Goal: Task Accomplishment & Management: Manage account settings

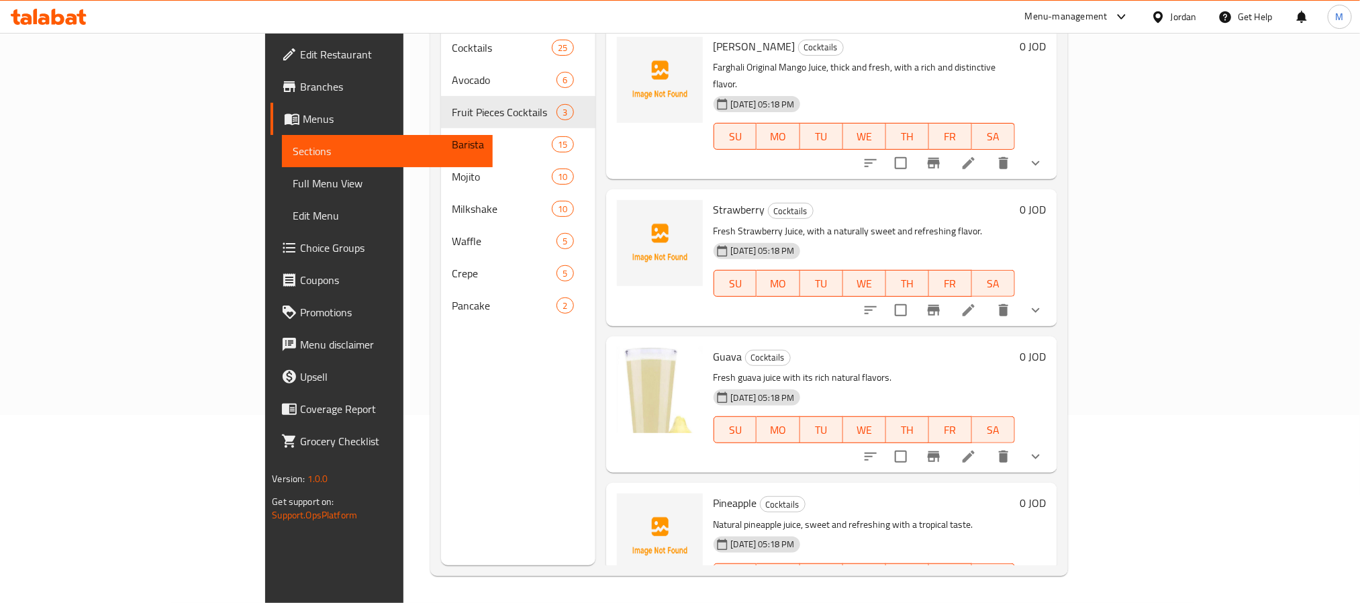
scroll to position [2049, 0]
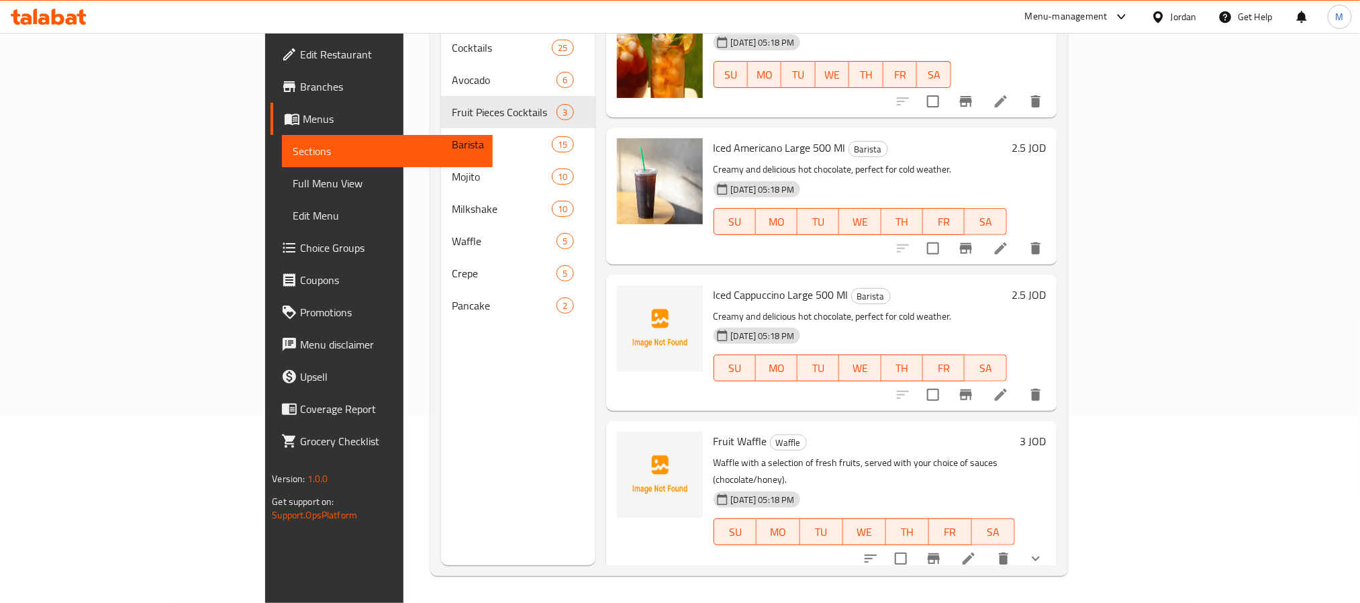
click at [1158, 12] on icon at bounding box center [1157, 16] width 9 height 11
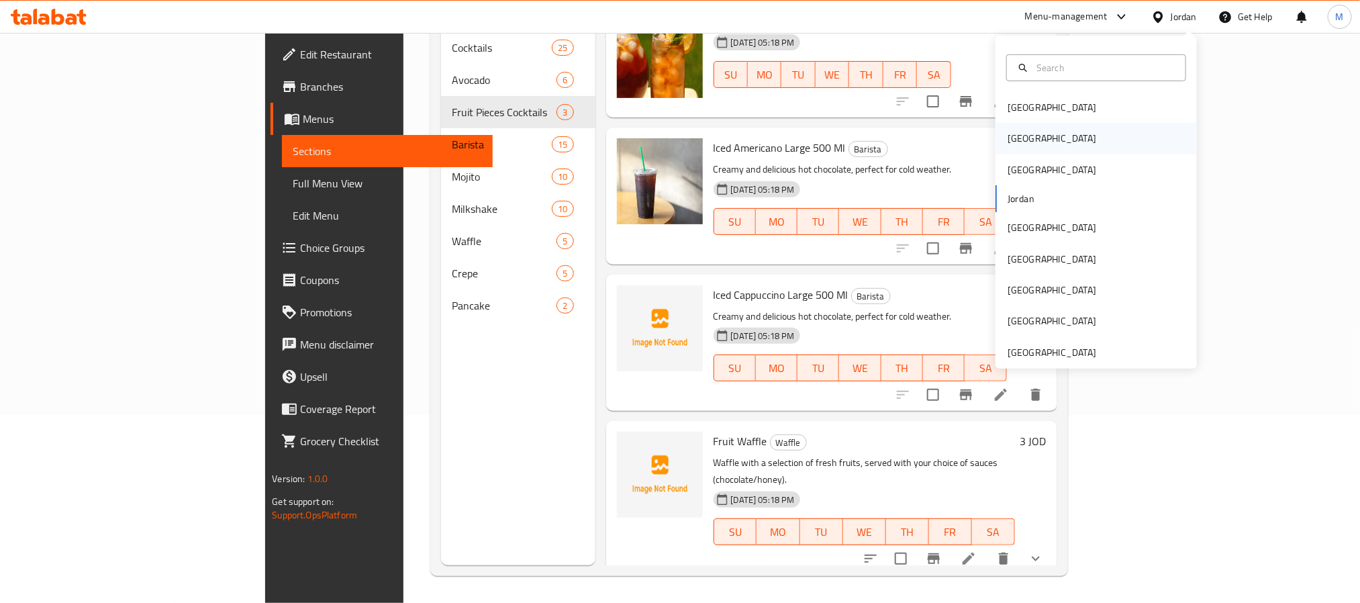
click at [1008, 137] on div "[GEOGRAPHIC_DATA]" at bounding box center [1052, 138] width 89 height 15
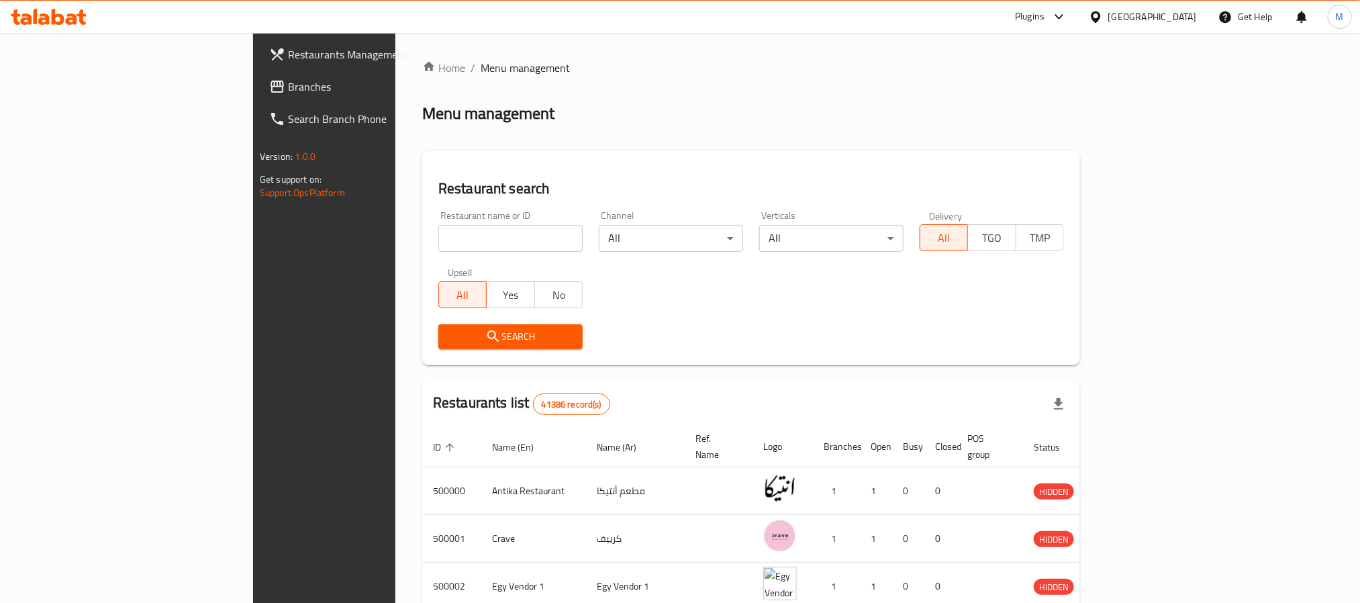
click at [438, 236] on input "search" at bounding box center [510, 238] width 144 height 27
paste input "686317"
type input "686317"
click button "Search" at bounding box center [510, 336] width 144 height 25
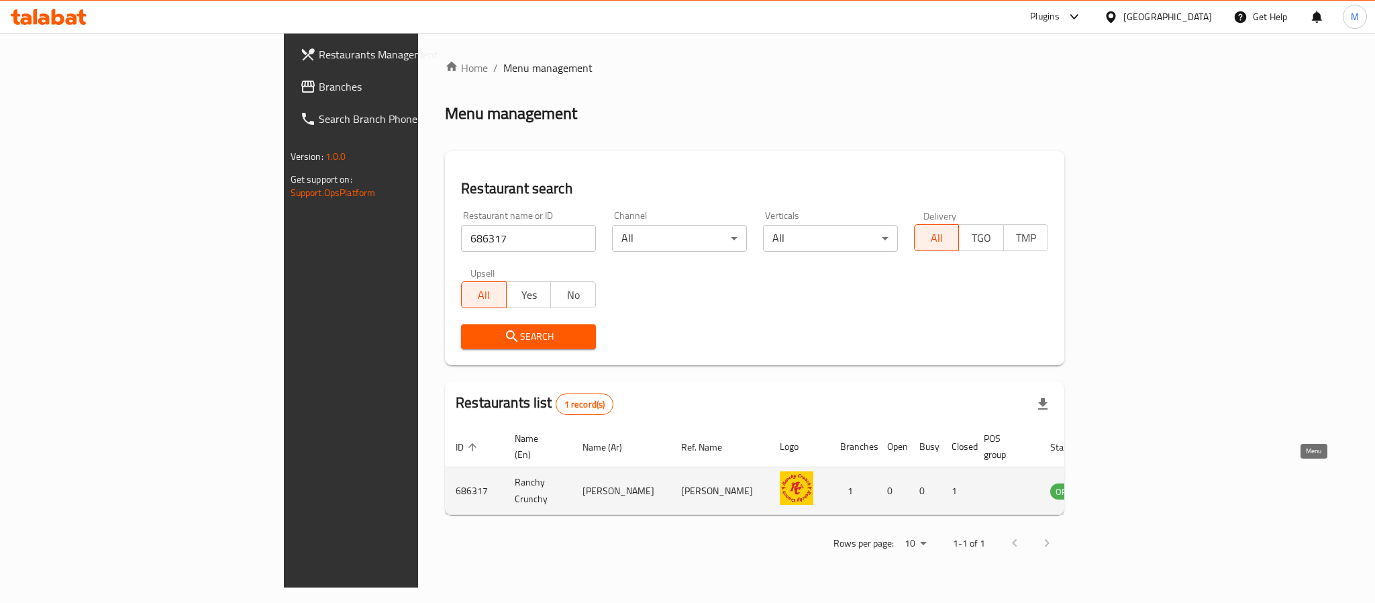
click at [1136, 486] on icon "enhanced table" at bounding box center [1129, 491] width 15 height 11
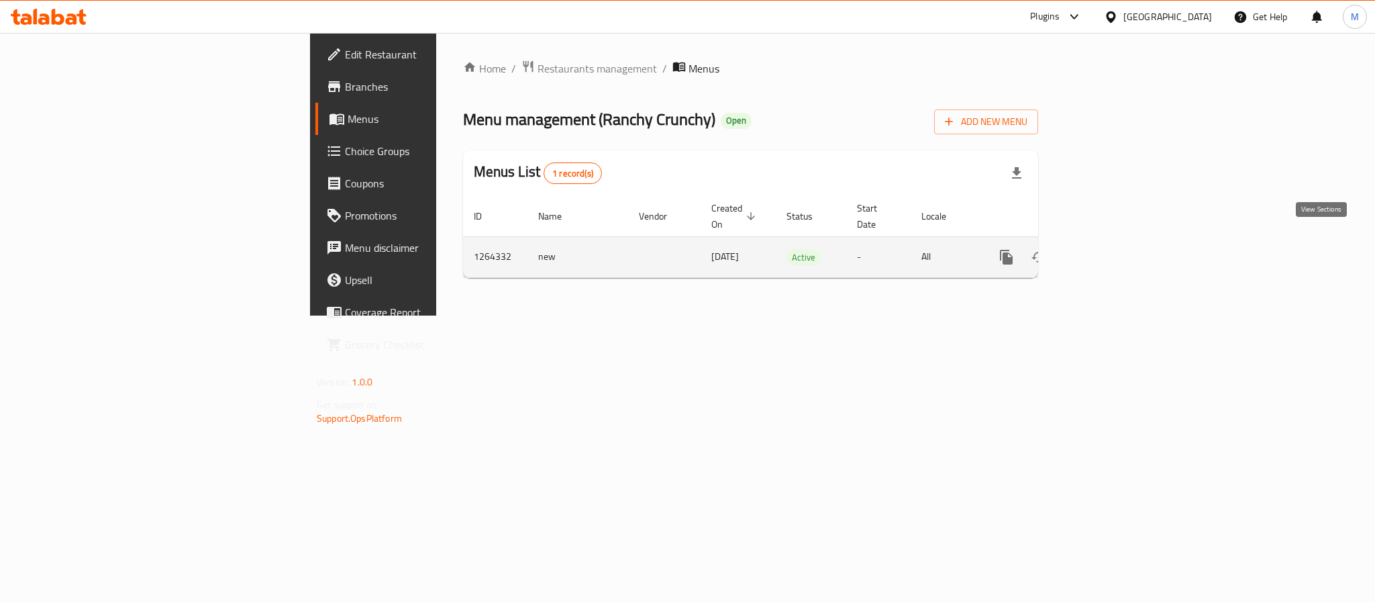
click at [1110, 251] on icon "enhanced table" at bounding box center [1104, 257] width 12 height 12
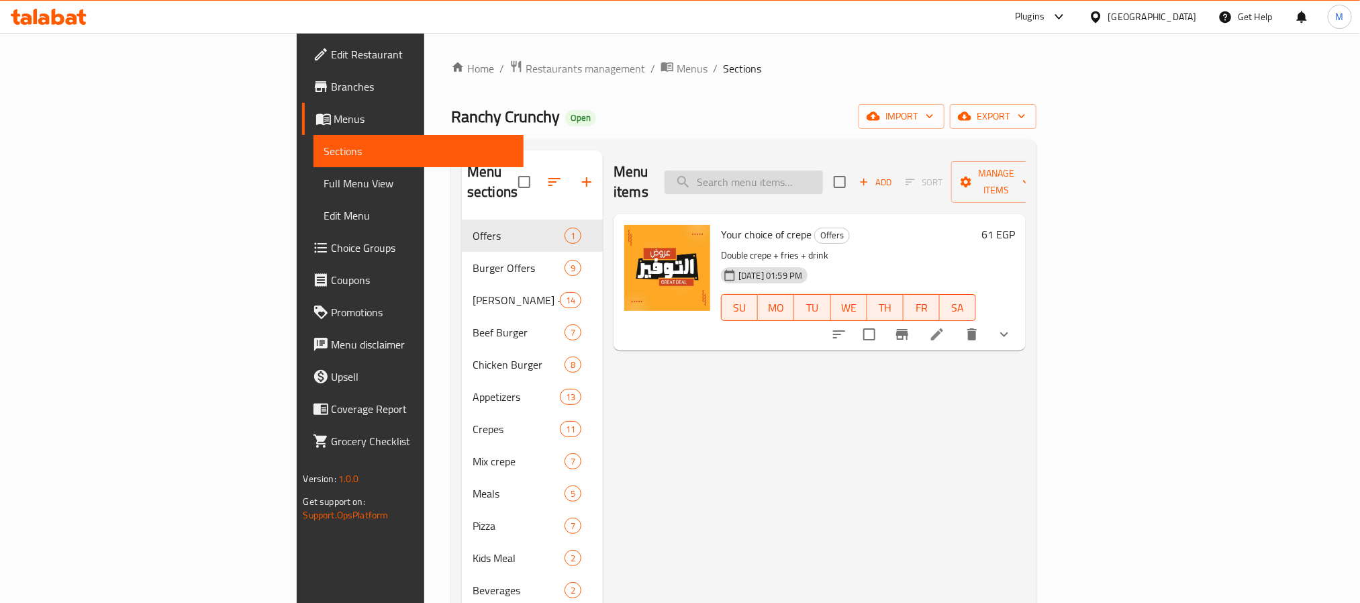
click at [823, 171] on input "search" at bounding box center [744, 182] width 158 height 23
paste input "French Bikini Sandwich"
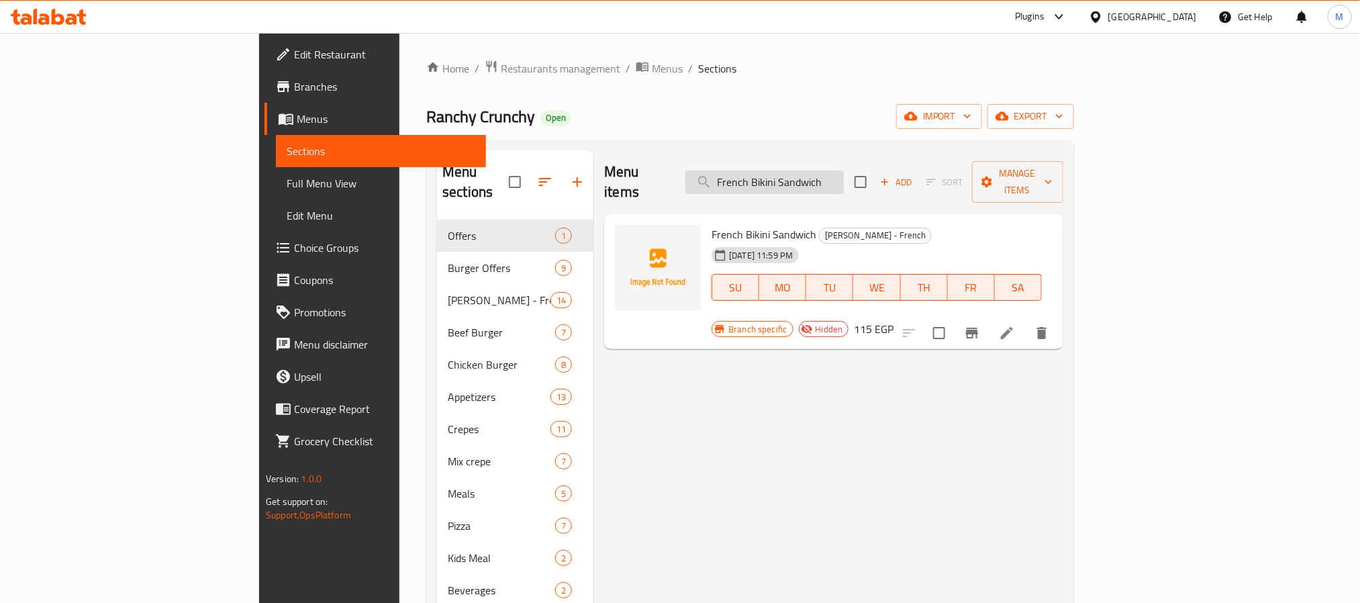
click at [844, 176] on input "French Bikini Sandwich" at bounding box center [764, 182] width 158 height 23
paste input "Chicken Dark"
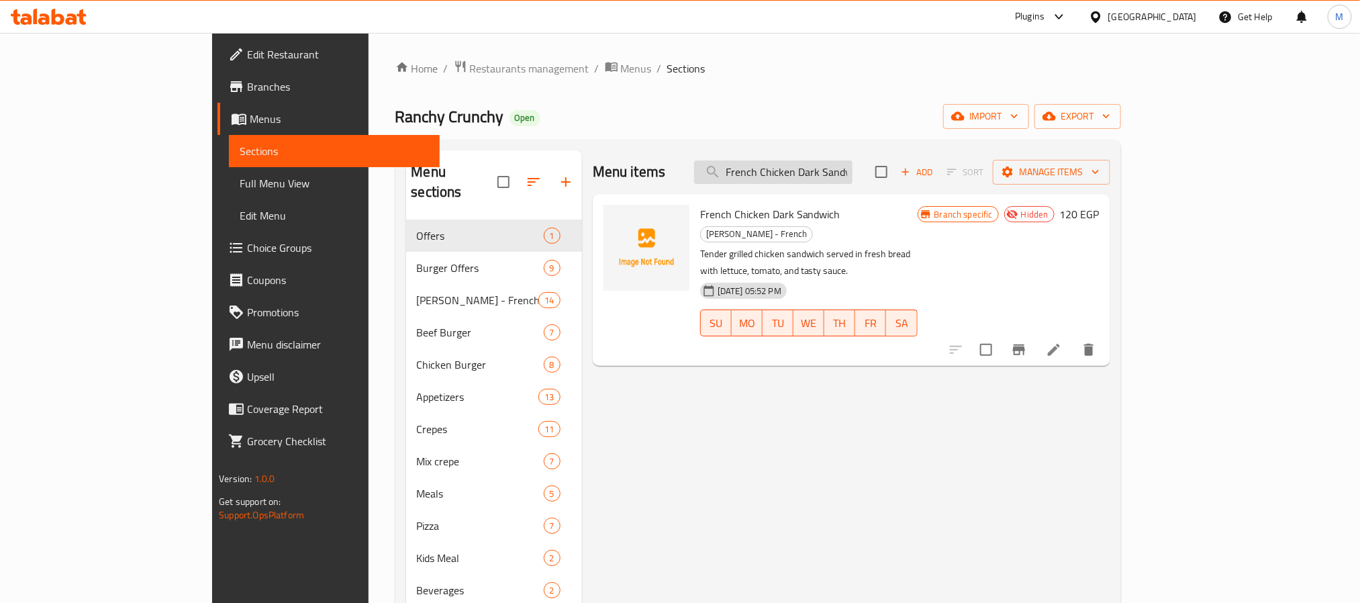
click at [853, 169] on input "French Chicken Dark Sandwich" at bounding box center [773, 171] width 158 height 23
paste input "Khaltabeta With [PERSON_NAME]"
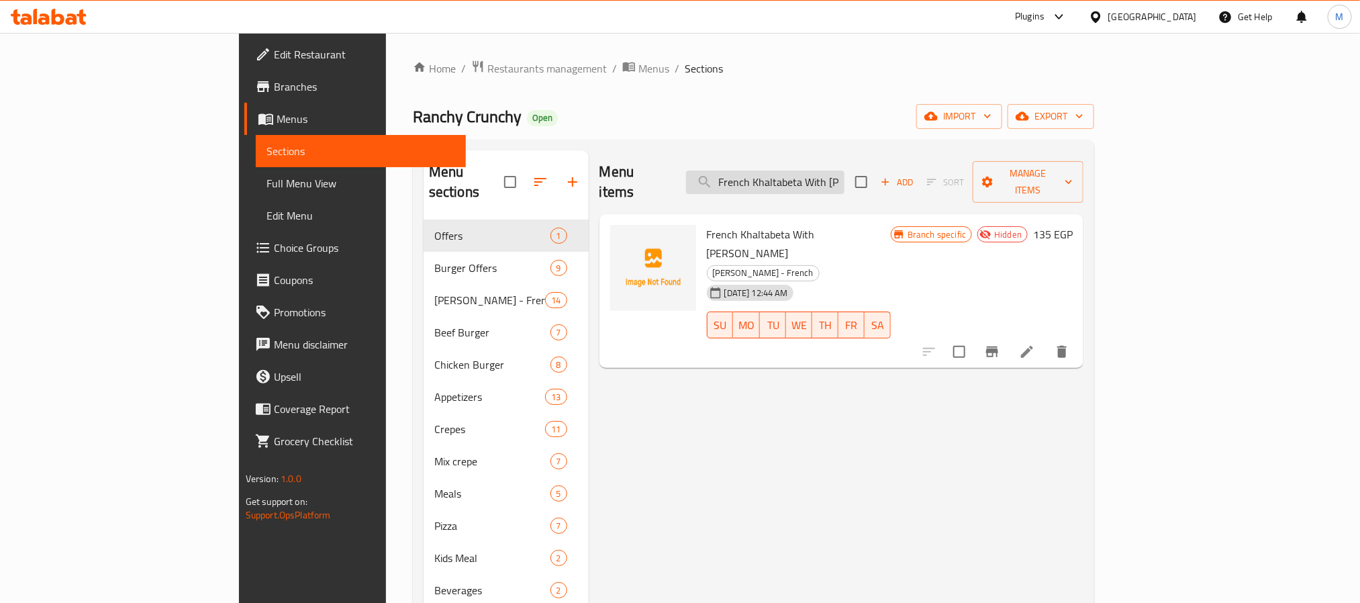
click at [844, 171] on input "French Khaltabeta With [PERSON_NAME]" at bounding box center [765, 182] width 158 height 23
paste input "Cheese Fries Sandwich"
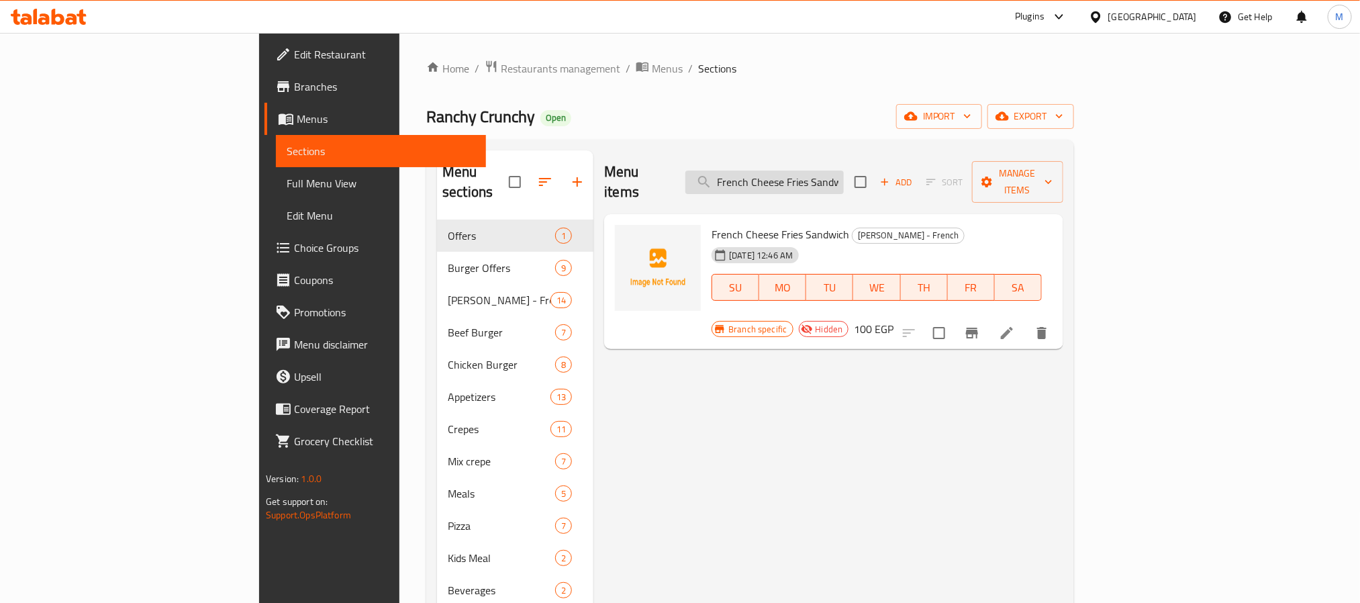
click at [844, 177] on input "French Cheese Fries Sandwich" at bounding box center [764, 182] width 158 height 23
paste input "Ranchy Crunchy"
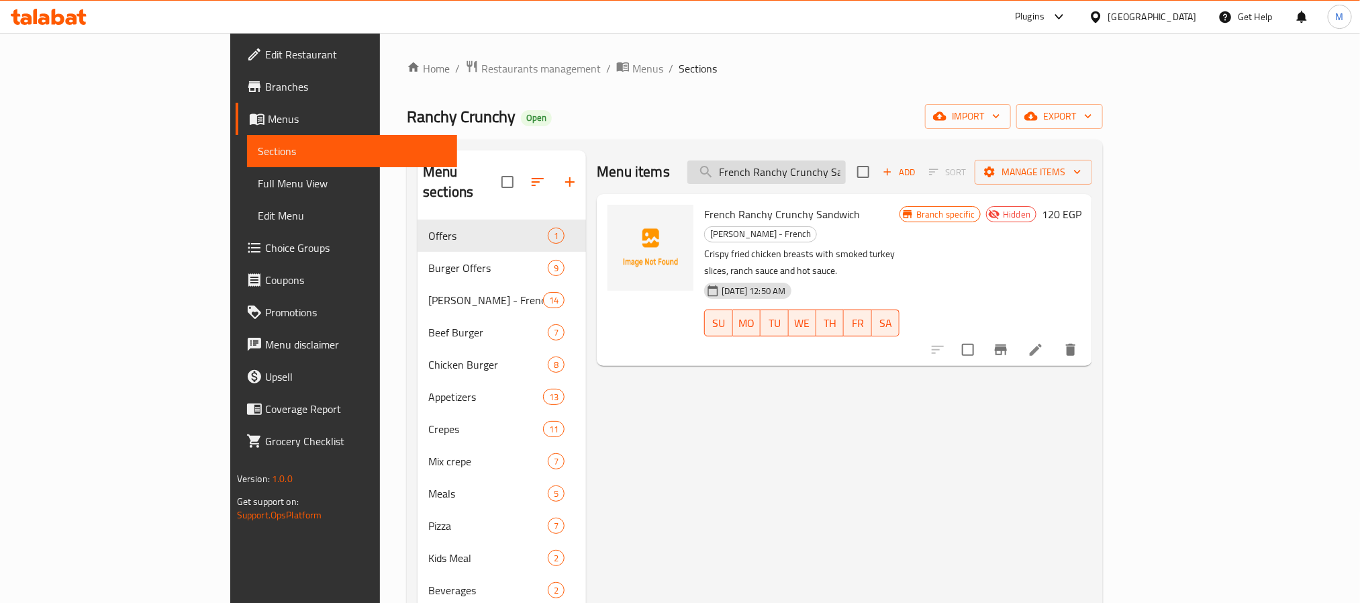
click at [846, 178] on input "French Ranchy Crunchy Sandwich" at bounding box center [766, 171] width 158 height 23
paste input "Sweet Chilli"
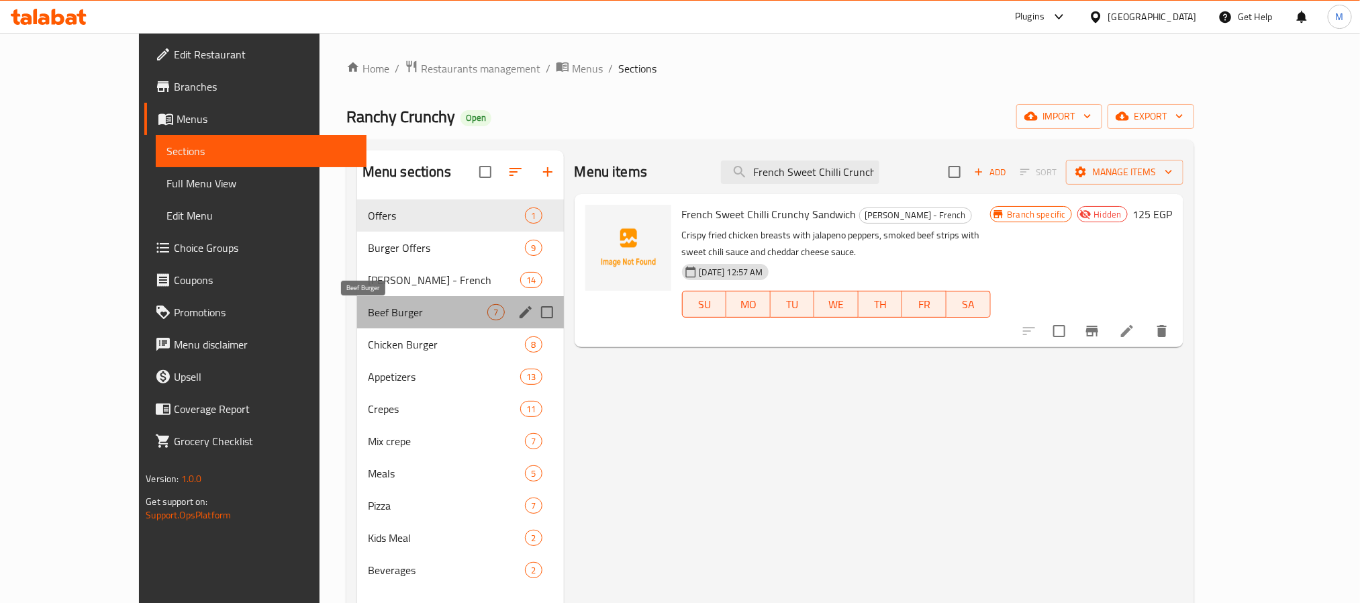
click at [368, 315] on span "Beef Burger" at bounding box center [428, 312] width 120 height 16
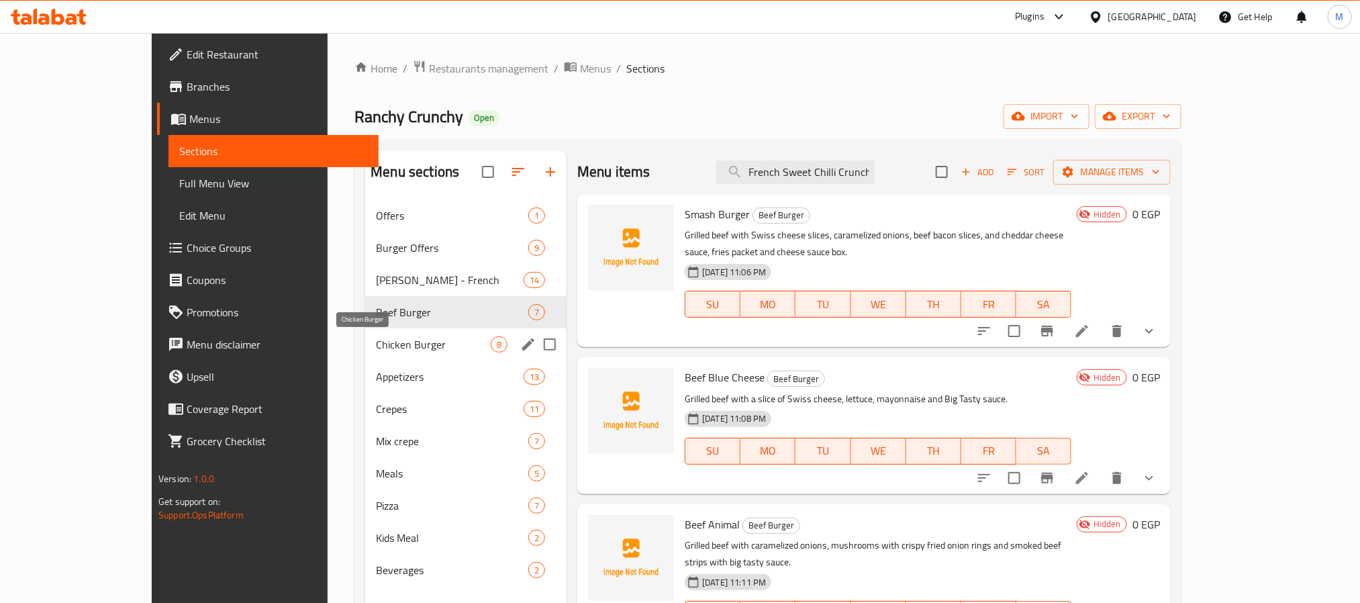
click at [376, 348] on span "Chicken Burger" at bounding box center [433, 344] width 115 height 16
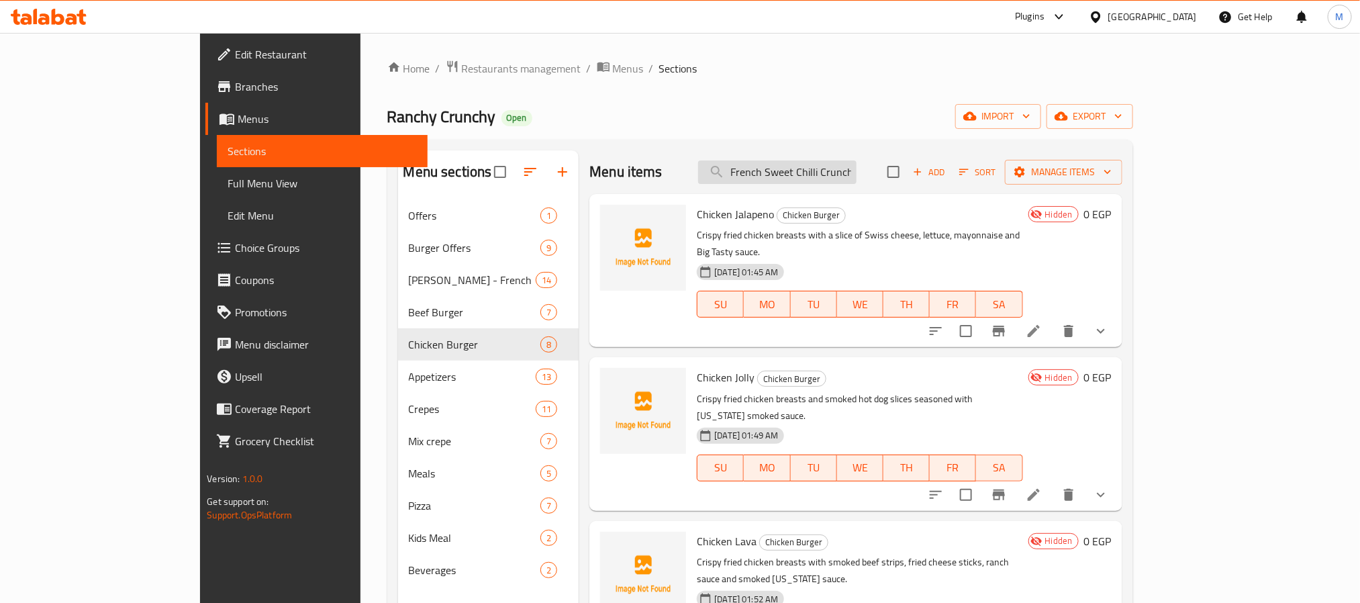
click at [857, 165] on input "French Sweet Chilli Crunchy Sandwich" at bounding box center [777, 171] width 158 height 23
paste input "Cheddar Fries"
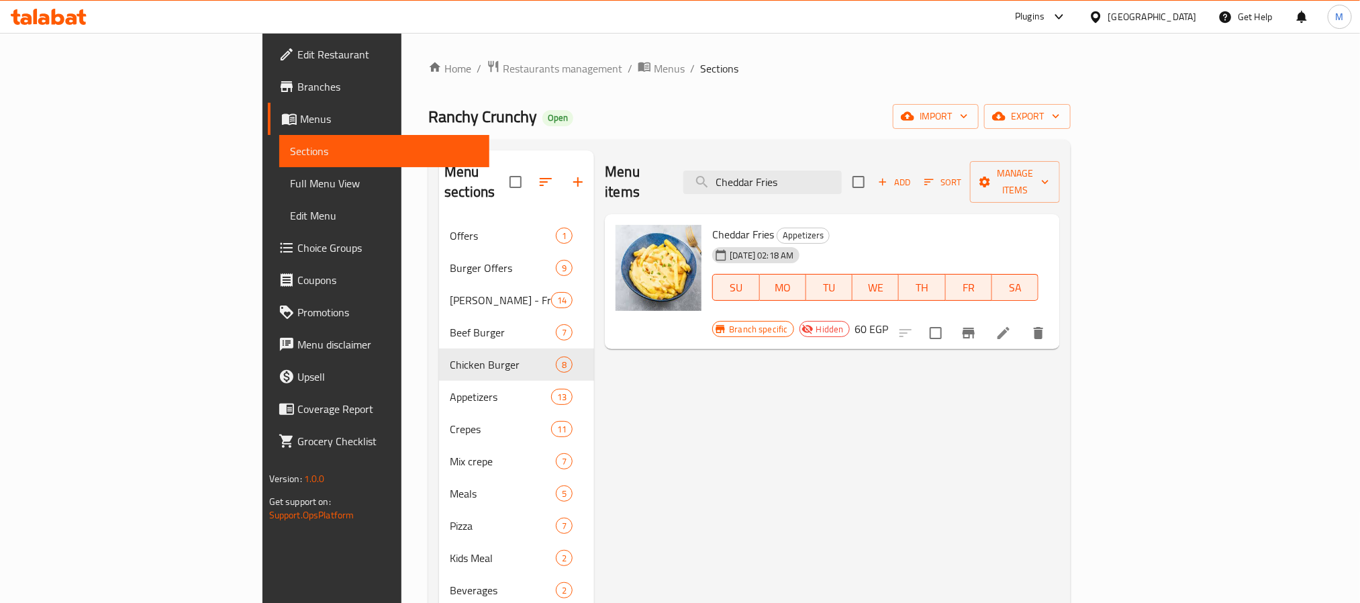
type input "Cheddar Fries"
click at [842, 175] on input "Cheddar Fries" at bounding box center [762, 182] width 158 height 23
click at [1060, 117] on span "export" at bounding box center [1027, 116] width 65 height 17
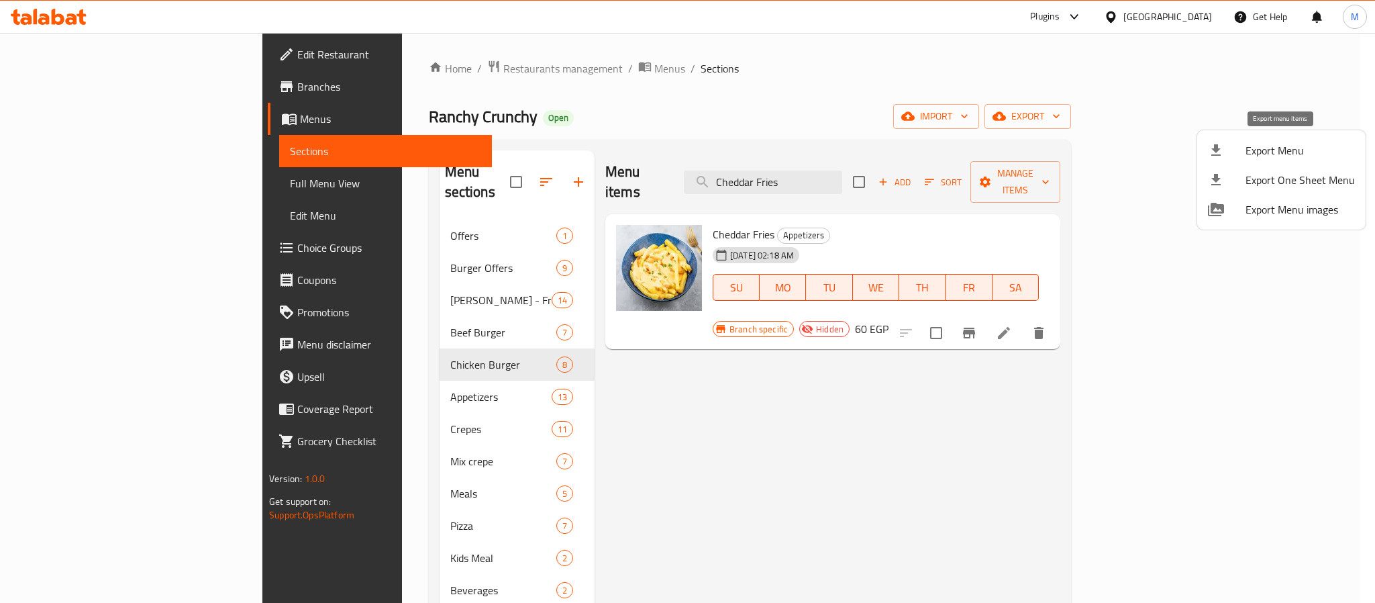
click at [1253, 155] on span "Export Menu" at bounding box center [1300, 150] width 109 height 16
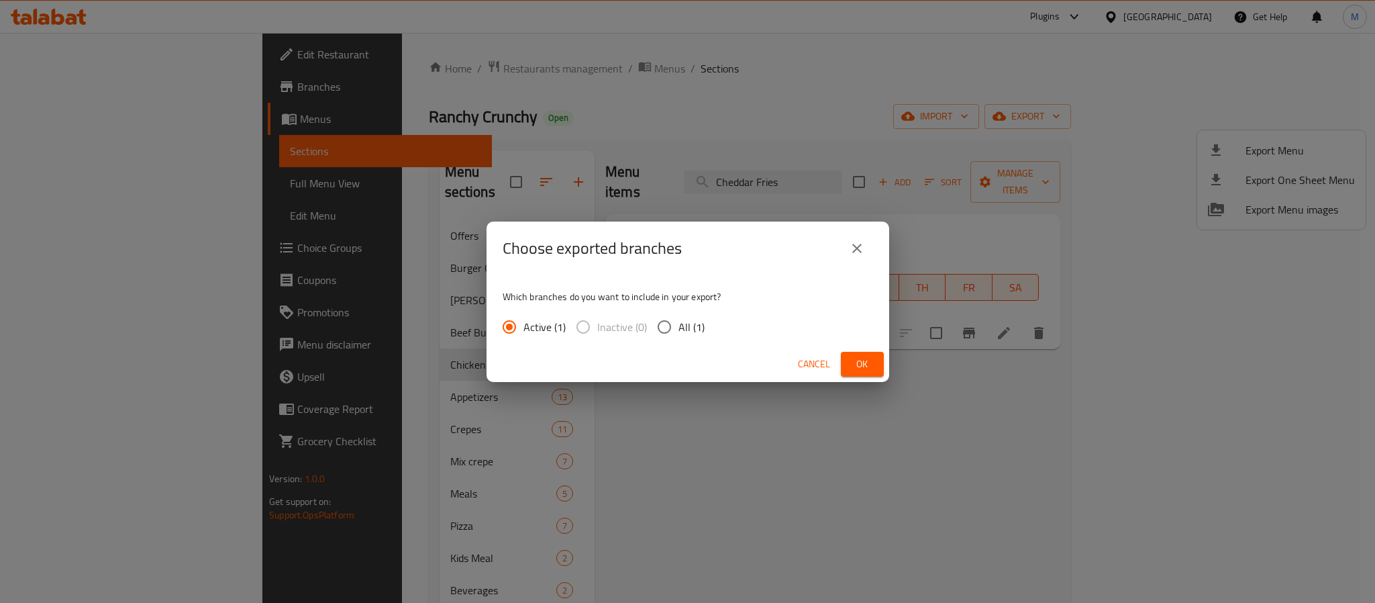
click at [693, 326] on span "All (1)" at bounding box center [692, 327] width 26 height 16
click at [679, 326] on input "All (1)" at bounding box center [664, 327] width 28 height 28
radio input "true"
click at [844, 360] on button "Ok" at bounding box center [862, 364] width 43 height 25
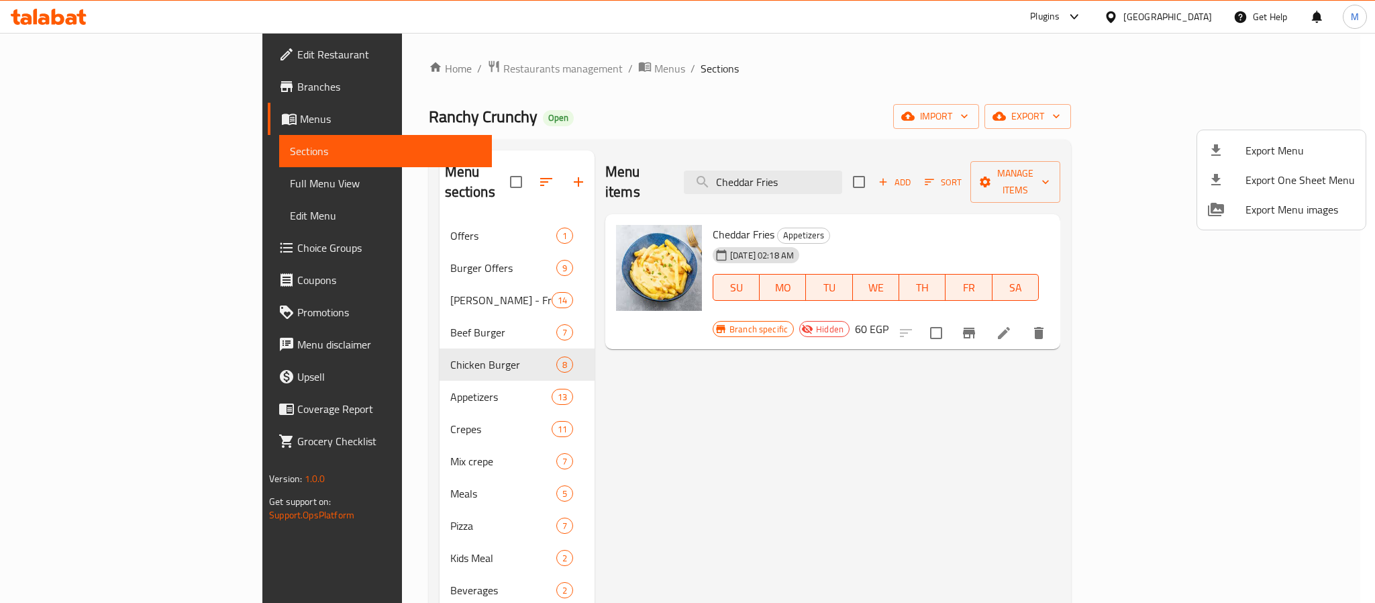
click at [899, 89] on div at bounding box center [687, 301] width 1375 height 603
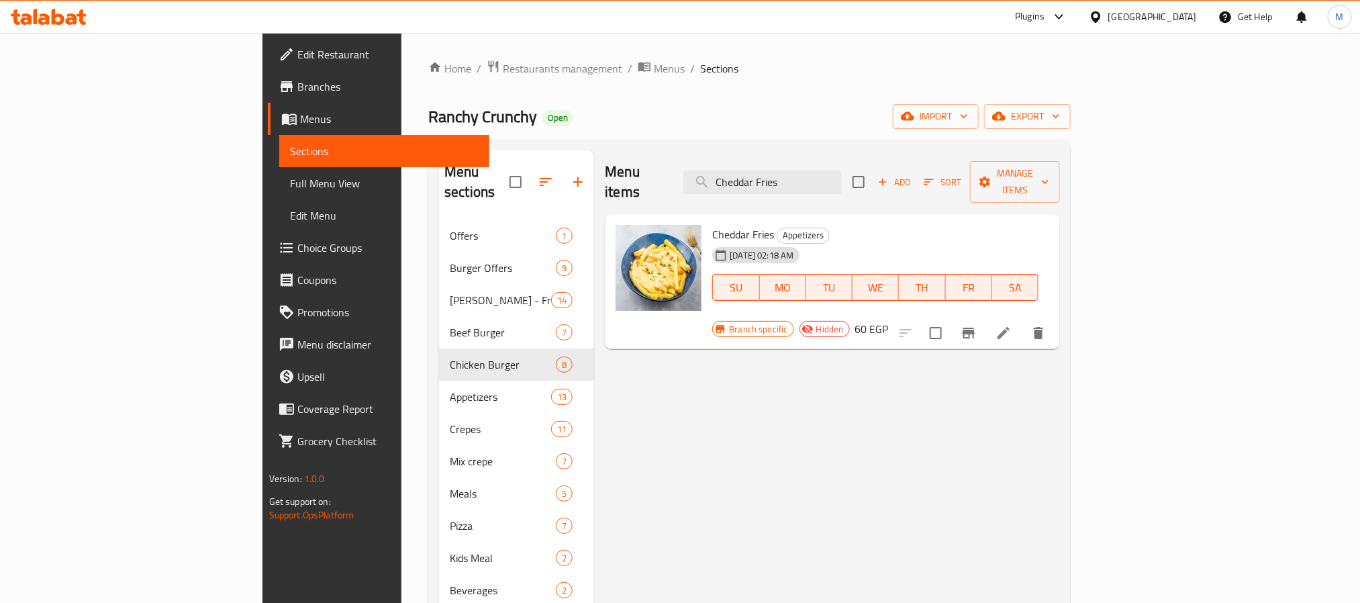
click at [1012, 325] on icon at bounding box center [1003, 333] width 16 height 16
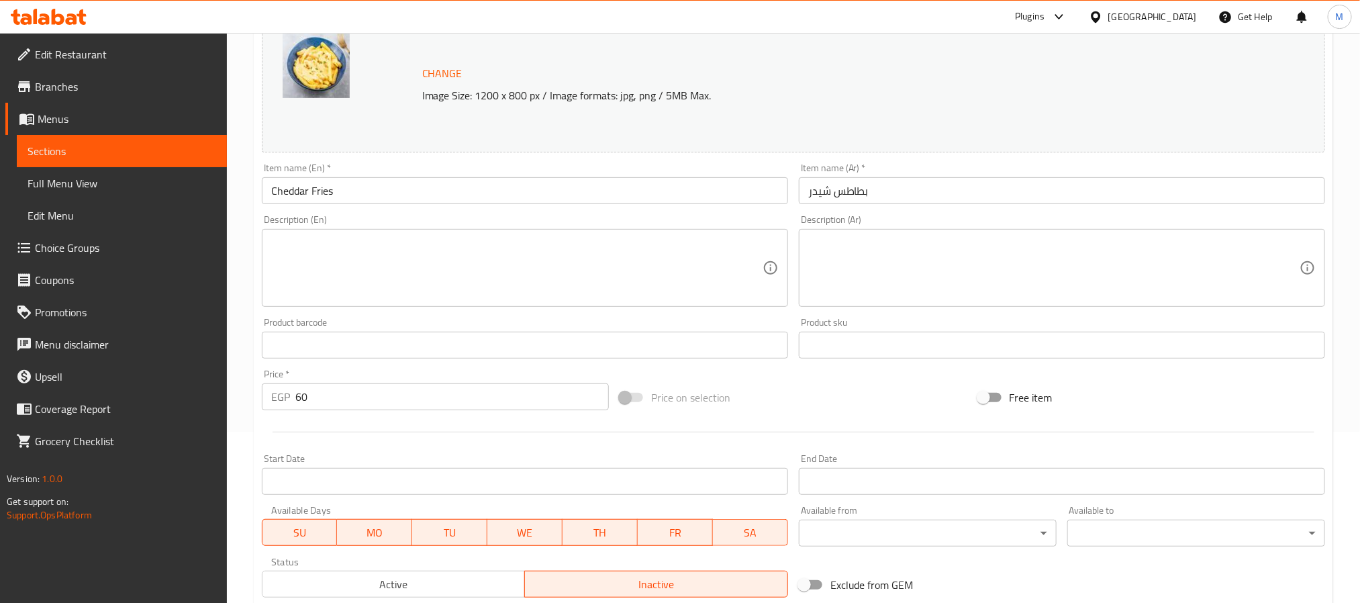
scroll to position [363, 0]
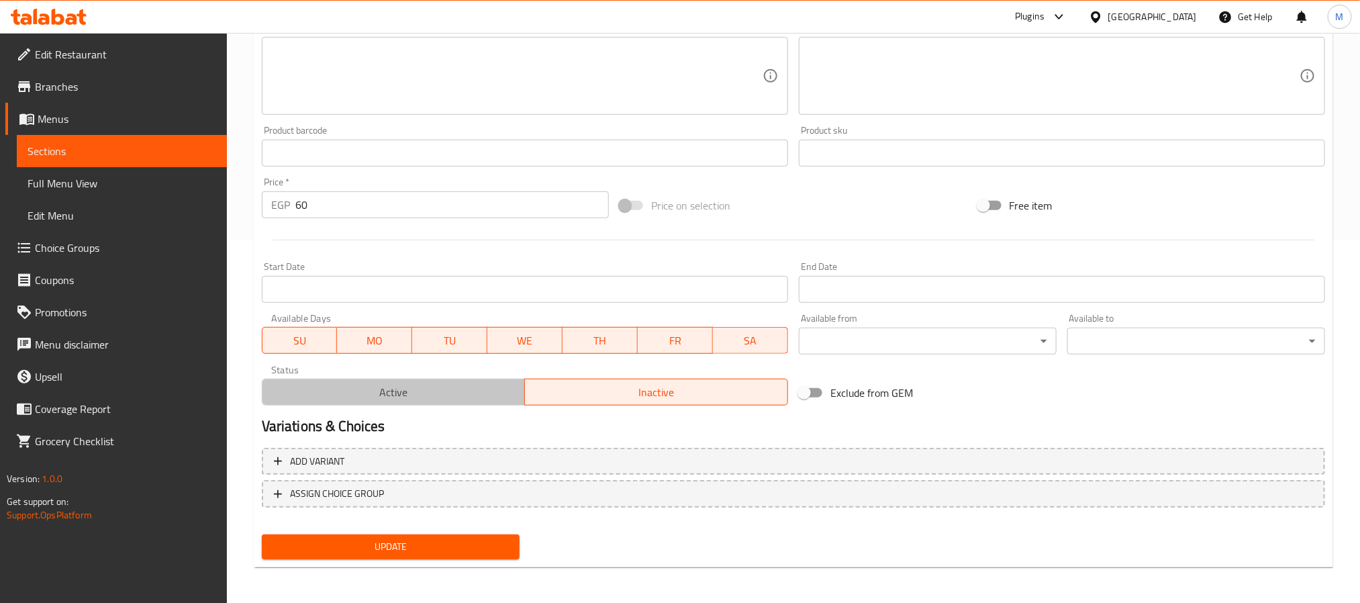
click at [413, 389] on span "Active" at bounding box center [394, 392] width 252 height 19
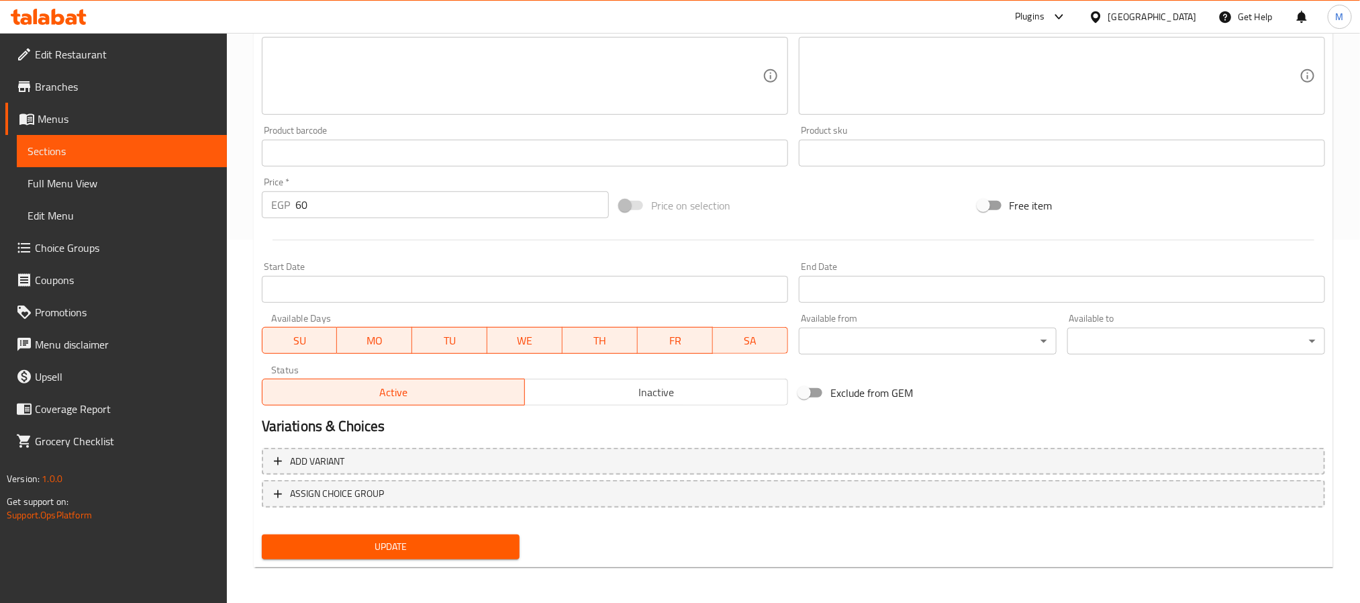
click at [369, 544] on span "Update" at bounding box center [391, 546] width 236 height 17
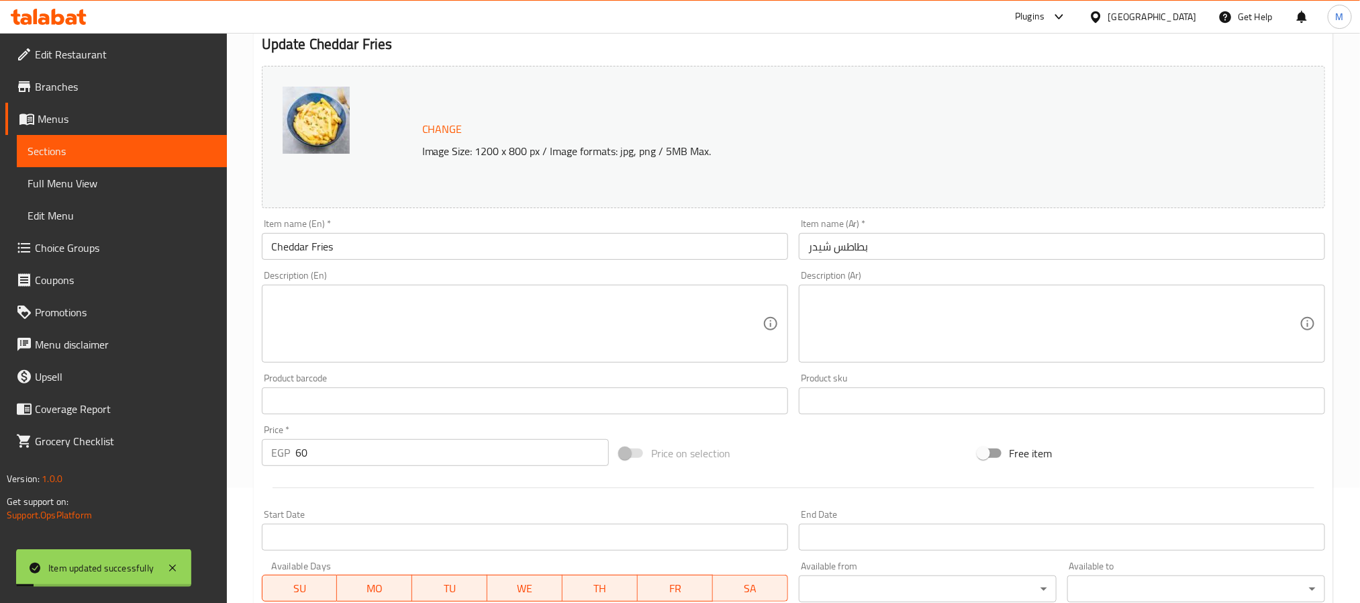
scroll to position [0, 0]
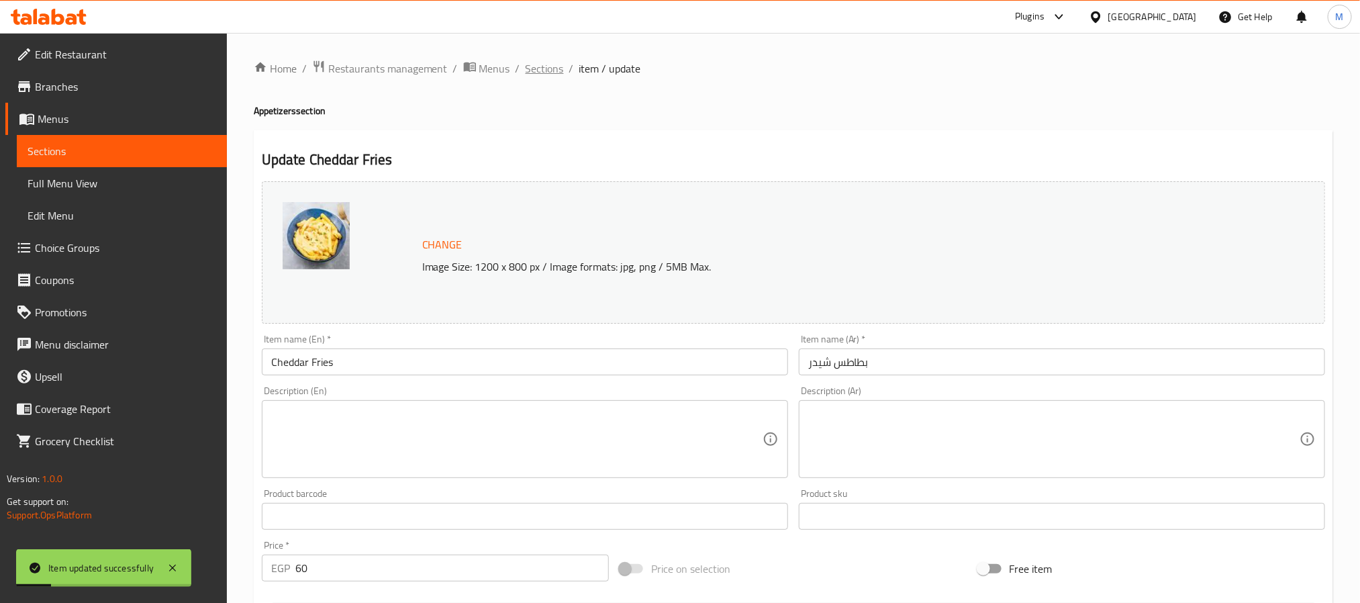
click at [554, 72] on span "Sections" at bounding box center [545, 68] width 38 height 16
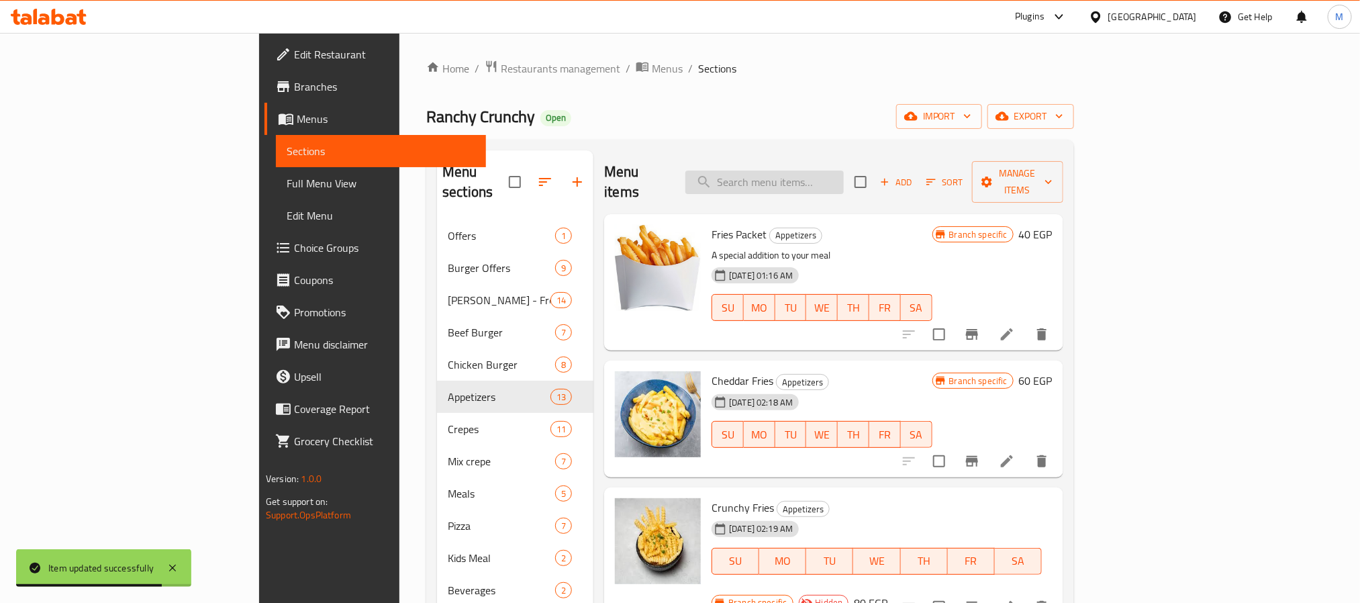
click at [844, 177] on input "search" at bounding box center [764, 182] width 158 height 23
paste input "Crunchy Fries"
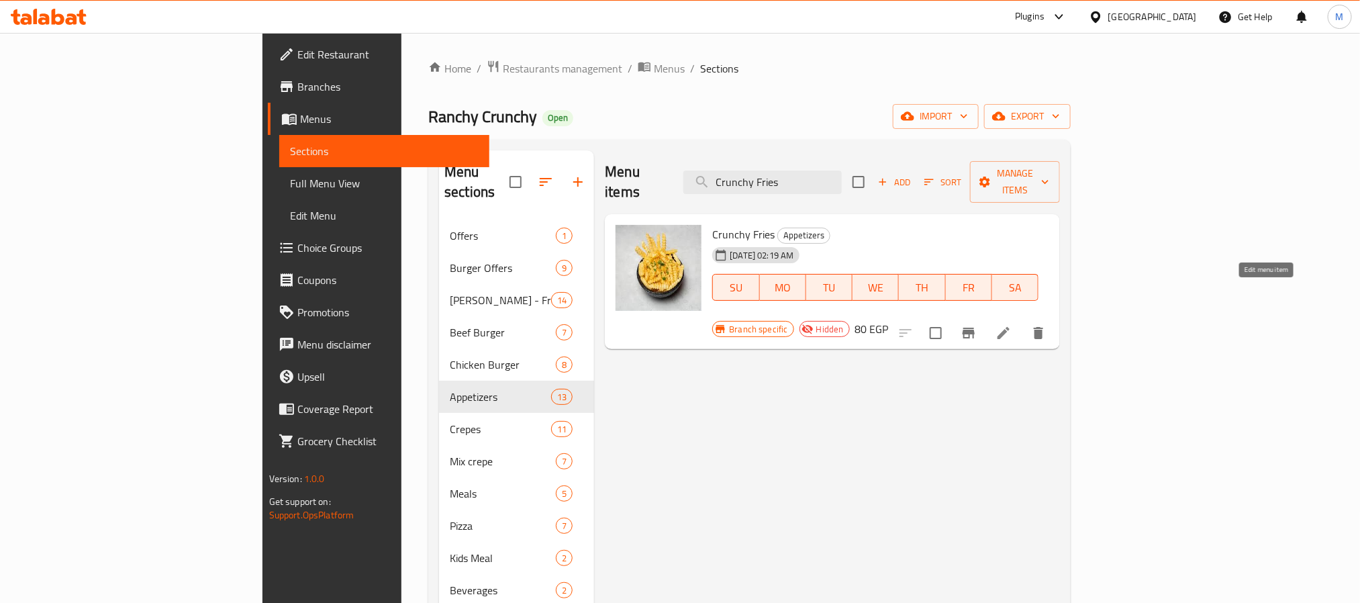
type input "Crunchy Fries"
click at [1010, 327] on icon at bounding box center [1004, 333] width 12 height 12
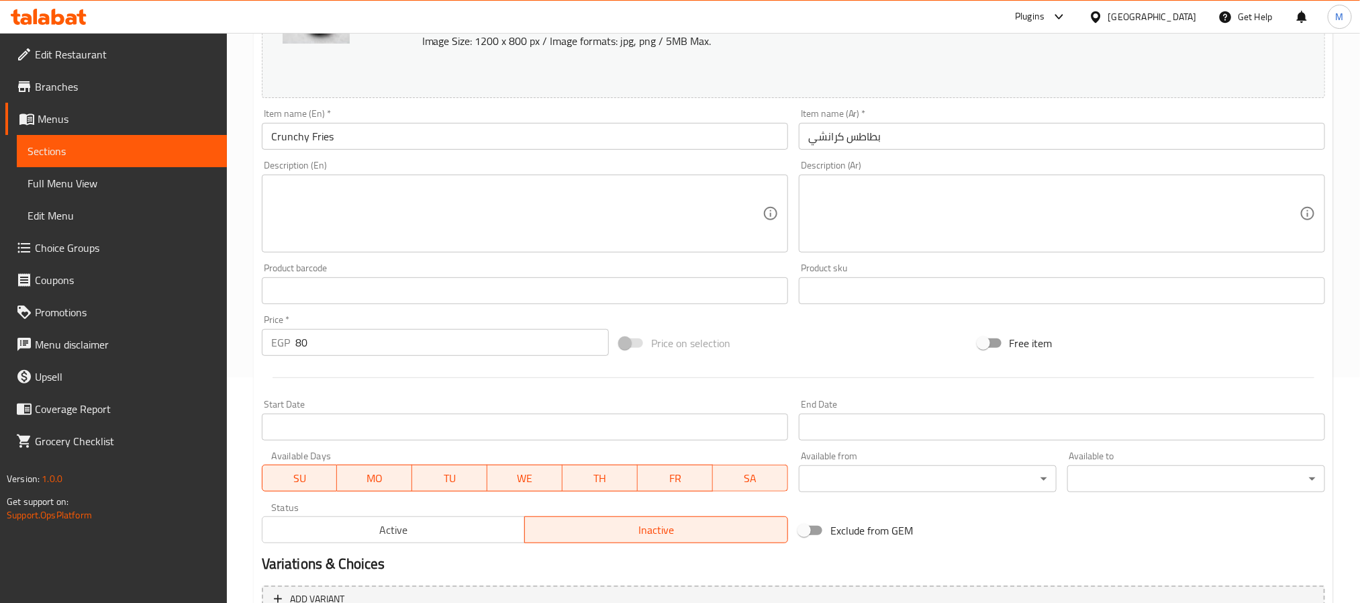
scroll to position [363, 0]
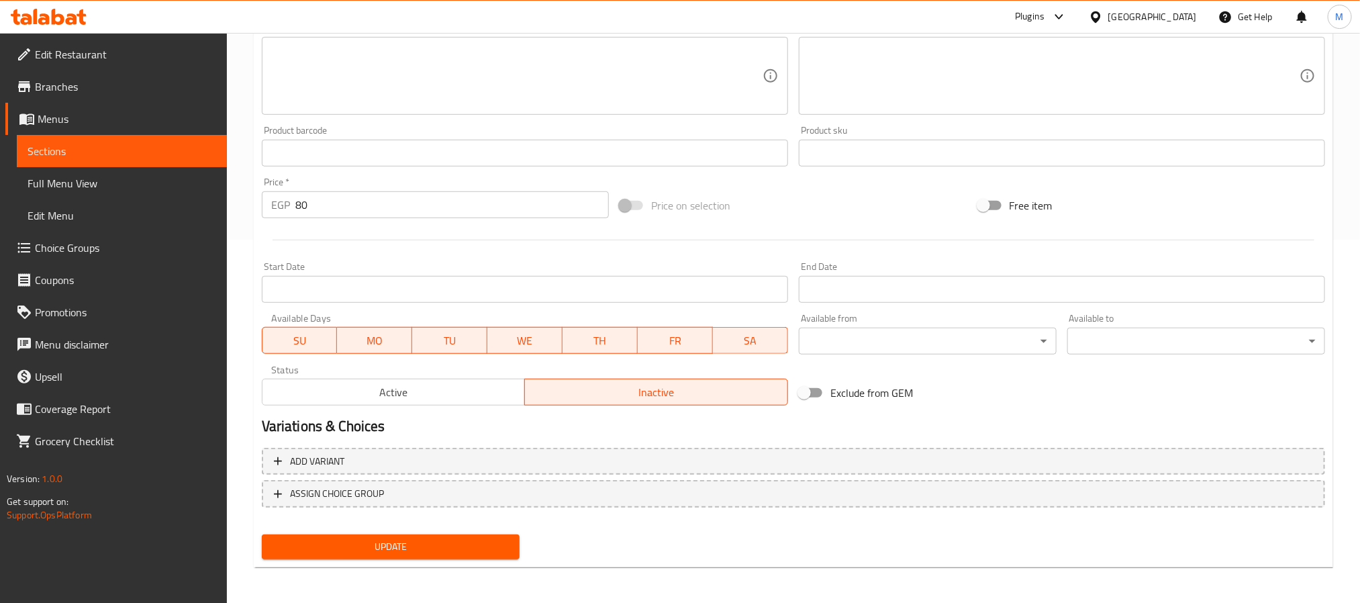
drag, startPoint x: 397, startPoint y: 389, endPoint x: 383, endPoint y: 418, distance: 31.5
click at [397, 389] on span "Active" at bounding box center [394, 392] width 252 height 19
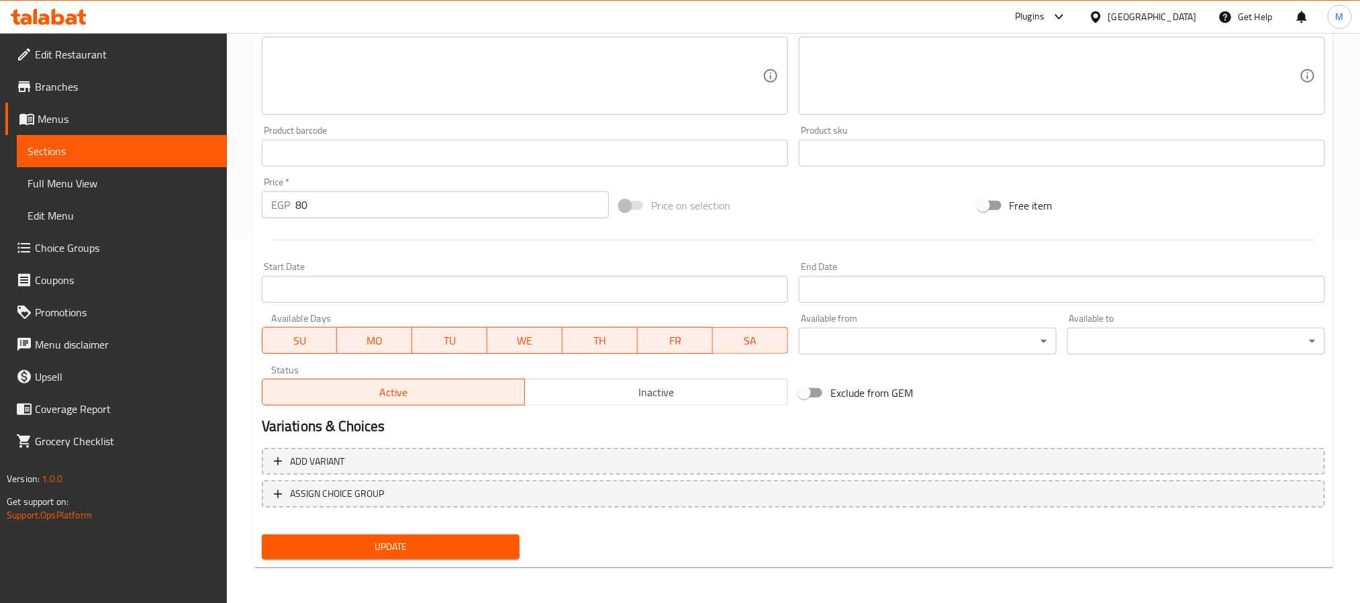
click at [351, 546] on span "Update" at bounding box center [391, 546] width 236 height 17
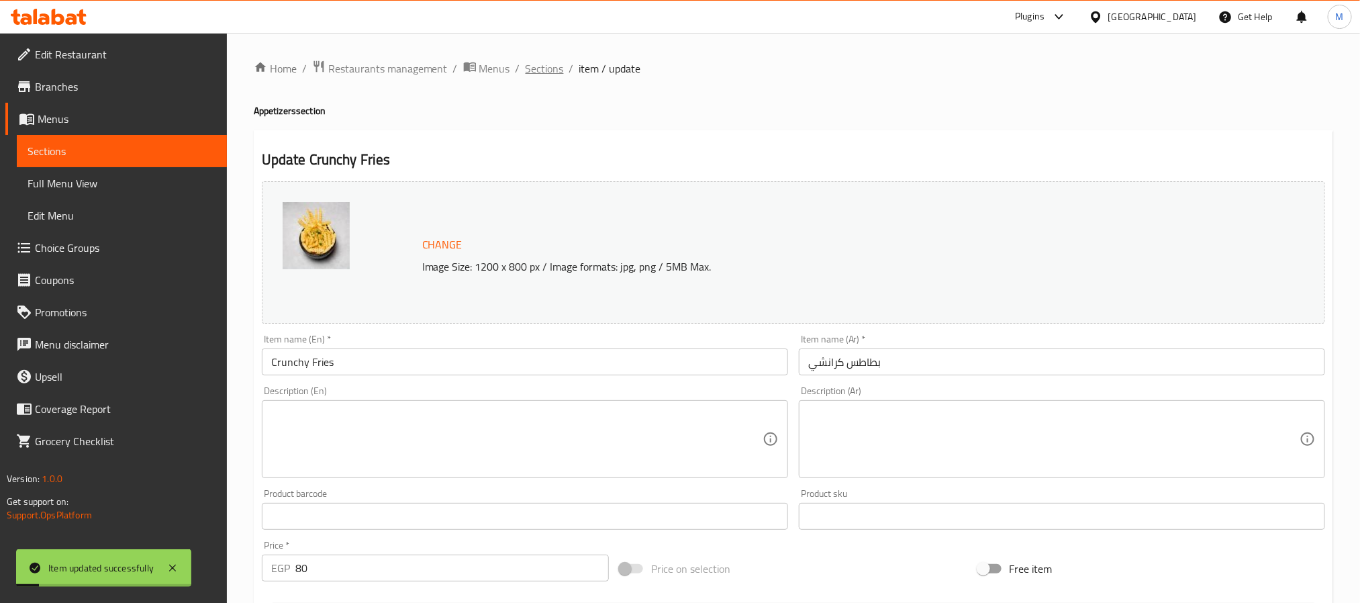
click at [562, 66] on span "Sections" at bounding box center [545, 68] width 38 height 16
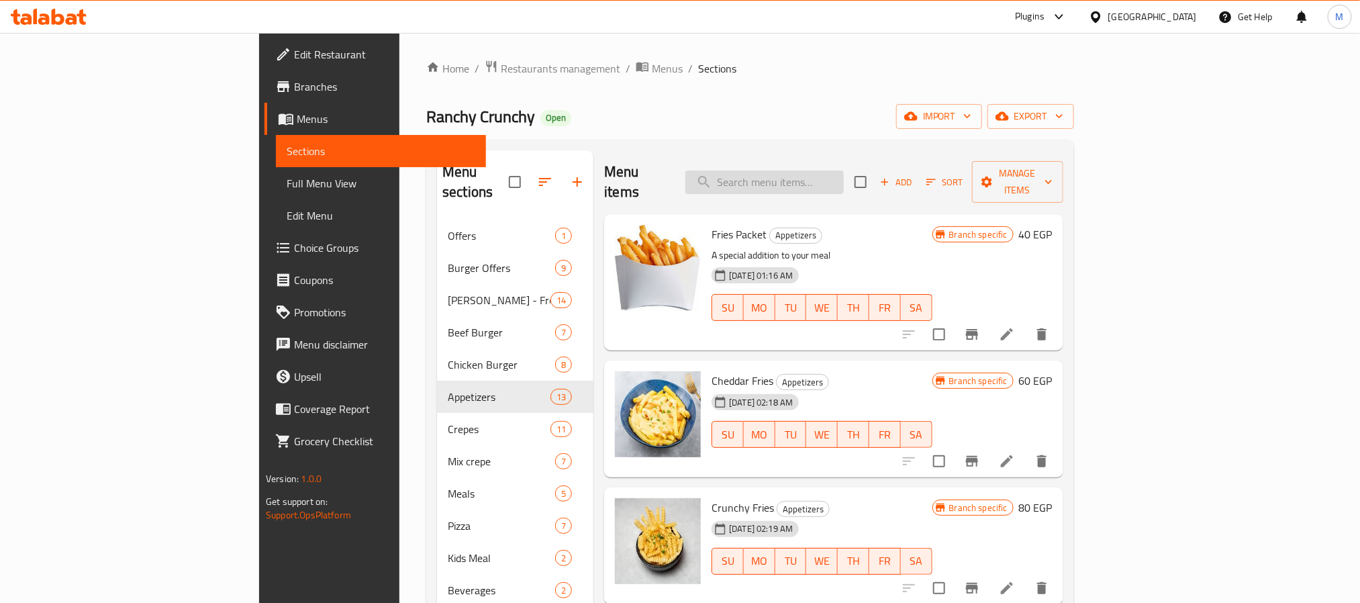
click at [844, 174] on input "search" at bounding box center [764, 182] width 158 height 23
paste input "[US_STATE] Fries"
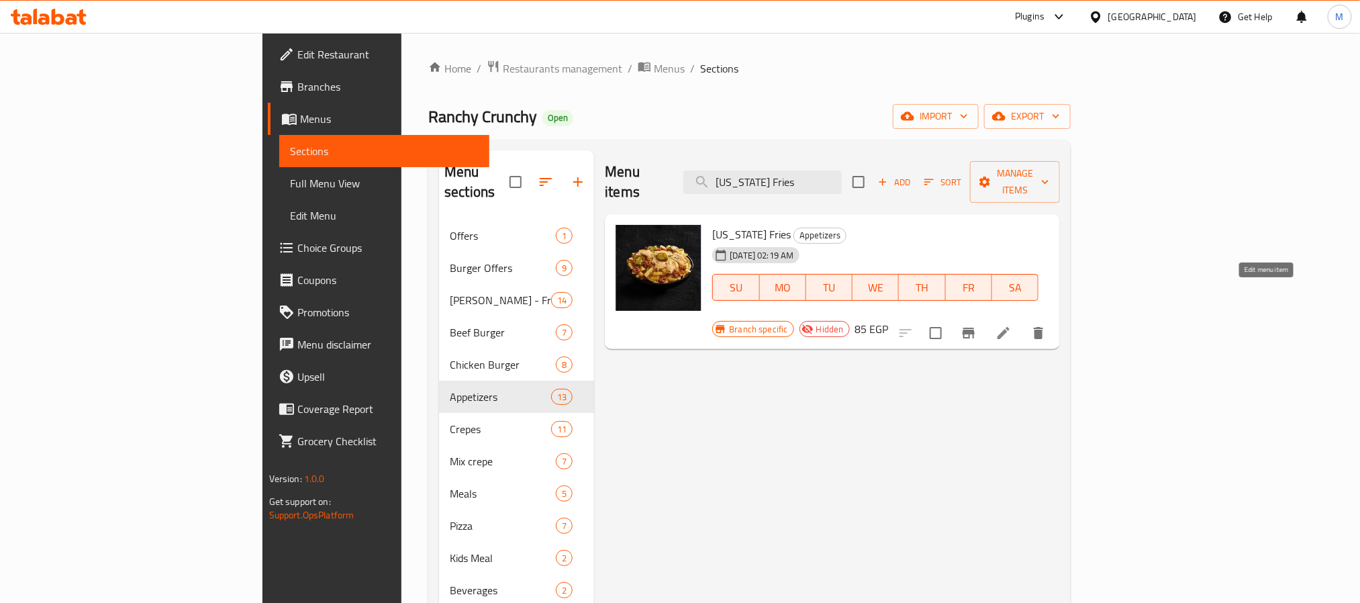
type input "[US_STATE] Fries"
click at [1010, 327] on icon at bounding box center [1004, 333] width 12 height 12
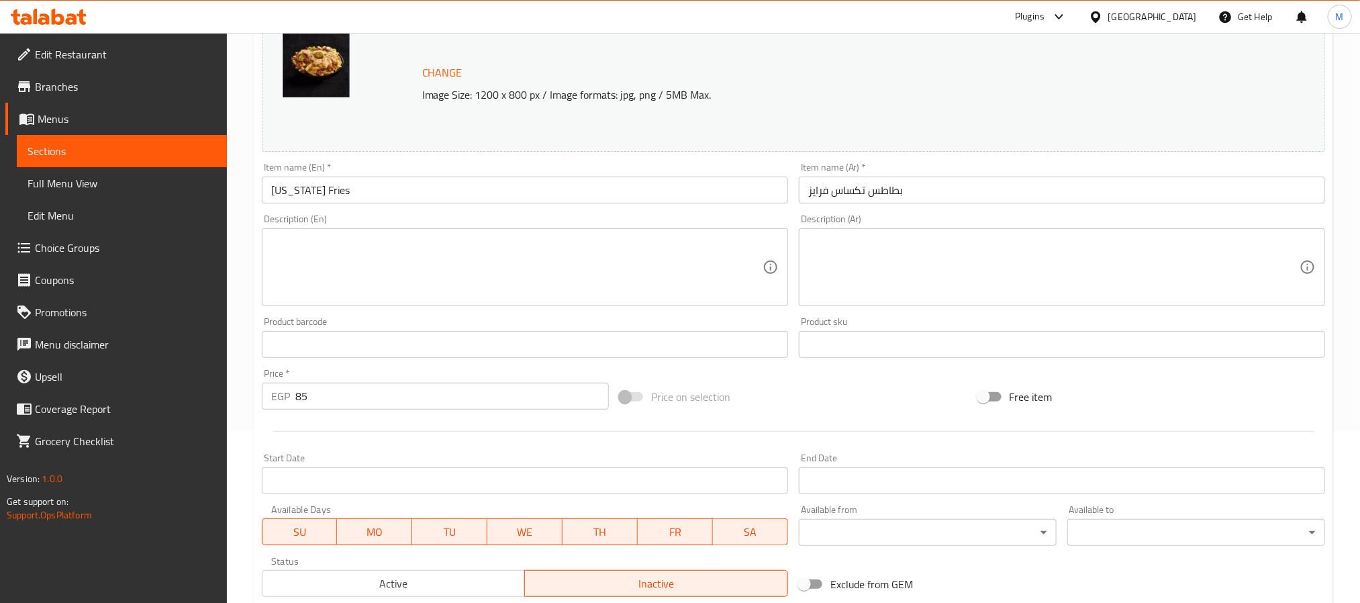
scroll to position [363, 0]
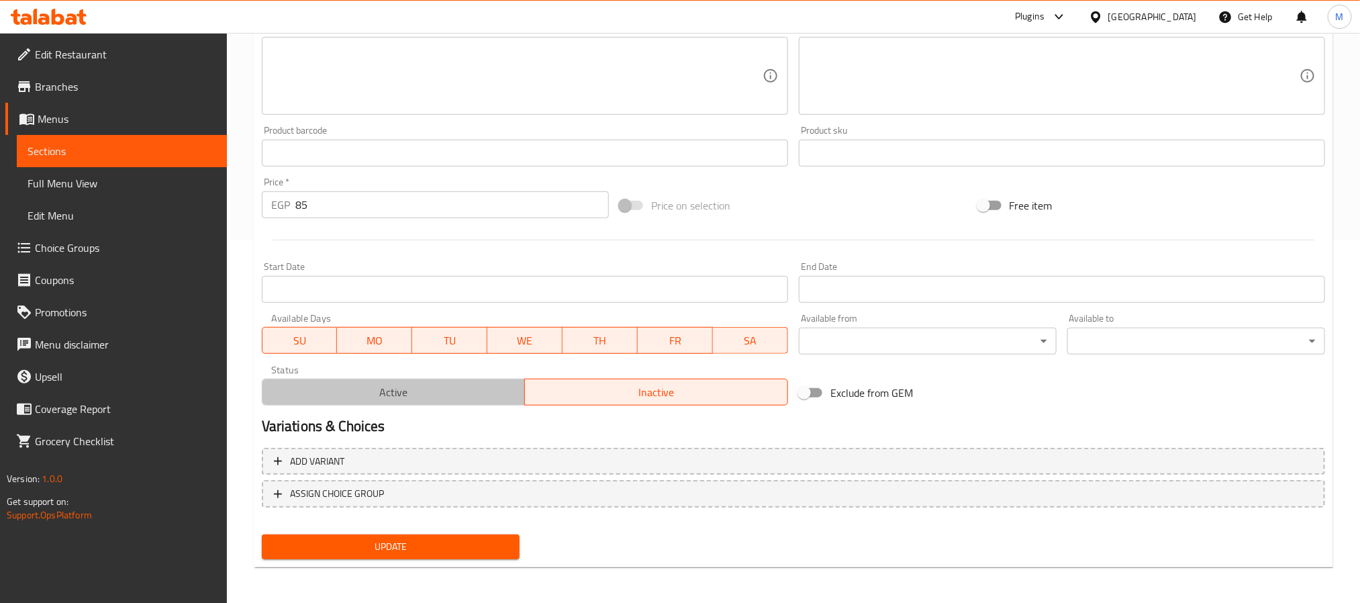
click at [375, 395] on span "Active" at bounding box center [394, 392] width 252 height 19
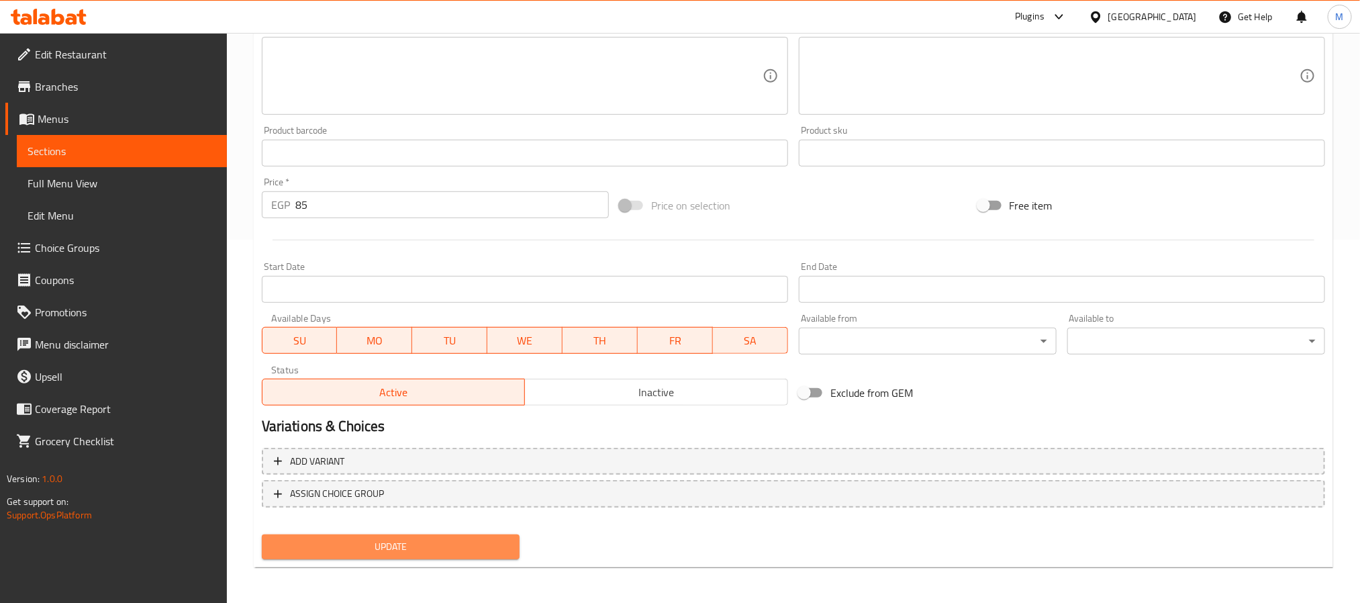
click at [356, 536] on button "Update" at bounding box center [391, 546] width 258 height 25
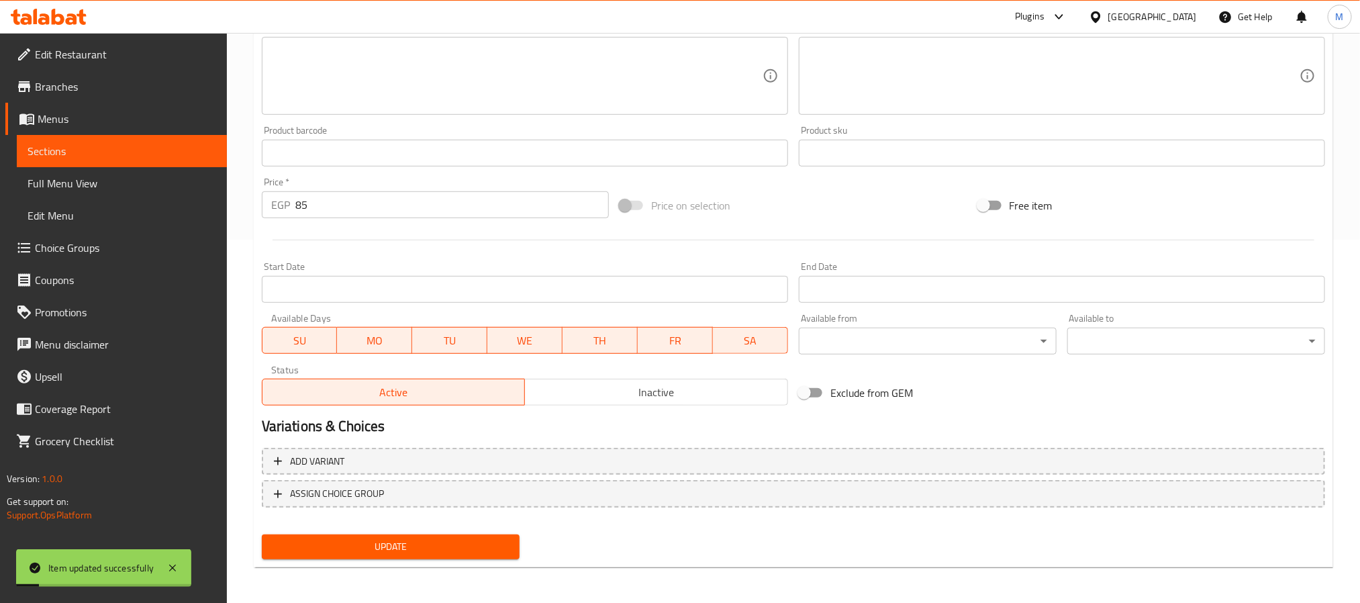
scroll to position [0, 0]
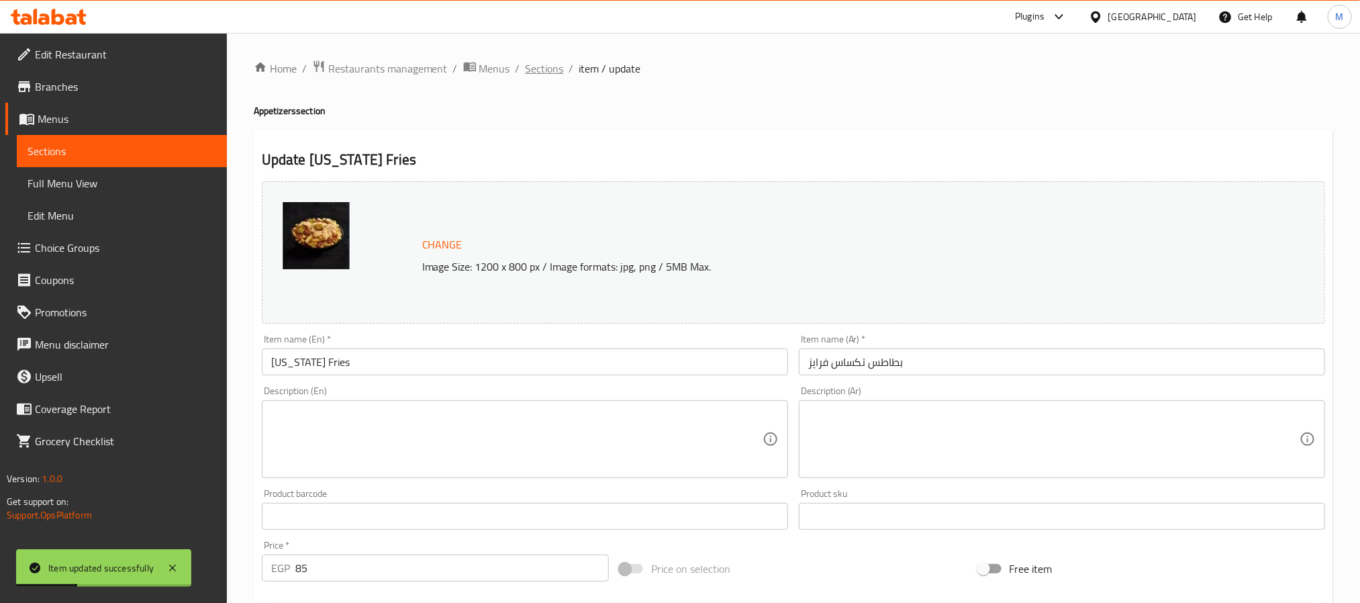
click at [552, 61] on span "Sections" at bounding box center [545, 68] width 38 height 16
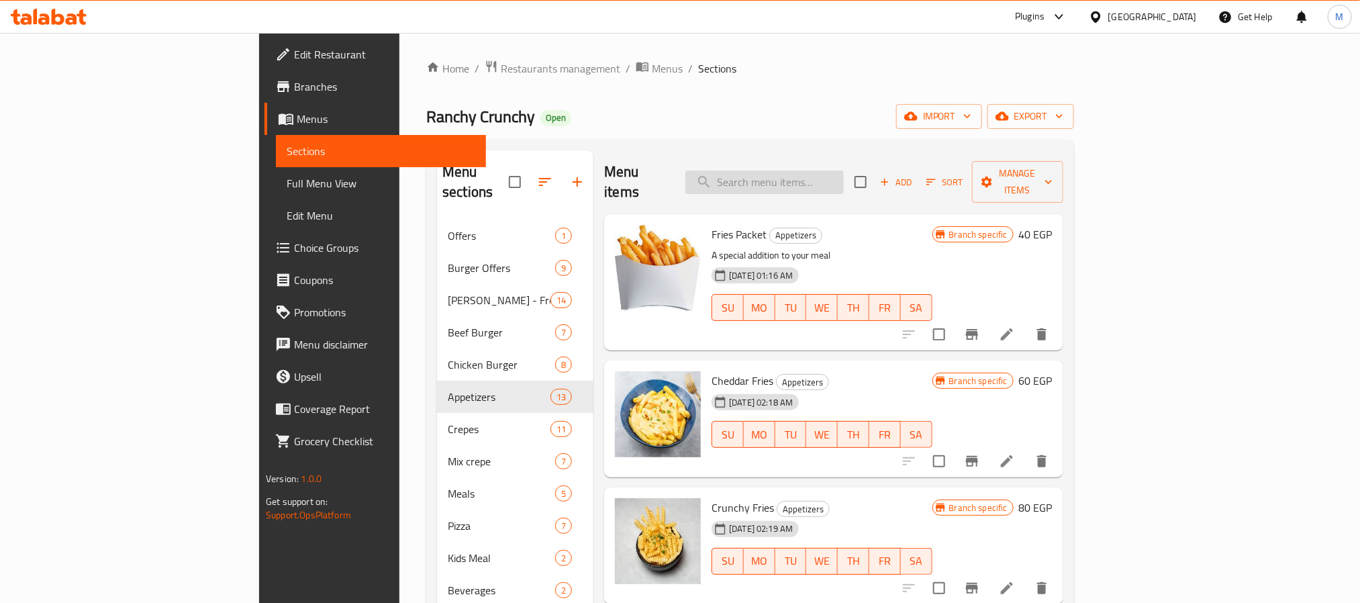
click at [844, 171] on input "search" at bounding box center [764, 182] width 158 height 23
paste input "Hot Dog Box"
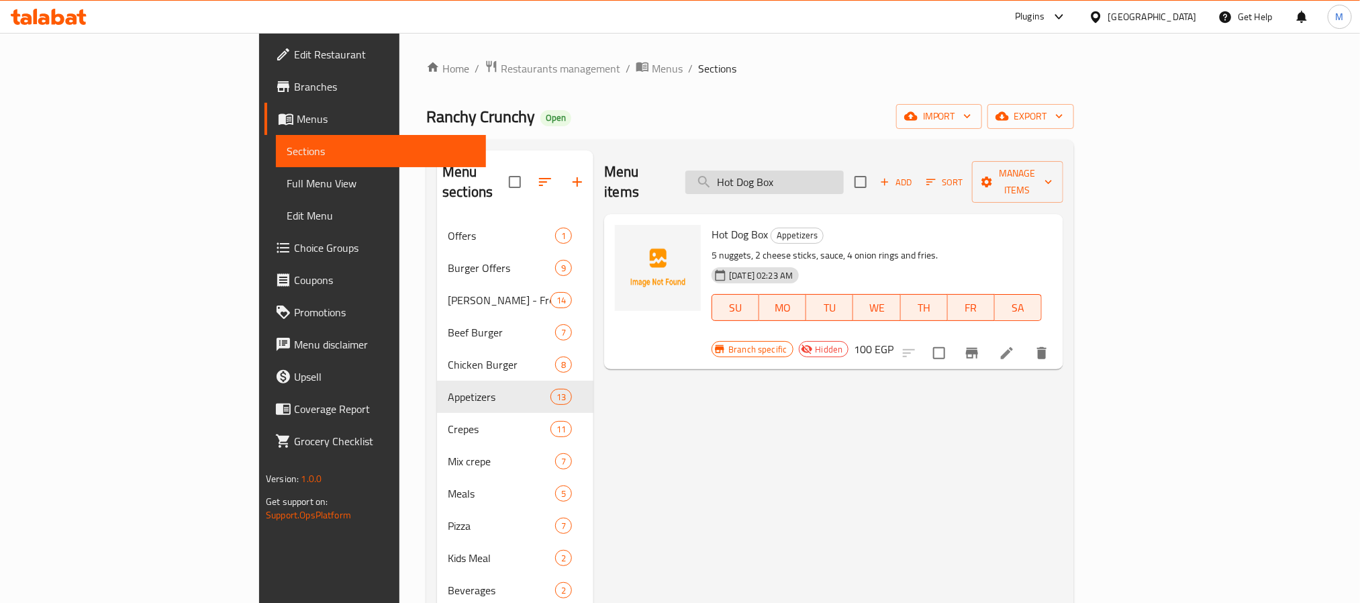
click at [838, 176] on input "Hot Dog Box" at bounding box center [764, 182] width 158 height 23
paste input "Rice Dish"
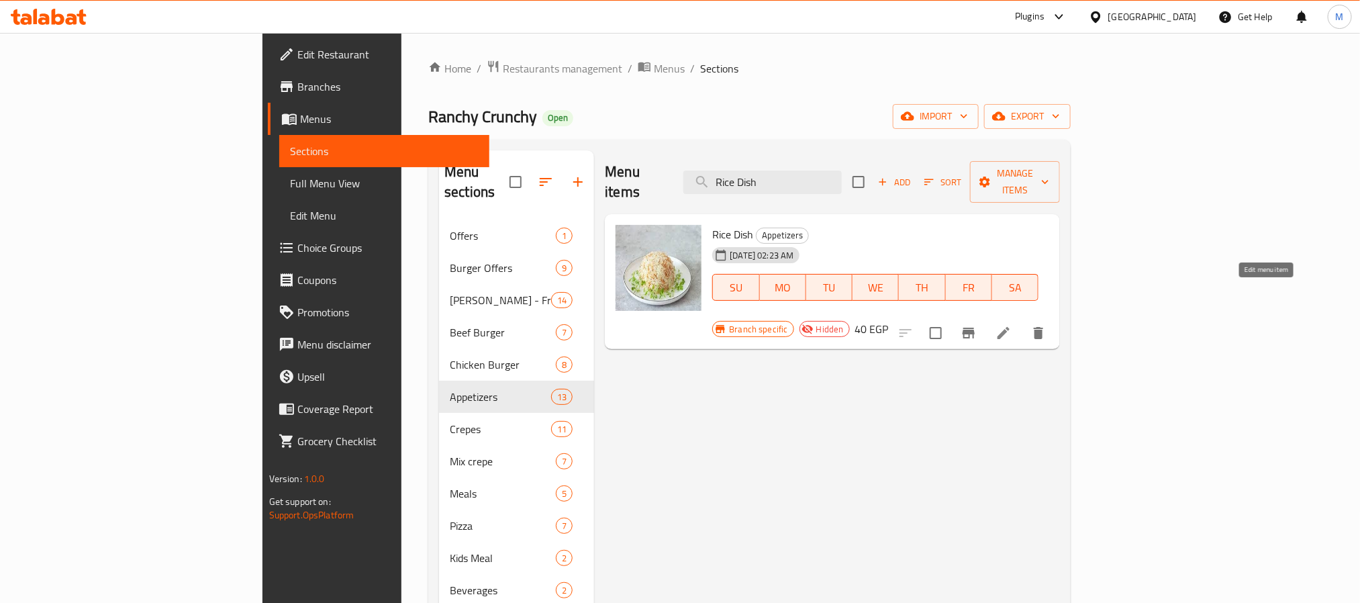
type input "Rice Dish"
click at [1012, 325] on icon at bounding box center [1003, 333] width 16 height 16
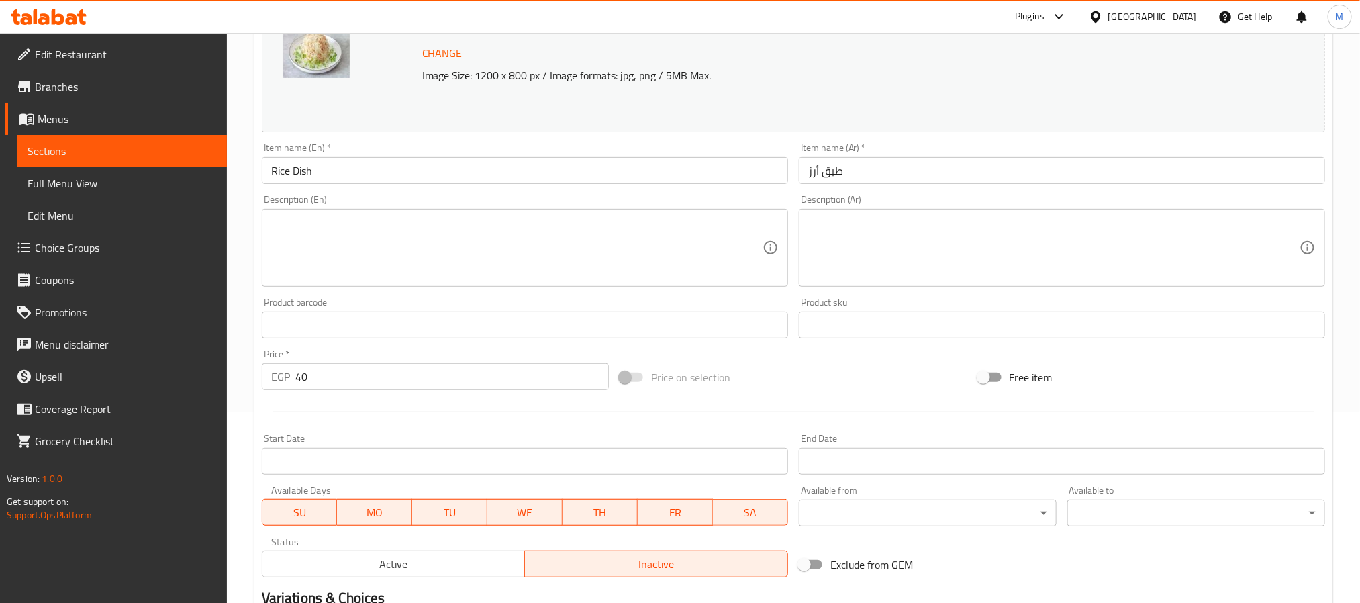
scroll to position [363, 0]
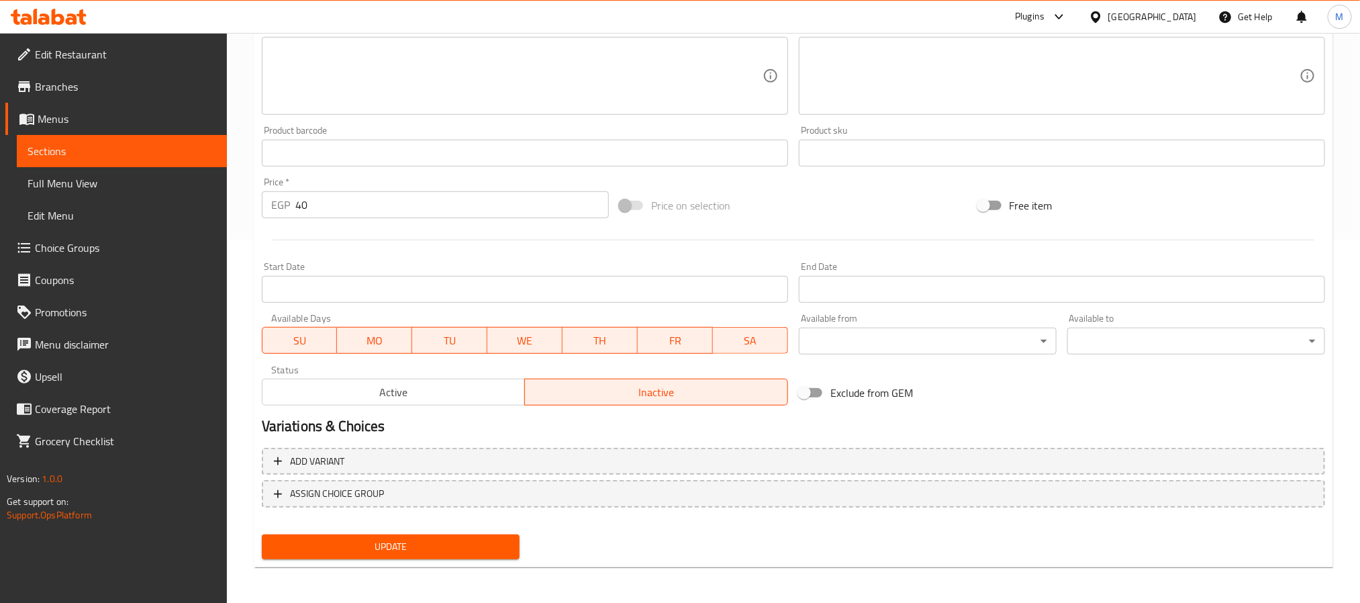
click at [454, 389] on span "Active" at bounding box center [394, 392] width 252 height 19
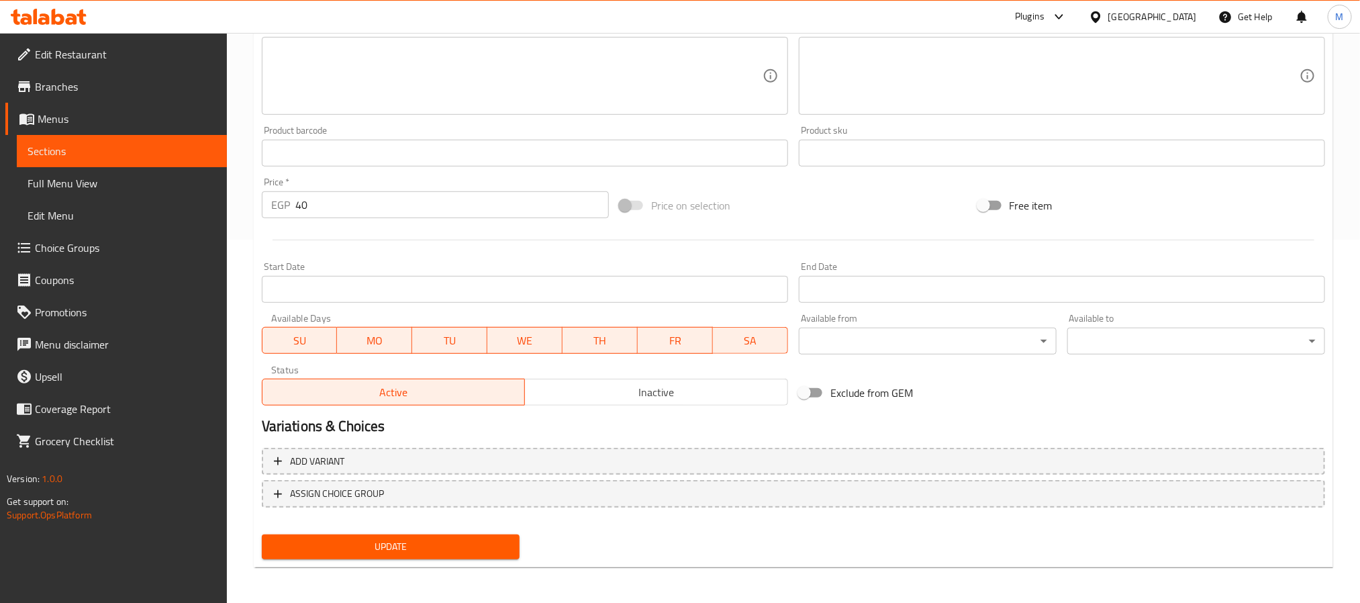
click at [409, 532] on div "Update" at bounding box center [390, 547] width 269 height 36
click at [409, 546] on span "Update" at bounding box center [391, 546] width 236 height 17
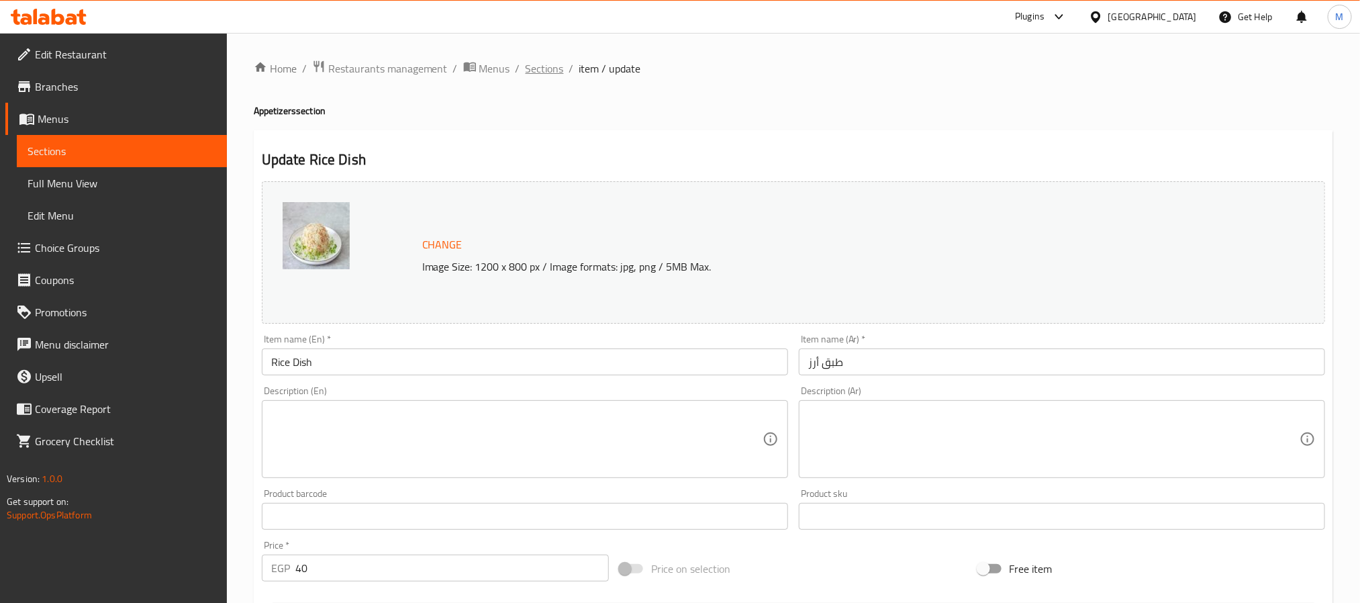
click at [554, 64] on span "Sections" at bounding box center [545, 68] width 38 height 16
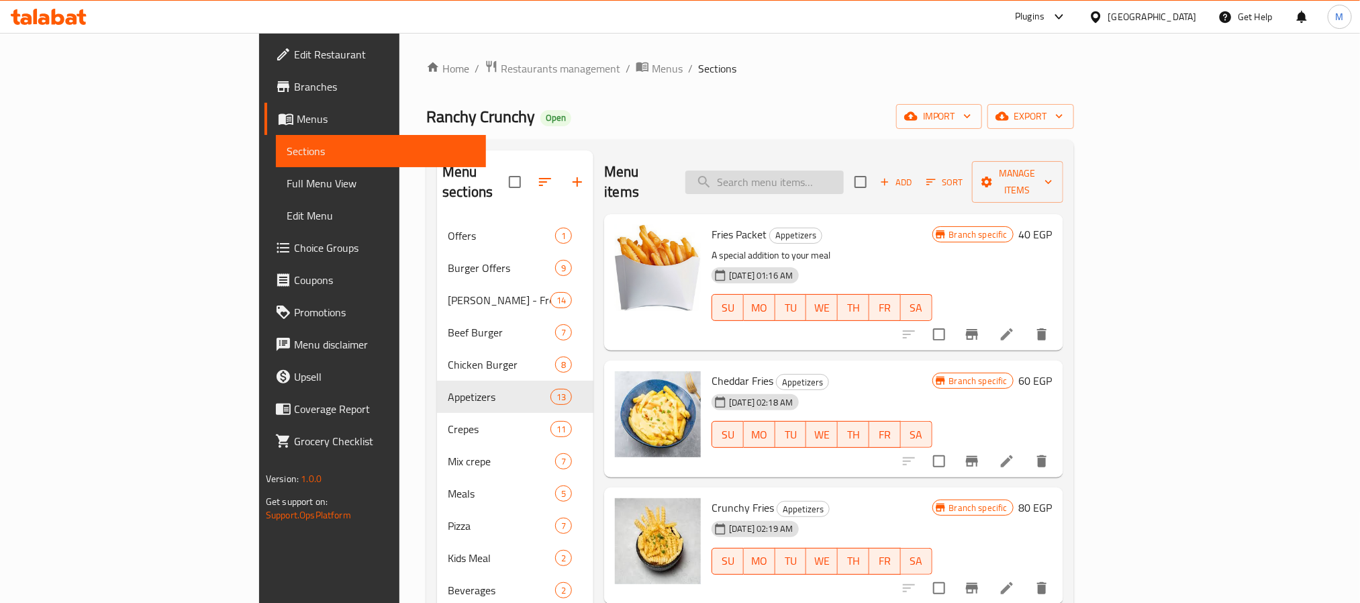
click at [820, 171] on input "search" at bounding box center [764, 182] width 158 height 23
paste input "Rice Dish"
click at [844, 171] on input "Rice Dish" at bounding box center [764, 182] width 158 height 23
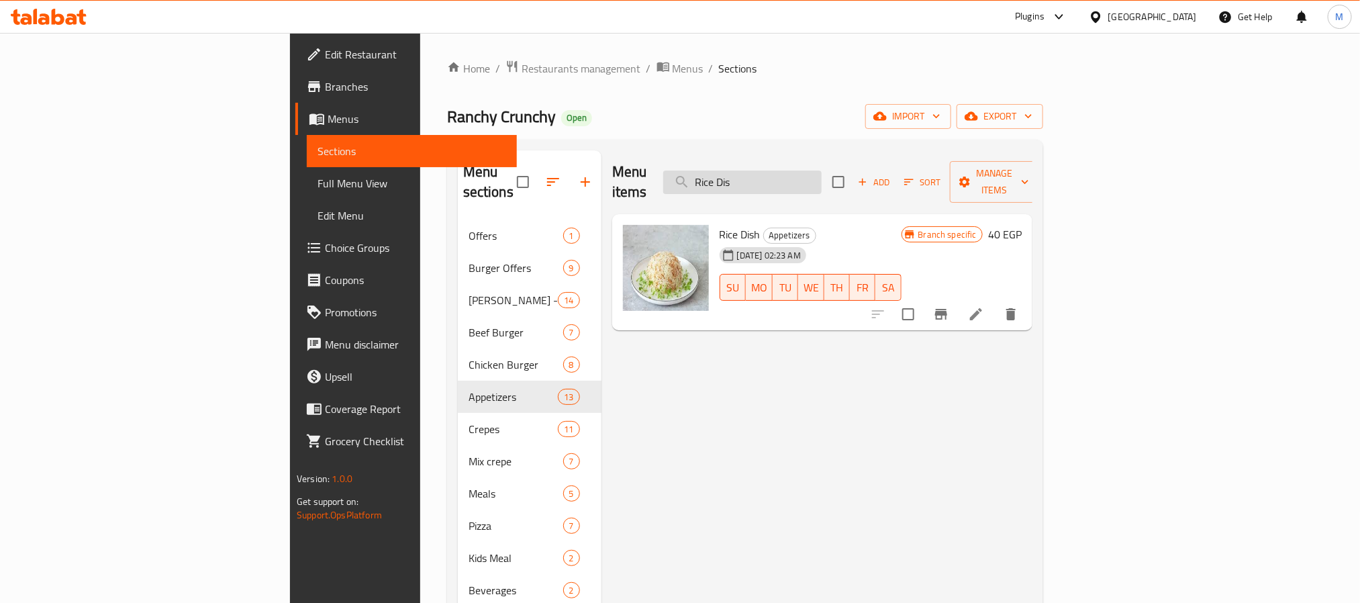
click at [822, 171] on input "Rice Dis" at bounding box center [742, 182] width 158 height 23
paste input "Tahini"
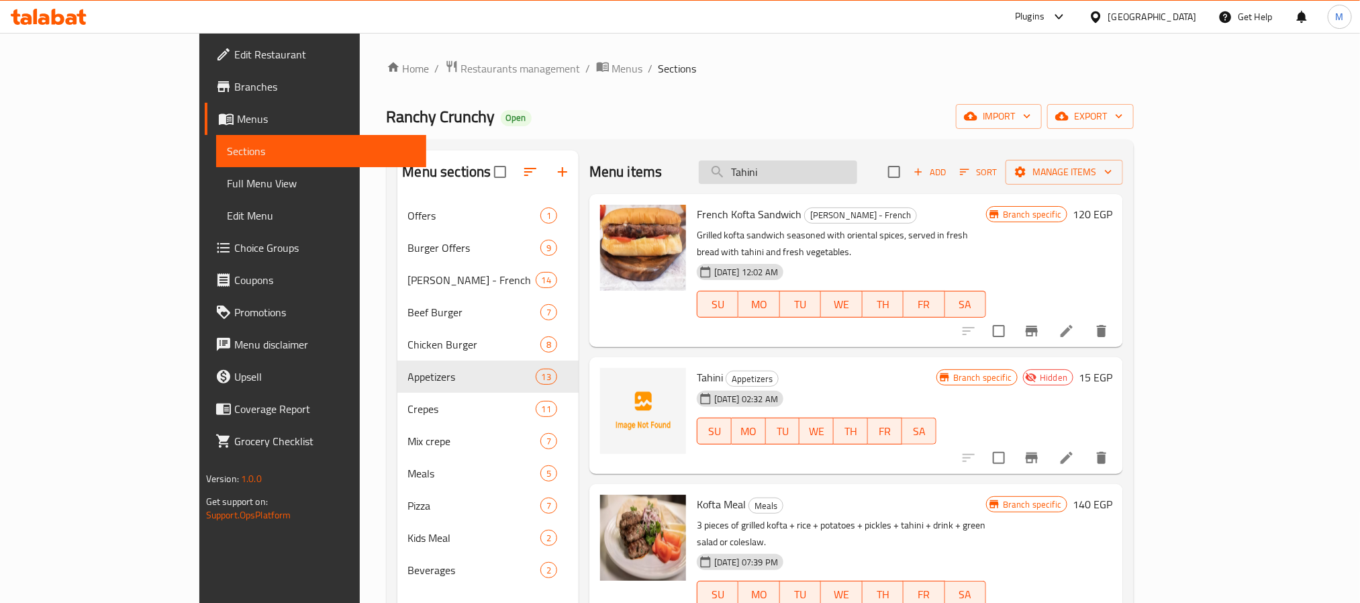
click at [857, 177] on input "Tahini" at bounding box center [778, 171] width 158 height 23
paste input "[PERSON_NAME]"
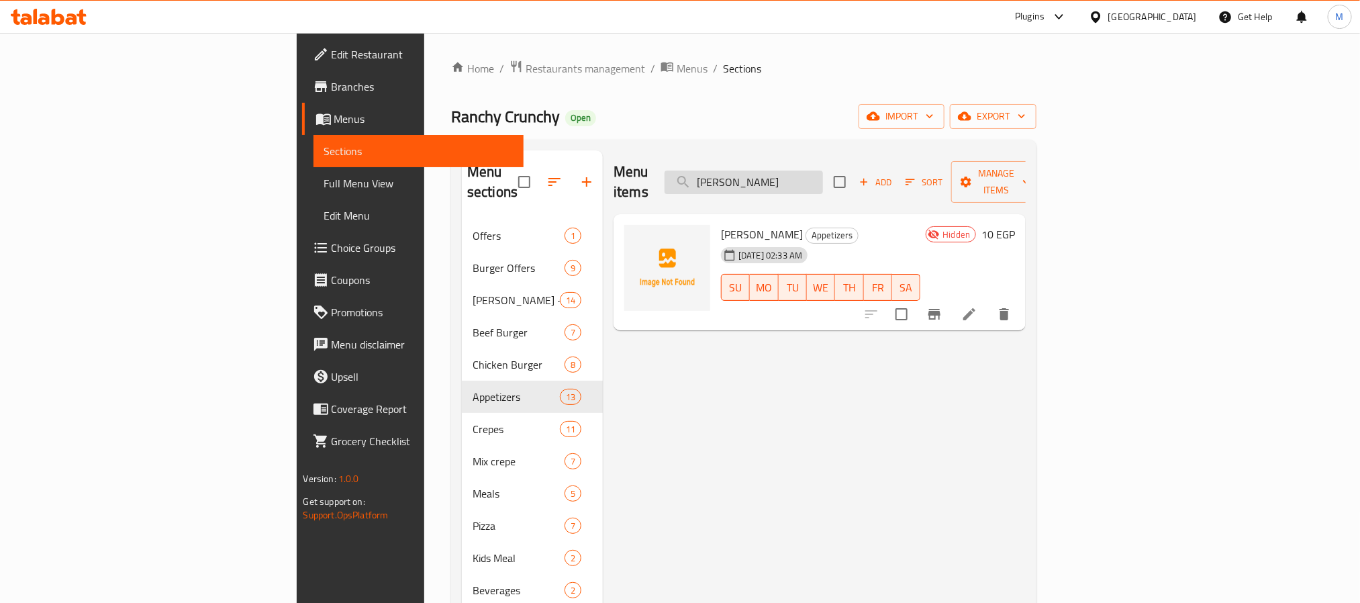
click at [823, 171] on input "[PERSON_NAME]" at bounding box center [744, 182] width 158 height 23
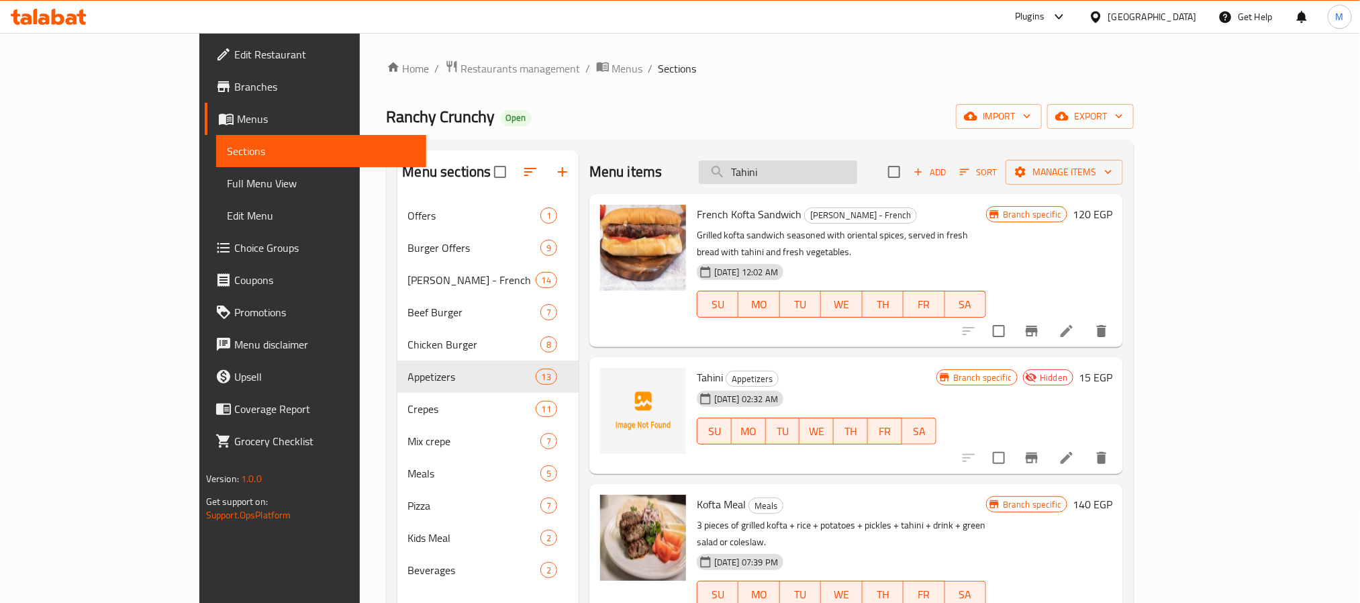
paste input "Coleslaw"
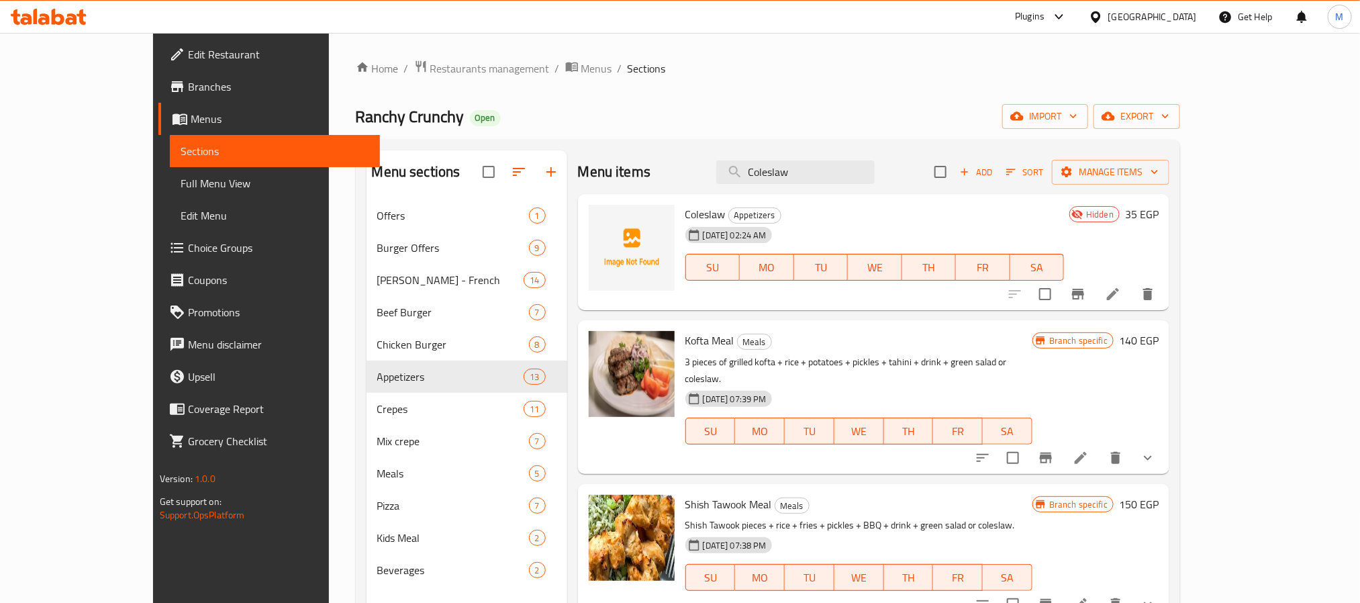
click at [889, 185] on div "Menu items Coleslaw Add Sort Manage items" at bounding box center [874, 172] width 592 height 44
click at [875, 168] on input "Coleslaw" at bounding box center [795, 171] width 158 height 23
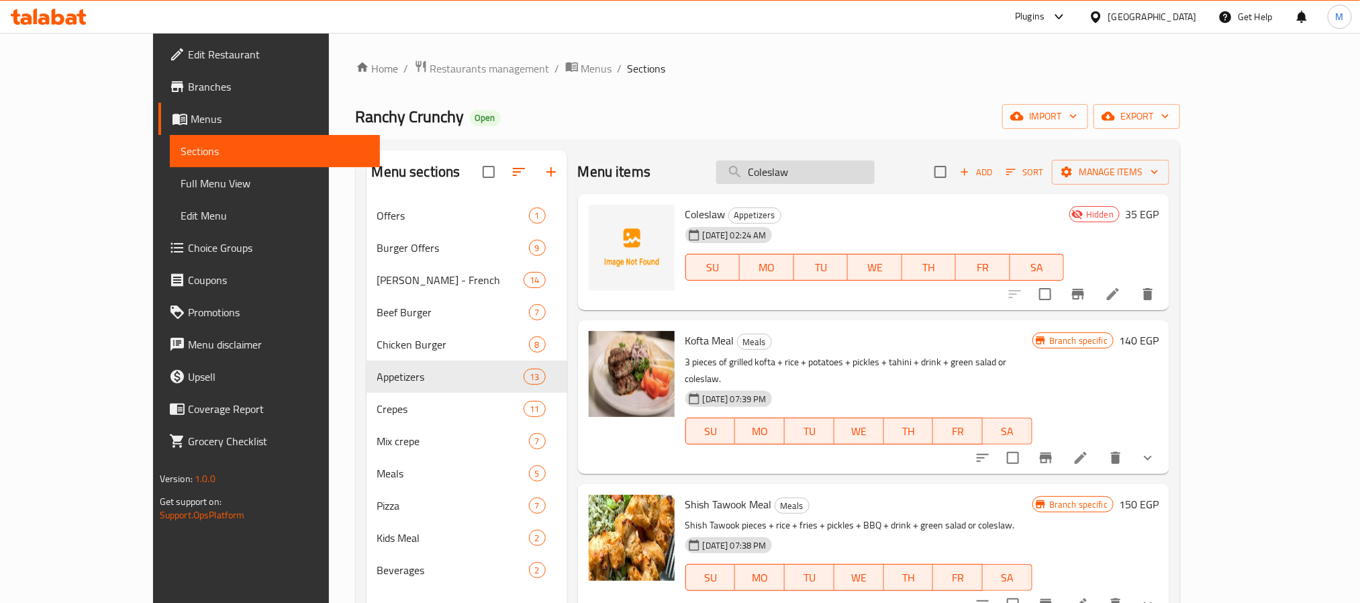
paste input "Ranch Crunch Sauce"
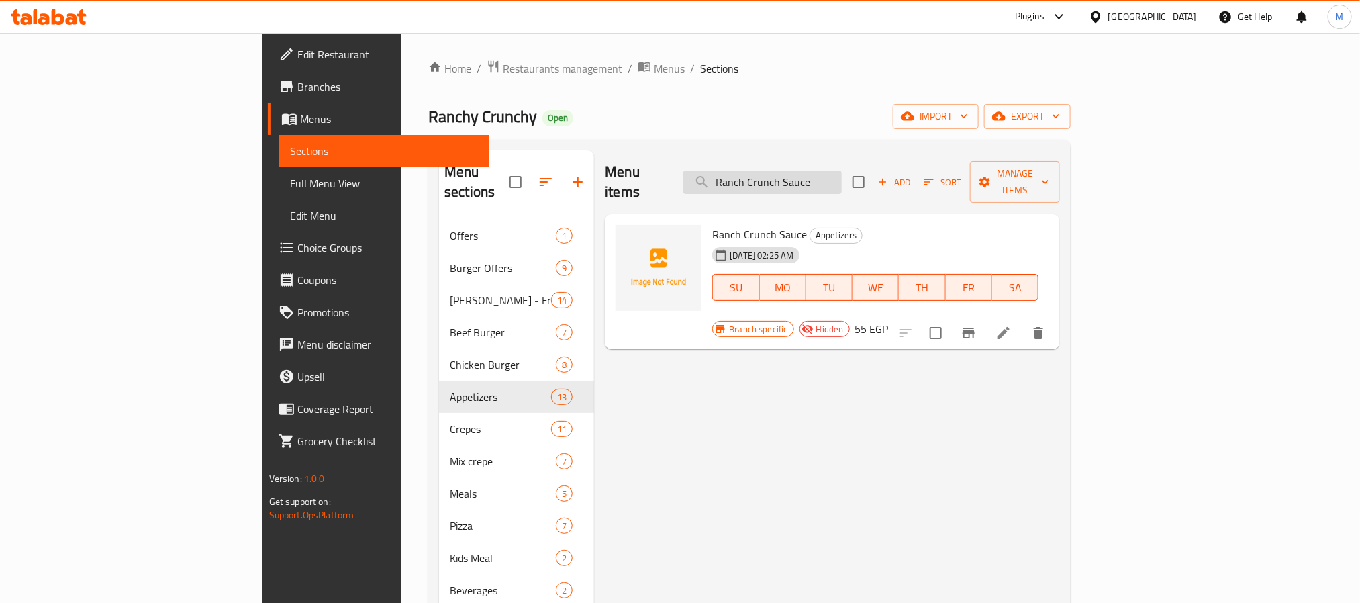
click at [842, 172] on input "Ranch Crunch Sauce" at bounding box center [762, 182] width 158 height 23
paste input "Mix Cheese Crep"
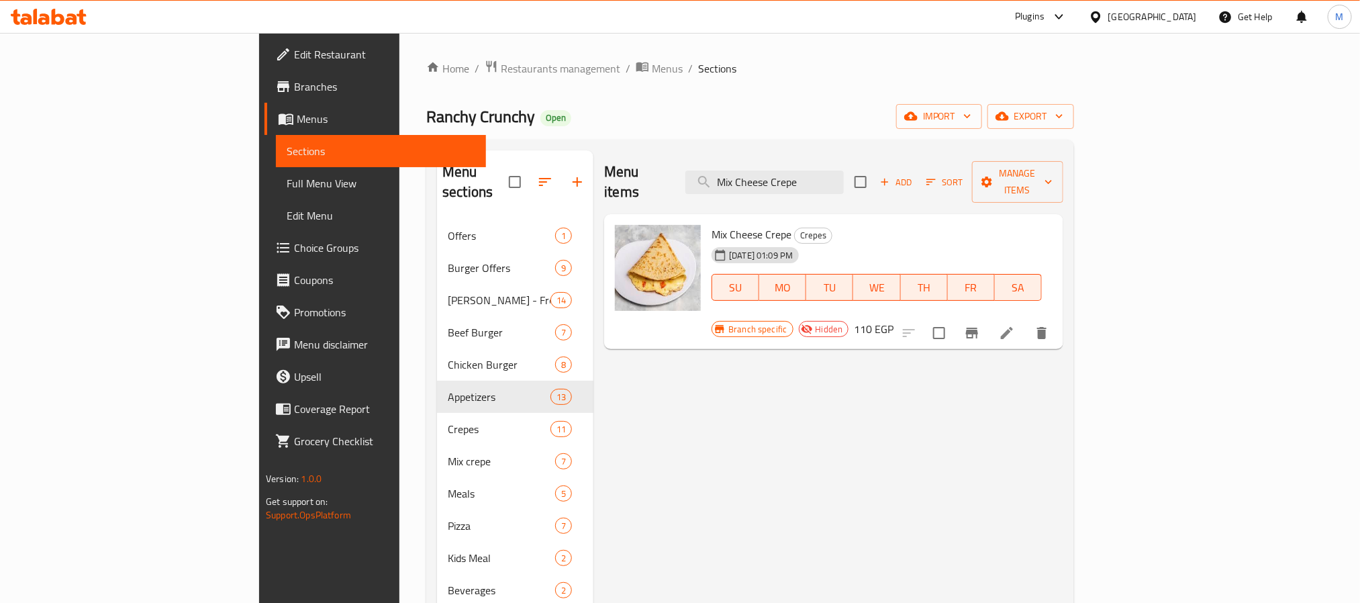
type input "Mix Cheese Crepe"
click at [844, 171] on input "Mix Cheese Crepe" at bounding box center [764, 182] width 158 height 23
click at [1015, 325] on icon at bounding box center [1007, 333] width 16 height 16
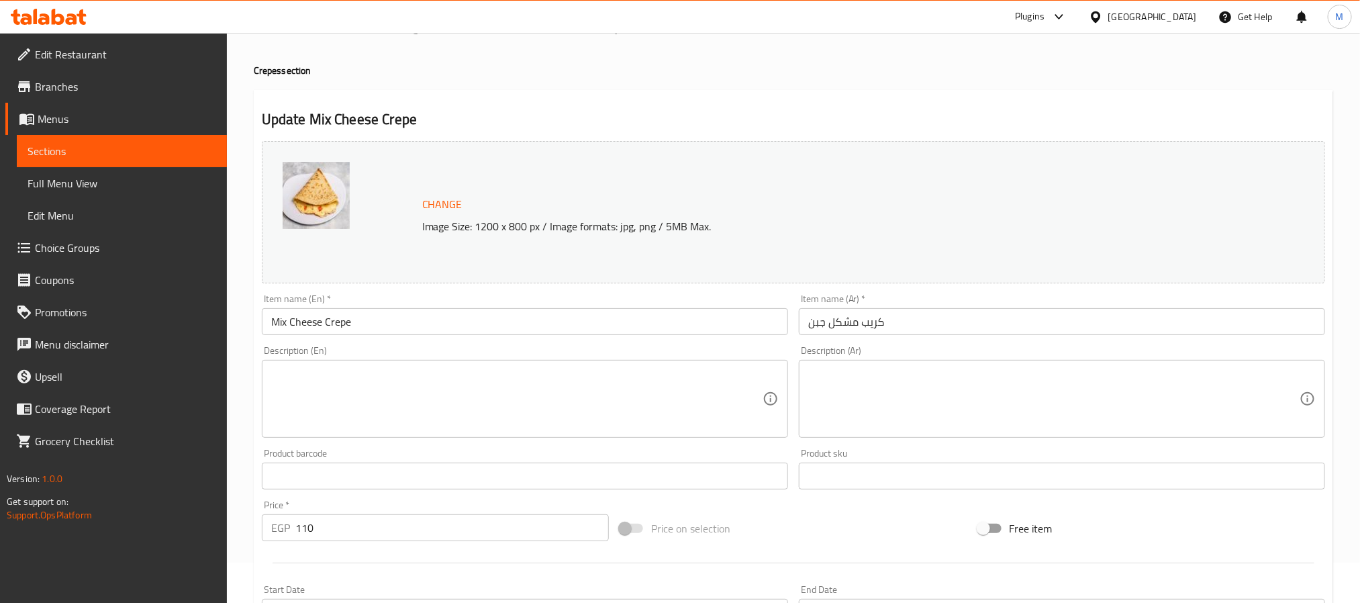
scroll to position [363, 0]
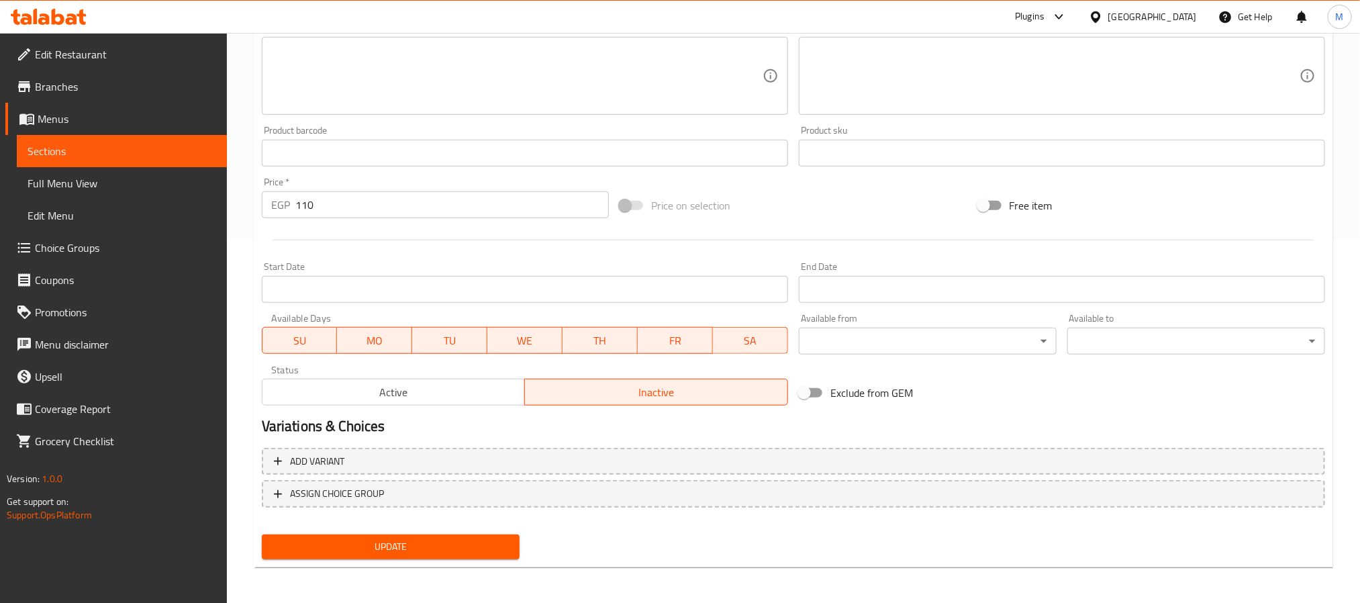
click at [411, 387] on span "Active" at bounding box center [394, 392] width 252 height 19
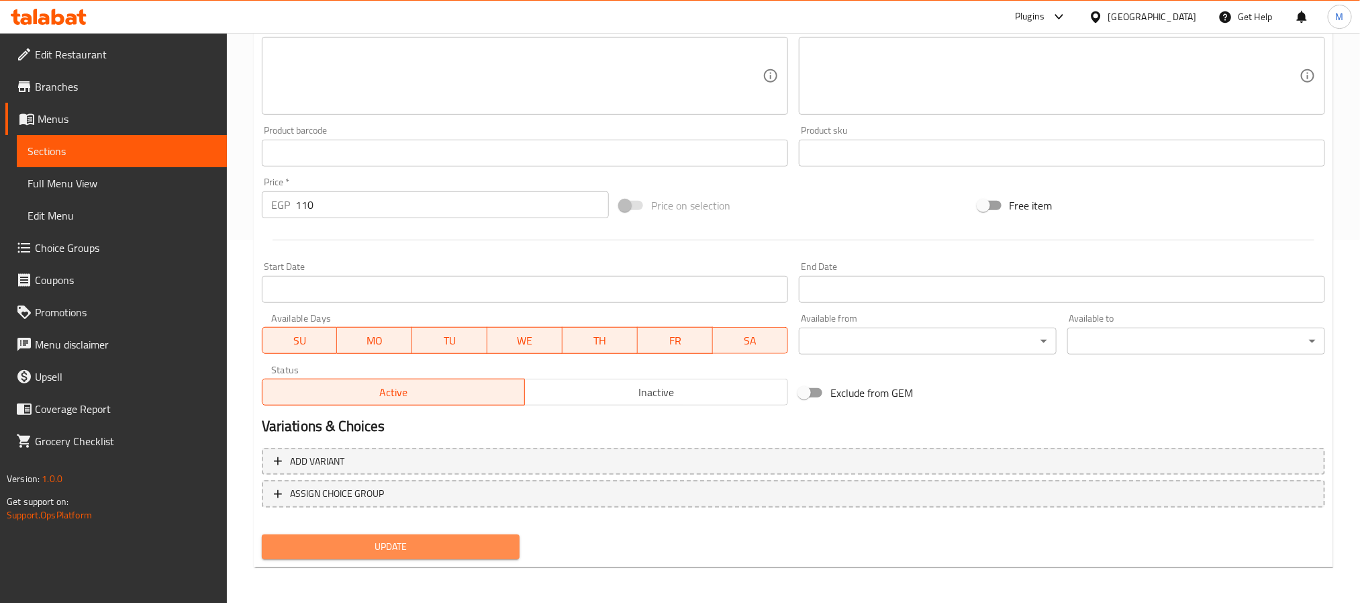
click at [387, 546] on span "Update" at bounding box center [391, 546] width 236 height 17
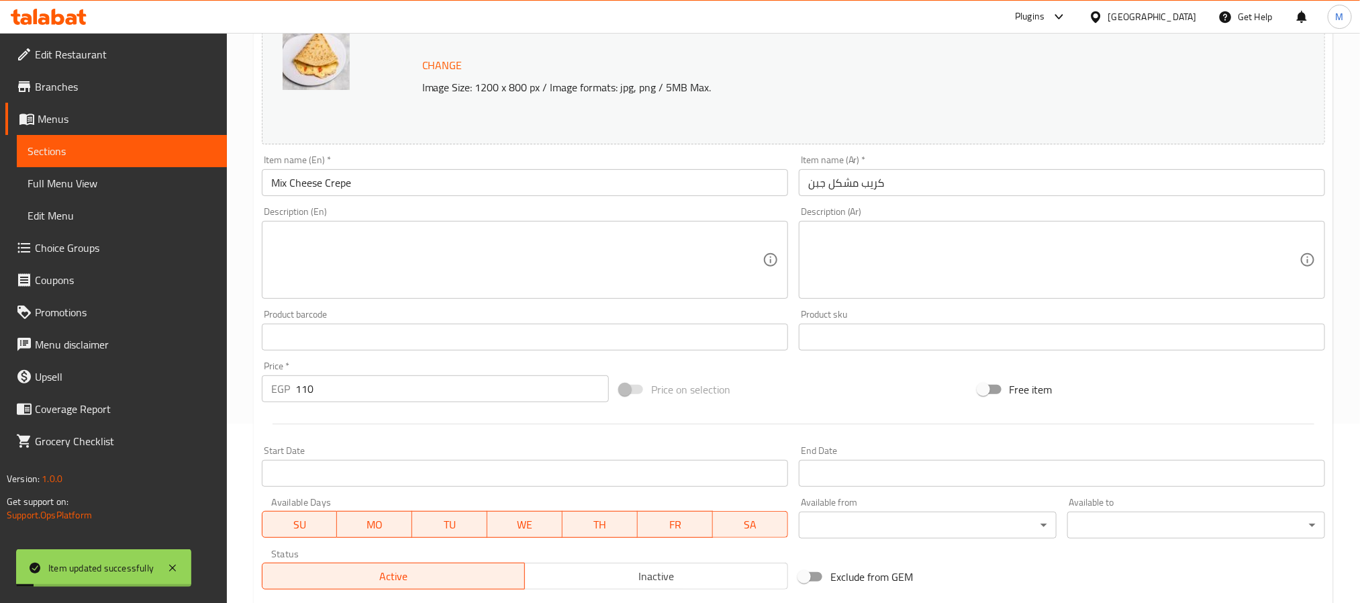
scroll to position [0, 0]
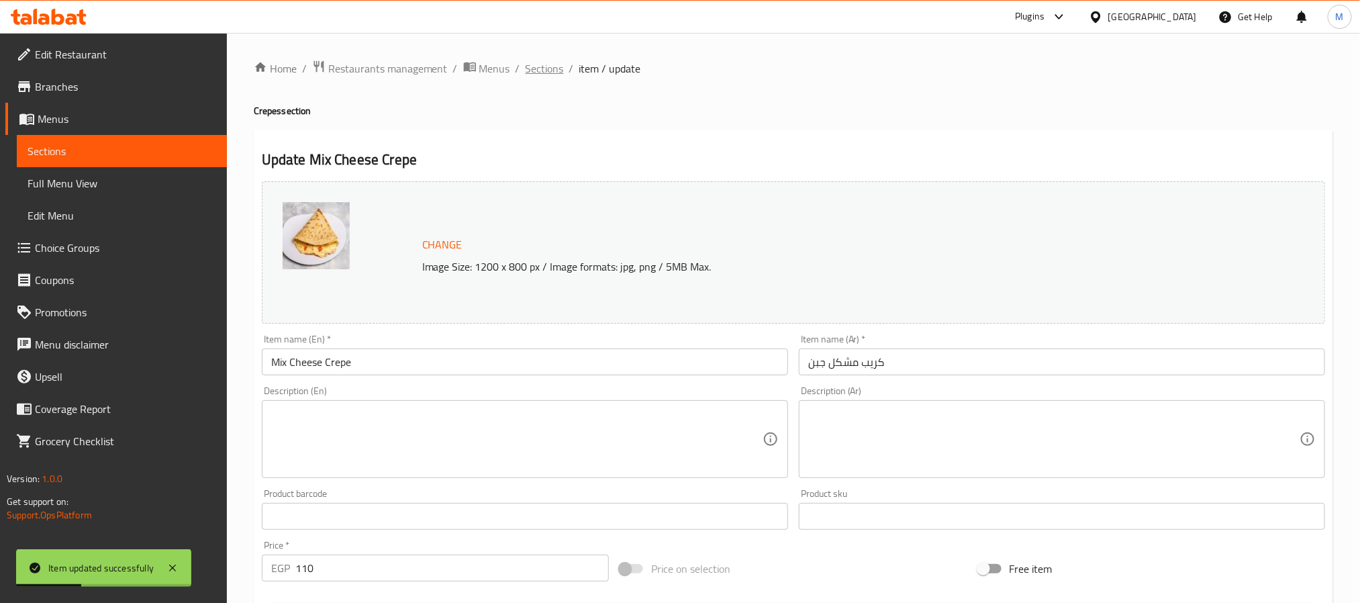
click at [554, 67] on span "Sections" at bounding box center [545, 68] width 38 height 16
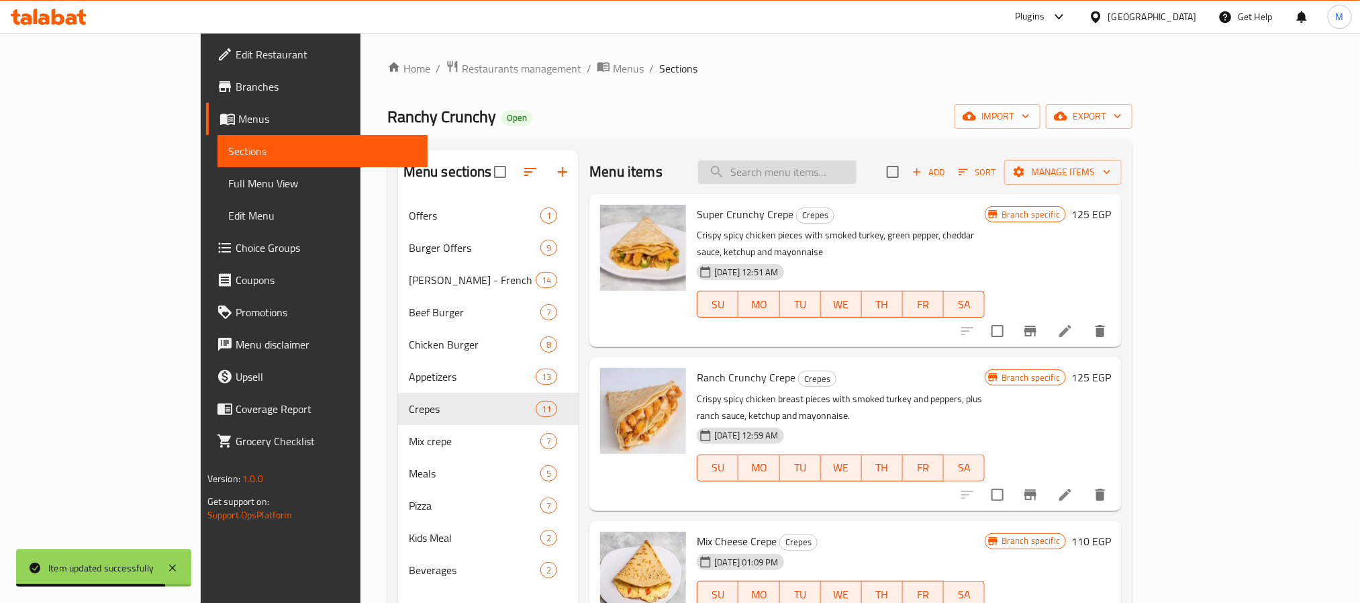
click at [857, 168] on input "search" at bounding box center [777, 171] width 158 height 23
paste input "Chilly Crunch Crepe"
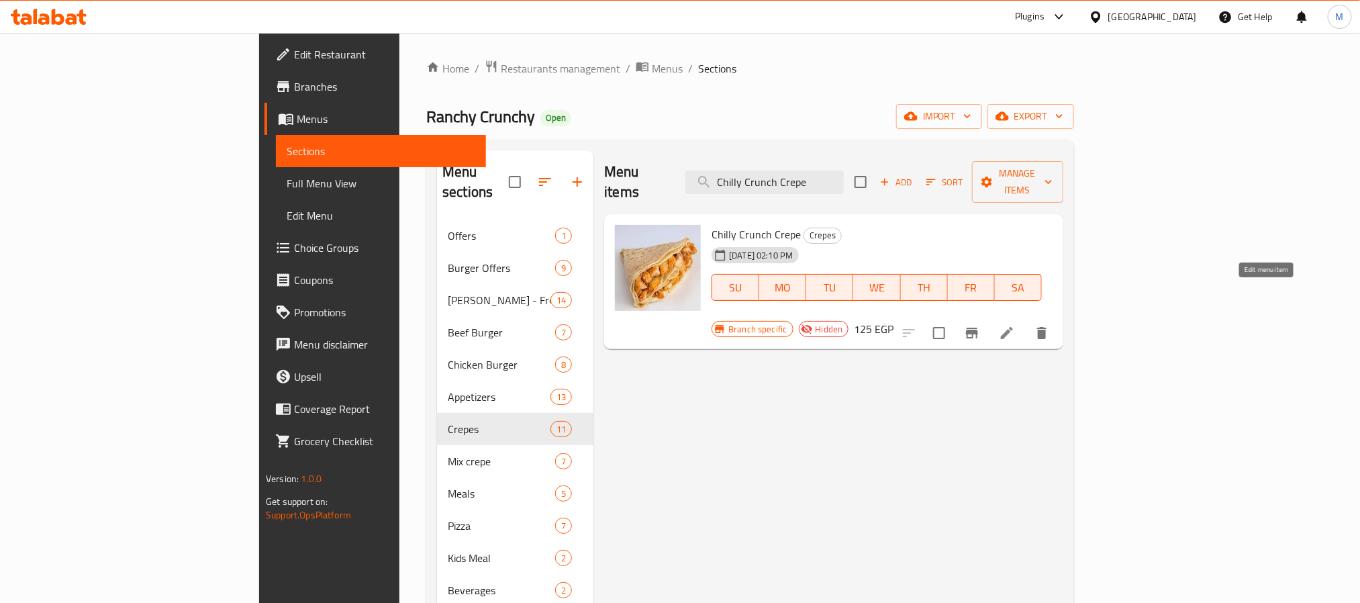
type input "Chilly Crunch Crepe"
click at [1013, 327] on icon at bounding box center [1007, 333] width 12 height 12
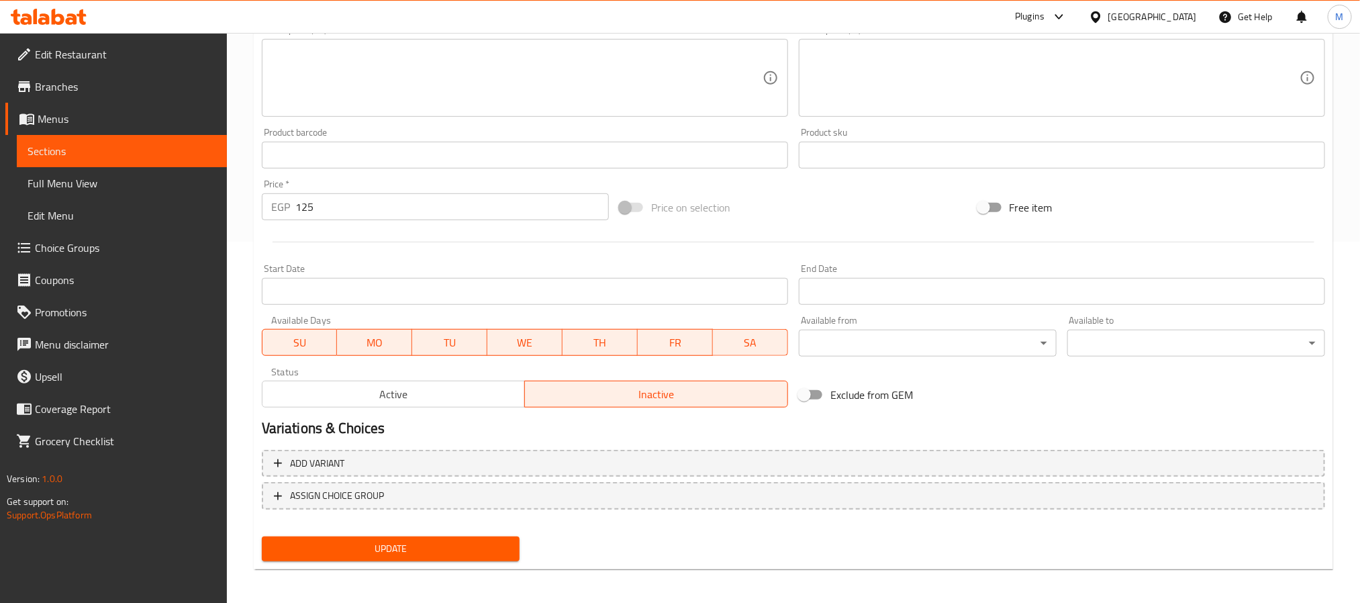
scroll to position [363, 0]
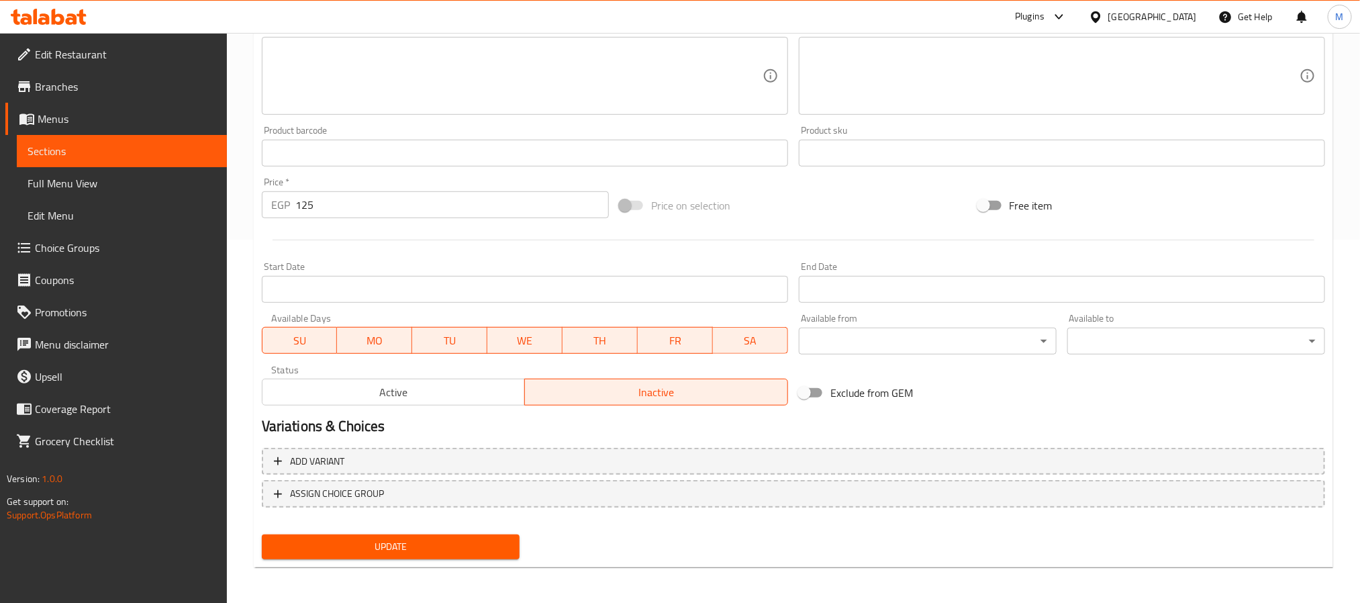
click at [399, 397] on span "Active" at bounding box center [394, 392] width 252 height 19
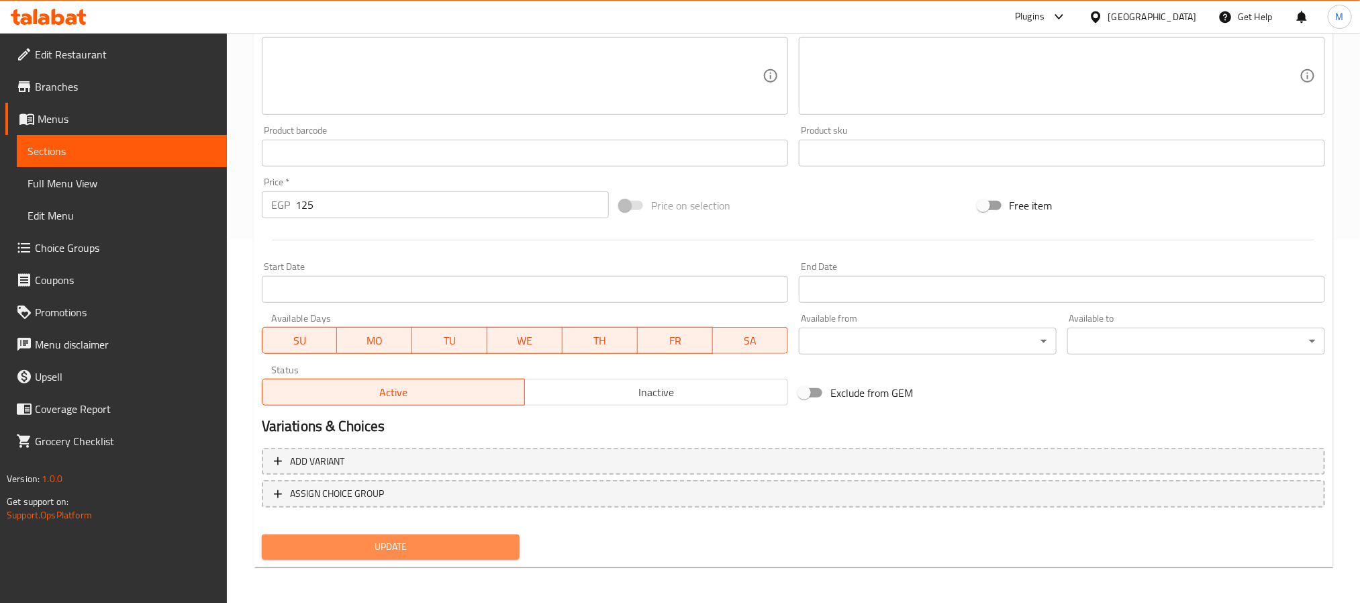
click at [369, 536] on button "Update" at bounding box center [391, 546] width 258 height 25
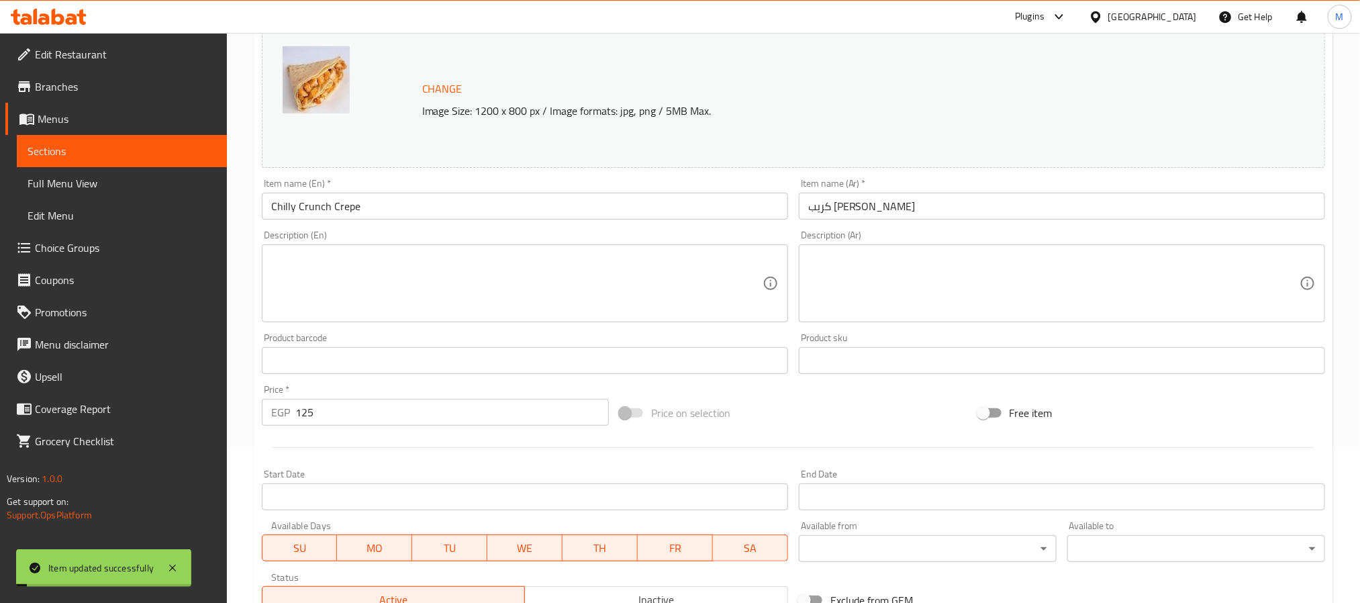
scroll to position [0, 0]
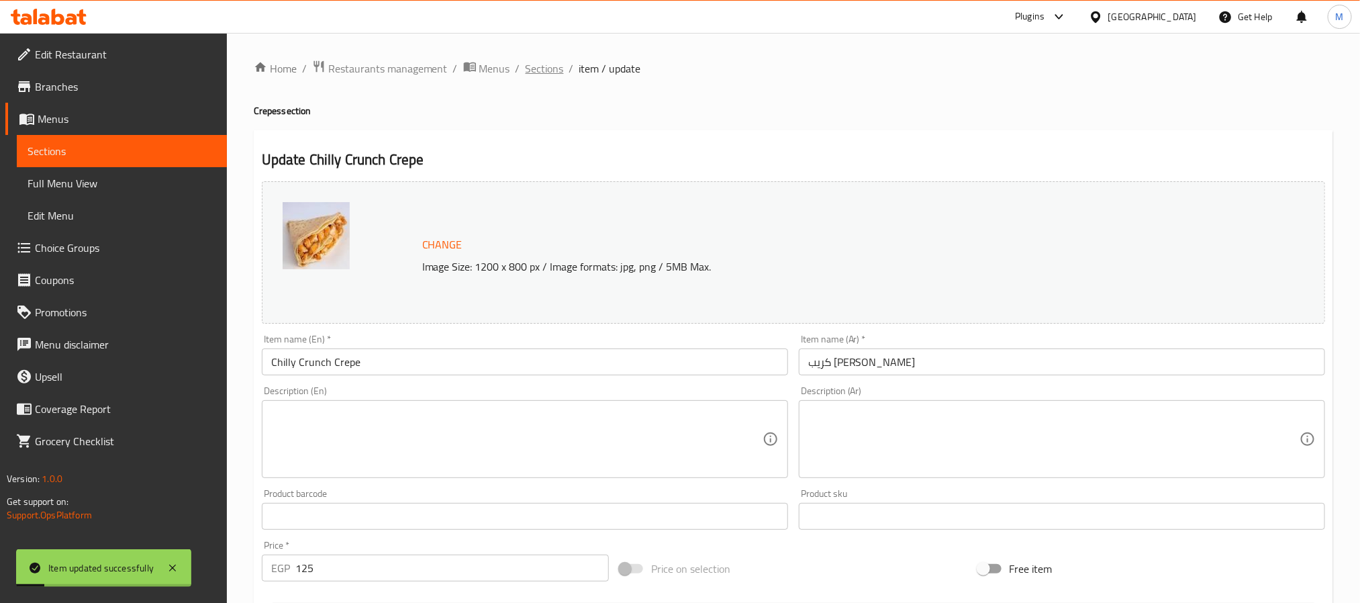
click at [556, 64] on span "Sections" at bounding box center [545, 68] width 38 height 16
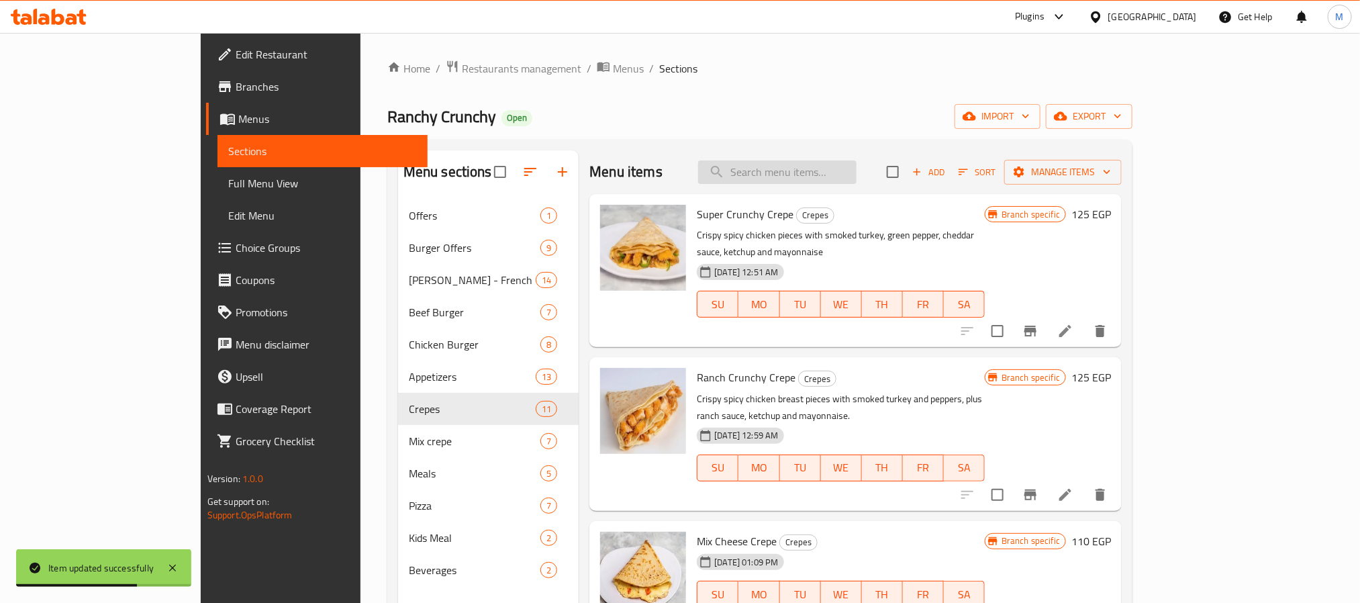
click at [857, 183] on input "search" at bounding box center [777, 171] width 158 height 23
paste input "Chilly Crunch Crepe"
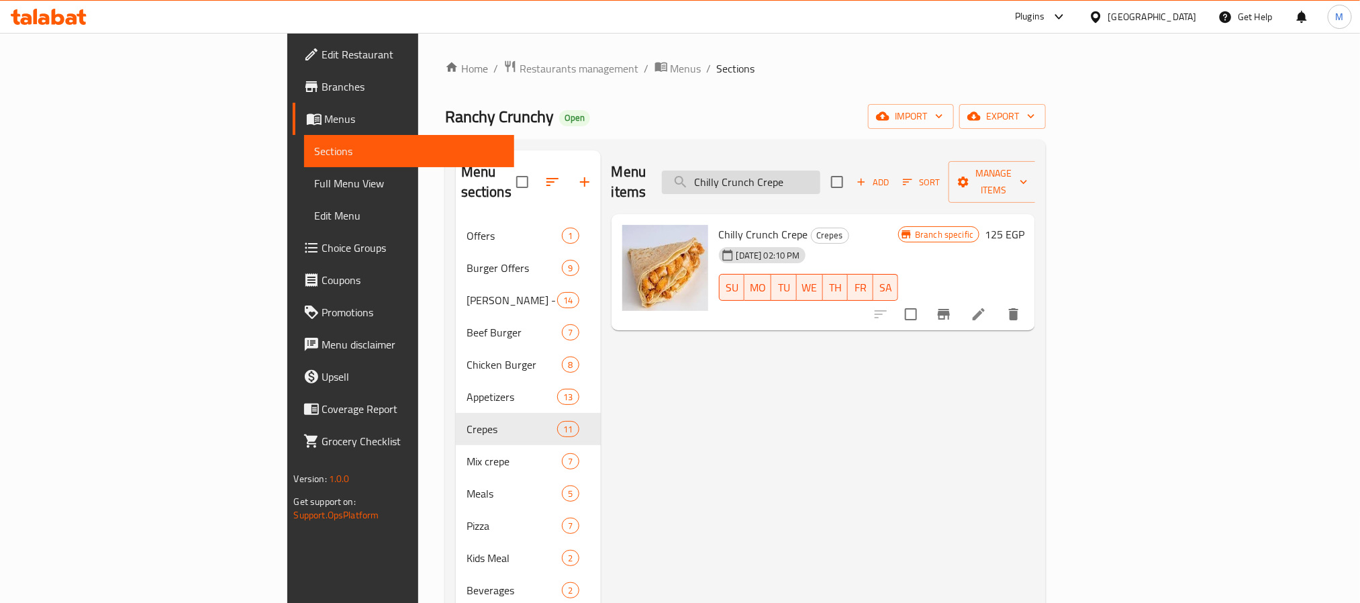
click at [820, 171] on input "Chilly Crunch Crepe" at bounding box center [741, 182] width 158 height 23
paste input "BBQ Crunchy"
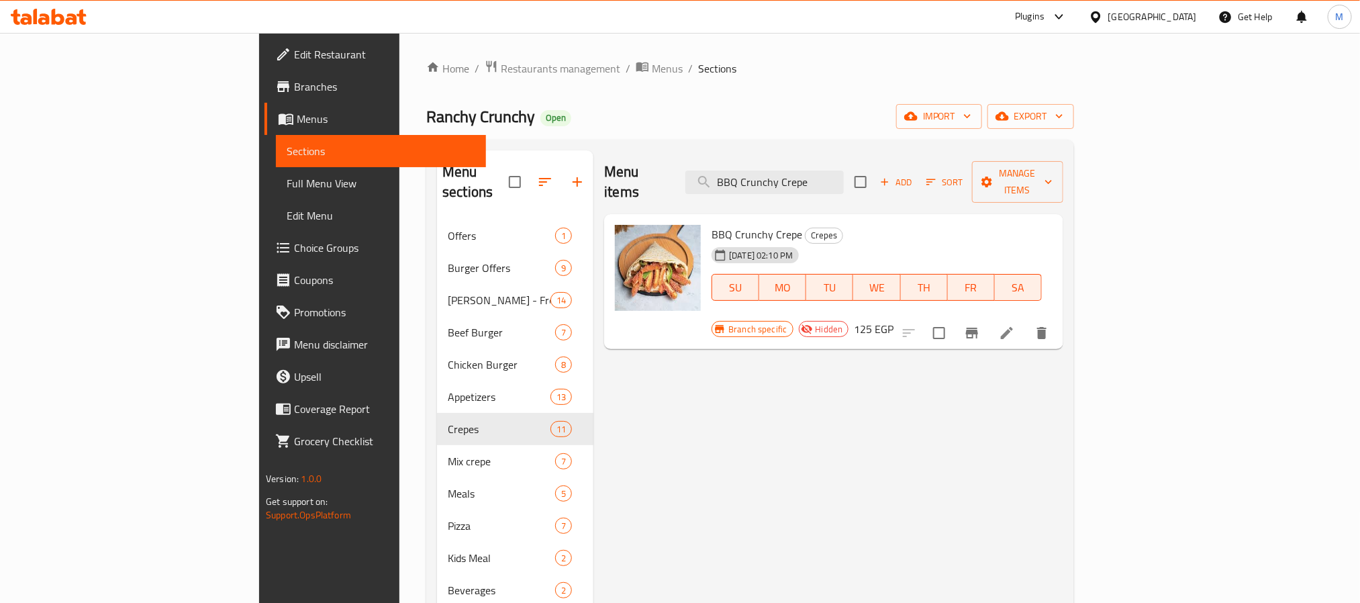
type input "BBQ Crunchy Crepe"
click at [1015, 325] on icon at bounding box center [1007, 333] width 16 height 16
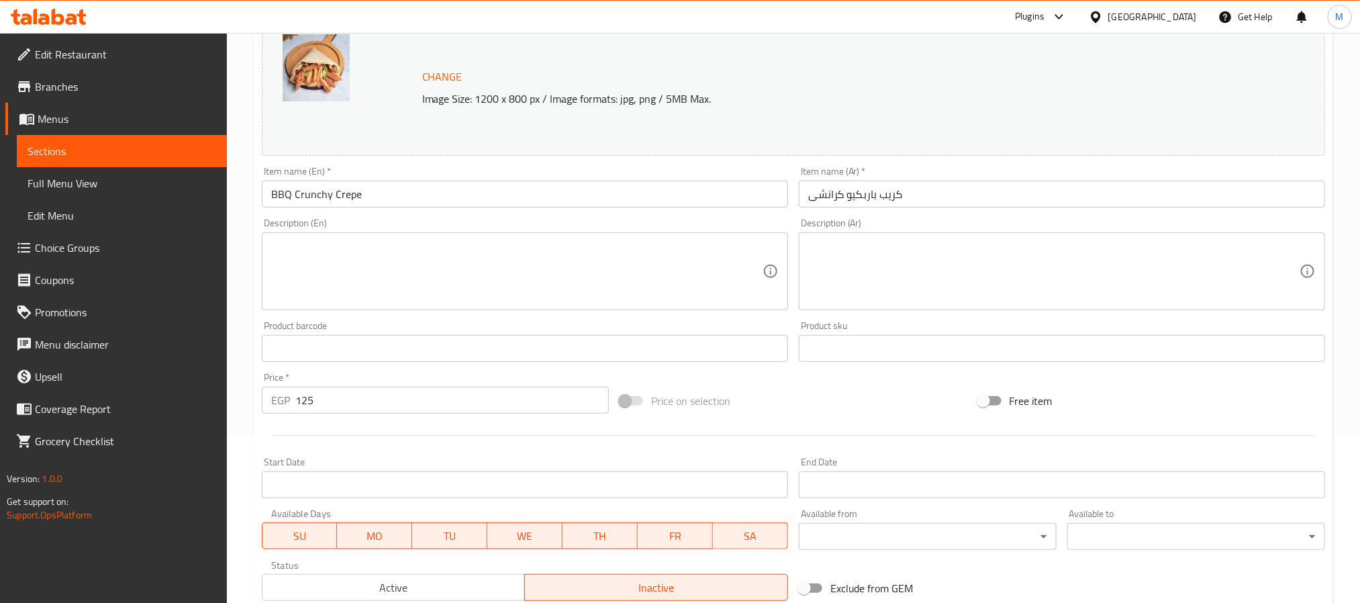
scroll to position [363, 0]
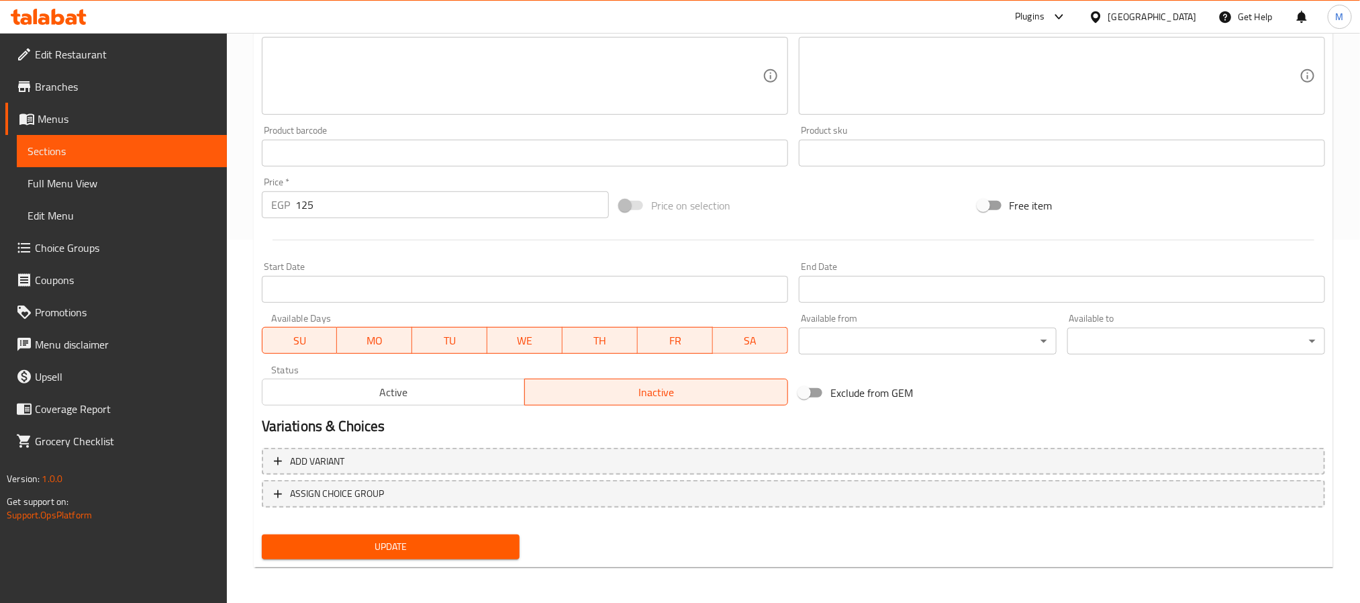
click at [344, 393] on span "Active" at bounding box center [394, 392] width 252 height 19
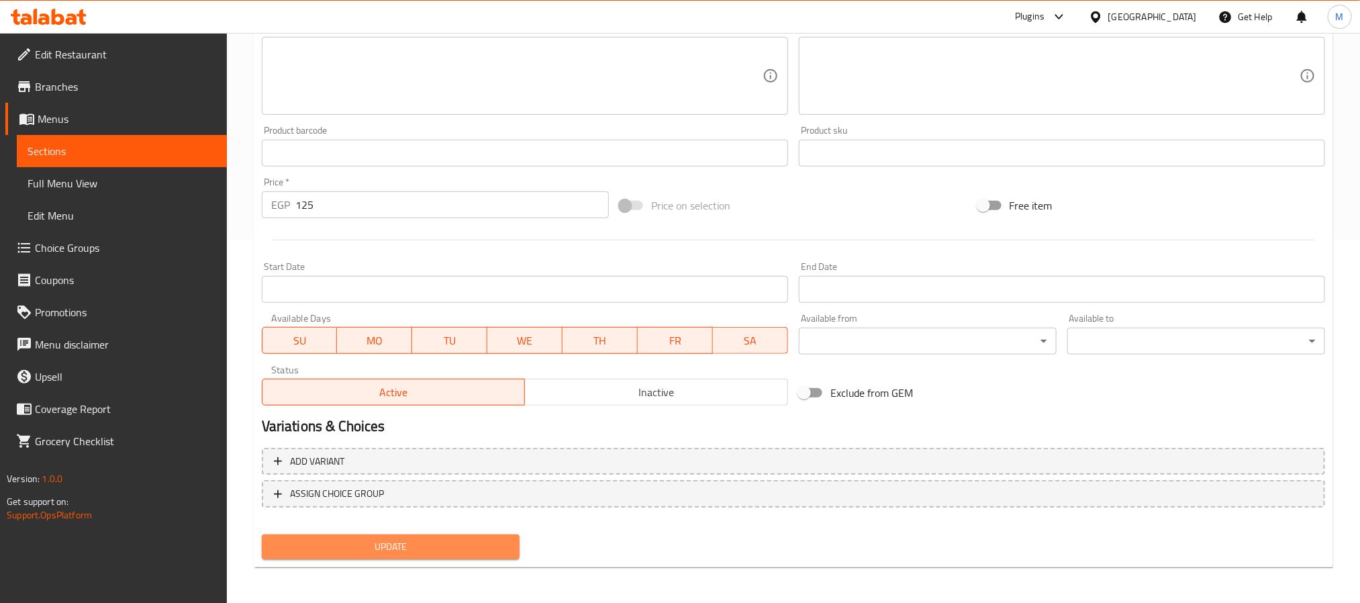
click at [333, 540] on span "Update" at bounding box center [391, 546] width 236 height 17
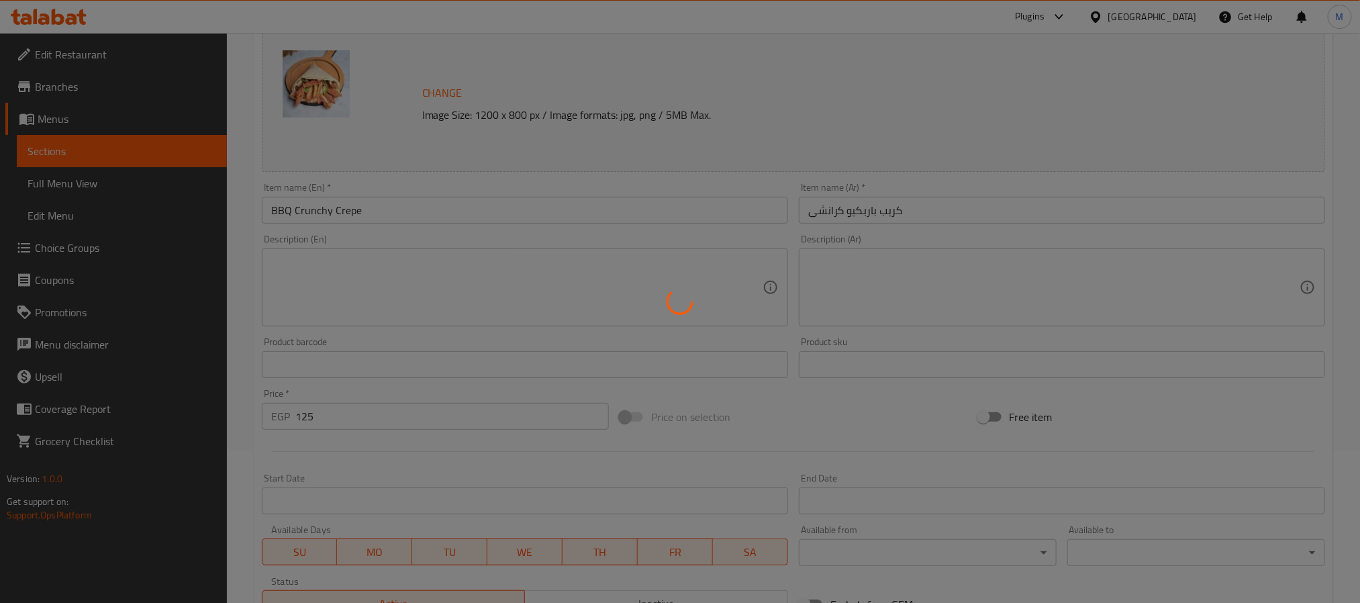
scroll to position [0, 0]
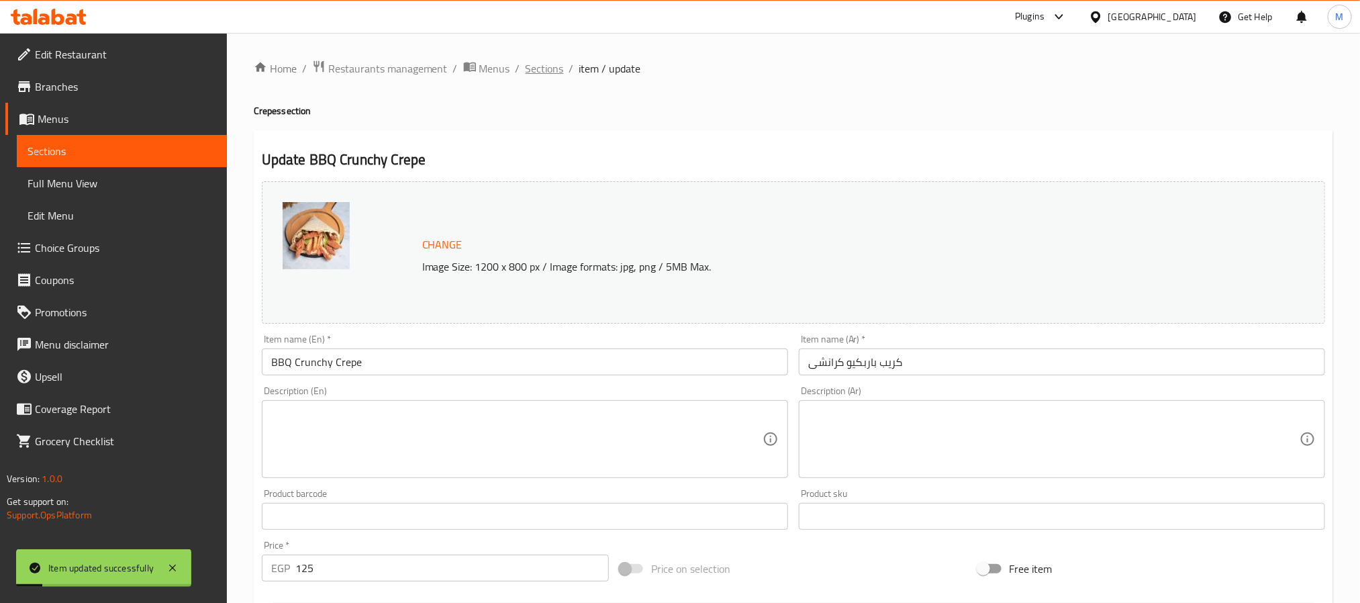
click at [548, 75] on span "Sections" at bounding box center [545, 68] width 38 height 16
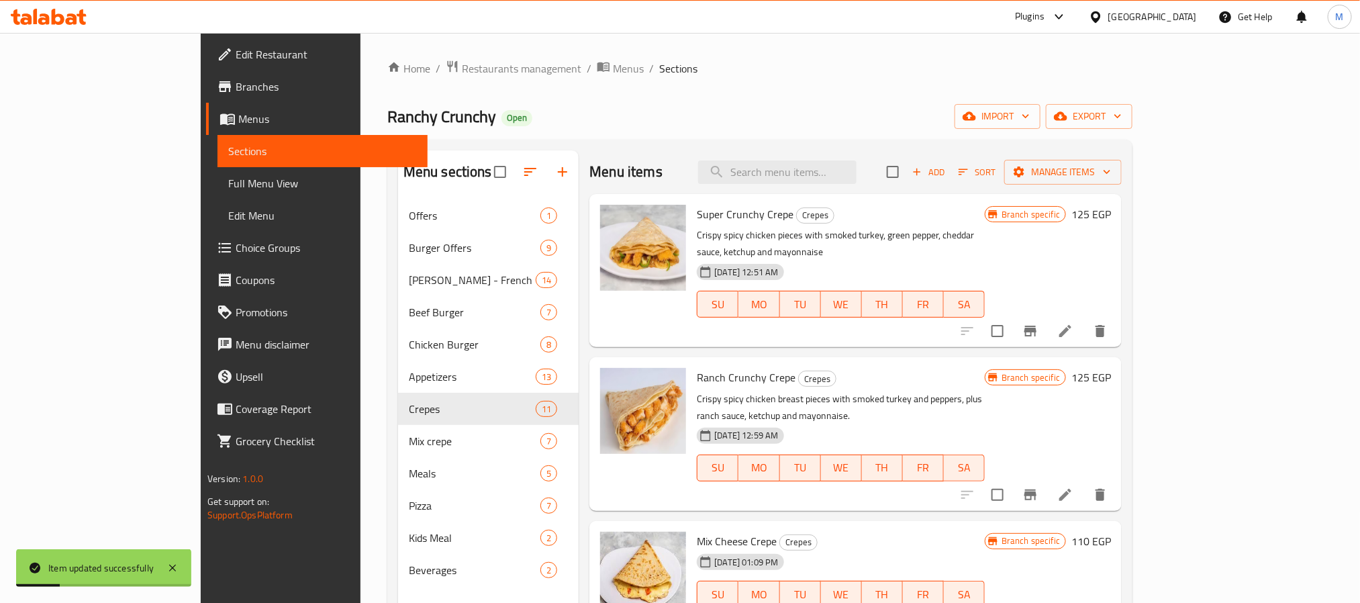
click at [838, 187] on div "Menu items Add Sort Manage items" at bounding box center [855, 172] width 532 height 44
click at [844, 177] on input "search" at bounding box center [777, 171] width 158 height 23
paste input "Chicken Fajita Crepe"
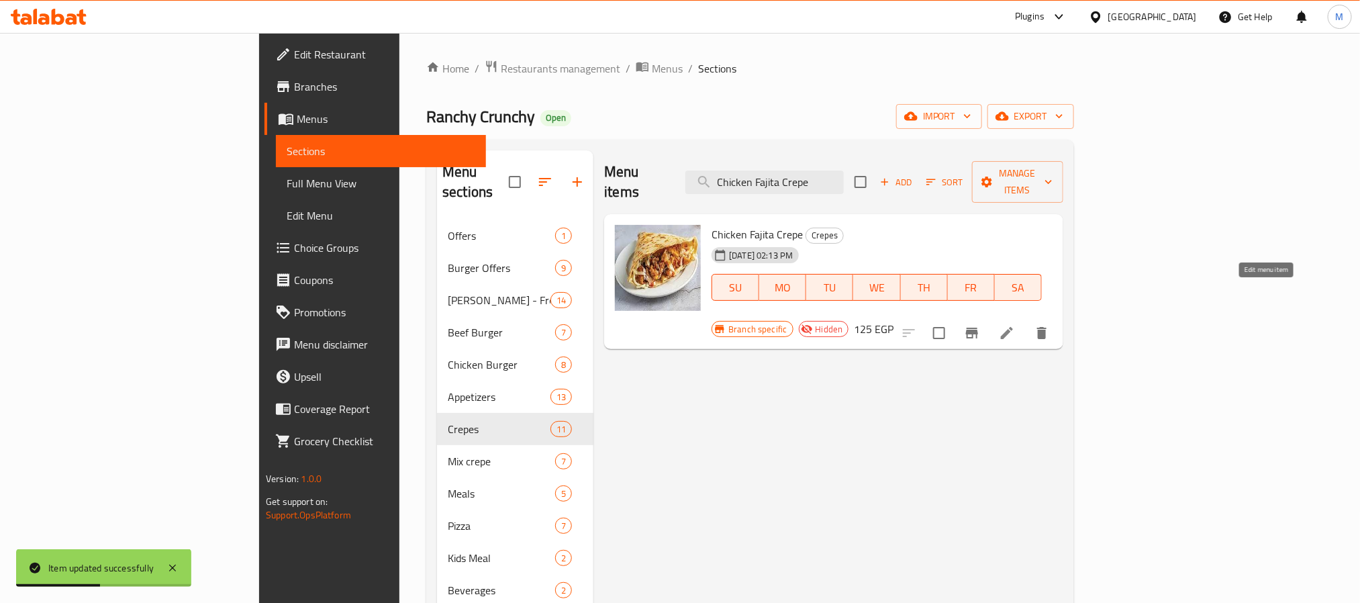
type input "Chicken Fajita Crepe"
click at [1013, 327] on icon at bounding box center [1007, 333] width 12 height 12
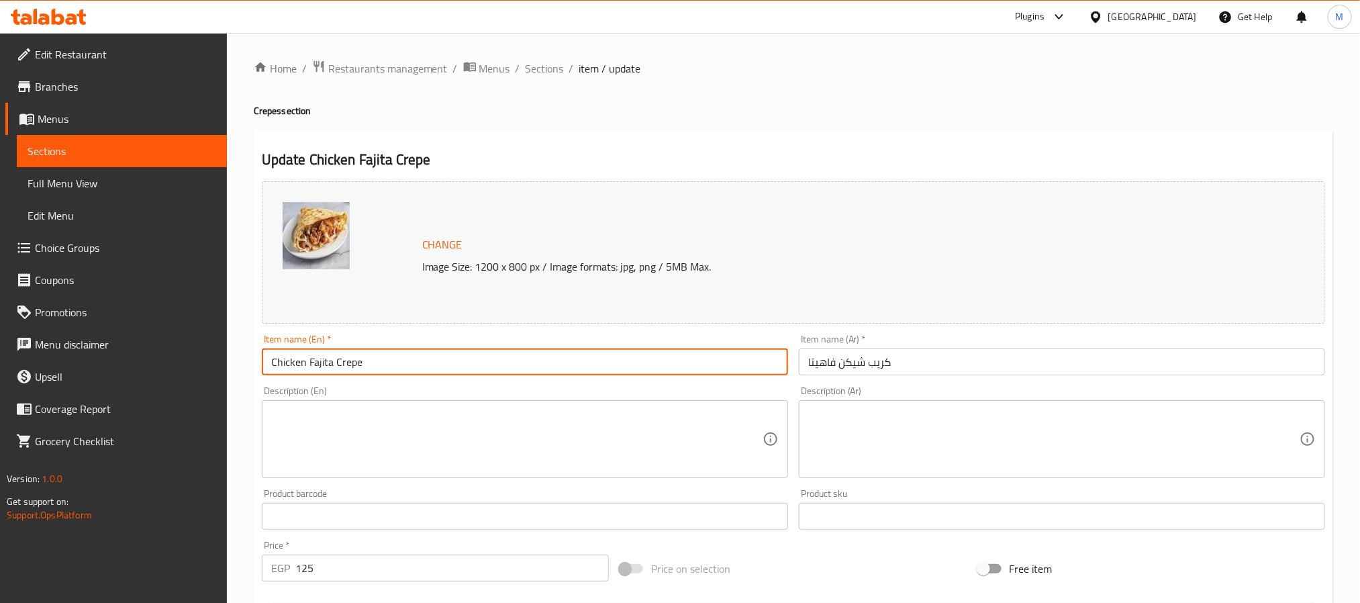
drag, startPoint x: 369, startPoint y: 358, endPoint x: 199, endPoint y: 356, distance: 169.8
click at [199, 356] on div "Edit Restaurant Branches Menus Sections Full Menu View Edit Menu Choice Groups …" at bounding box center [680, 500] width 1360 height 935
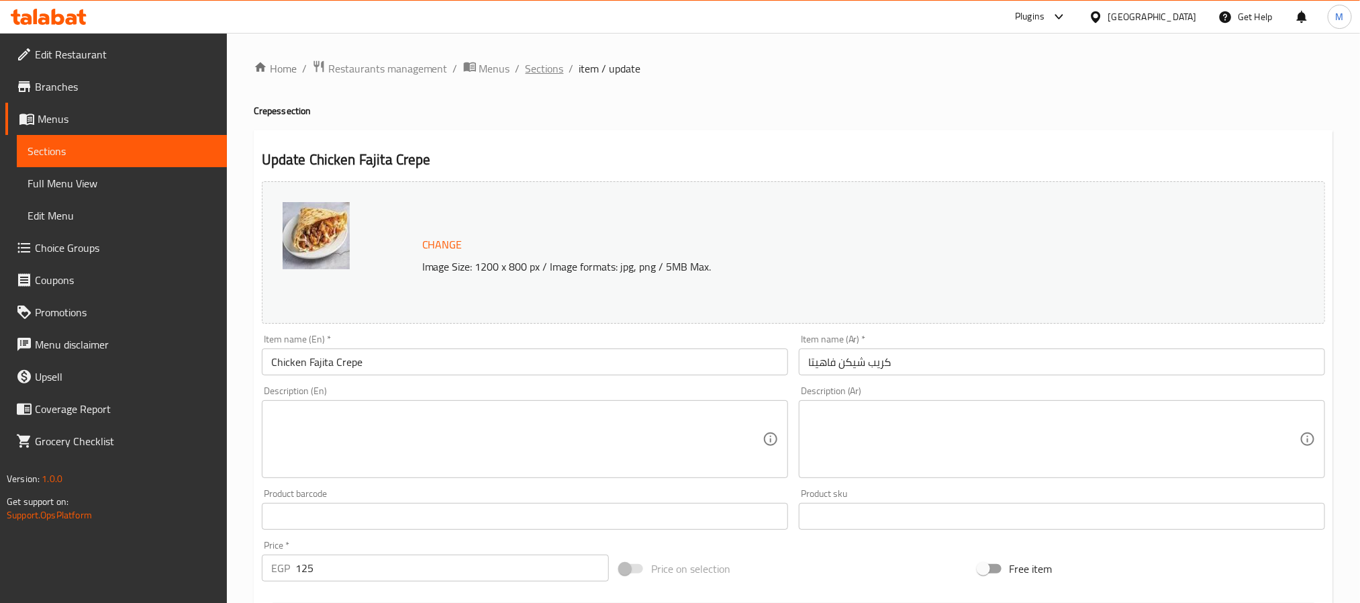
click at [534, 67] on span "Sections" at bounding box center [545, 68] width 38 height 16
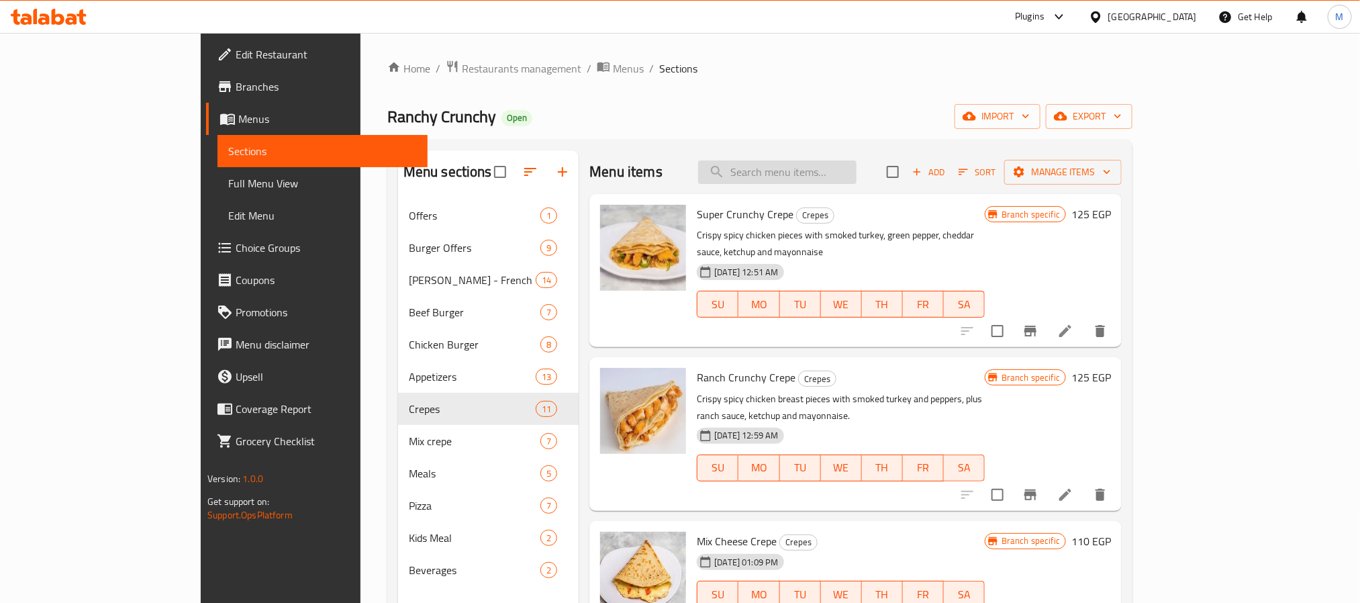
click at [834, 168] on input "search" at bounding box center [777, 171] width 158 height 23
paste input "Chicken Fajita Crepe"
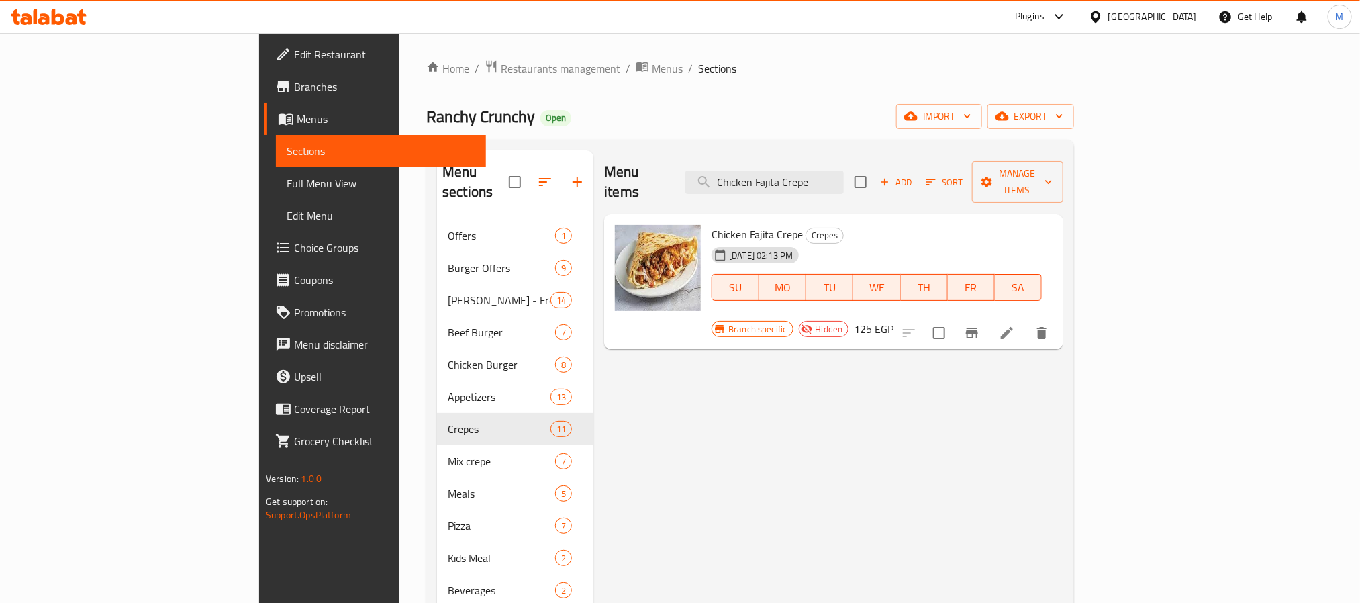
type input "Chicken Fajita Crepe"
click at [1015, 325] on icon at bounding box center [1007, 333] width 16 height 16
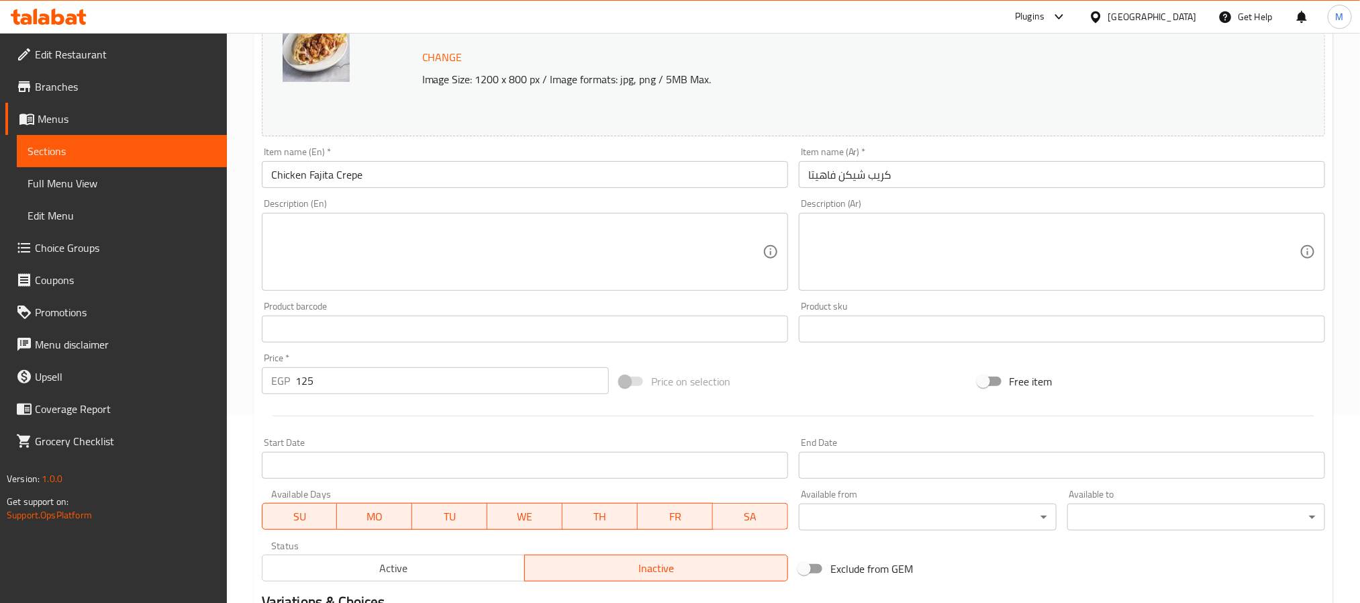
scroll to position [363, 0]
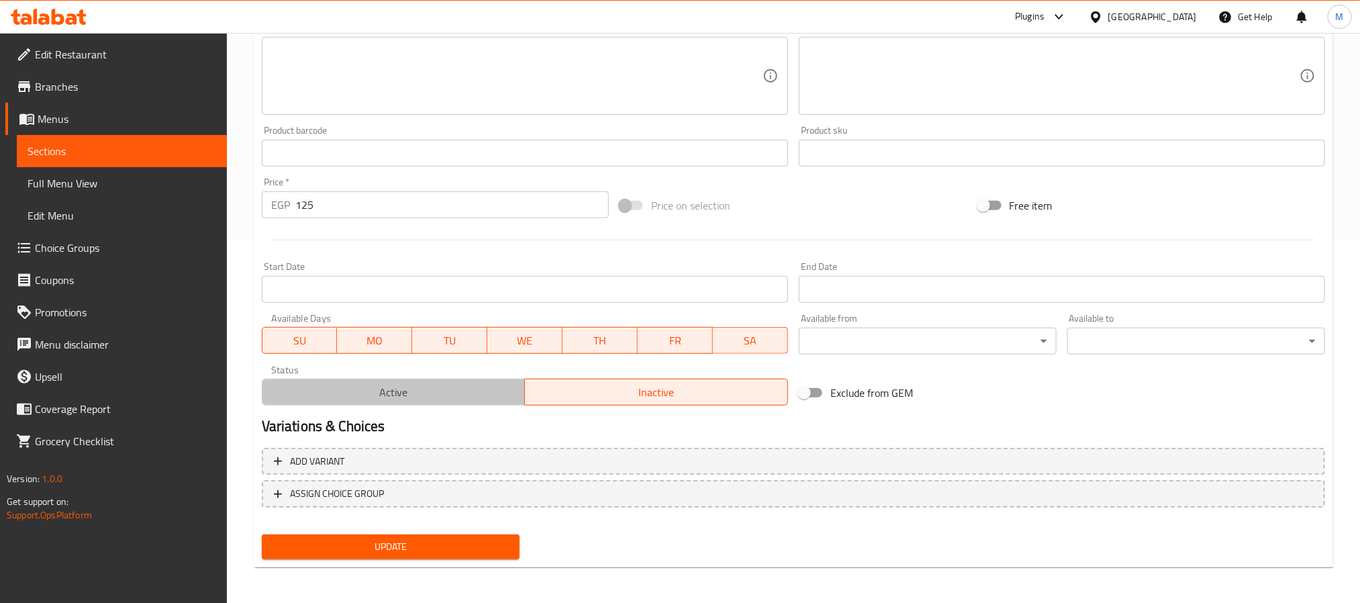
click at [391, 397] on span "Active" at bounding box center [394, 392] width 252 height 19
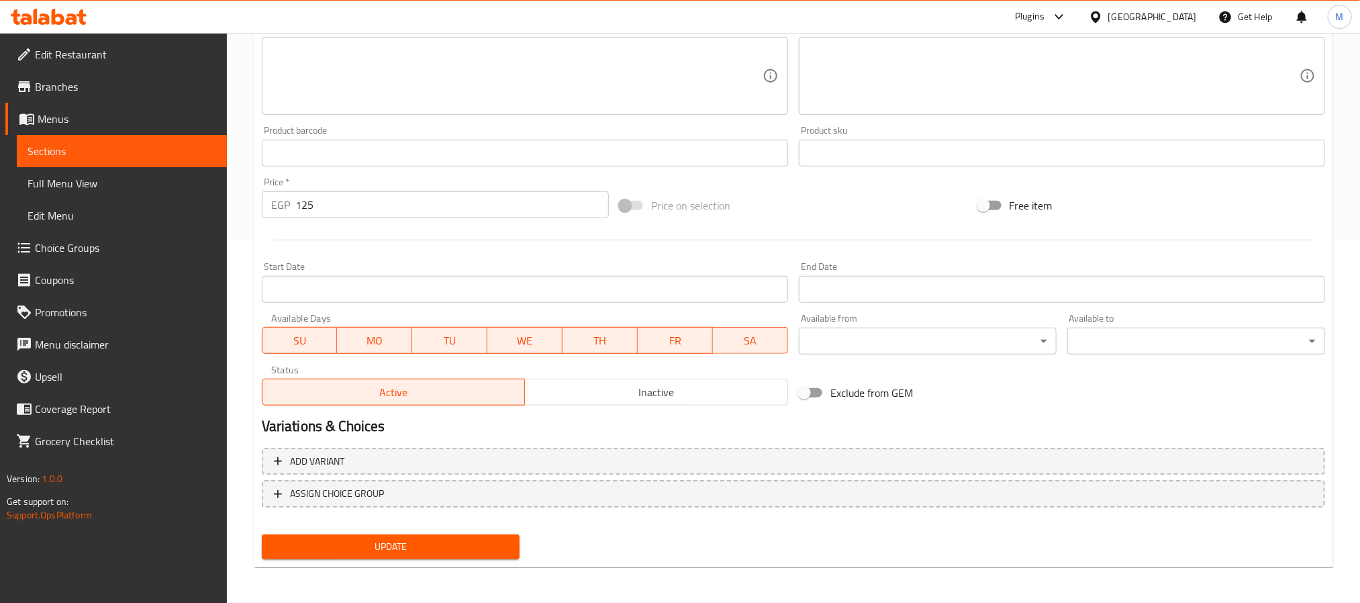
click at [365, 544] on span "Update" at bounding box center [391, 546] width 236 height 17
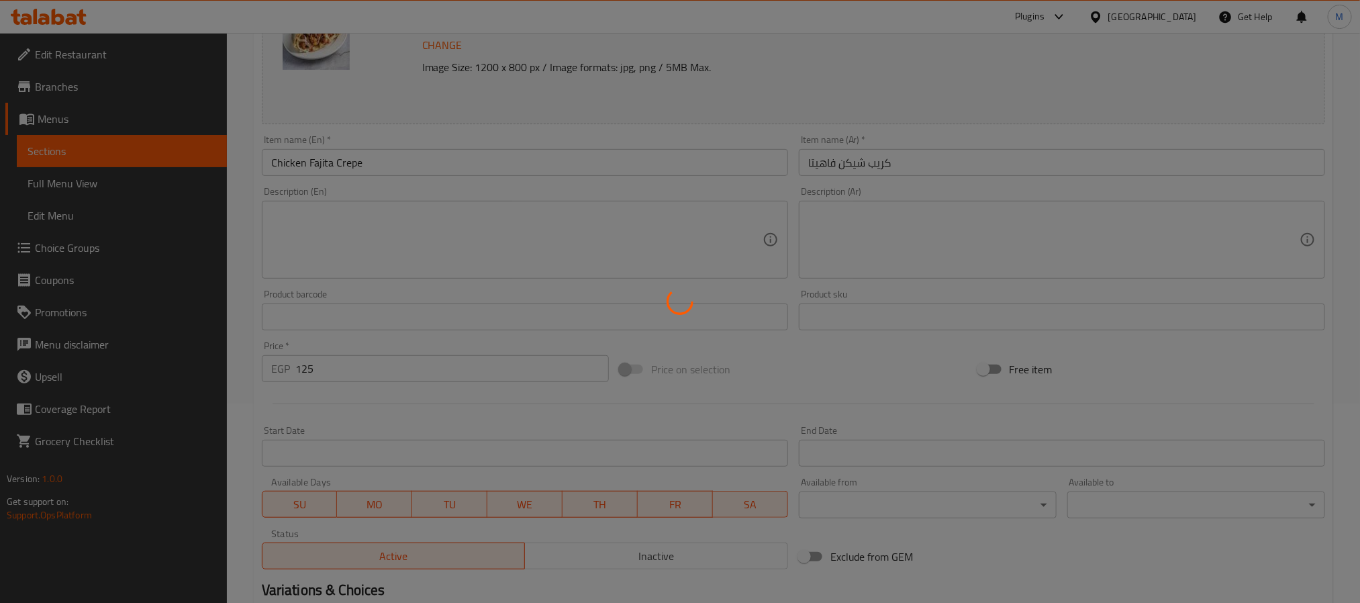
scroll to position [0, 0]
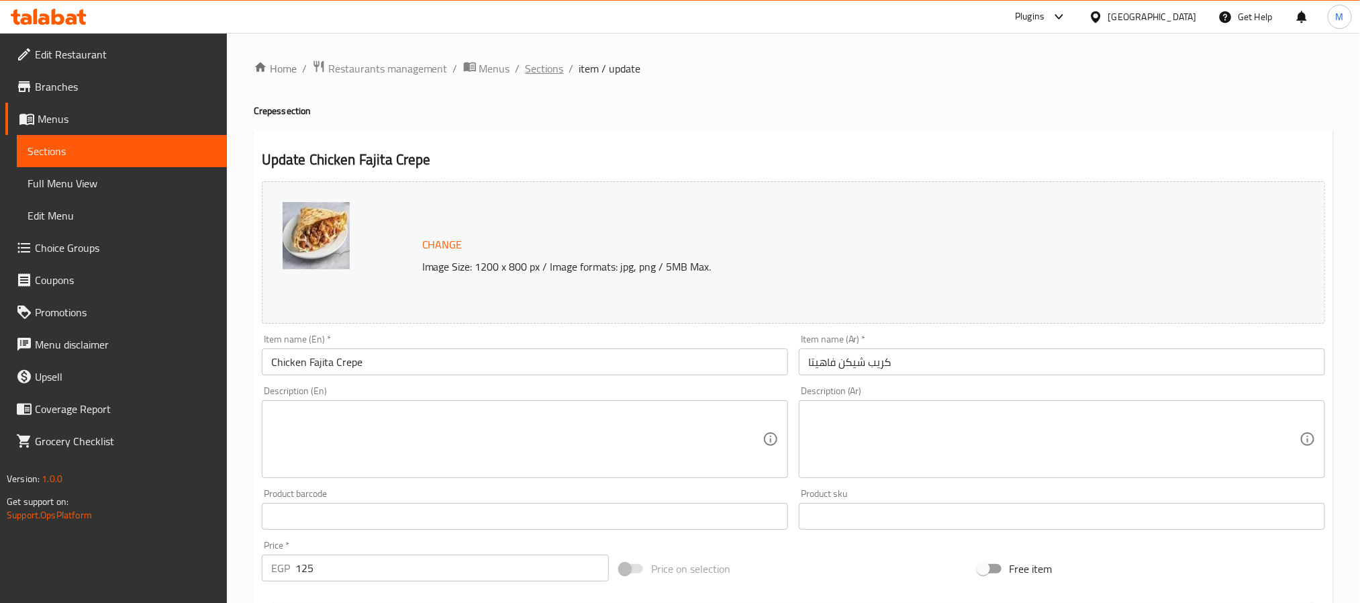
click at [546, 77] on span "Sections" at bounding box center [545, 68] width 38 height 16
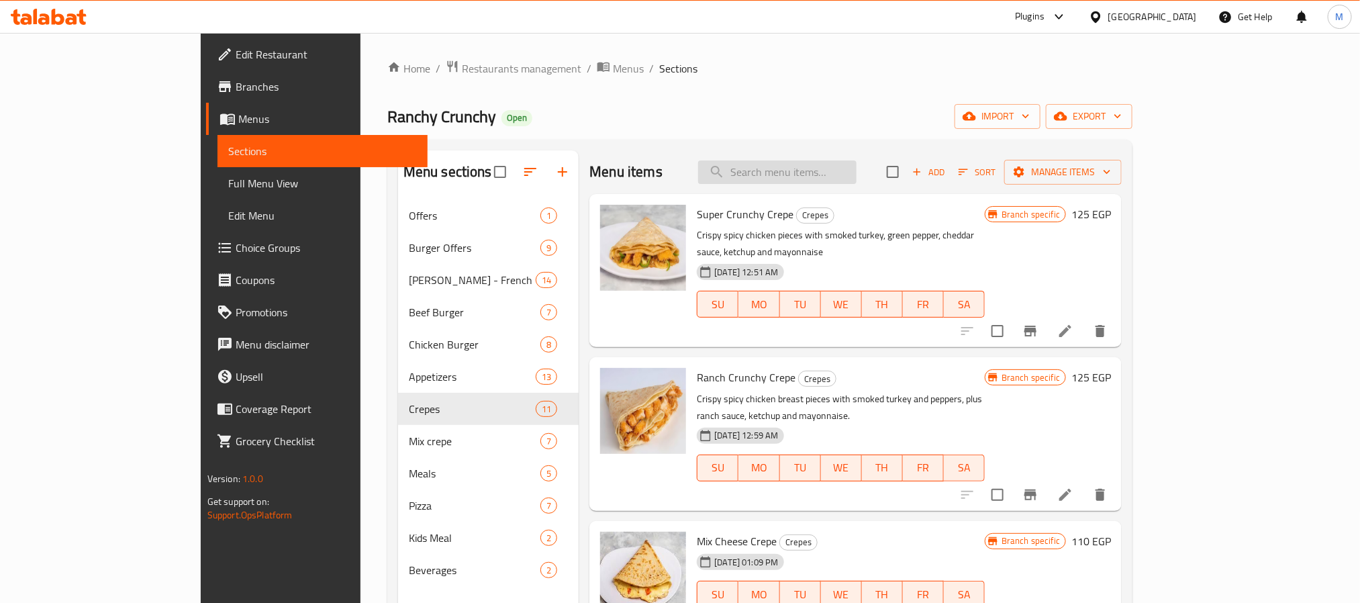
click at [857, 173] on input "search" at bounding box center [777, 171] width 158 height 23
paste input "Dark Chicken Crepe"
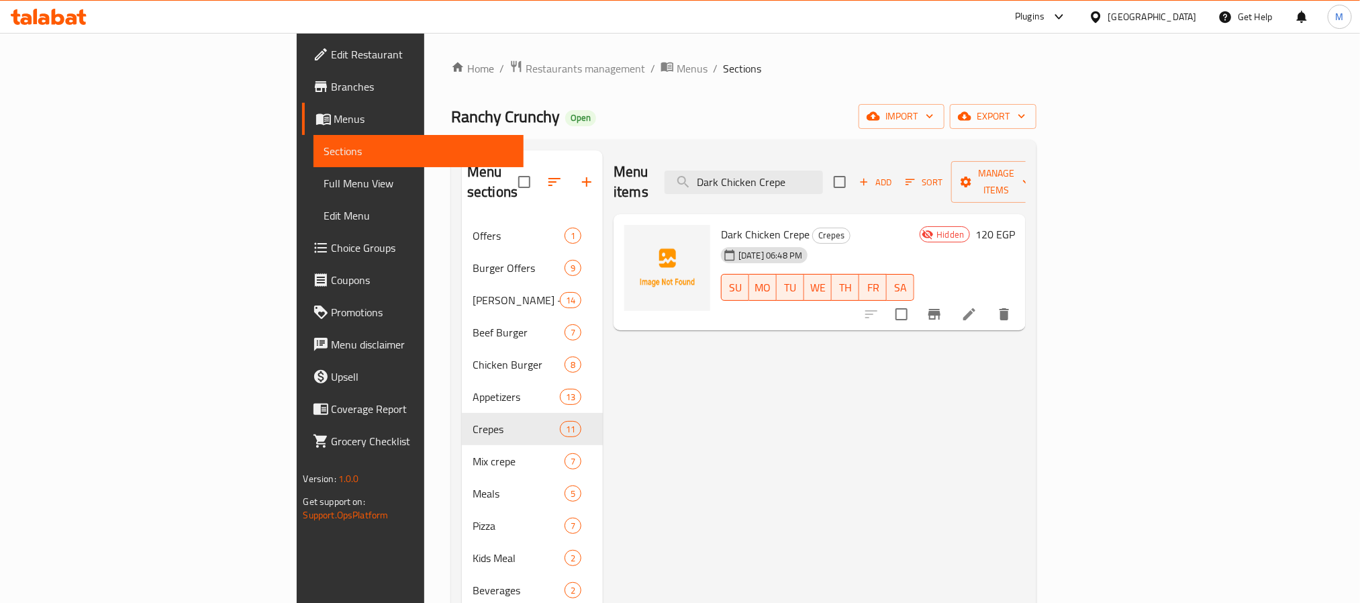
type input "Dark Chicken Crepe"
click at [823, 171] on input "Dark Chicken Crepe" at bounding box center [744, 182] width 158 height 23
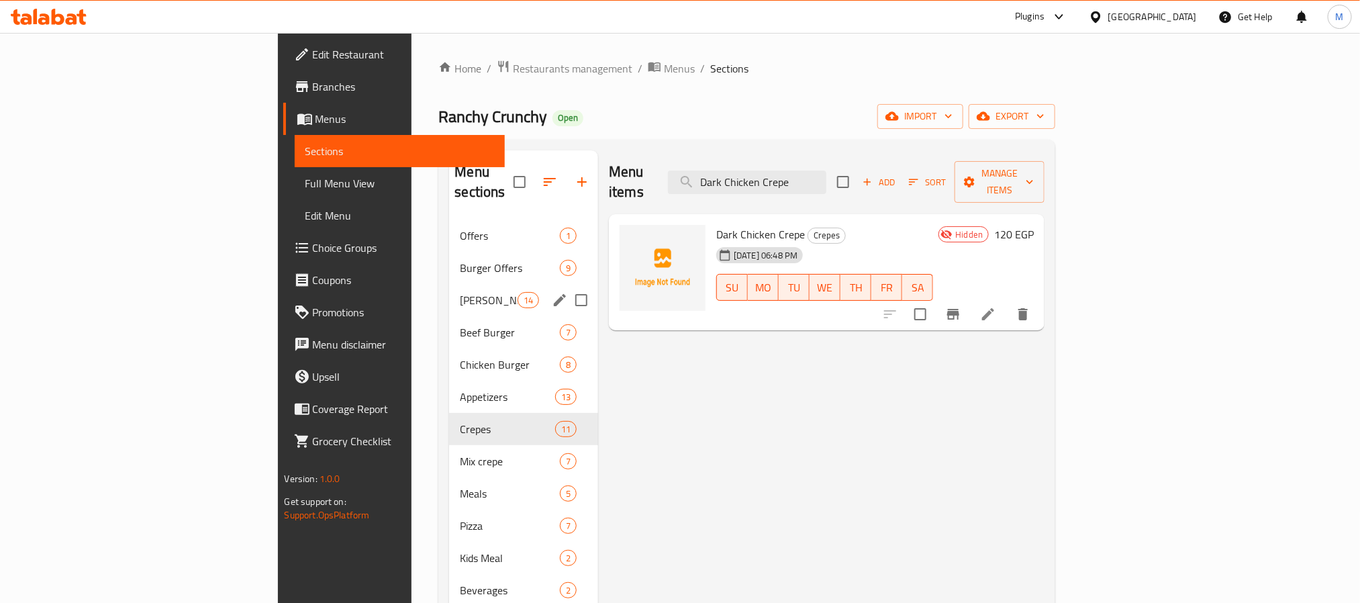
scroll to position [188, 0]
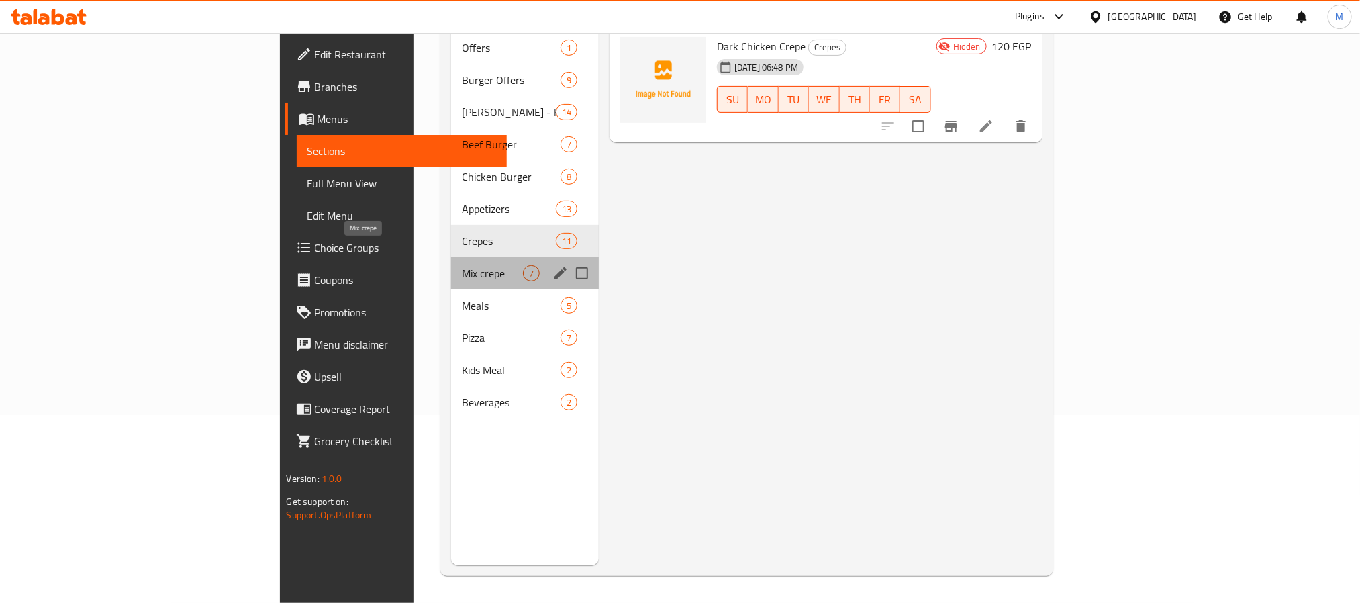
click at [462, 265] on span "Mix crepe" at bounding box center [492, 273] width 61 height 16
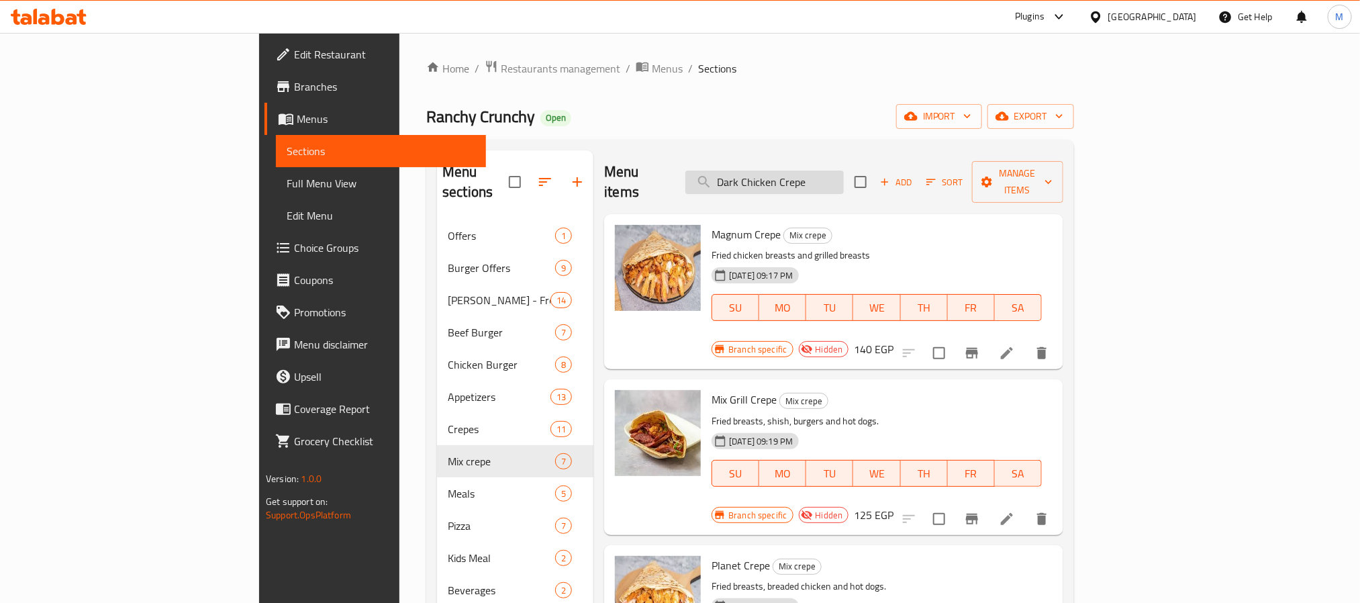
click at [844, 174] on input "Dark Chicken Crepe" at bounding box center [764, 182] width 158 height 23
click at [844, 174] on input "search" at bounding box center [764, 182] width 158 height 23
paste input "Mix crepe"
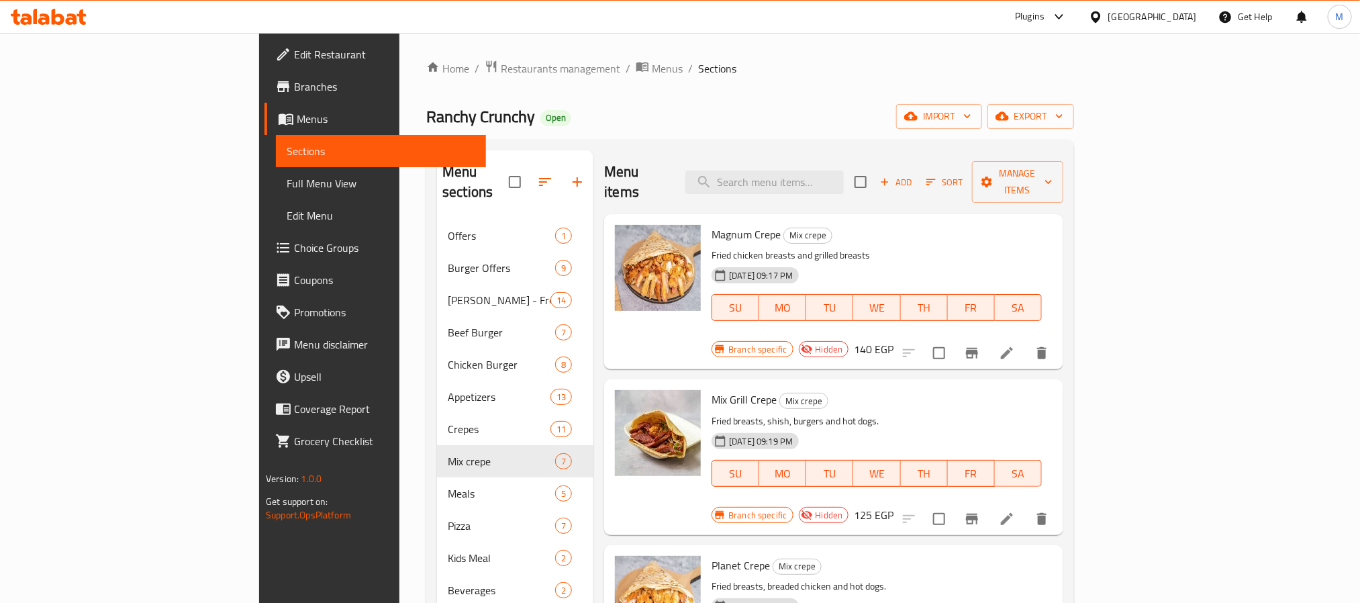
type input "Mix crepe"
click at [669, 117] on div "Ranchy Crunchy Open import export" at bounding box center [750, 116] width 648 height 25
click at [1020, 75] on ol "Home / Restaurants management / Menus / Sections" at bounding box center [750, 68] width 648 height 17
click at [822, 87] on div "Home / Restaurants management / Menus / Sections Ranchy Crunchy Open import exp…" at bounding box center [750, 412] width 648 height 704
click at [681, 125] on div "Ranchy Crunchy Open import export" at bounding box center [750, 116] width 648 height 25
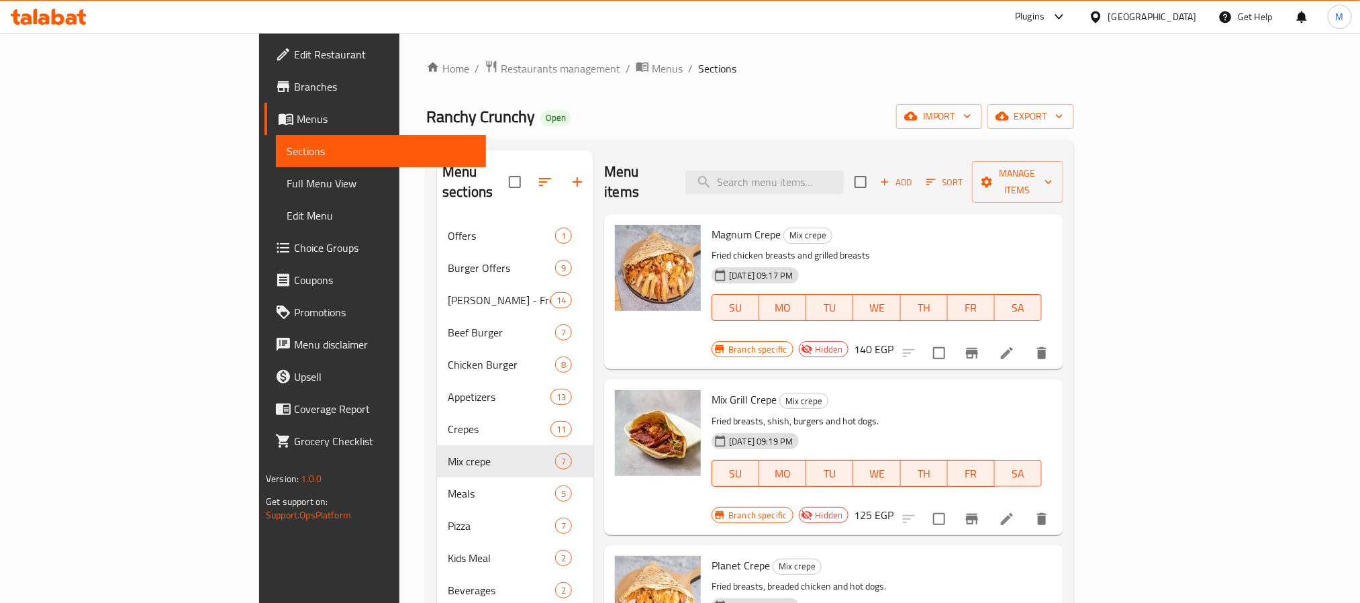
click at [931, 87] on div "Home / Restaurants management / Menus / Sections Ranchy Crunchy Open import exp…" at bounding box center [750, 412] width 648 height 704
click at [1015, 345] on icon at bounding box center [1007, 353] width 16 height 16
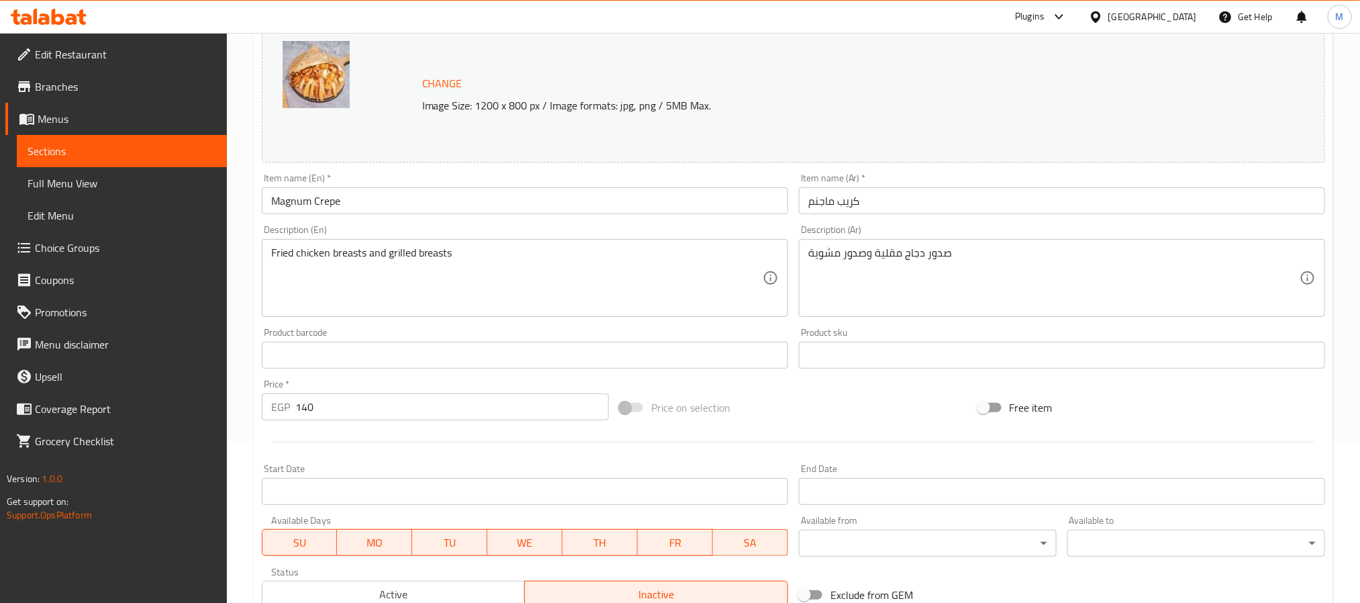
scroll to position [363, 0]
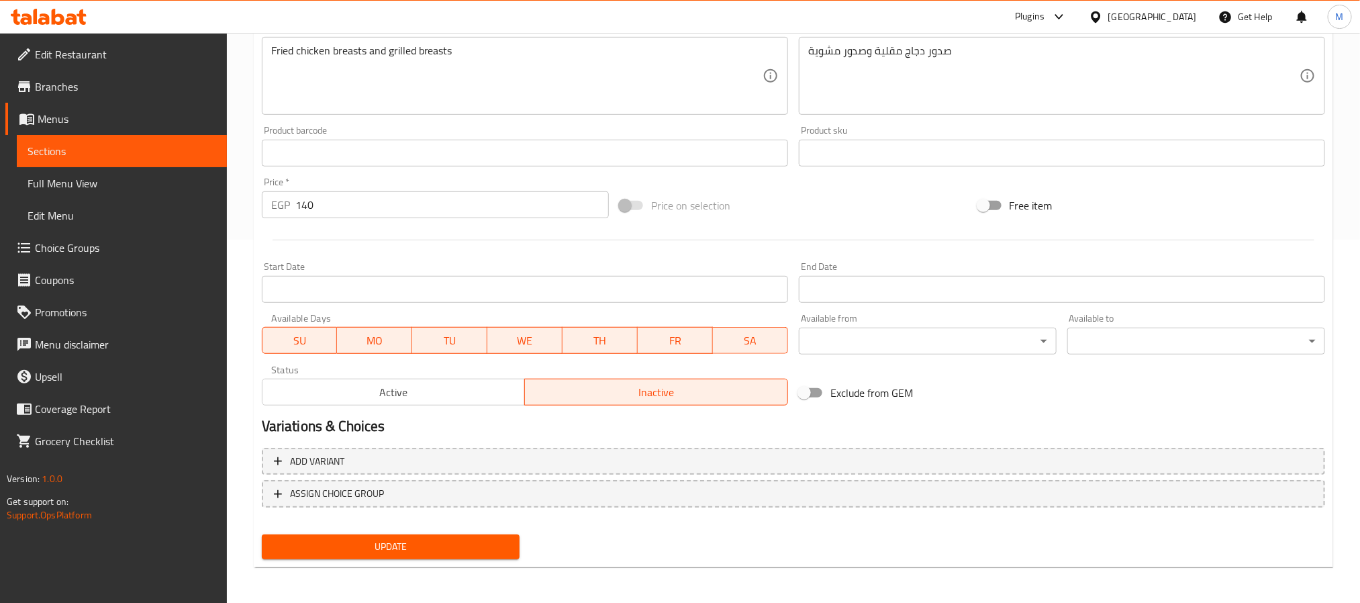
click at [379, 399] on span "Active" at bounding box center [394, 392] width 252 height 19
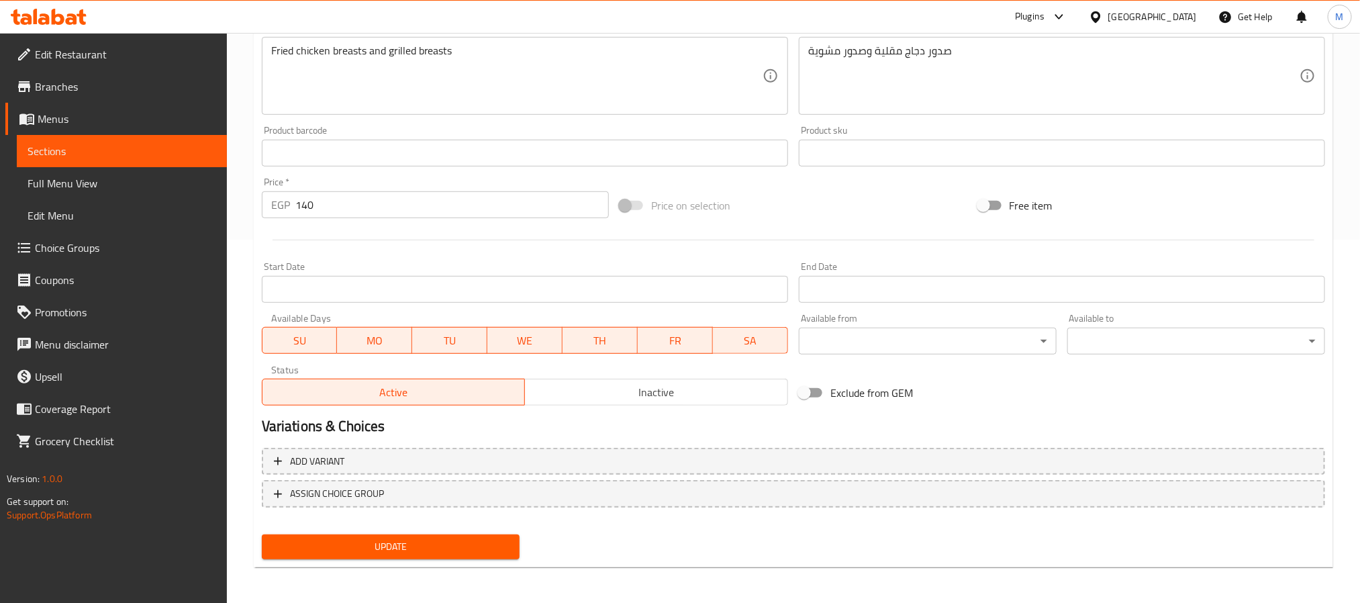
click at [360, 542] on span "Update" at bounding box center [391, 546] width 236 height 17
click at [334, 552] on span "Update" at bounding box center [391, 546] width 236 height 17
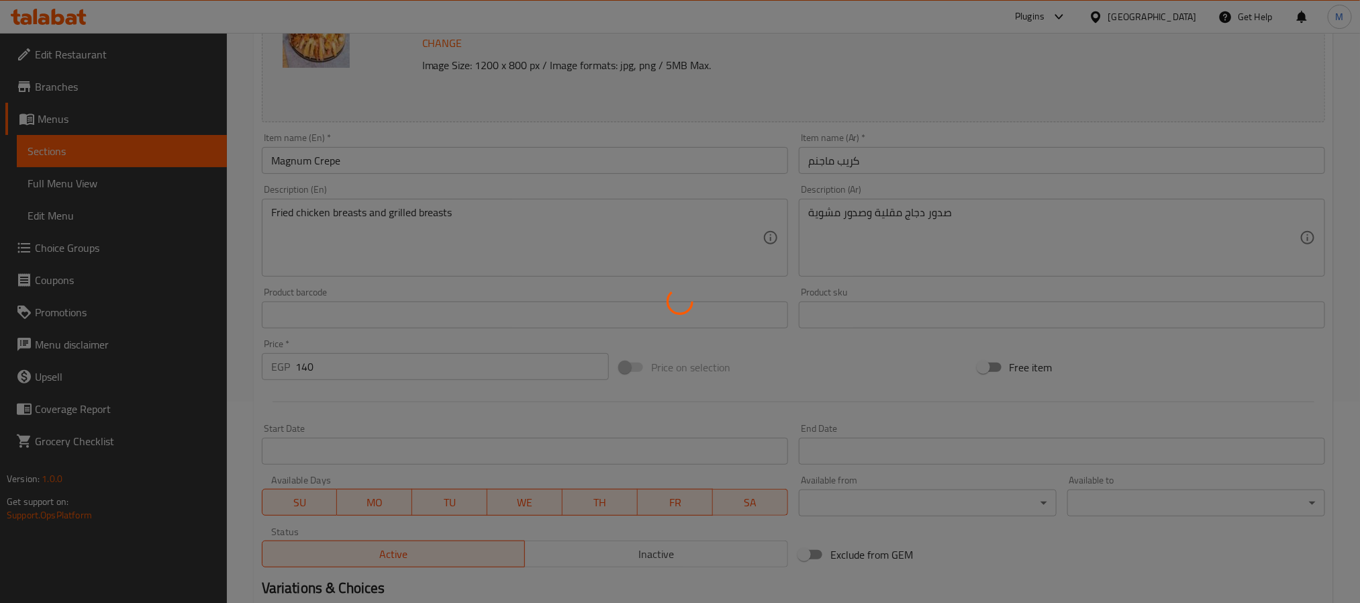
scroll to position [0, 0]
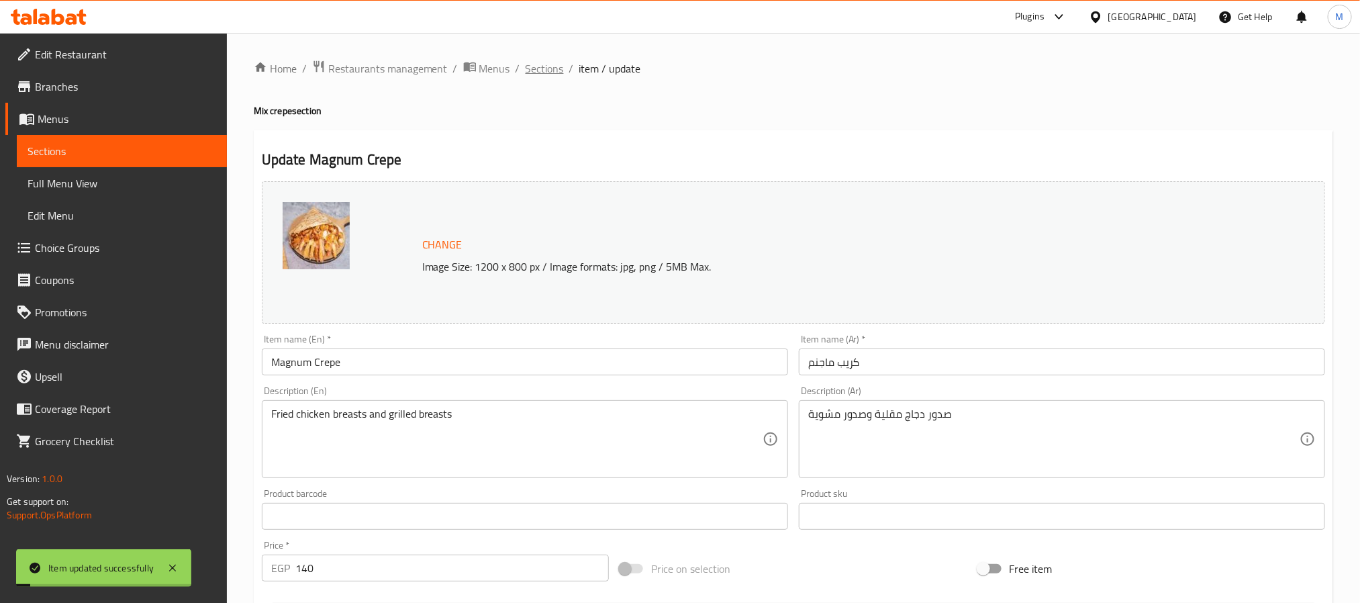
click at [556, 77] on span "Sections" at bounding box center [545, 68] width 38 height 16
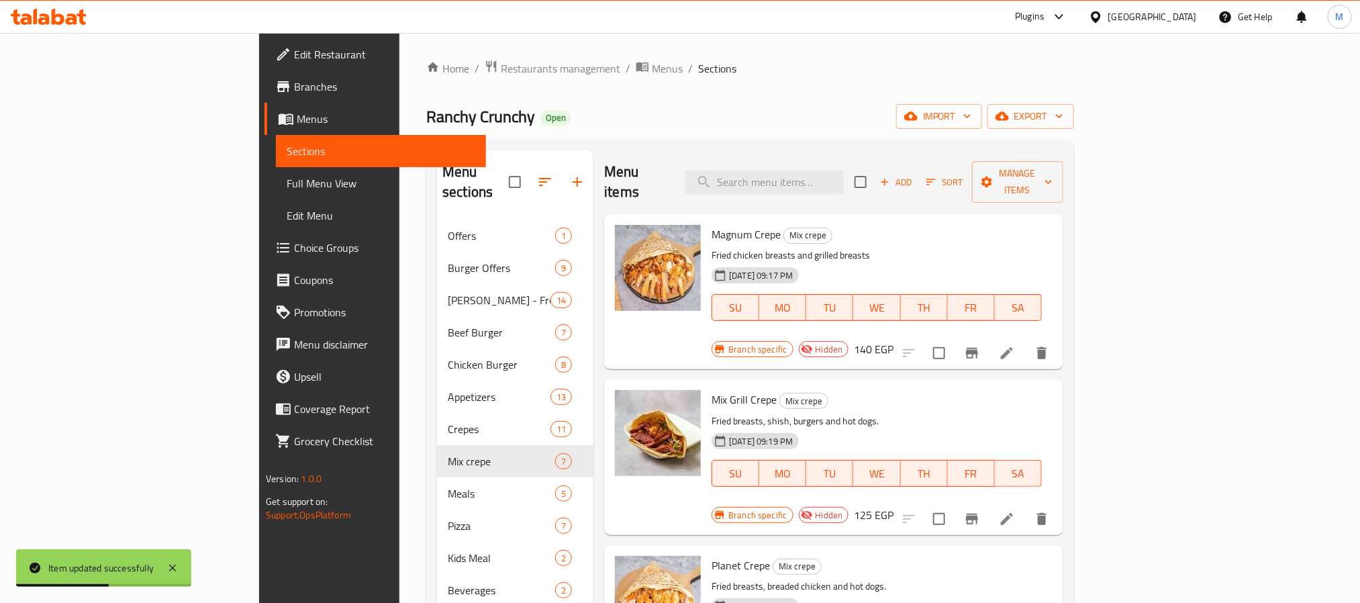
click at [1013, 513] on icon at bounding box center [1007, 519] width 12 height 12
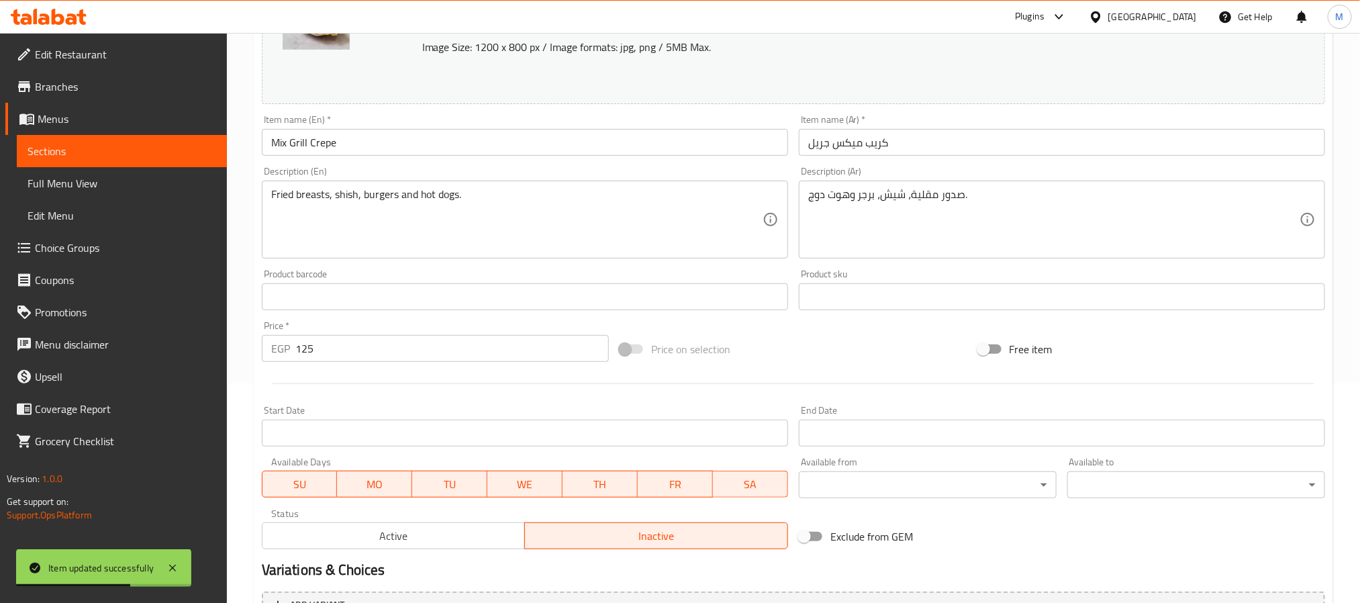
scroll to position [363, 0]
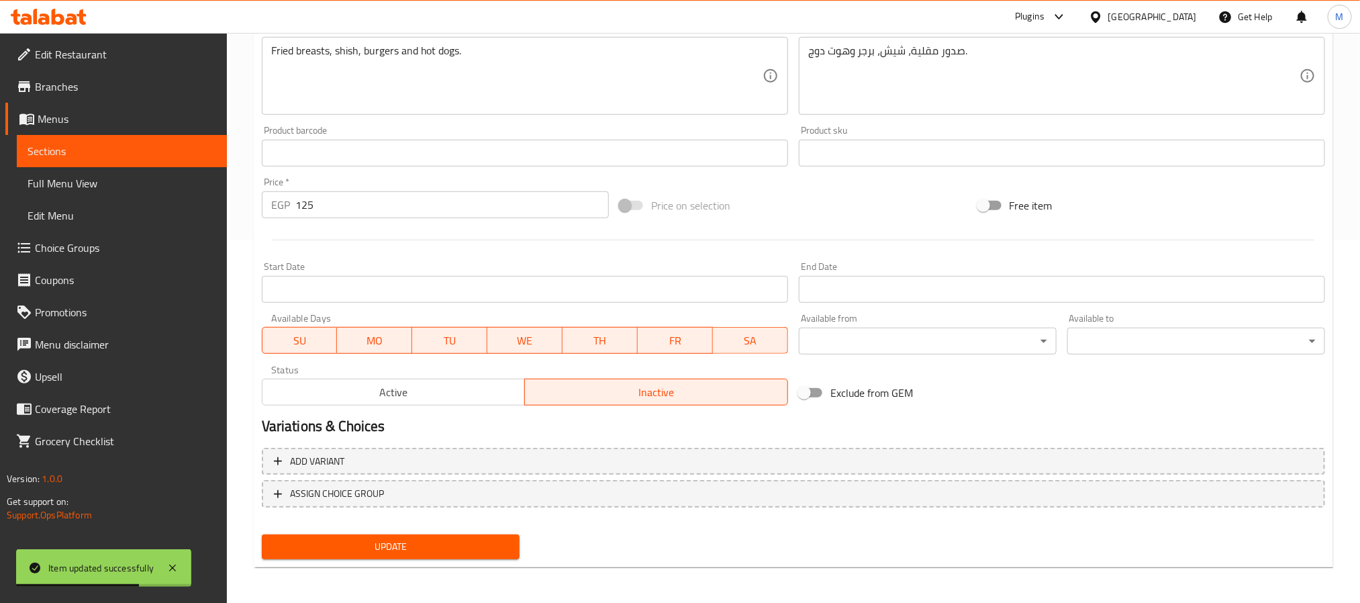
click at [454, 403] on button "Active" at bounding box center [394, 392] width 264 height 27
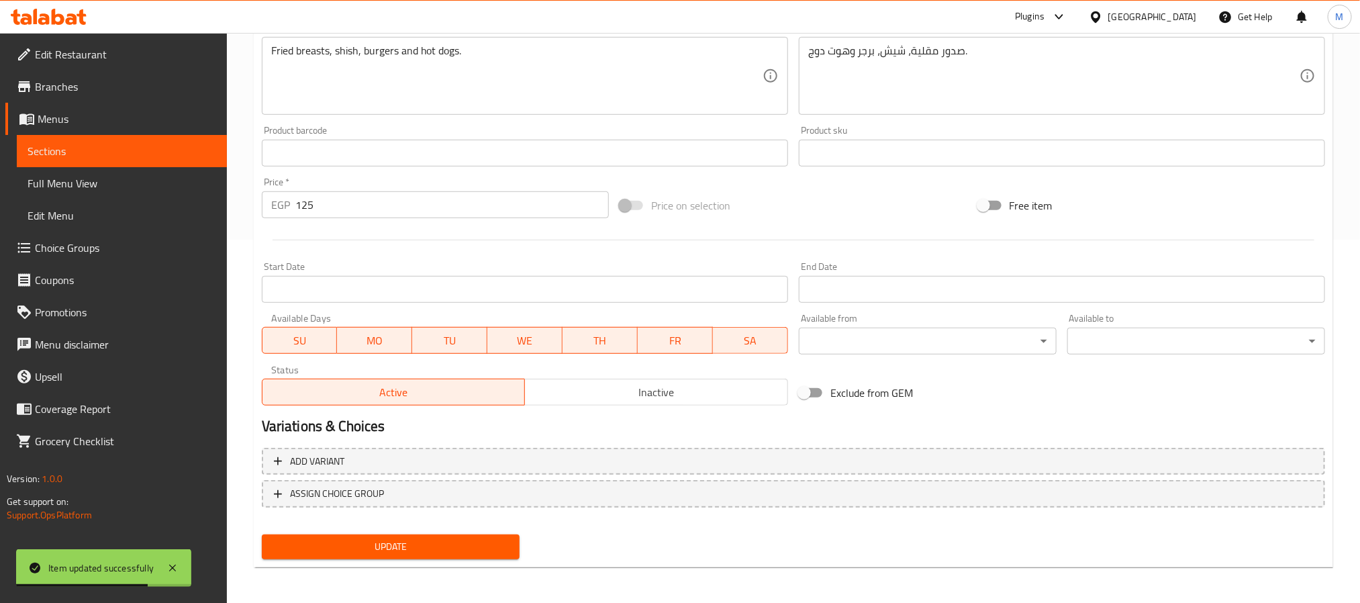
click at [401, 560] on div "Update" at bounding box center [390, 547] width 269 height 36
click at [401, 550] on span "Update" at bounding box center [391, 546] width 236 height 17
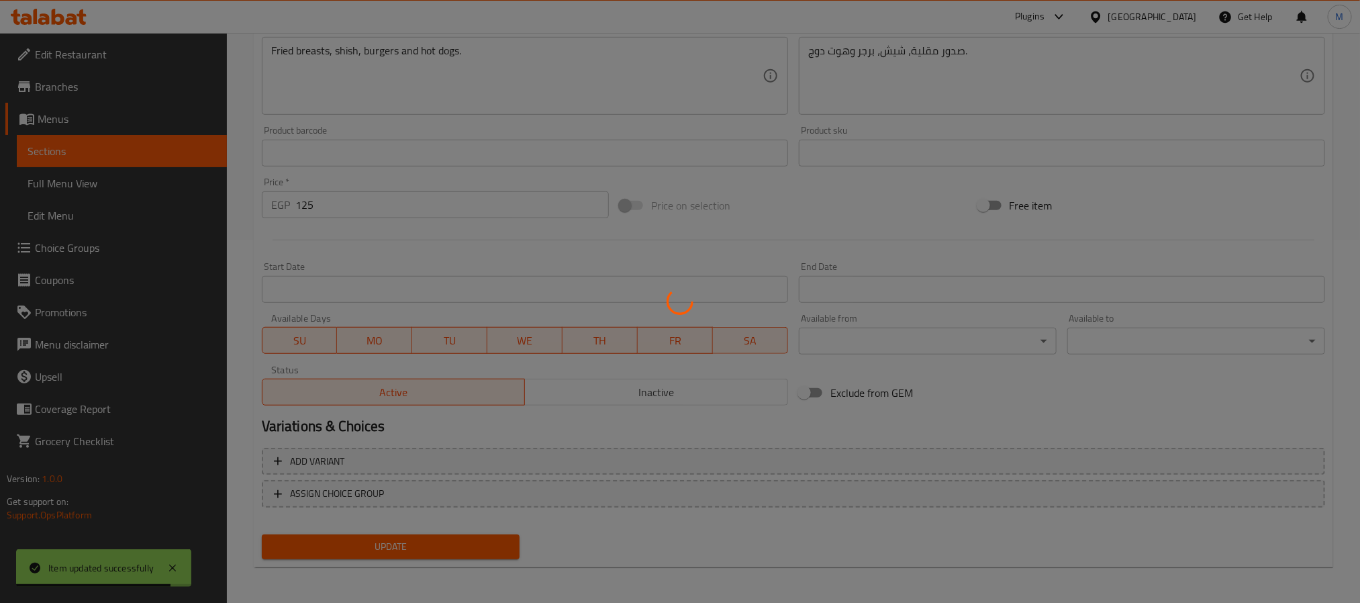
scroll to position [0, 0]
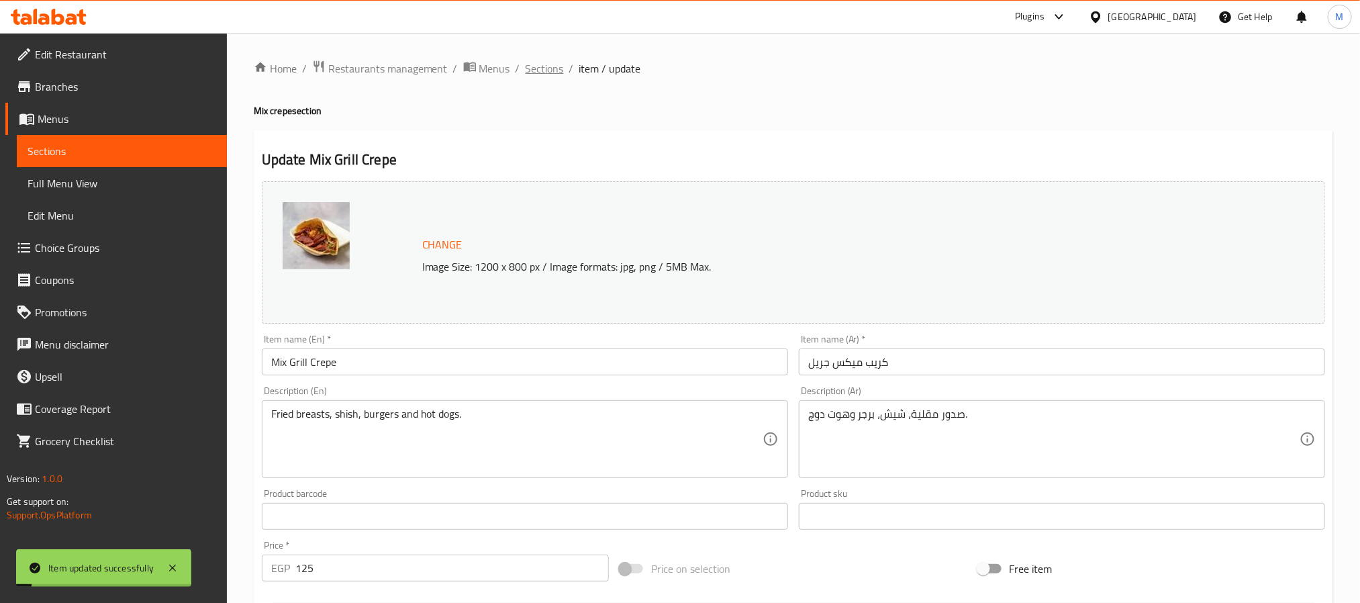
click at [542, 71] on span "Sections" at bounding box center [545, 68] width 38 height 16
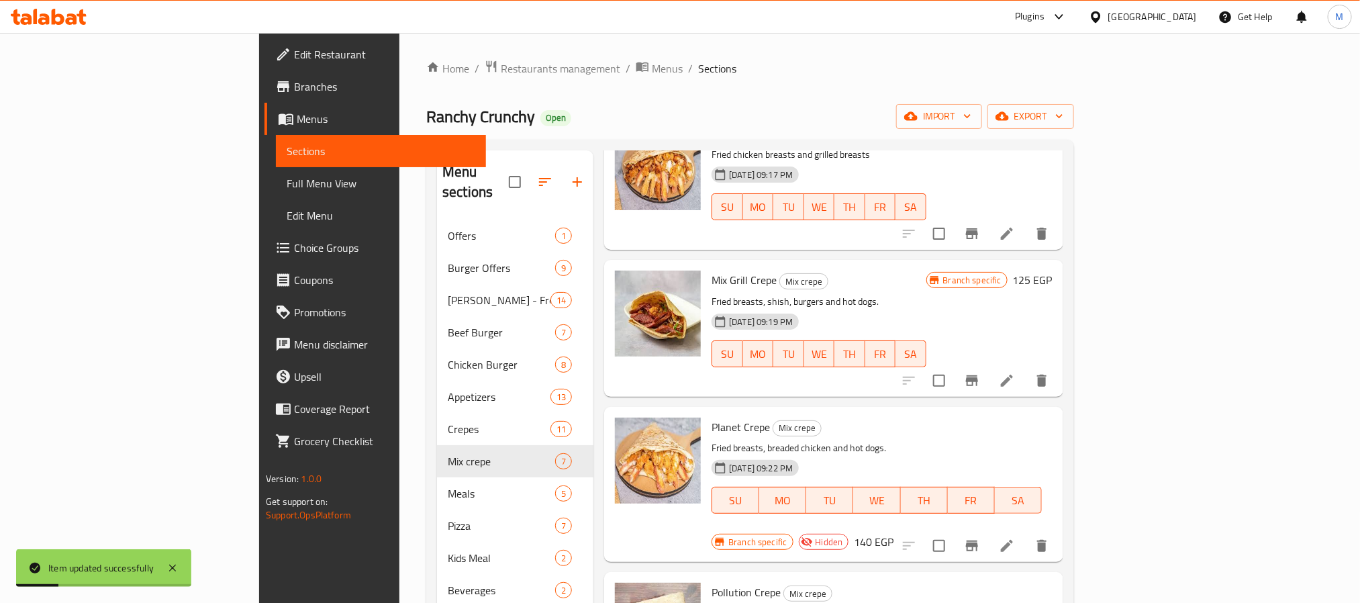
scroll to position [201, 0]
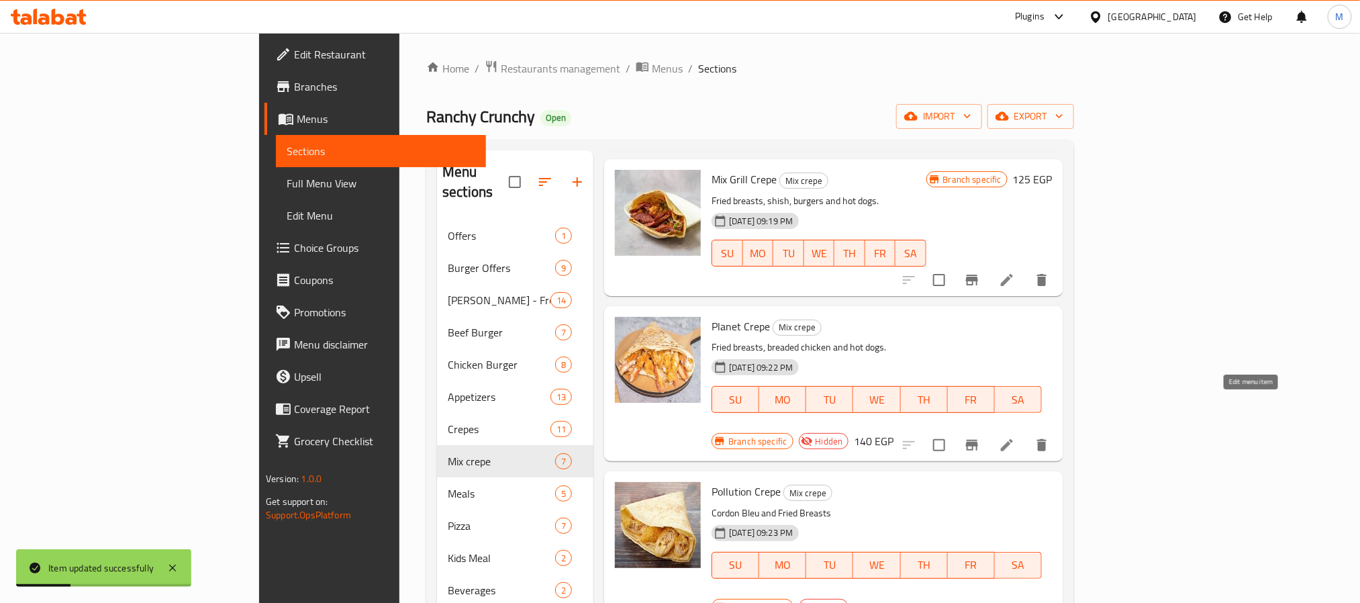
click at [1013, 439] on icon at bounding box center [1007, 445] width 12 height 12
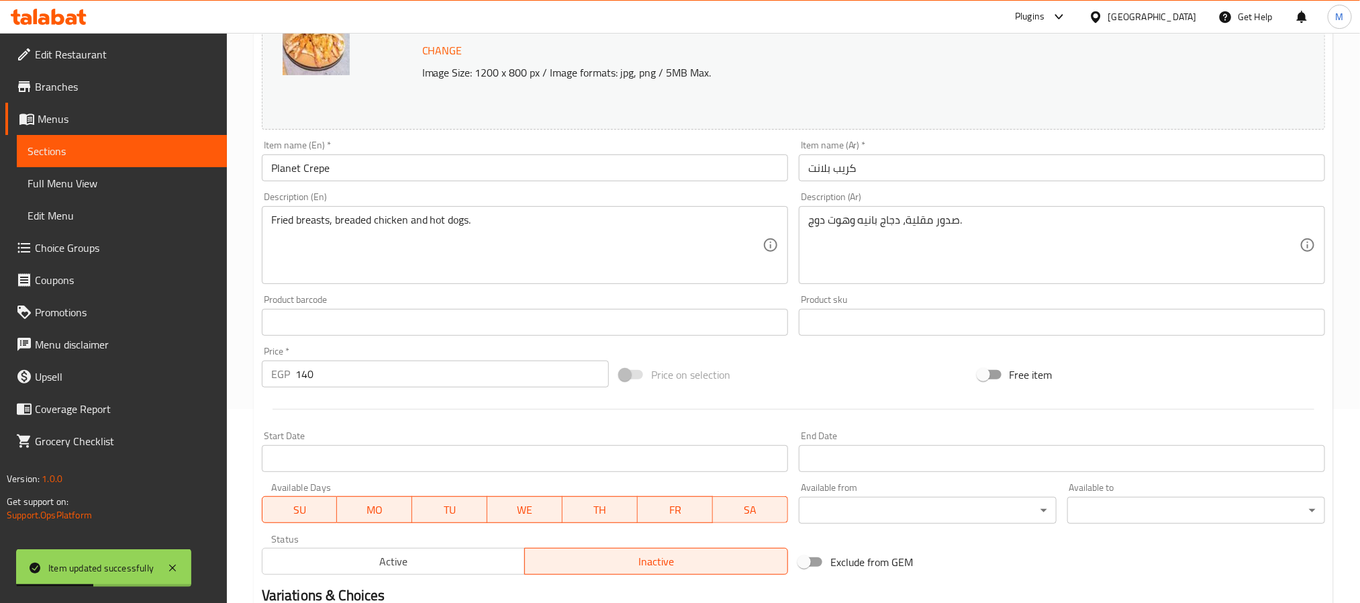
scroll to position [363, 0]
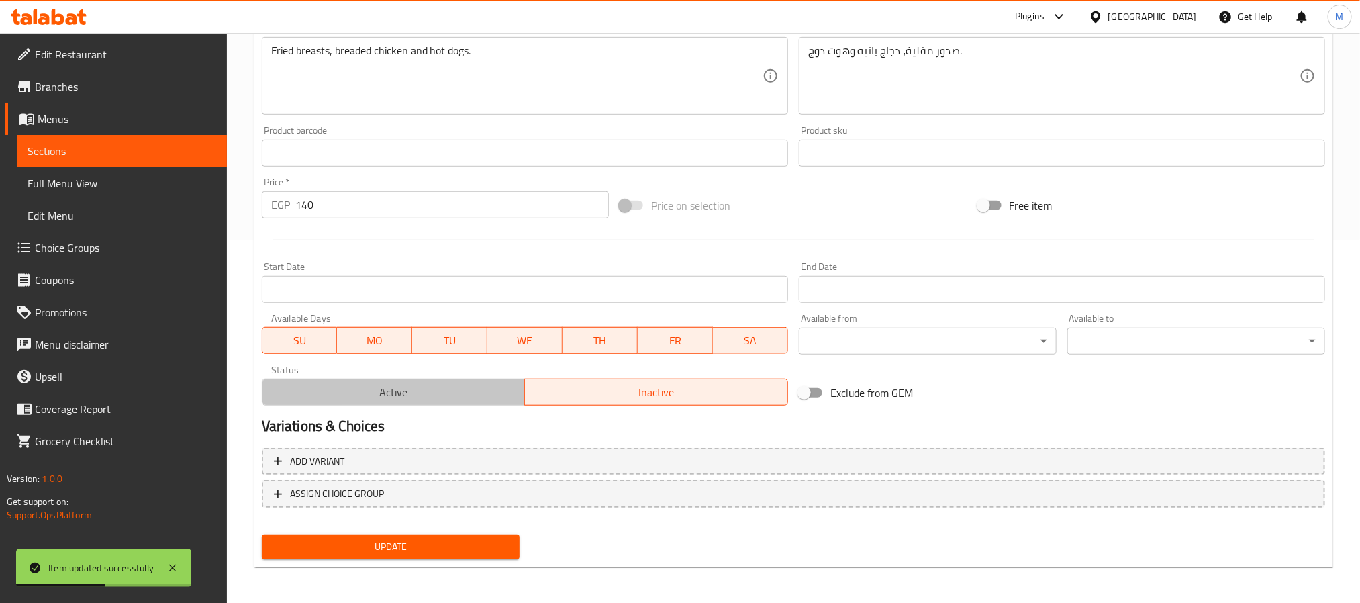
click at [379, 395] on span "Active" at bounding box center [394, 392] width 252 height 19
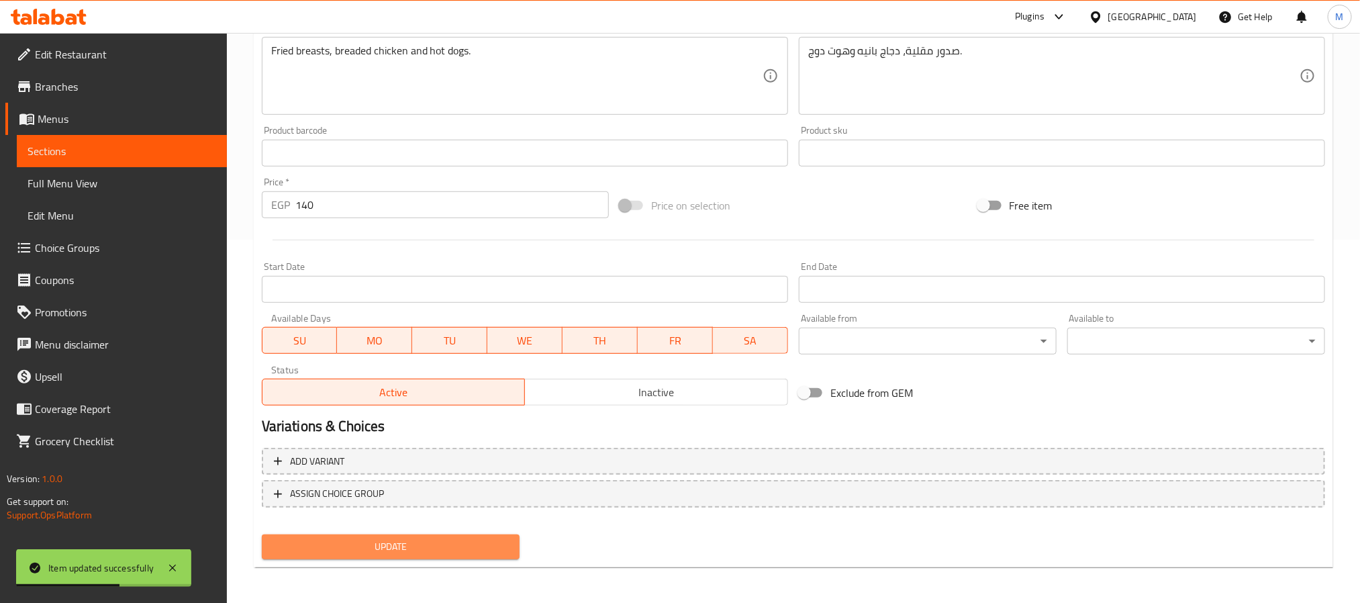
click at [358, 554] on button "Update" at bounding box center [391, 546] width 258 height 25
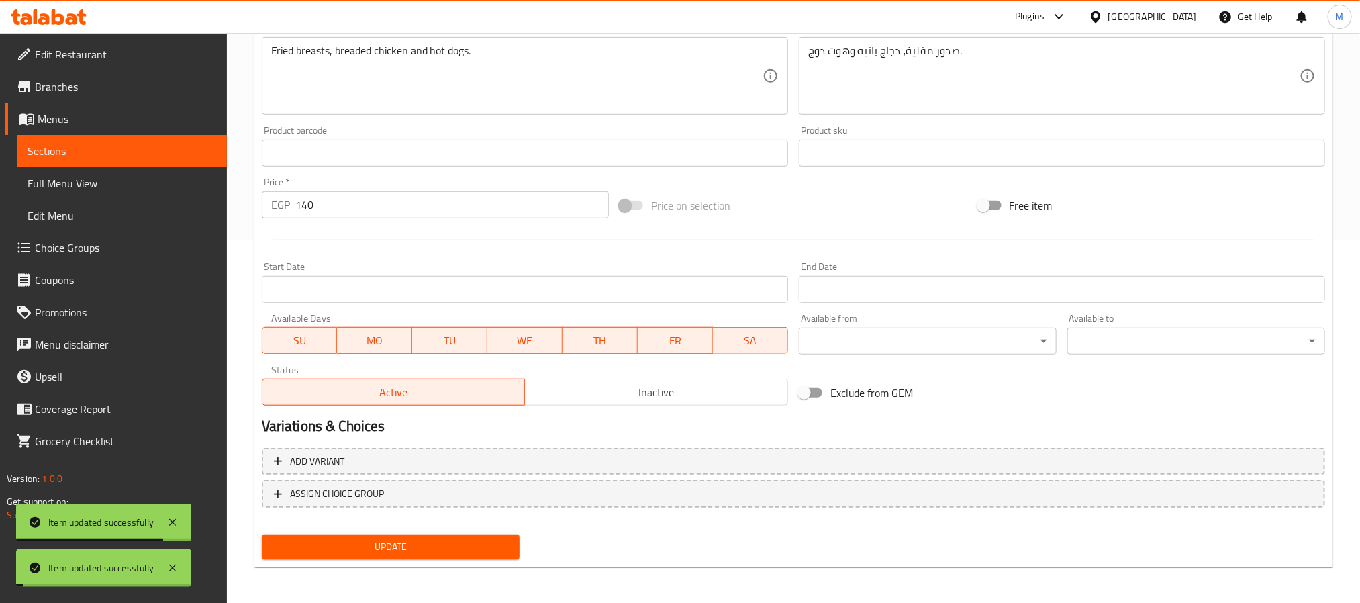
scroll to position [0, 0]
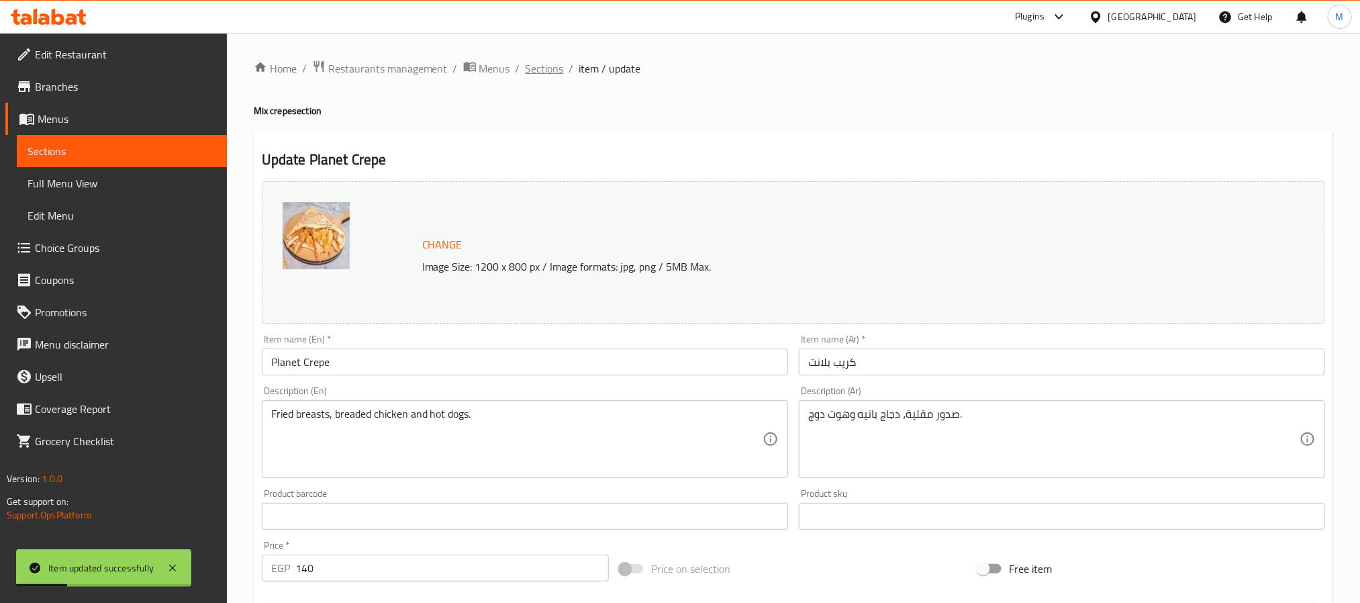
click at [552, 66] on span "Sections" at bounding box center [545, 68] width 38 height 16
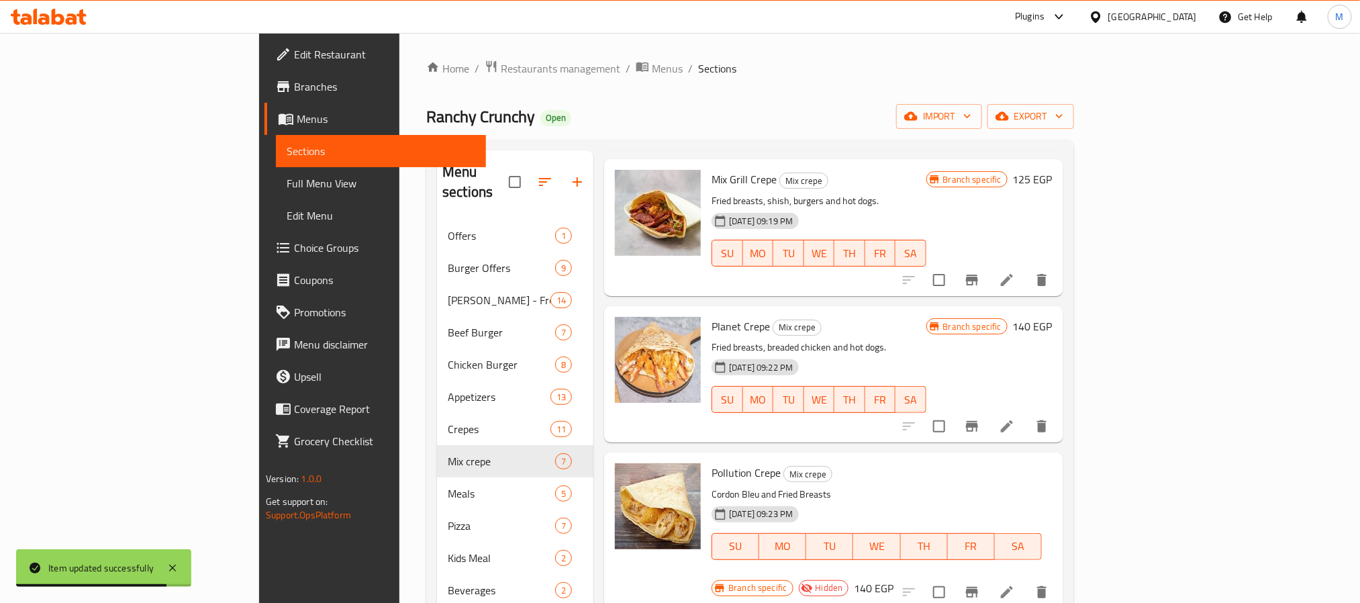
scroll to position [302, 0]
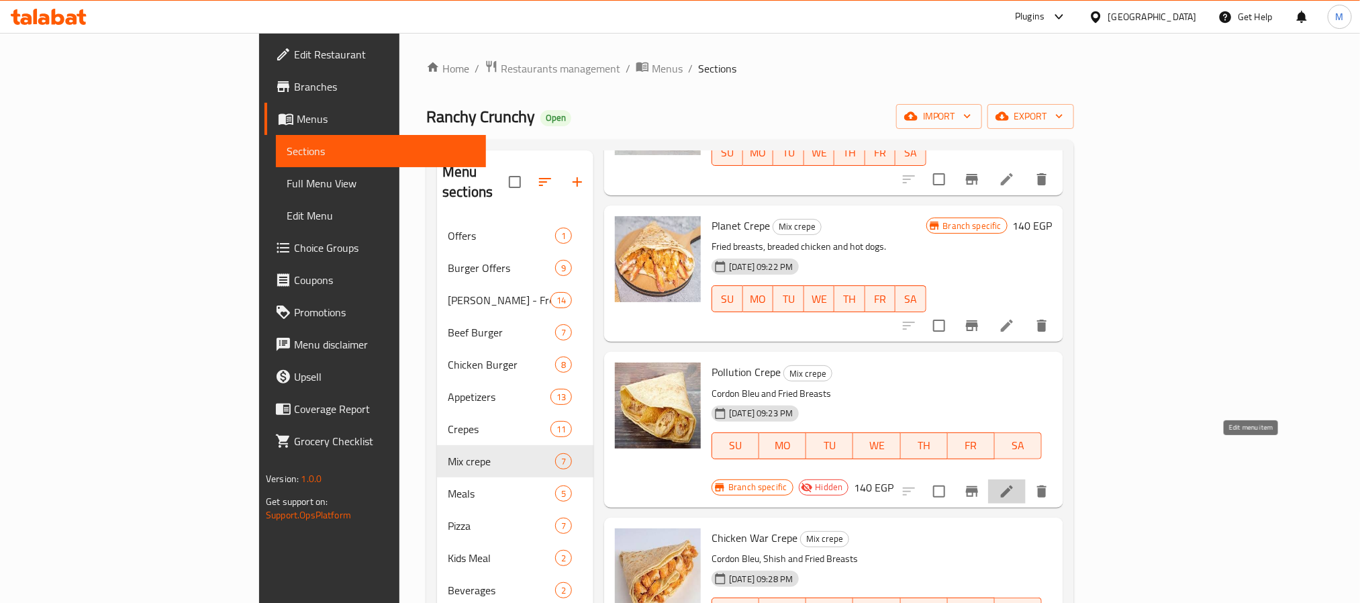
click at [1013, 485] on icon at bounding box center [1007, 491] width 12 height 12
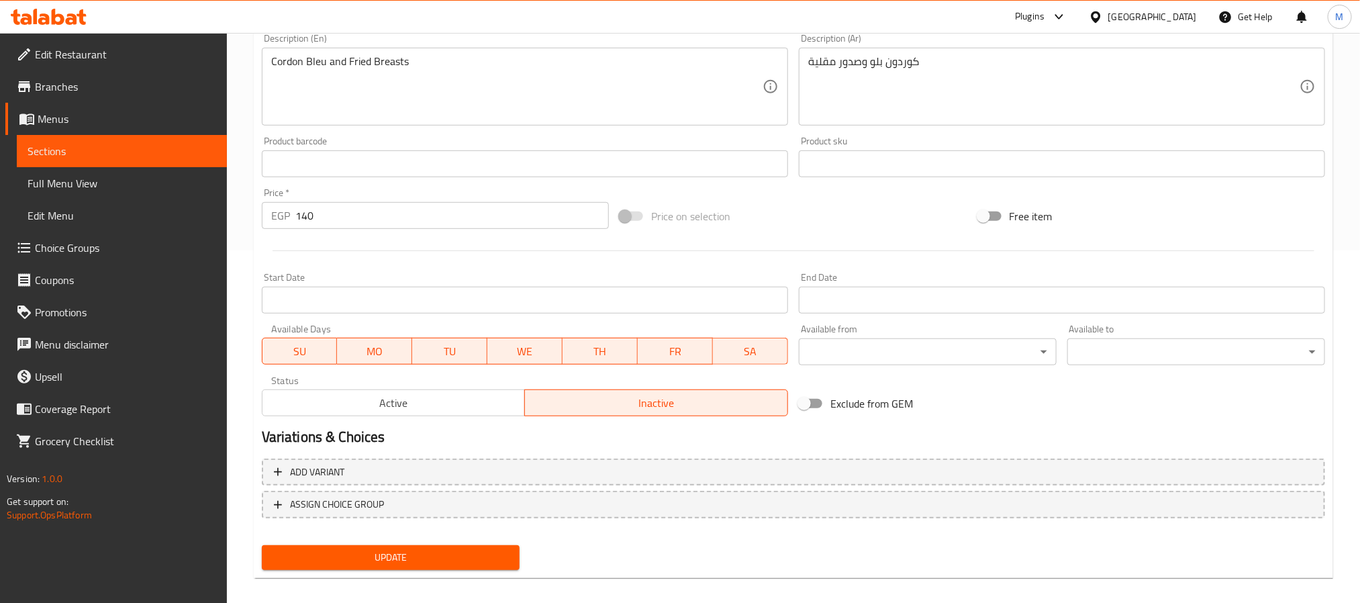
scroll to position [363, 0]
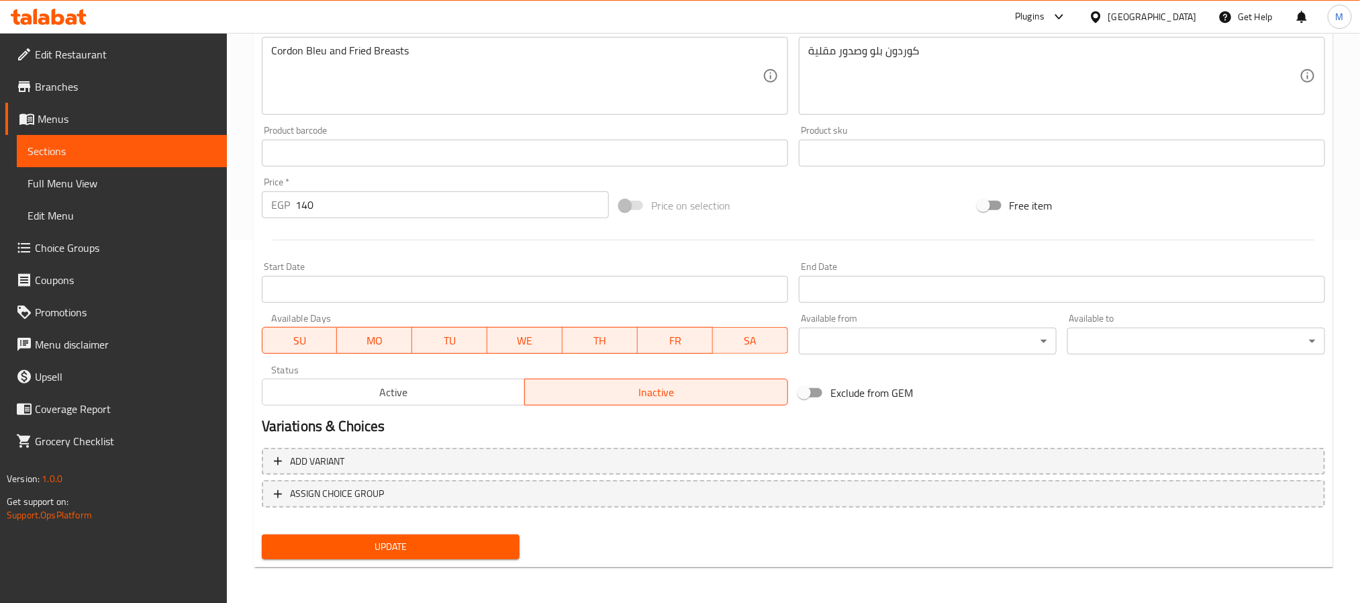
click at [433, 389] on span "Active" at bounding box center [394, 392] width 252 height 19
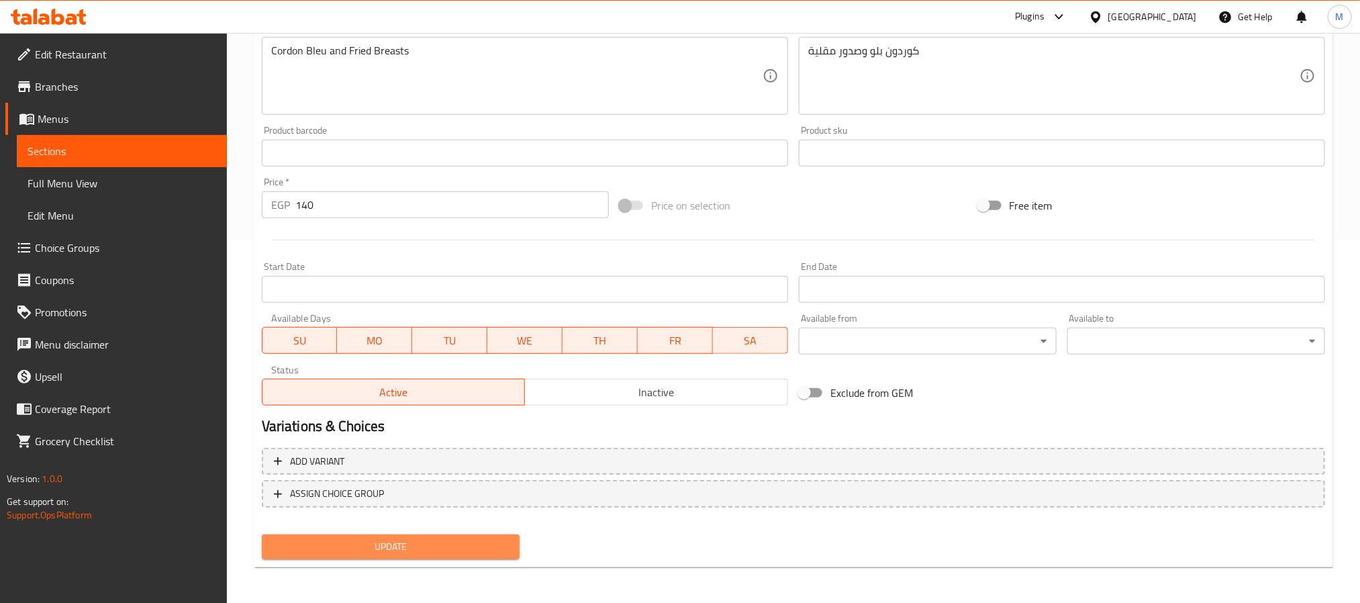
click at [411, 546] on span "Update" at bounding box center [391, 546] width 236 height 17
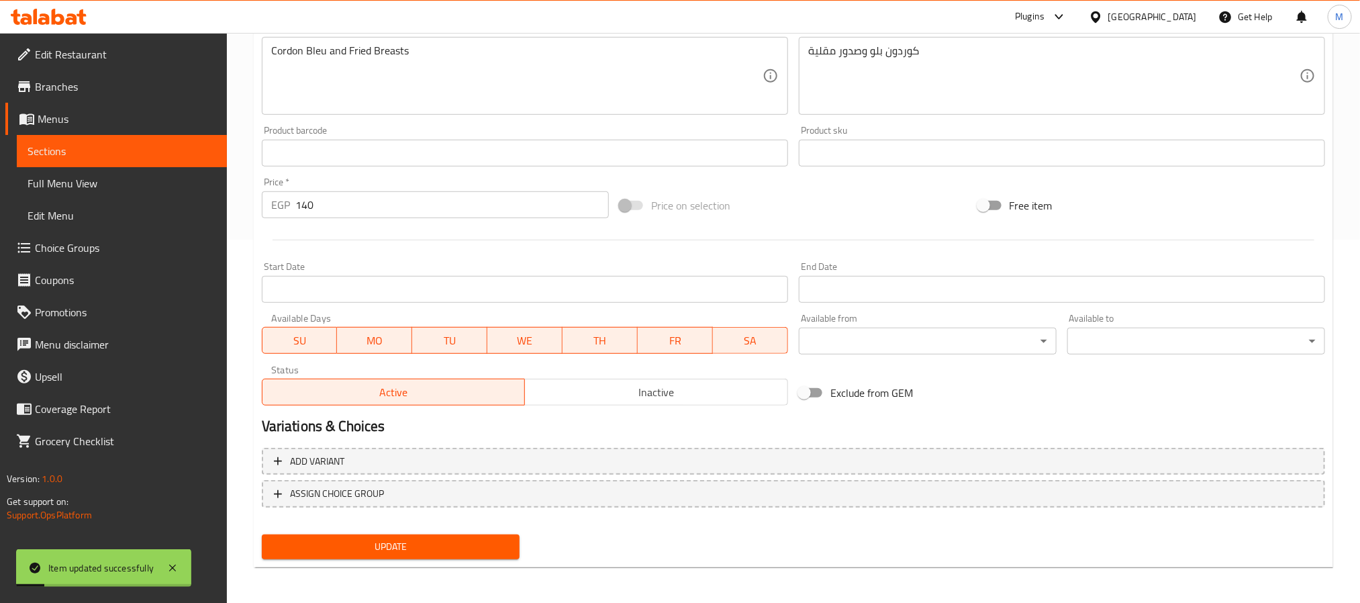
scroll to position [0, 0]
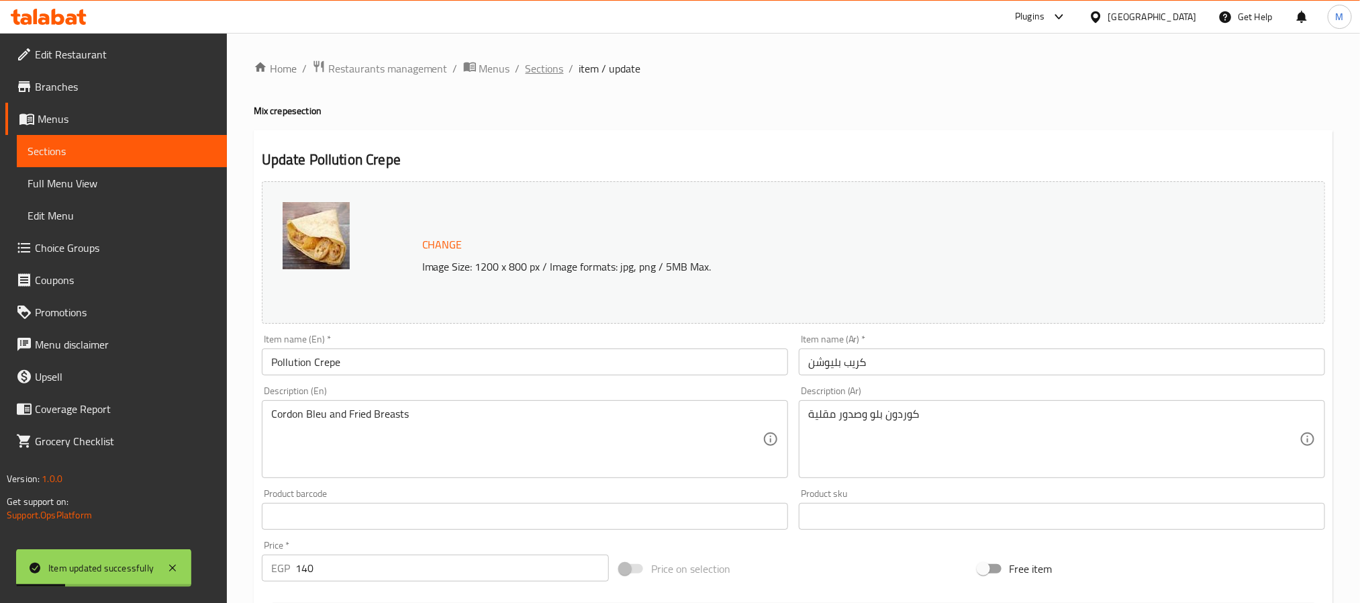
click at [540, 65] on span "Sections" at bounding box center [545, 68] width 38 height 16
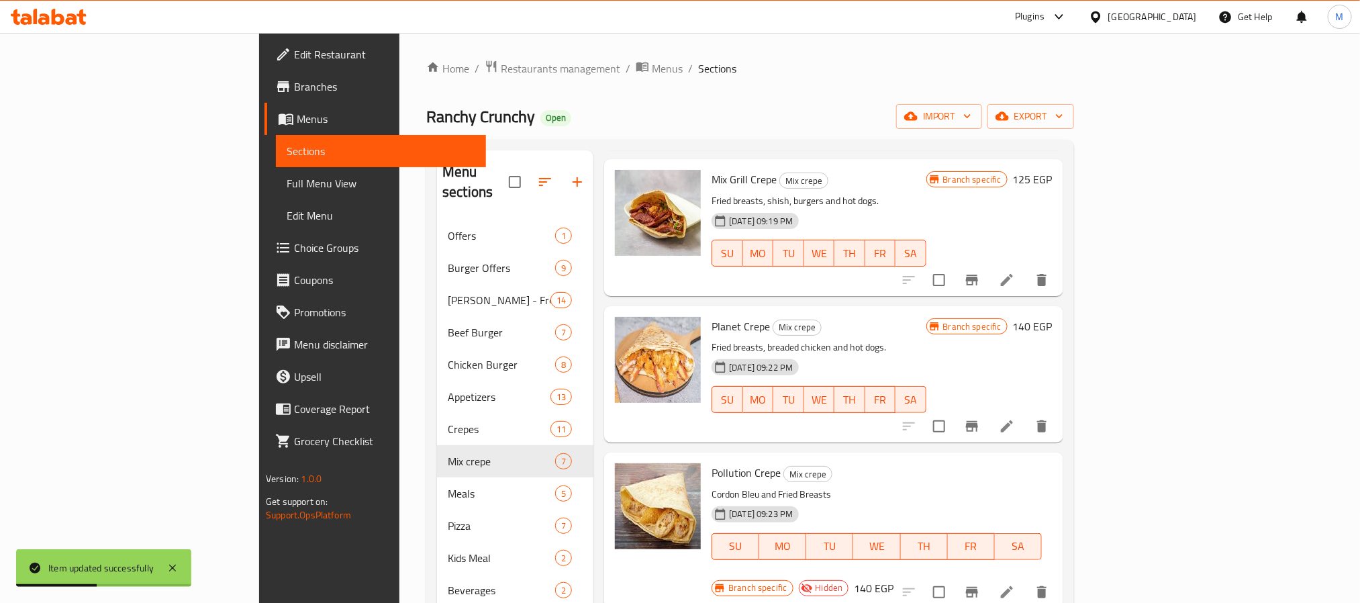
scroll to position [302, 0]
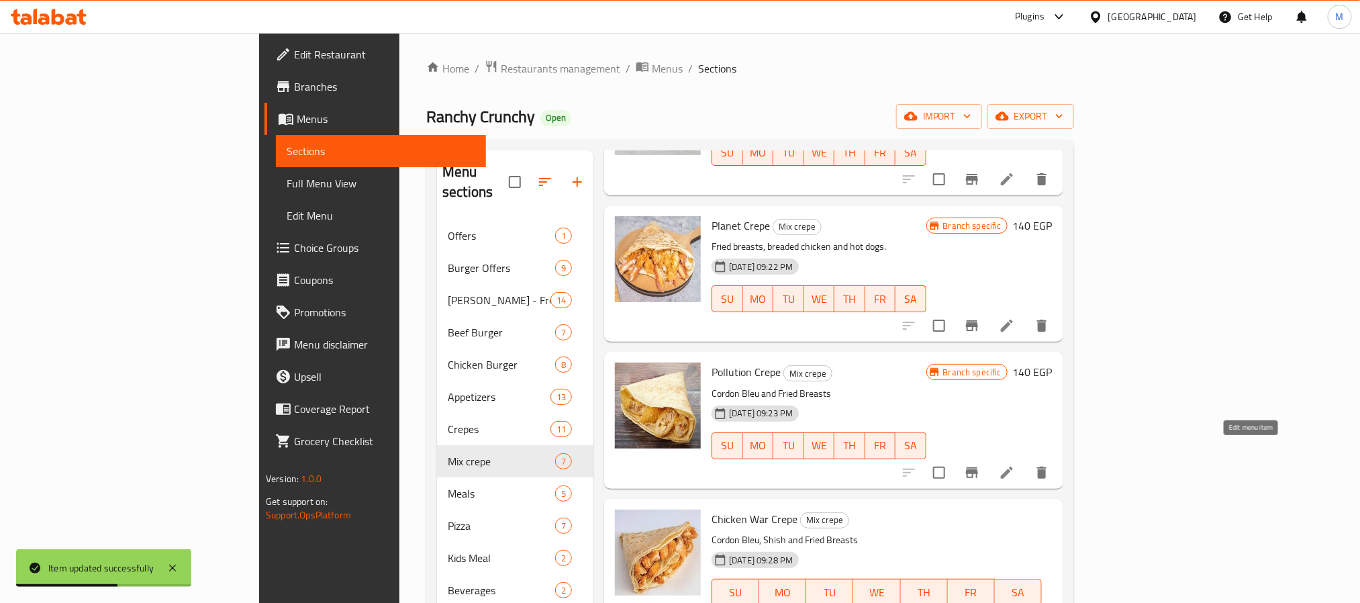
click at [1015, 465] on icon at bounding box center [1007, 473] width 16 height 16
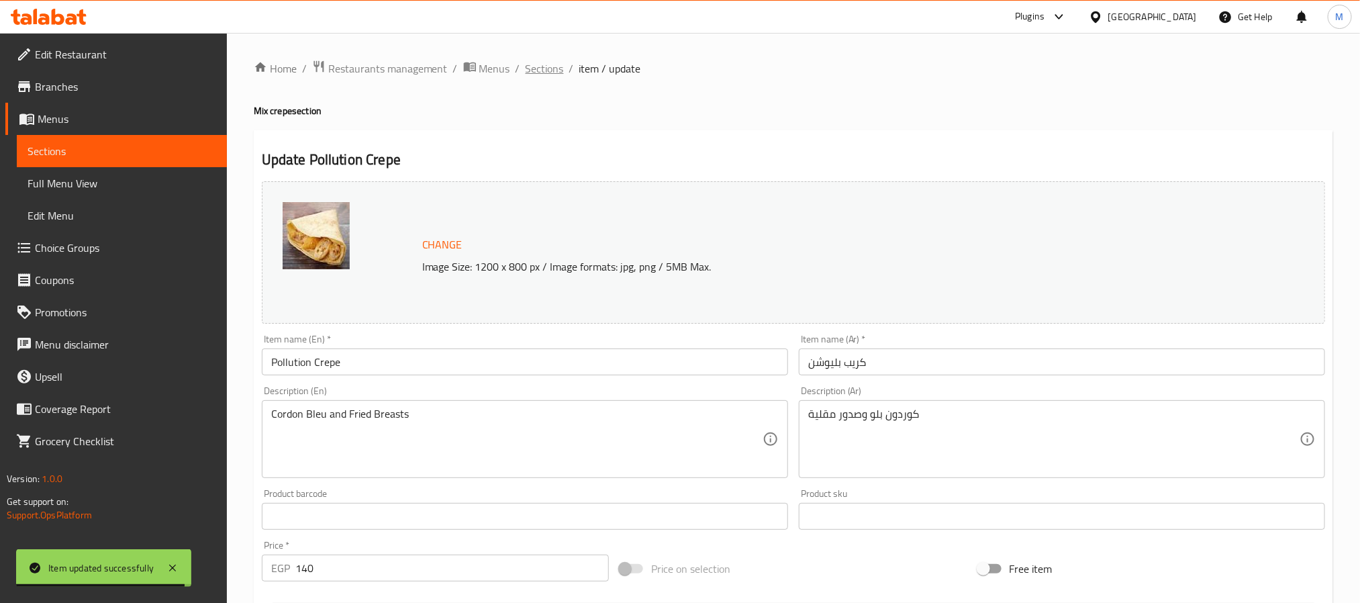
click at [552, 75] on span "Sections" at bounding box center [545, 68] width 38 height 16
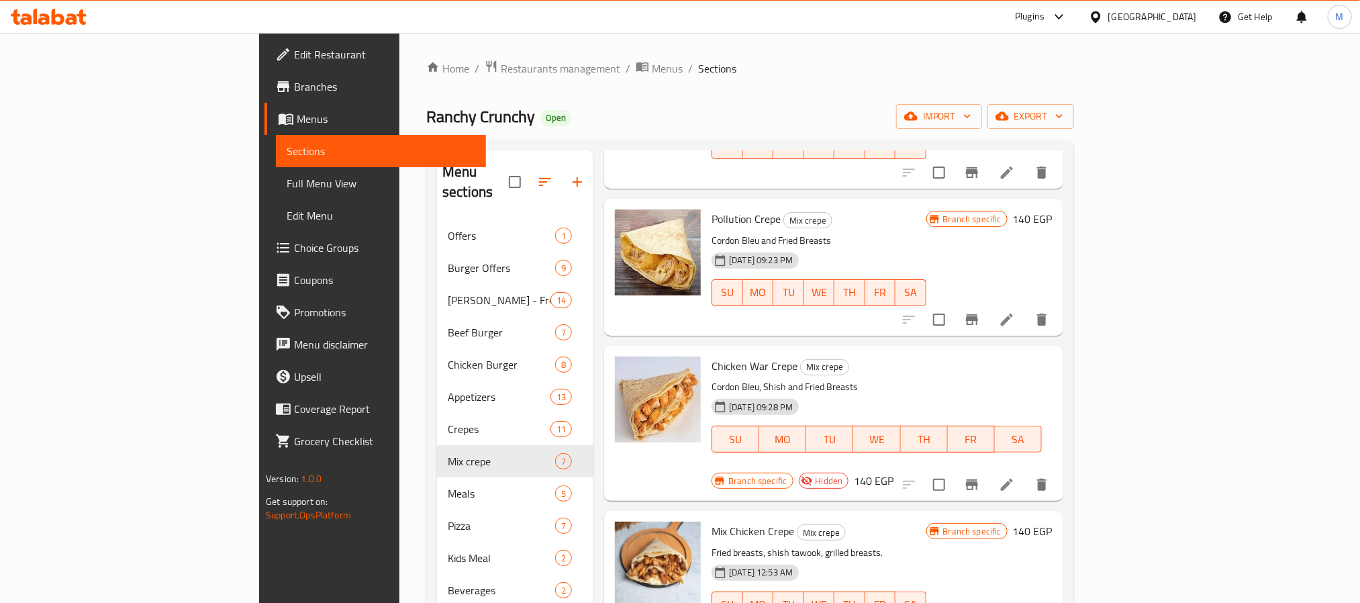
scroll to position [456, 0]
click at [1015, 476] on icon at bounding box center [1007, 484] width 16 height 16
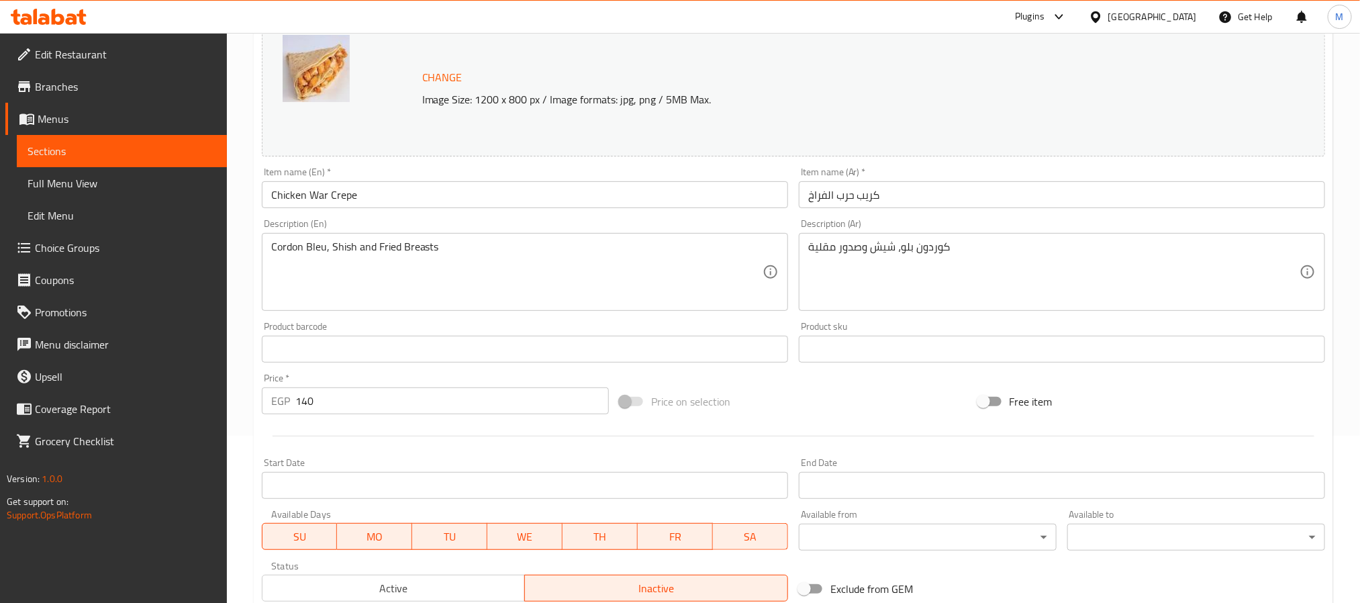
scroll to position [363, 0]
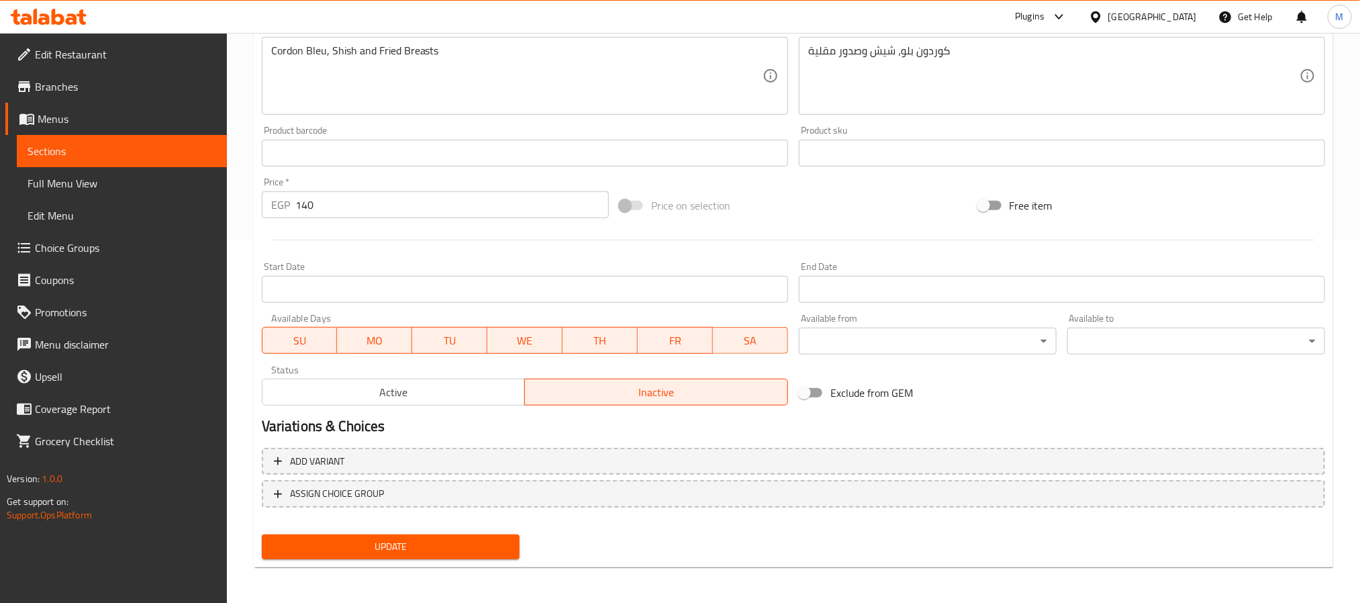
click at [397, 387] on span "Active" at bounding box center [394, 392] width 252 height 19
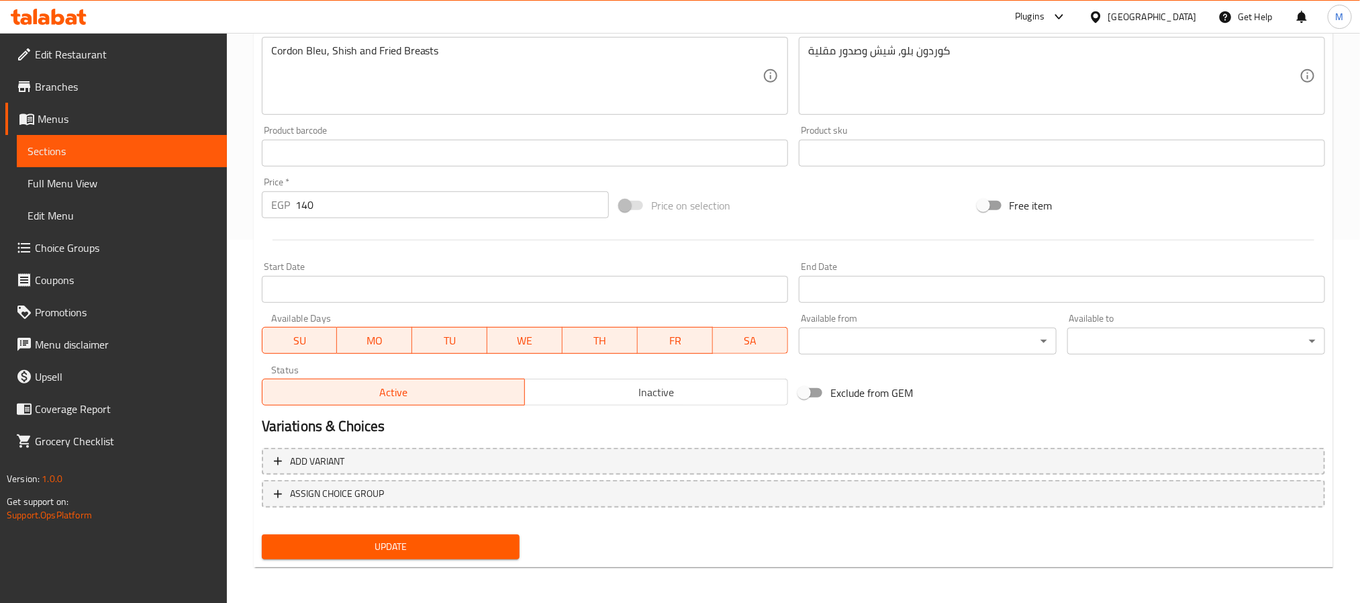
click at [401, 550] on span "Update" at bounding box center [391, 546] width 236 height 17
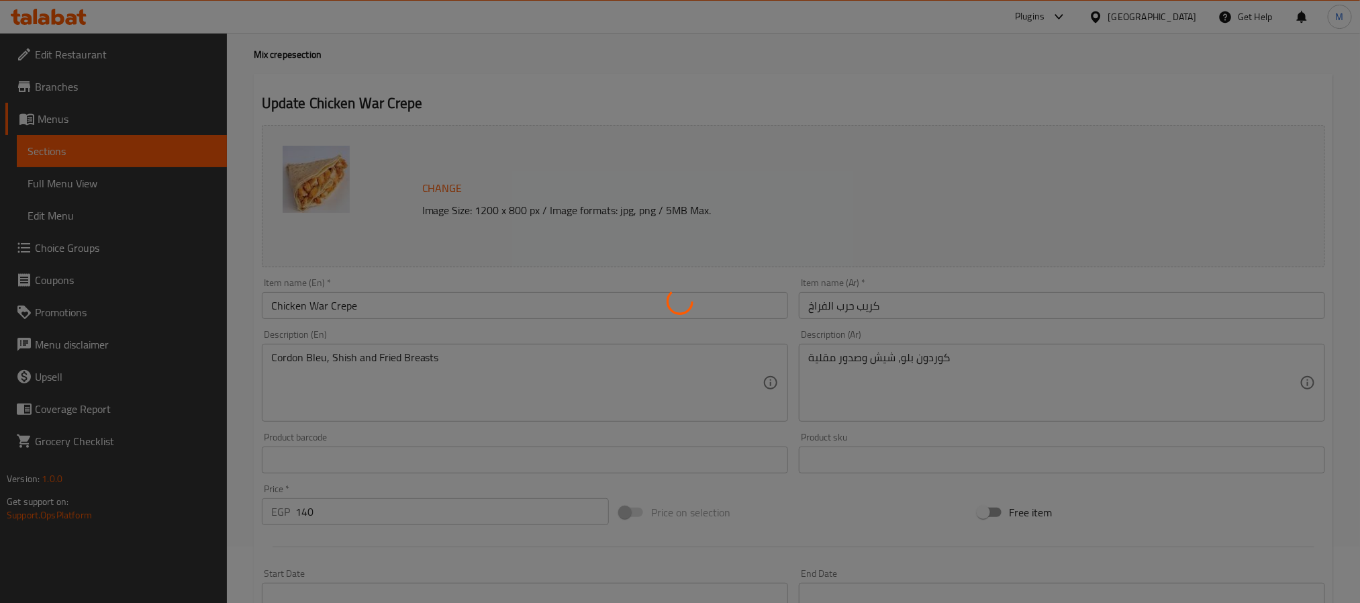
scroll to position [0, 0]
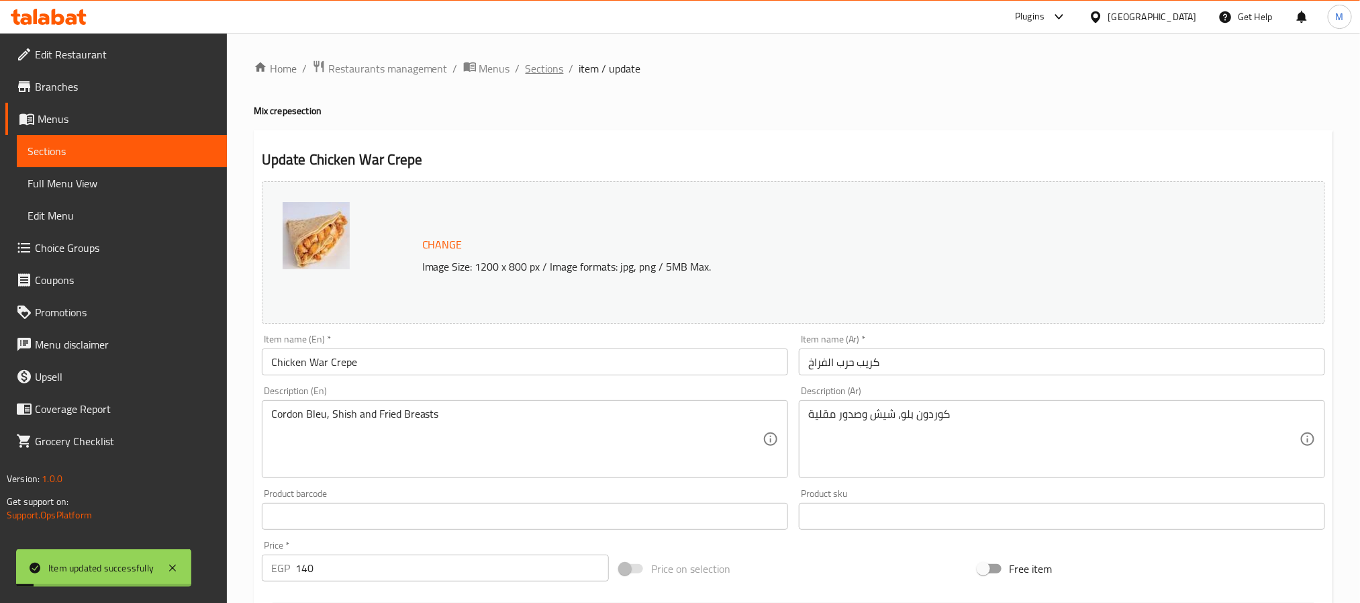
click at [536, 69] on span "Sections" at bounding box center [545, 68] width 38 height 16
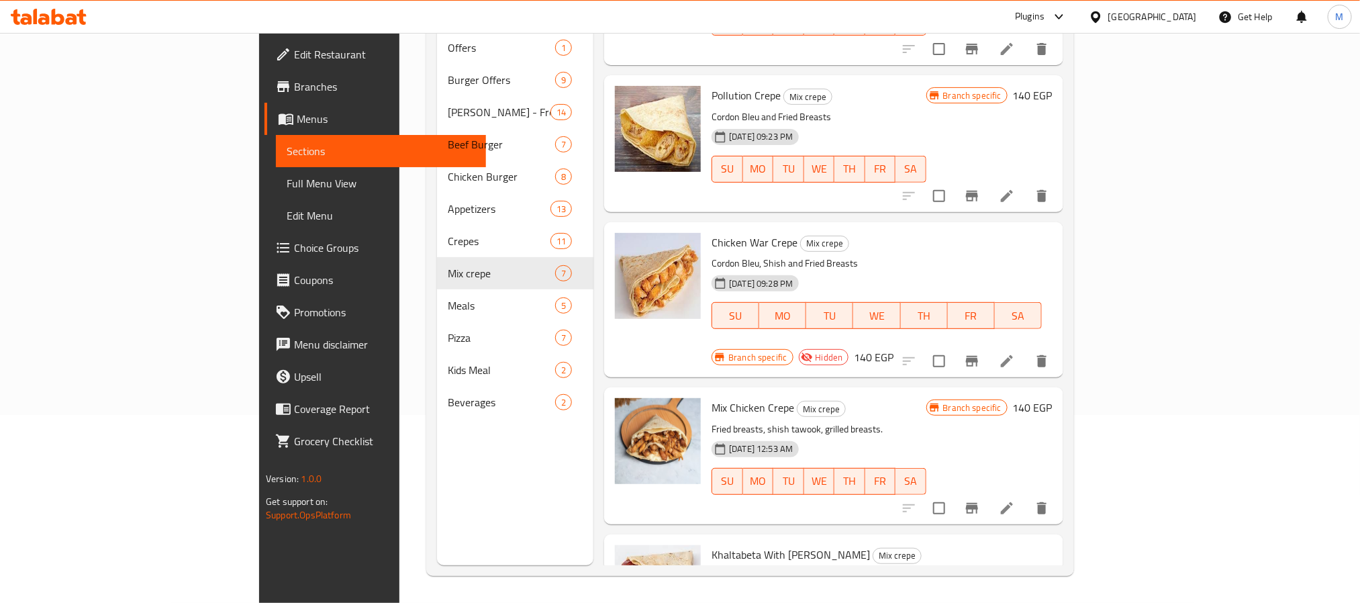
scroll to position [355, 0]
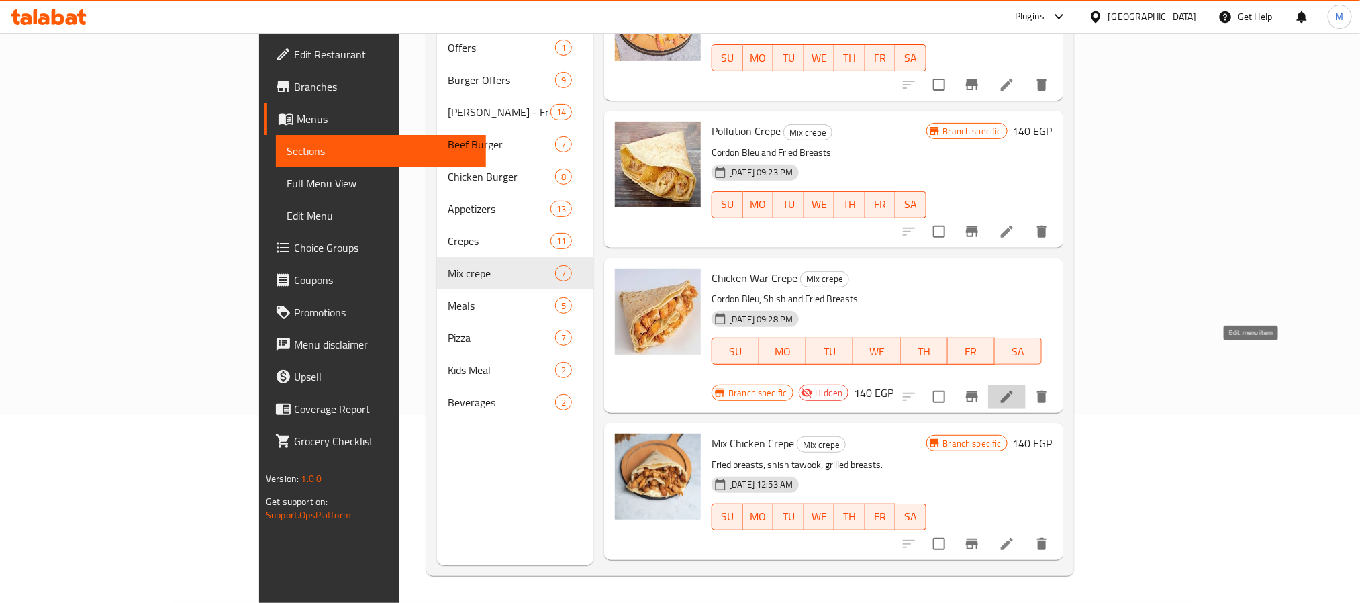
click at [1015, 389] on icon at bounding box center [1007, 397] width 16 height 16
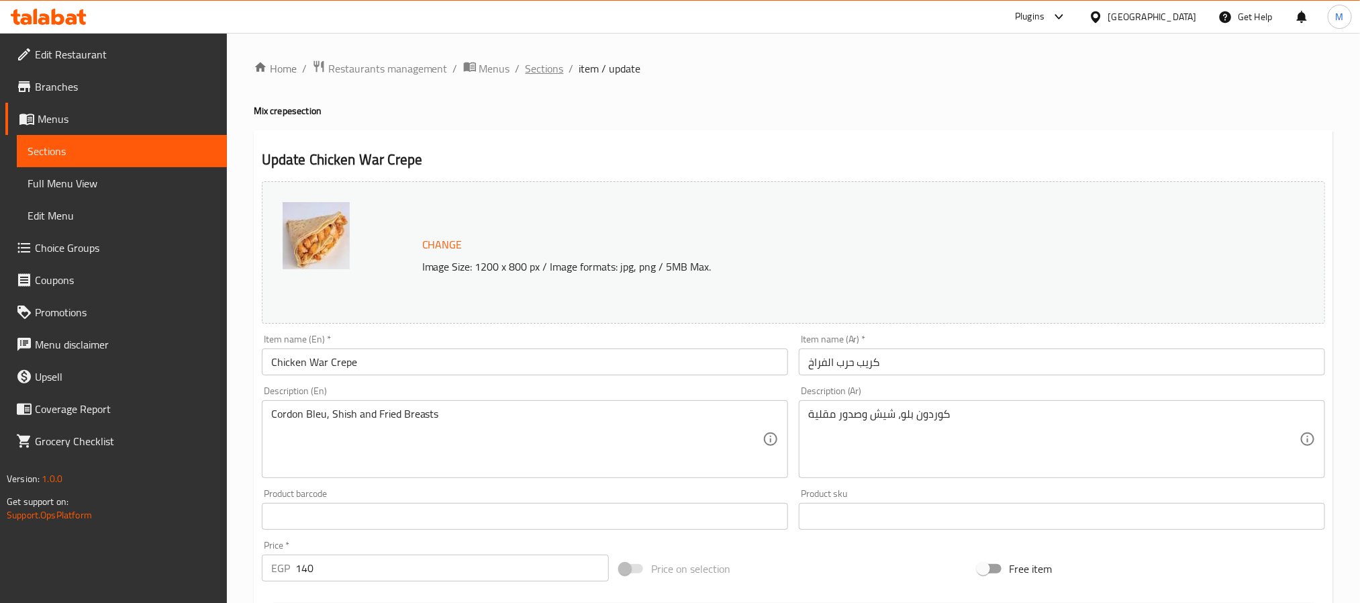
click at [544, 72] on span "Sections" at bounding box center [545, 68] width 38 height 16
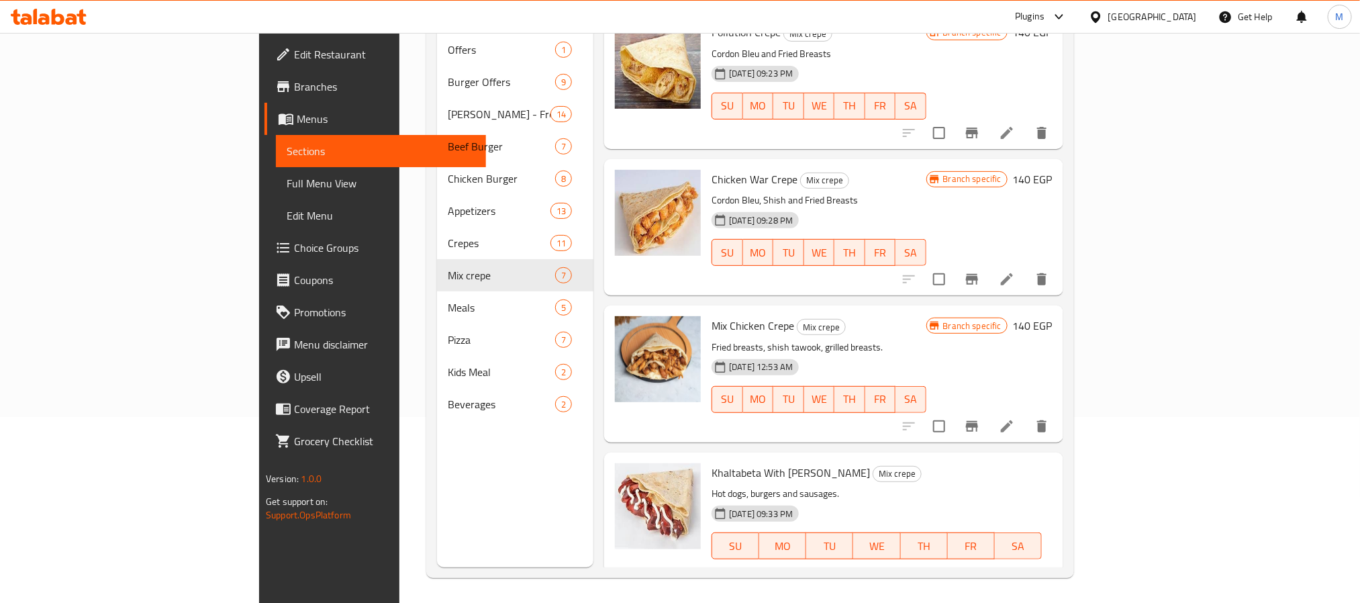
scroll to position [188, 0]
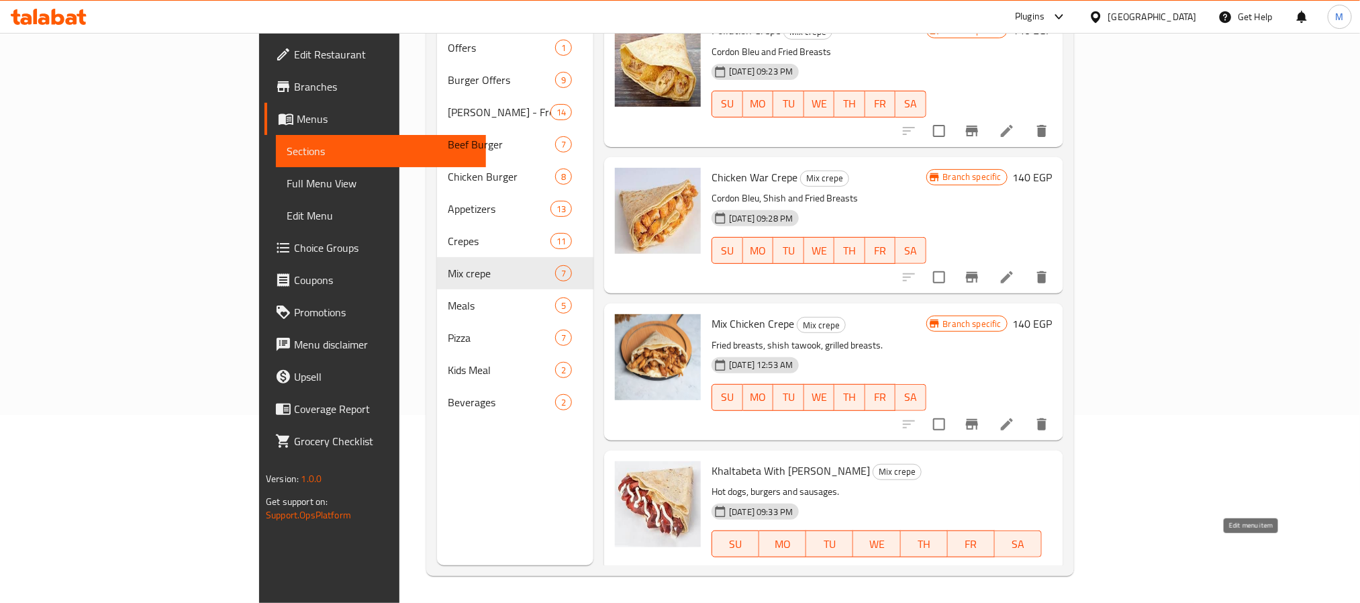
click at [1013, 583] on icon at bounding box center [1007, 589] width 12 height 12
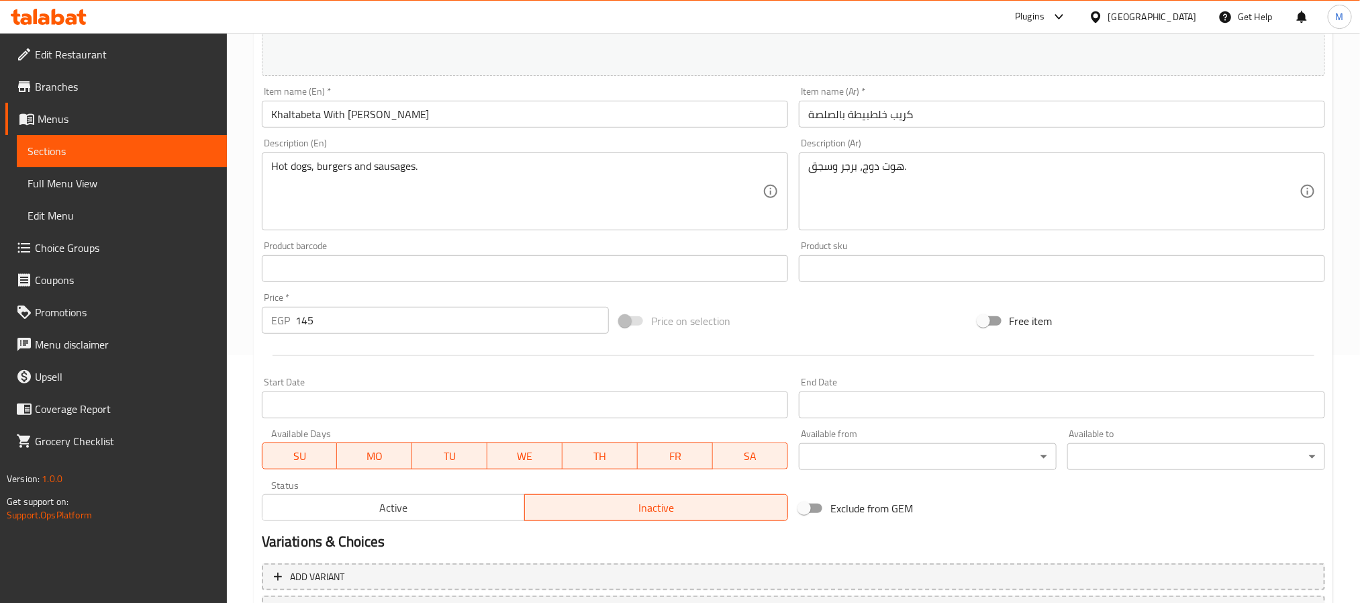
scroll to position [363, 0]
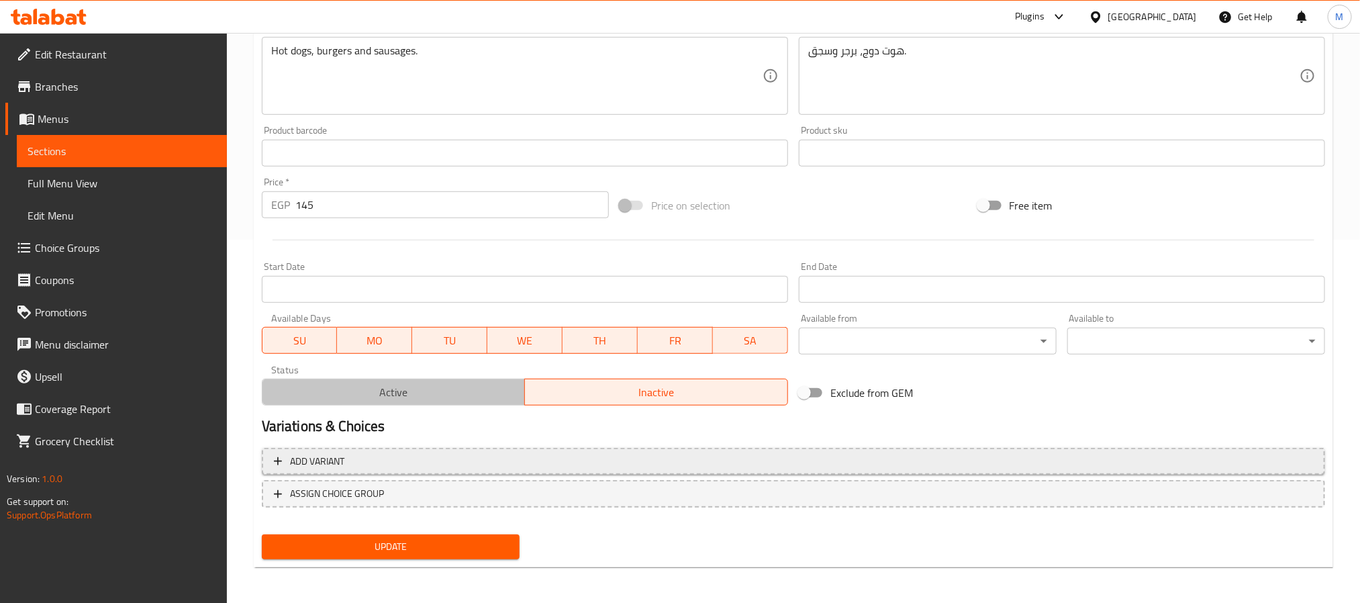
drag, startPoint x: 409, startPoint y: 393, endPoint x: 369, endPoint y: 466, distance: 83.2
click at [409, 393] on span "Active" at bounding box center [394, 392] width 252 height 19
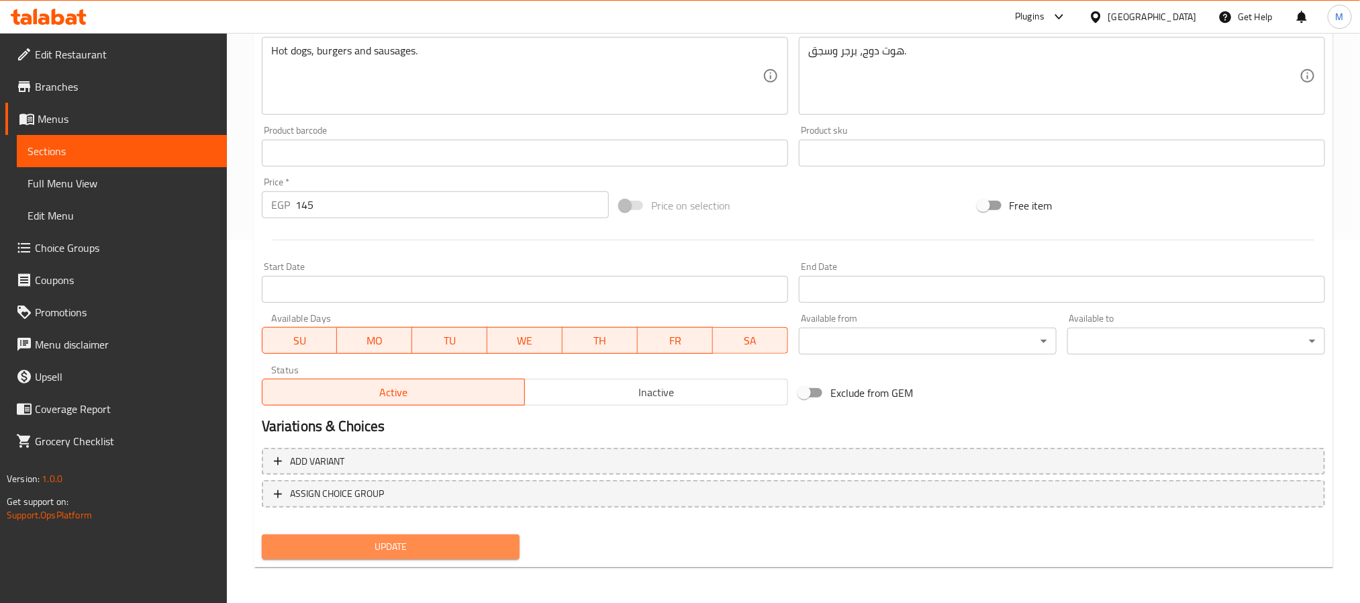
click at [361, 550] on span "Update" at bounding box center [391, 546] width 236 height 17
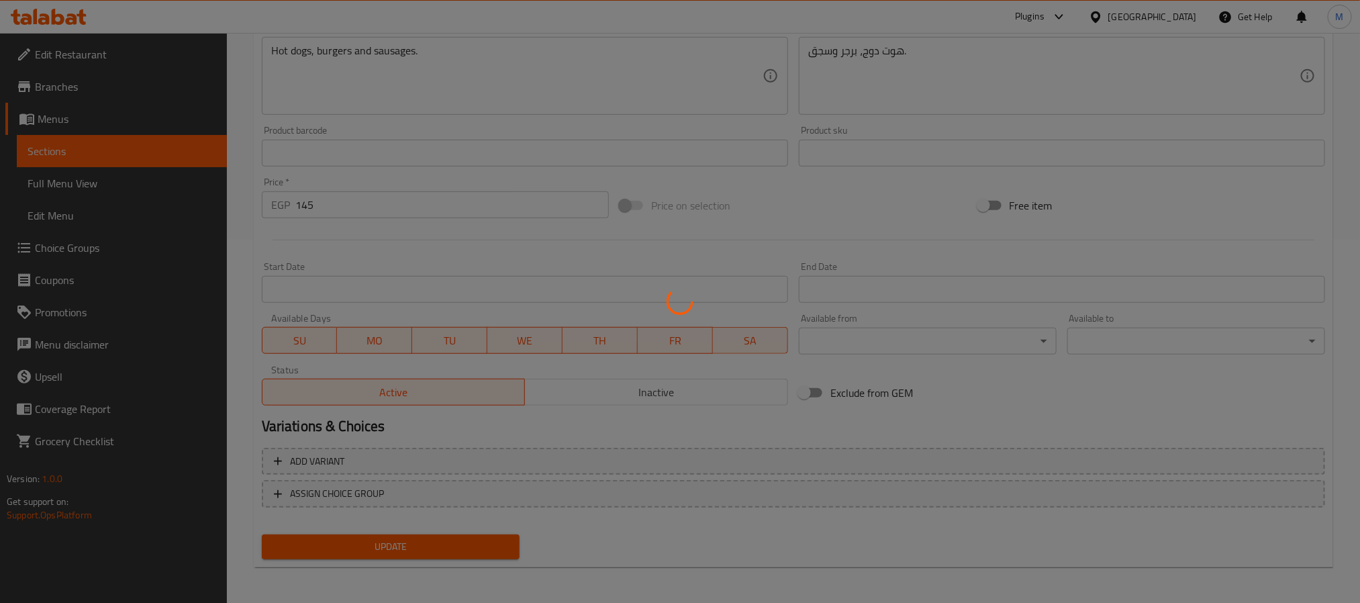
scroll to position [0, 0]
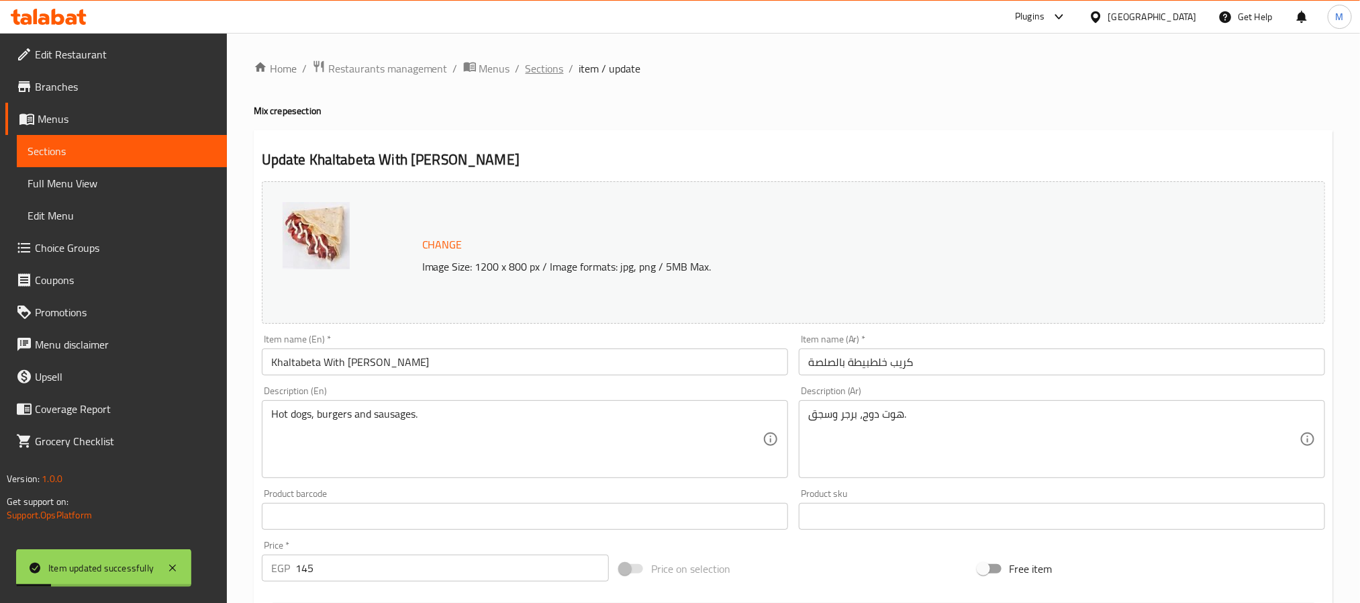
click at [538, 77] on span "Sections" at bounding box center [545, 68] width 38 height 16
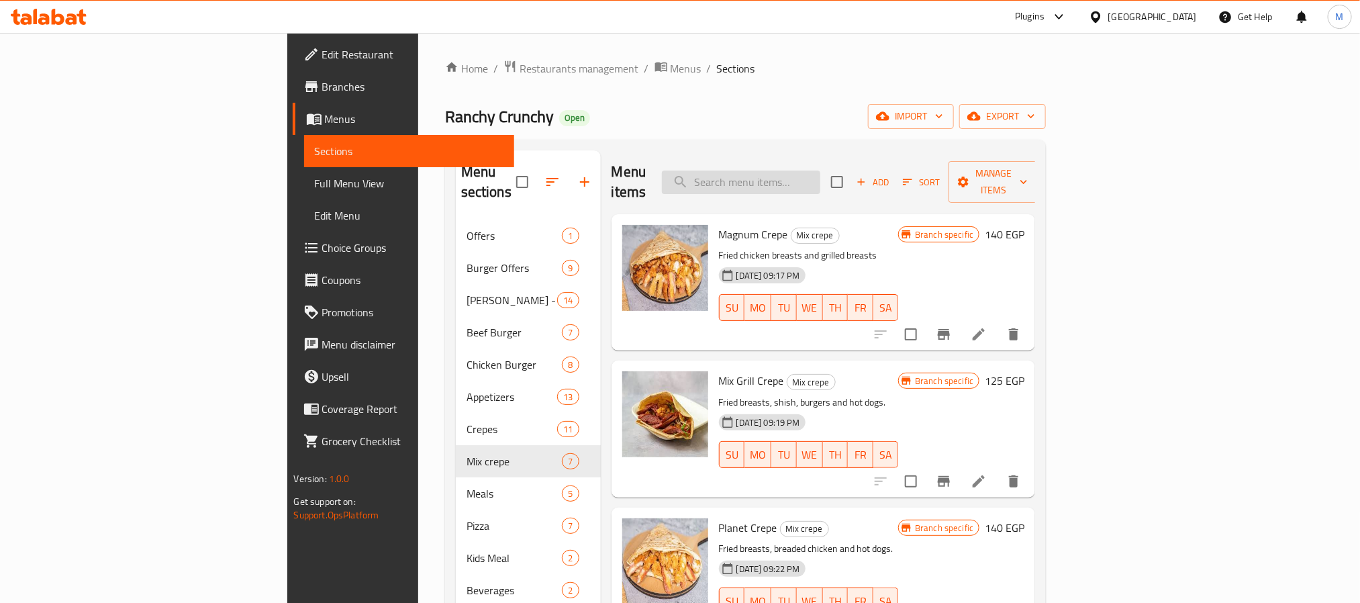
click at [820, 171] on input "search" at bounding box center [741, 182] width 158 height 23
paste input "[PERSON_NAME]"
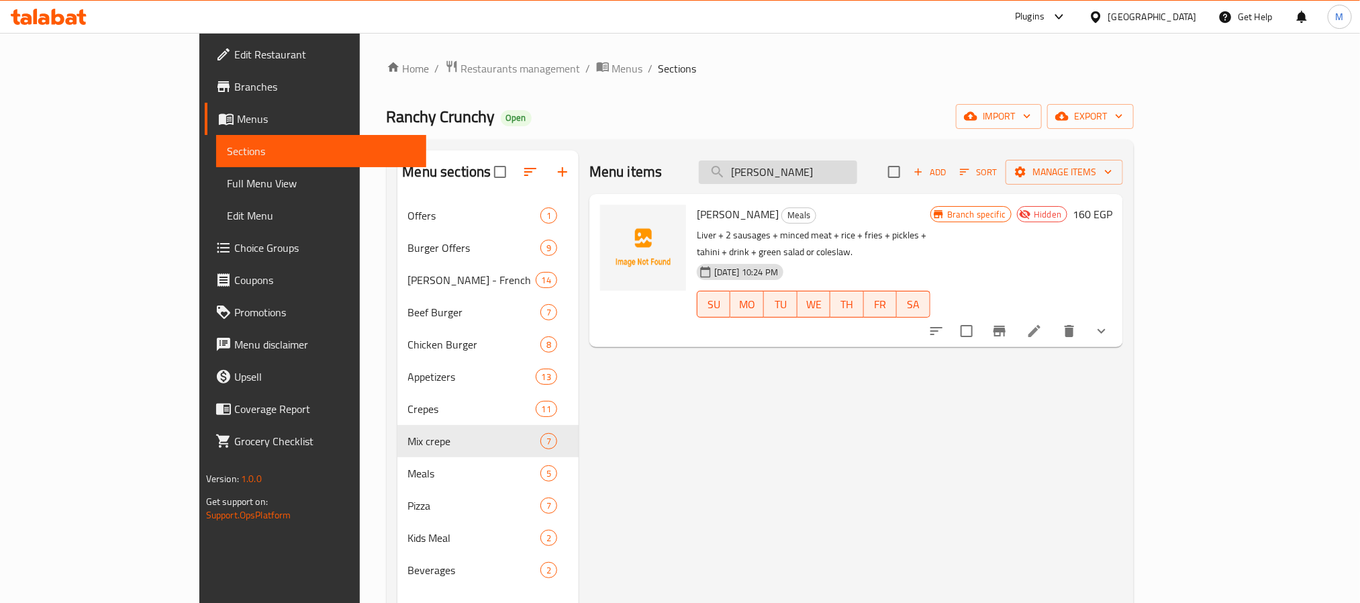
click at [857, 164] on input "[PERSON_NAME]" at bounding box center [778, 171] width 158 height 23
paste input "Malak"
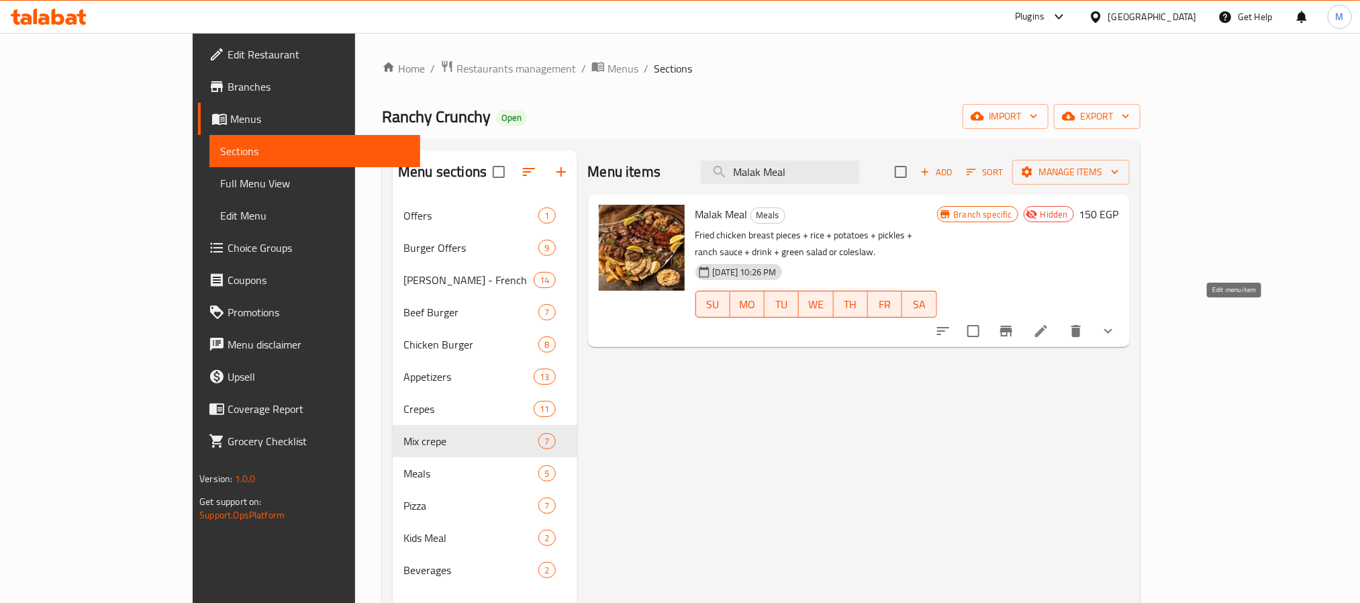
type input "Malak Meal"
click at [1049, 323] on icon at bounding box center [1041, 331] width 16 height 16
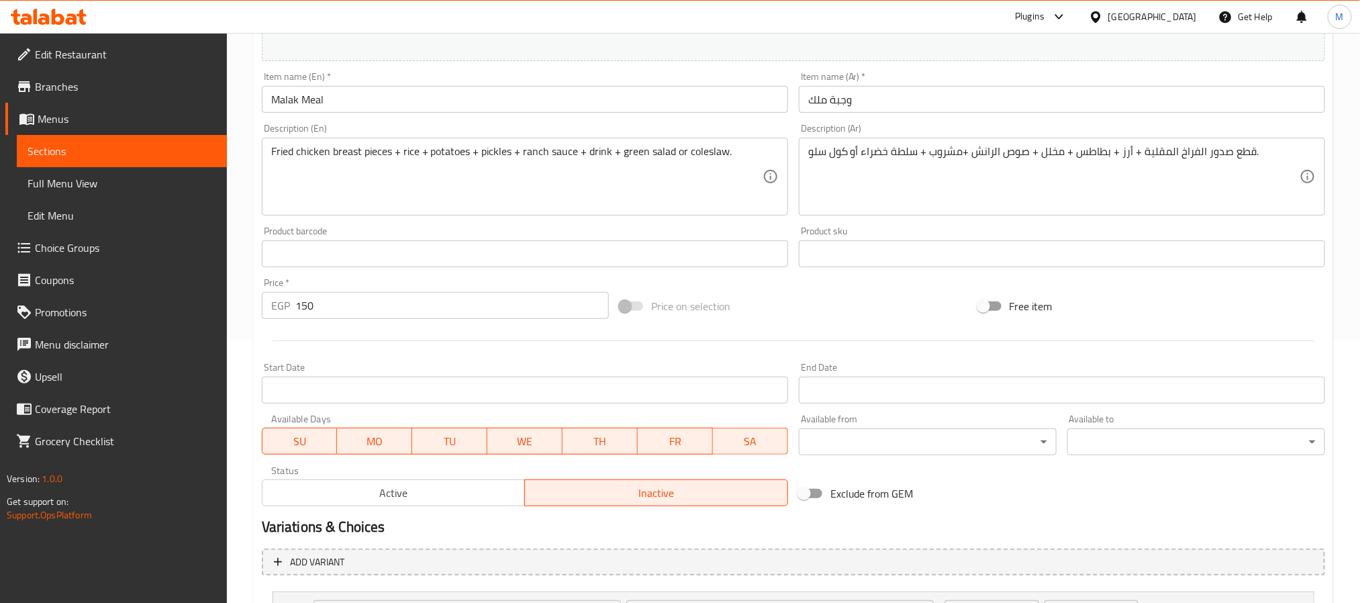
scroll to position [387, 0]
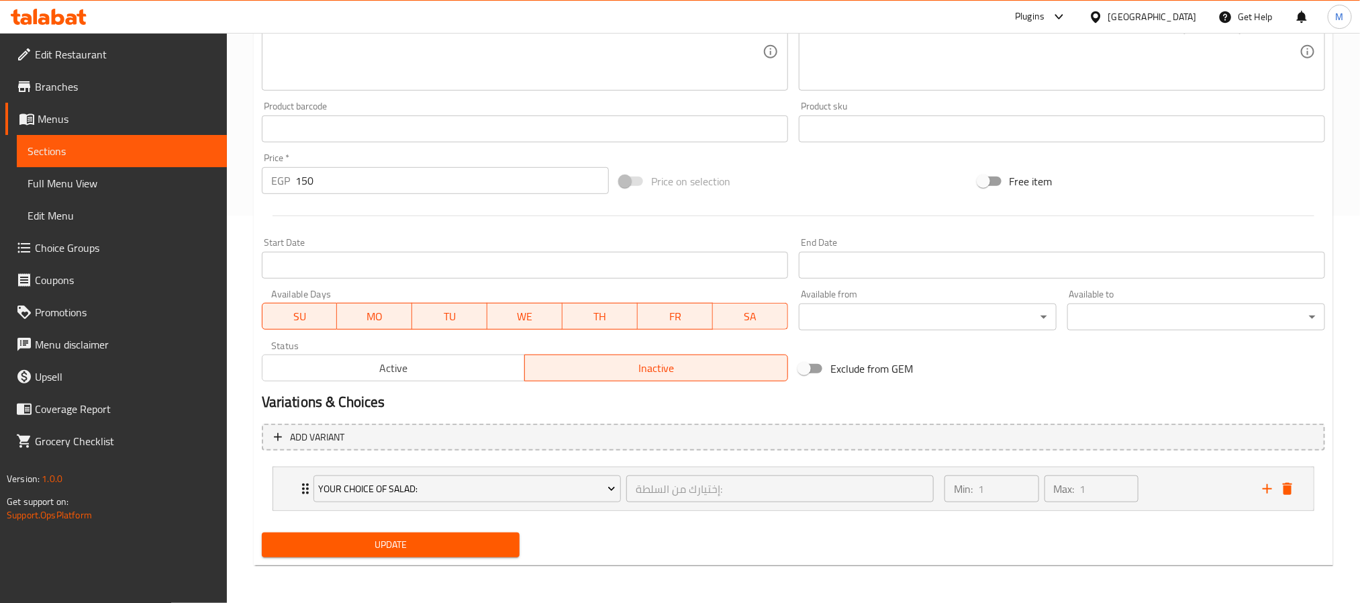
click at [356, 367] on span "Active" at bounding box center [394, 367] width 252 height 19
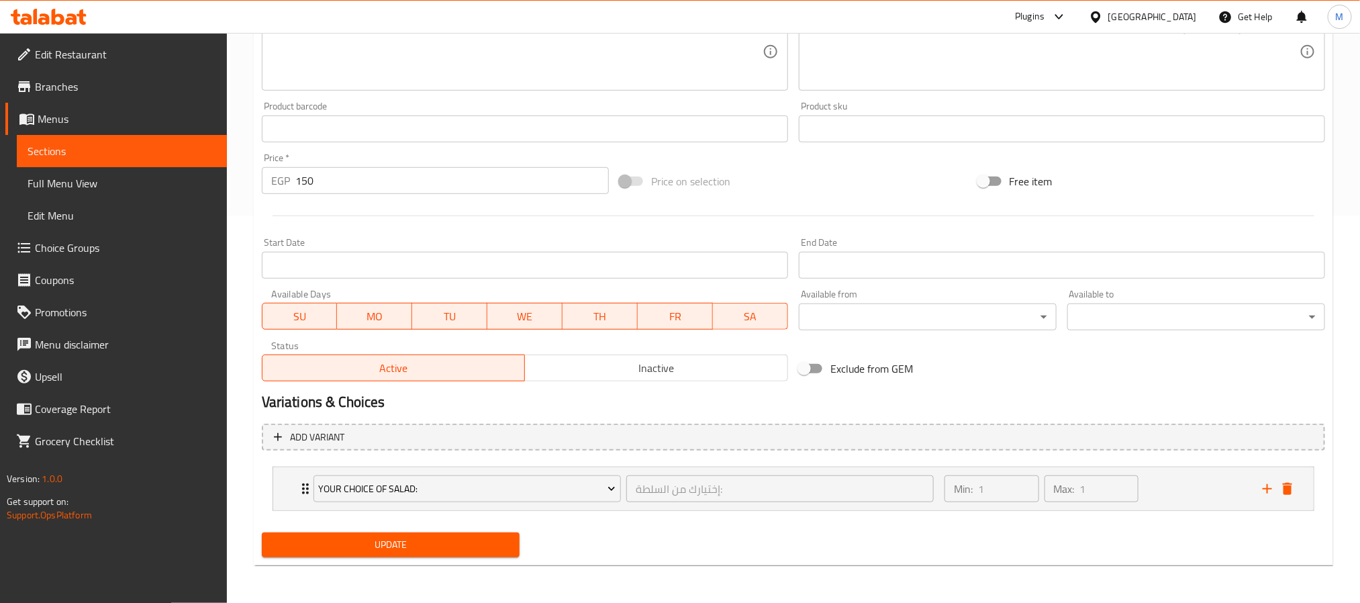
click at [389, 542] on span "Update" at bounding box center [391, 544] width 236 height 17
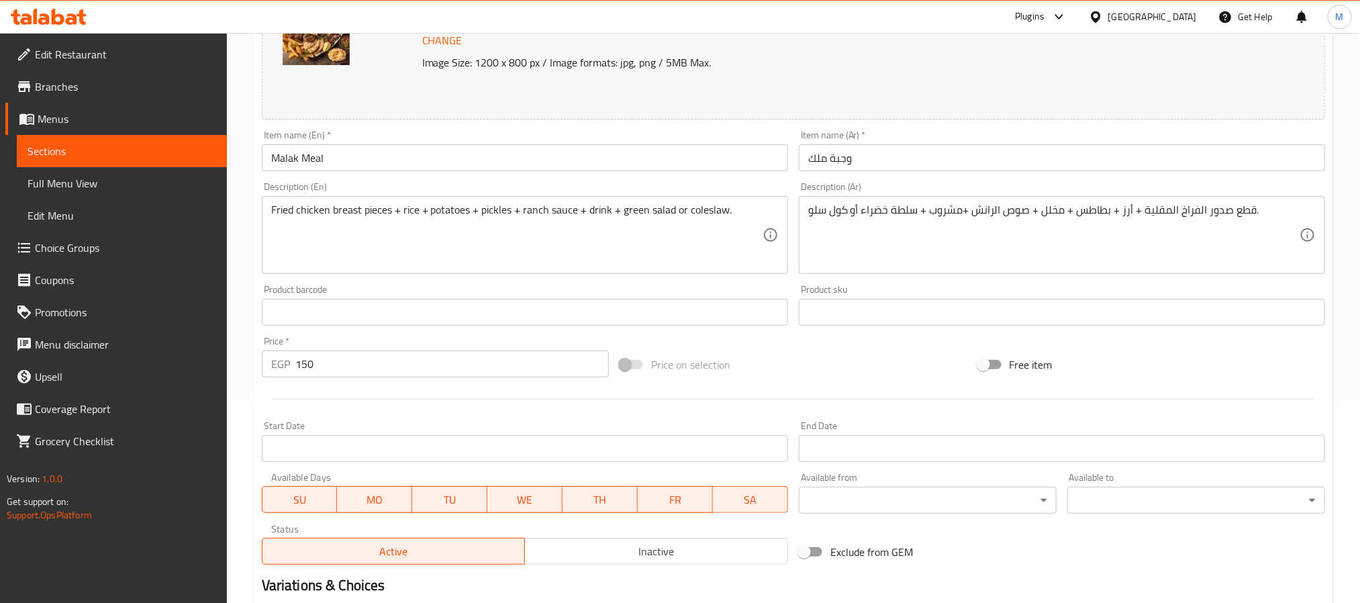
scroll to position [0, 0]
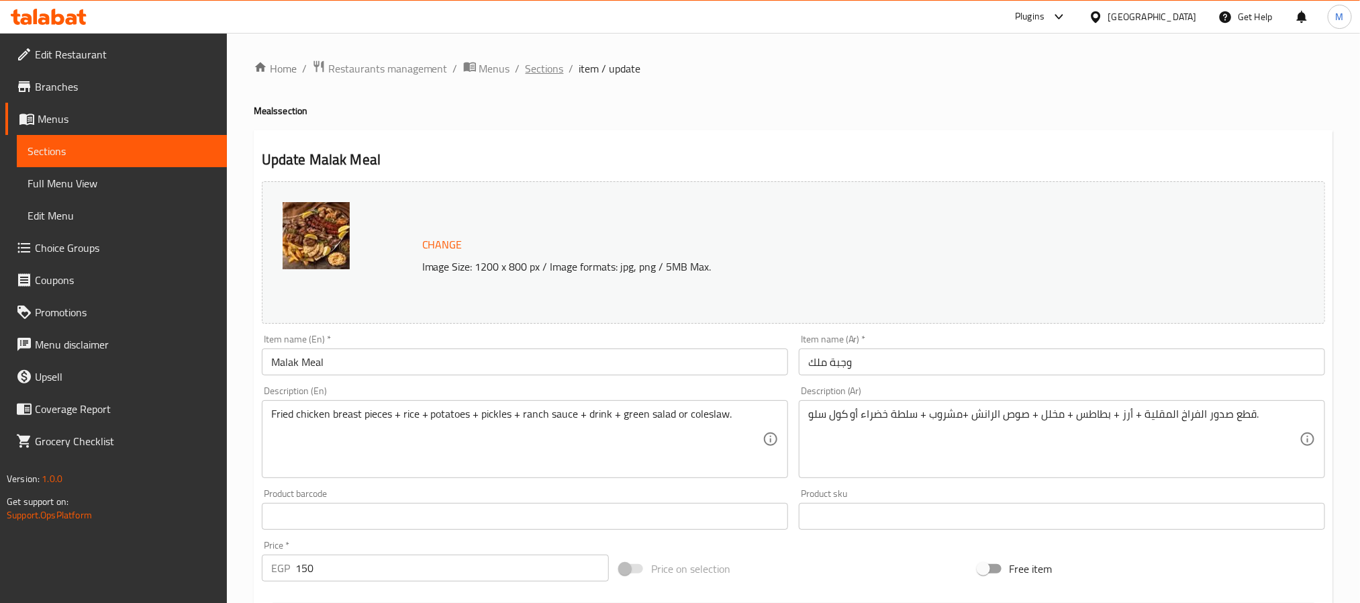
click at [552, 70] on span "Sections" at bounding box center [545, 68] width 38 height 16
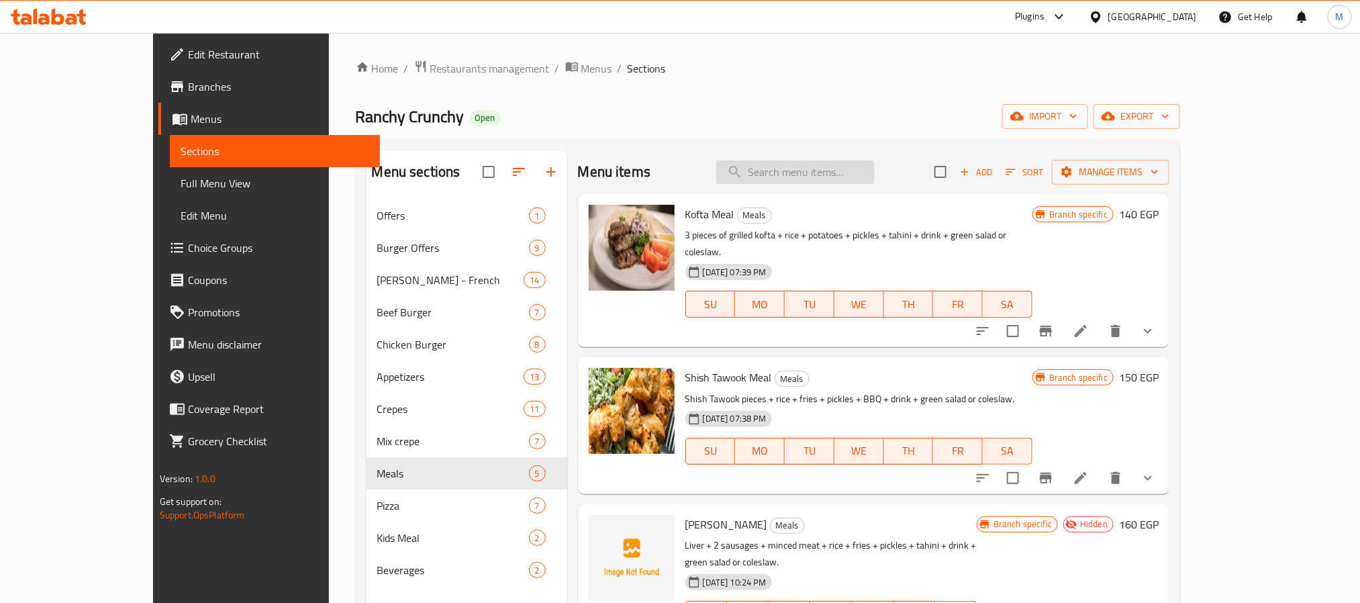
click at [846, 173] on input "search" at bounding box center [795, 171] width 158 height 23
type input "ة"
type input "malak"
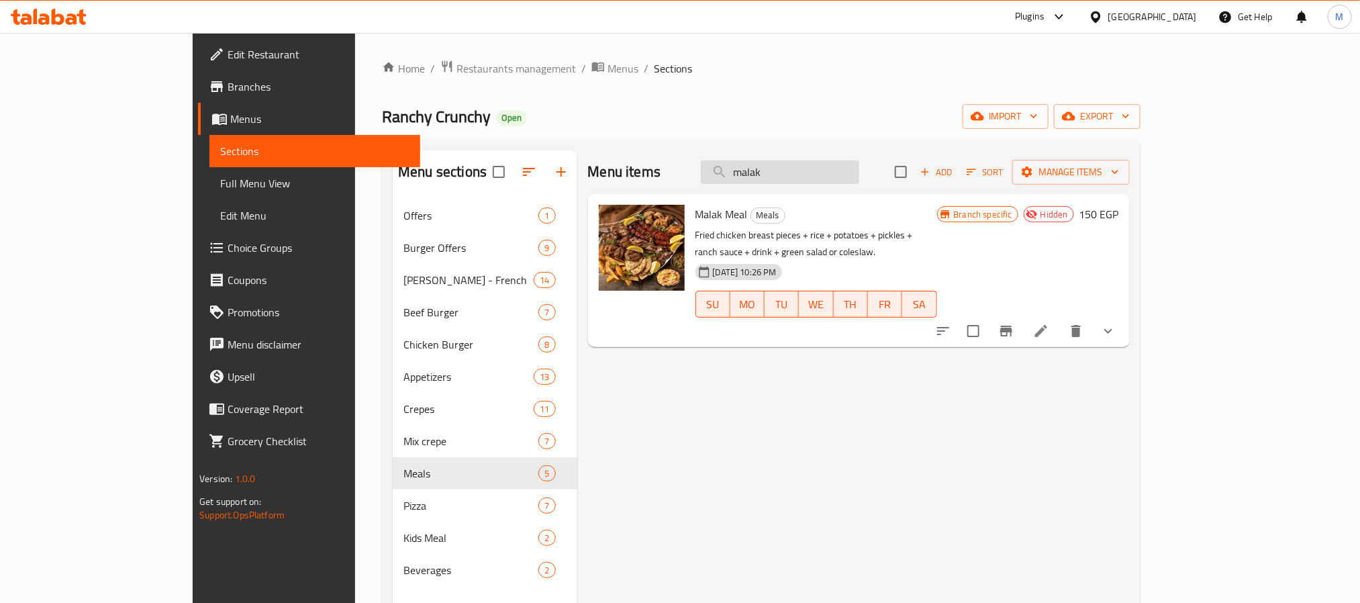
click at [859, 171] on input "malak" at bounding box center [780, 171] width 158 height 23
type input "malak"
click at [1047, 325] on icon at bounding box center [1041, 331] width 12 height 12
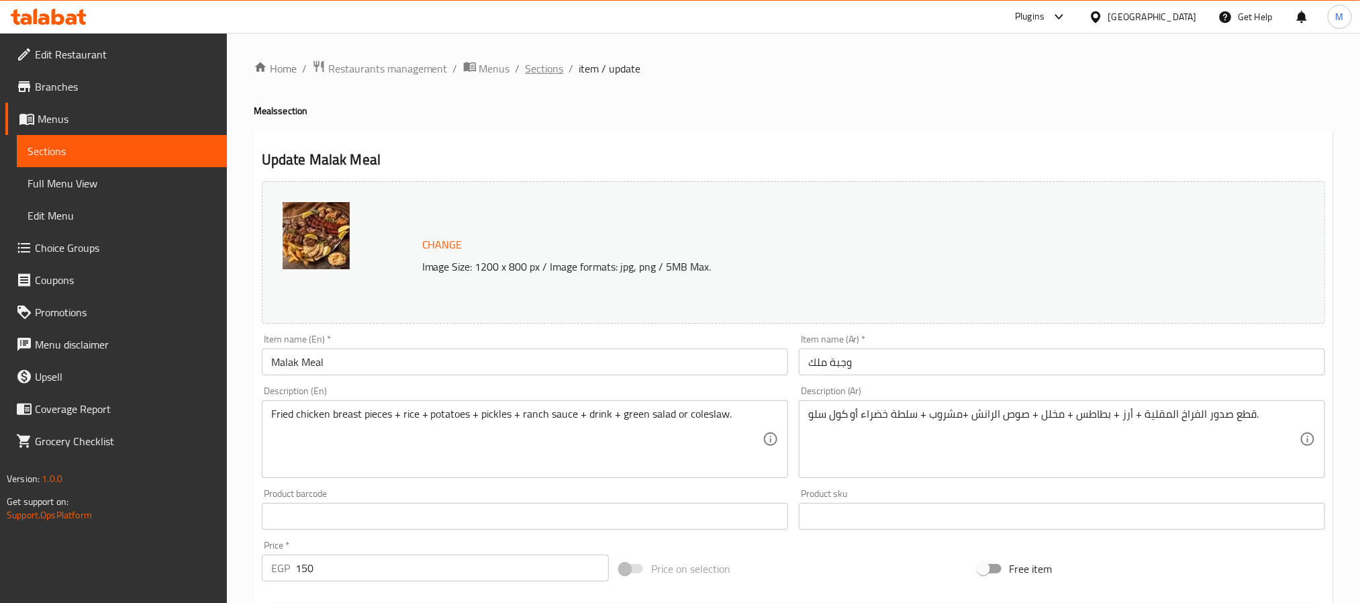
click at [556, 63] on span "Sections" at bounding box center [545, 68] width 38 height 16
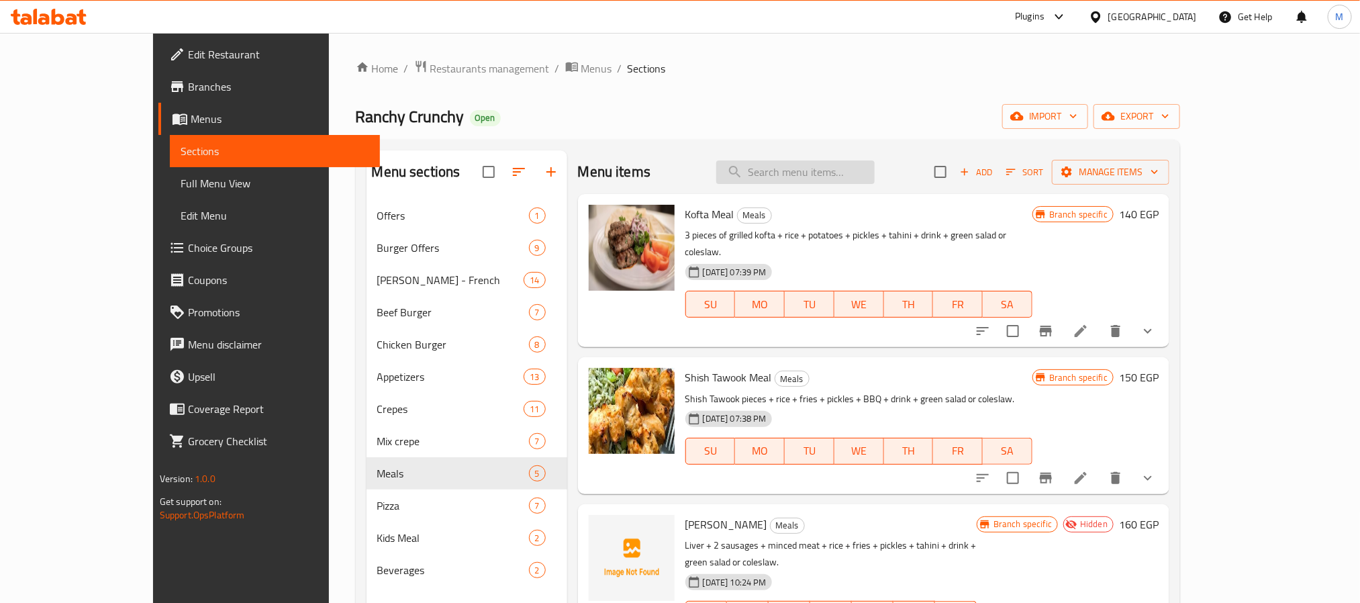
click at [858, 165] on input "search" at bounding box center [795, 171] width 158 height 23
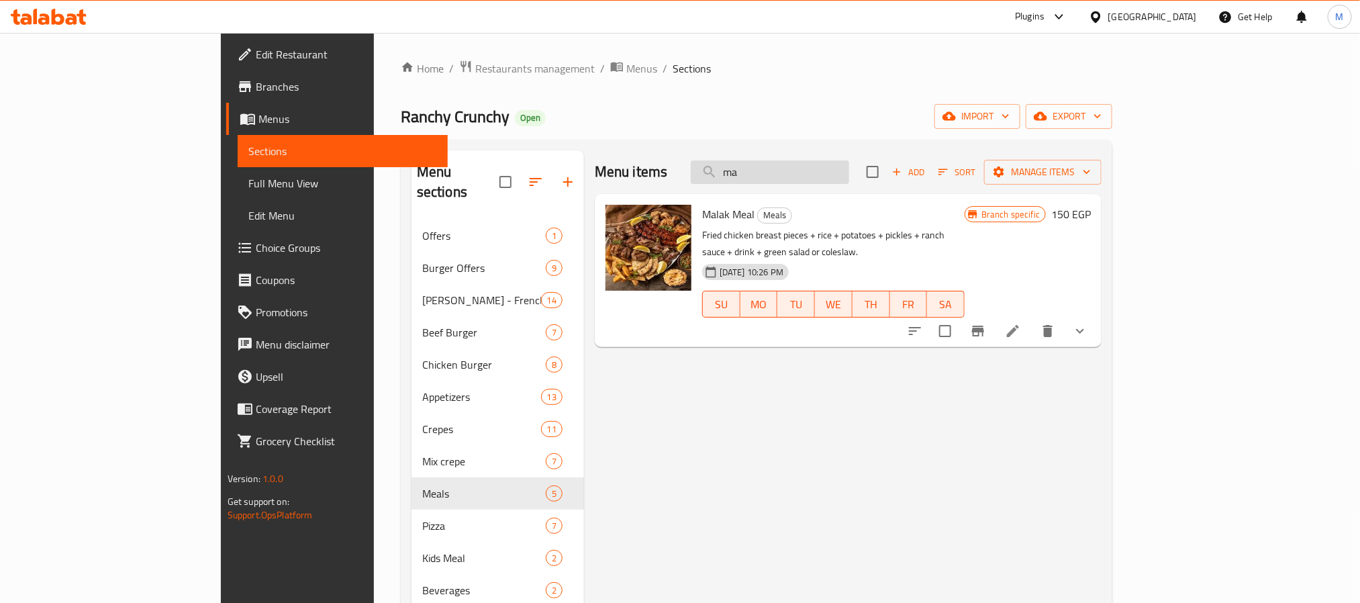
type input "m"
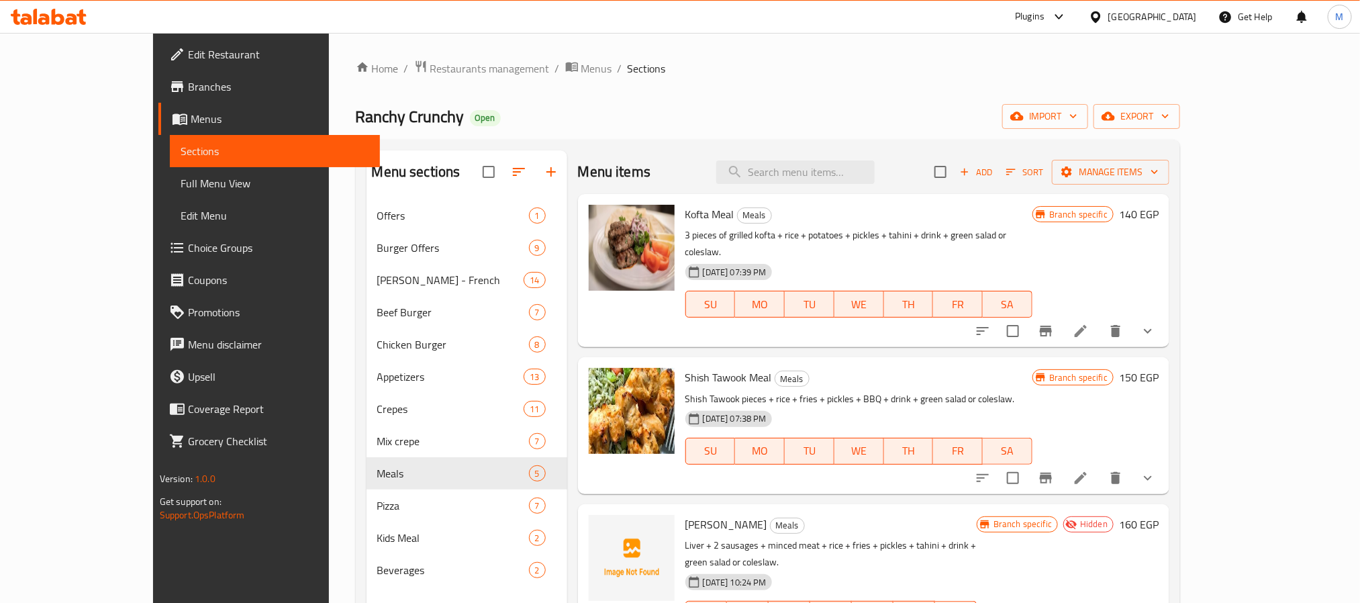
paste input "Mix Meal"
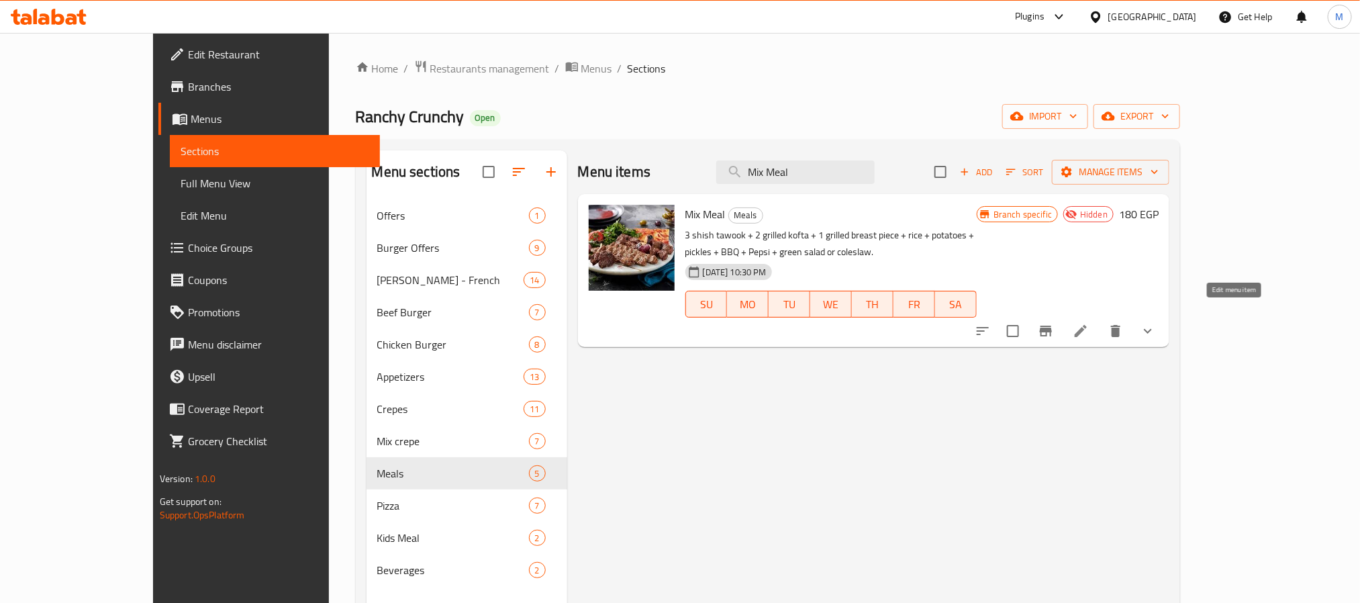
type input "Mix Meal"
click at [1087, 325] on icon at bounding box center [1081, 331] width 12 height 12
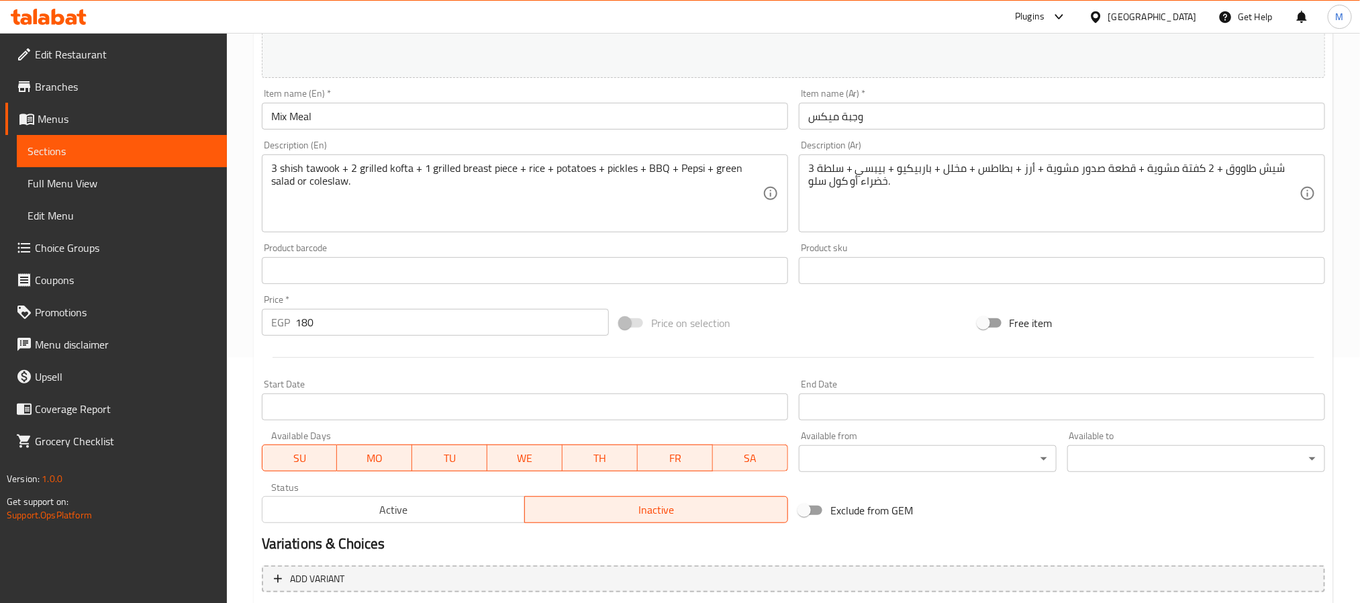
scroll to position [387, 0]
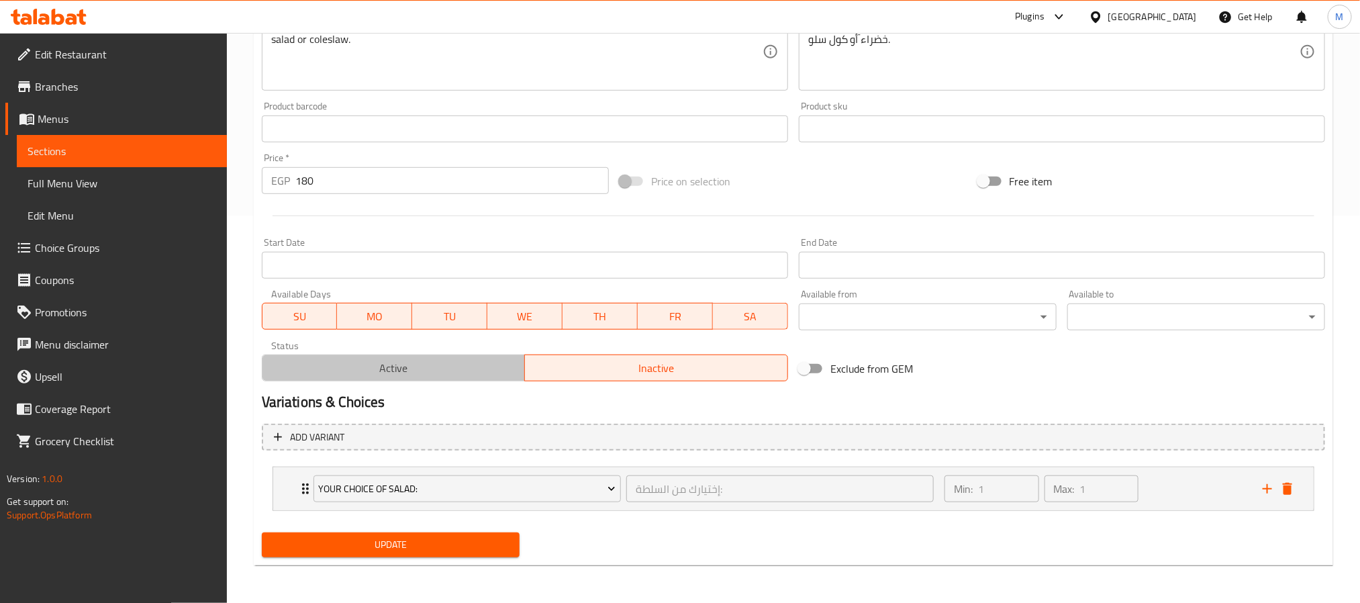
click at [356, 365] on span "Active" at bounding box center [394, 367] width 252 height 19
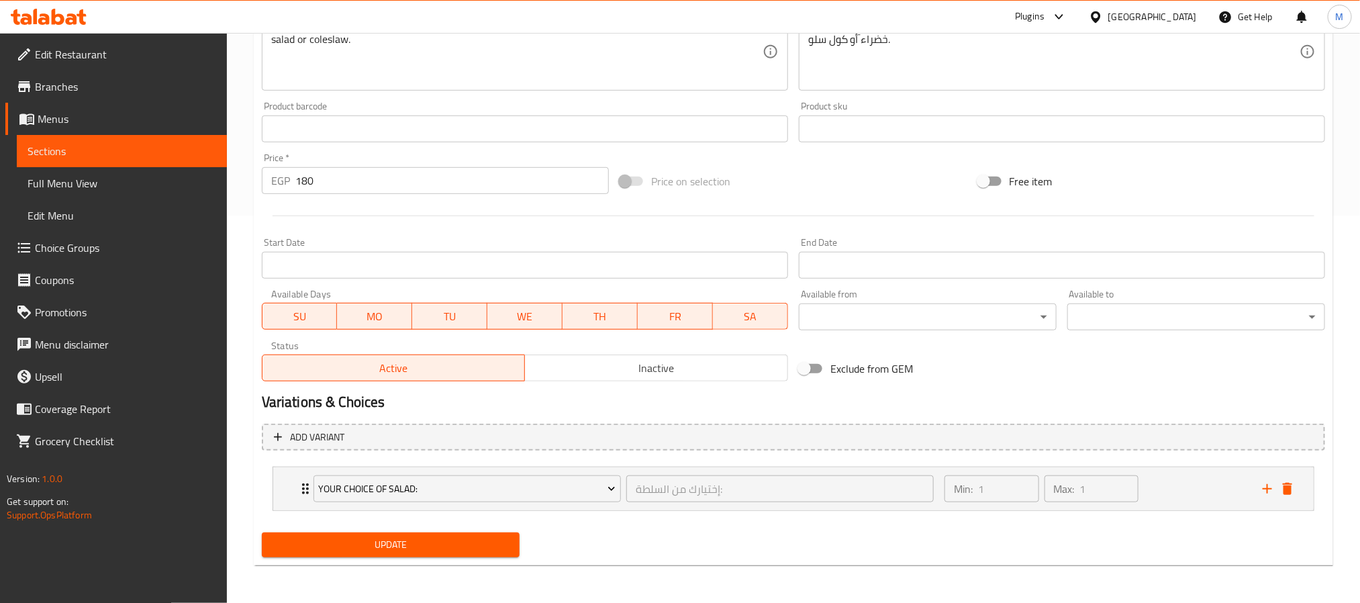
click at [441, 534] on button "Update" at bounding box center [391, 544] width 258 height 25
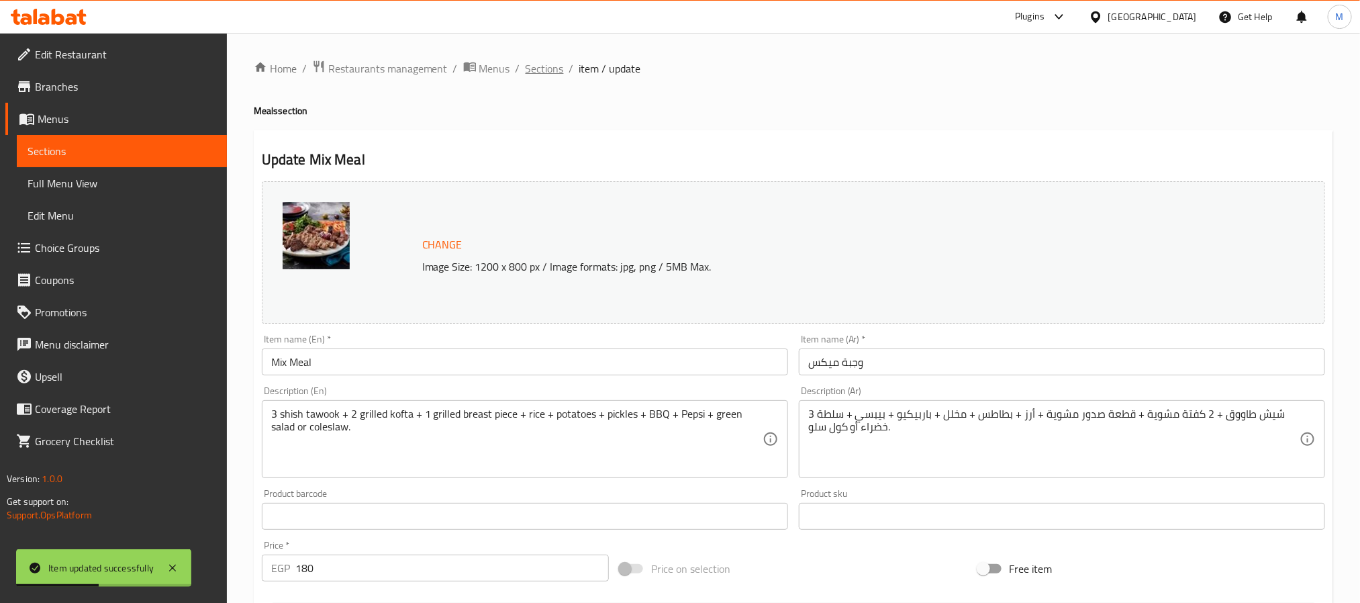
click at [538, 69] on span "Sections" at bounding box center [545, 68] width 38 height 16
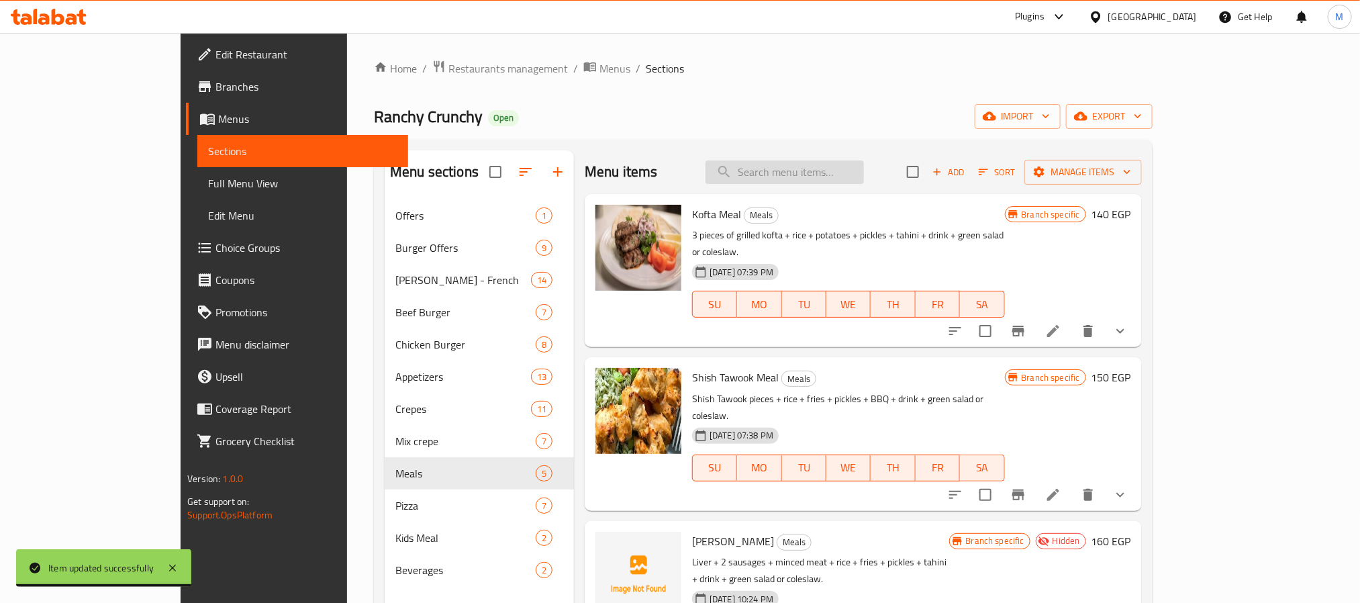
click at [822, 180] on input "search" at bounding box center [785, 171] width 158 height 23
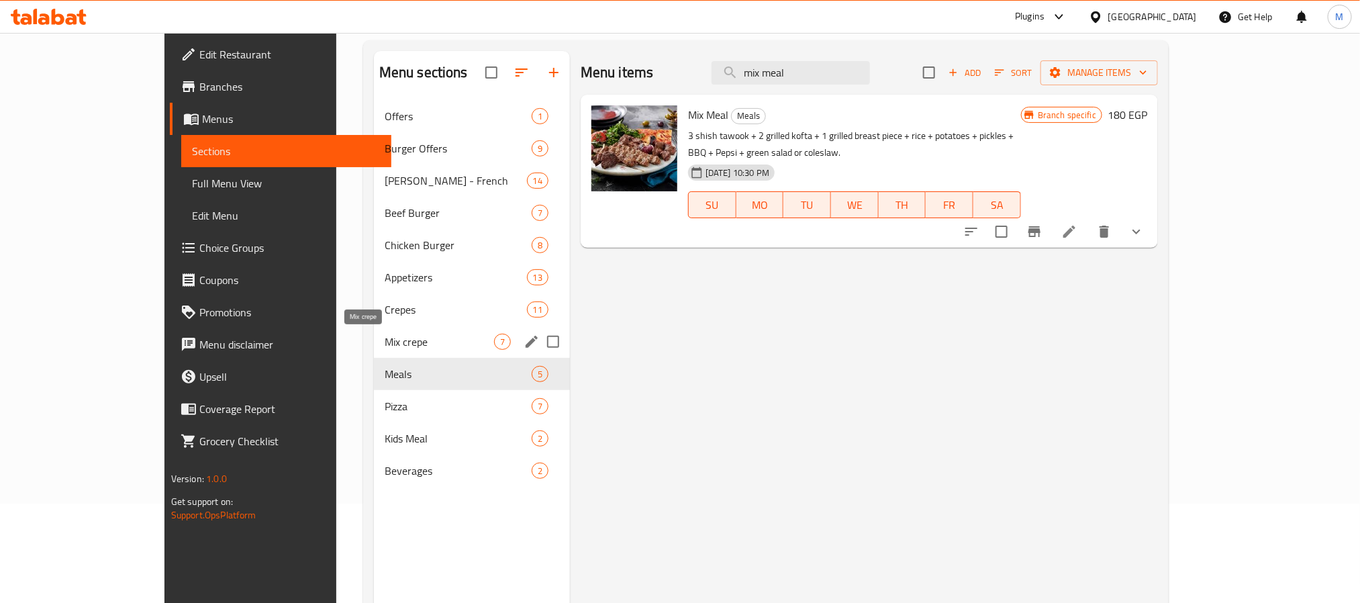
scroll to position [188, 0]
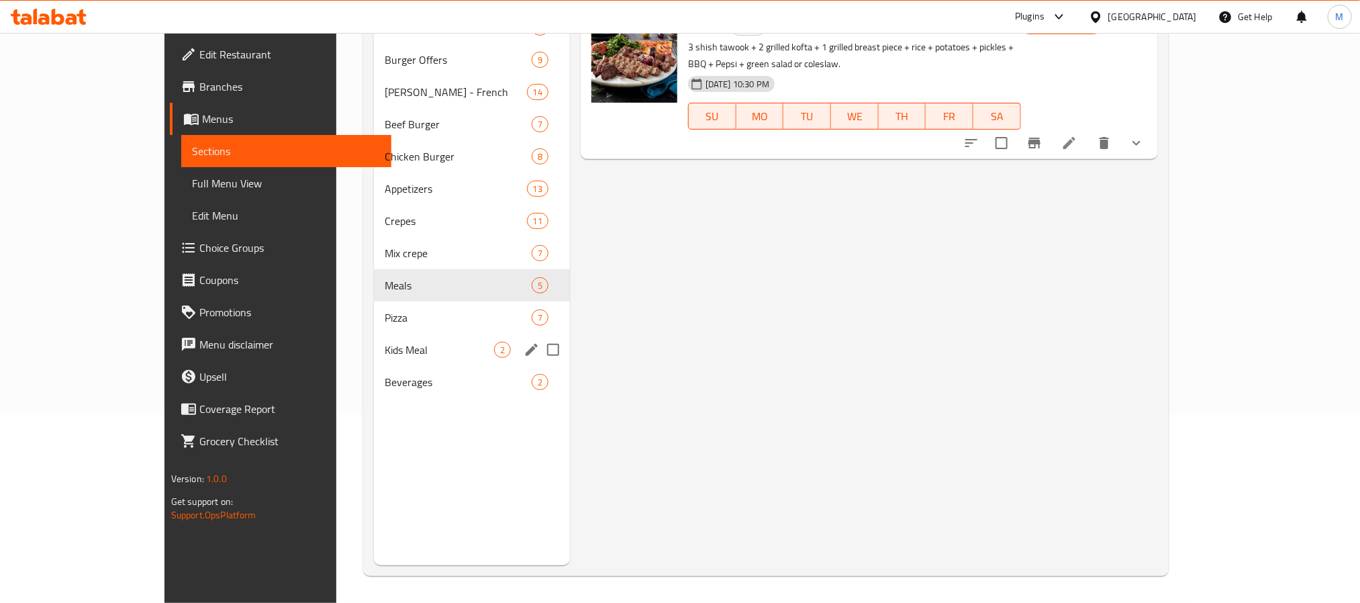
type input "mix meal"
click at [374, 304] on div "Pizza 7" at bounding box center [472, 317] width 196 height 32
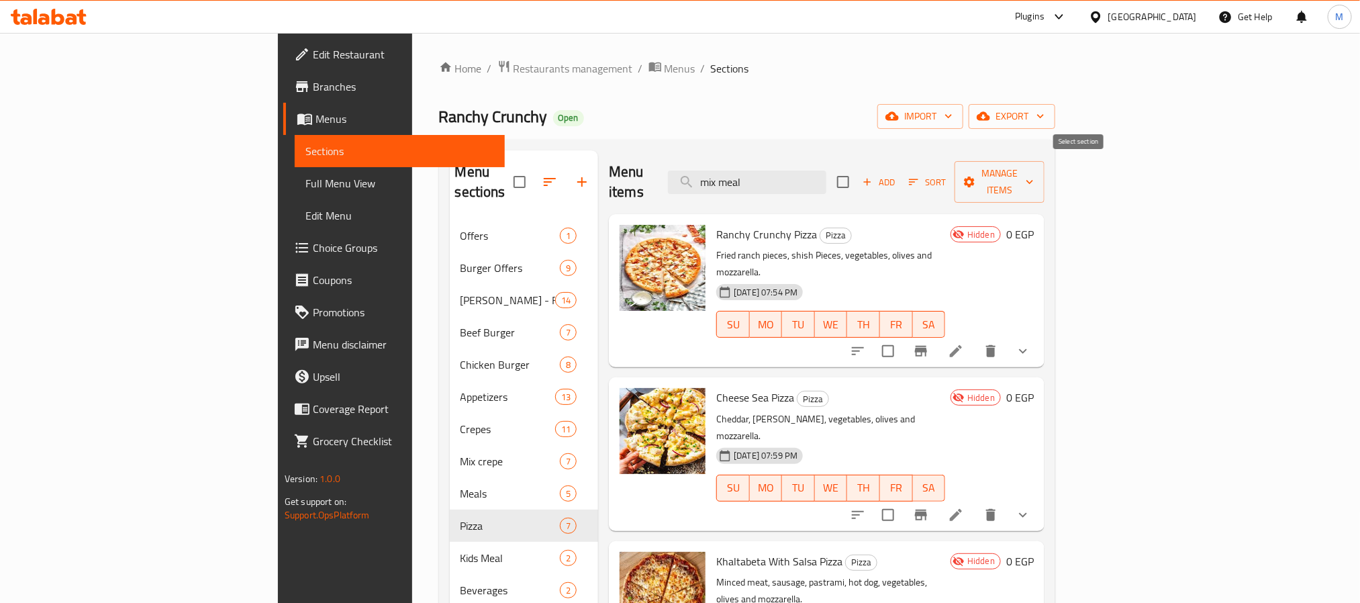
click at [857, 169] on input "checkbox" at bounding box center [843, 182] width 28 height 28
checkbox input "true"
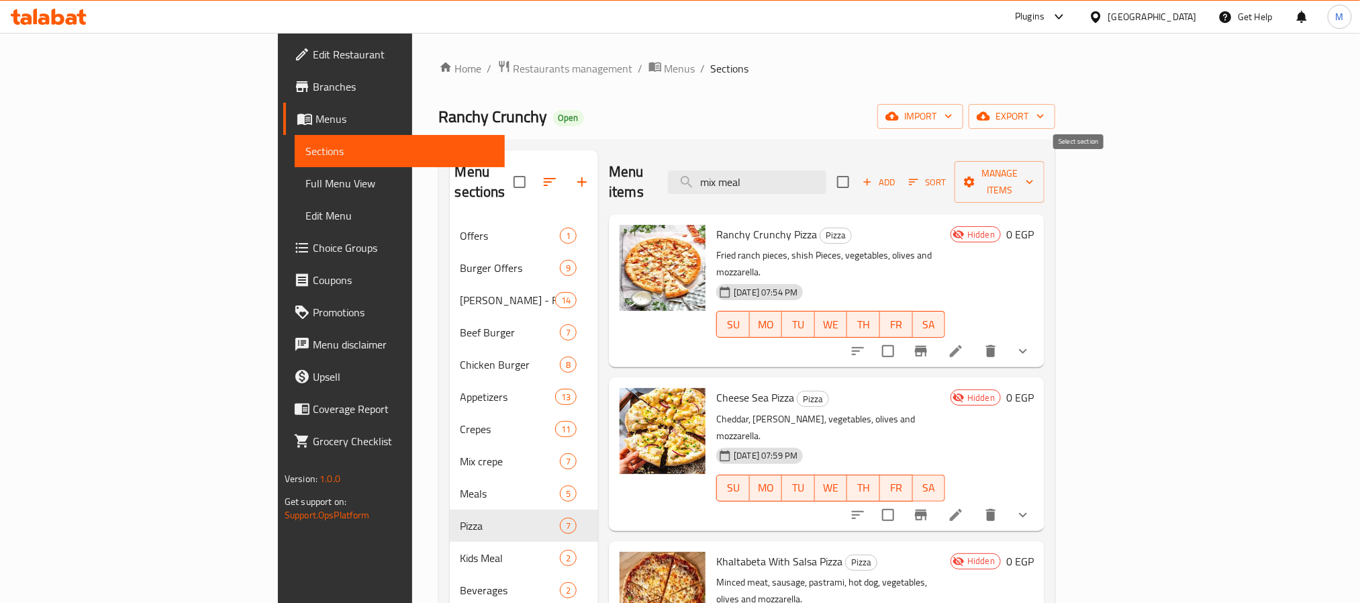
checkbox input "true"
click at [1034, 169] on span "Manage items" at bounding box center [999, 182] width 68 height 34
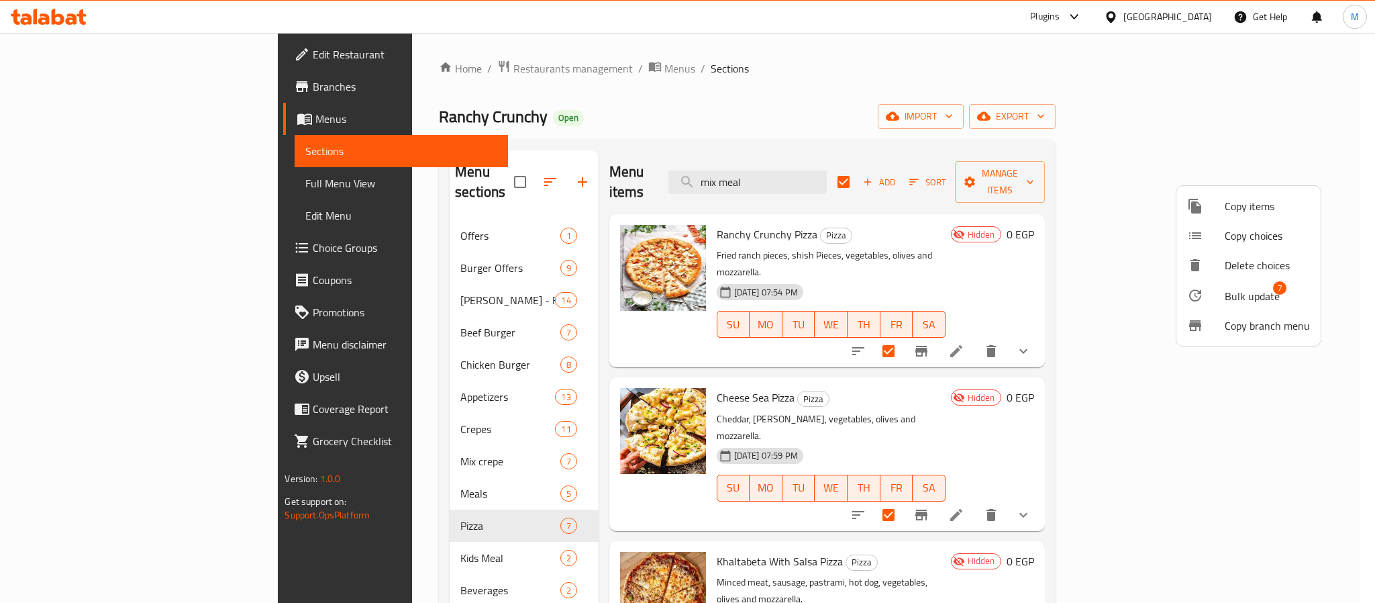
click at [1014, 58] on div at bounding box center [687, 301] width 1375 height 603
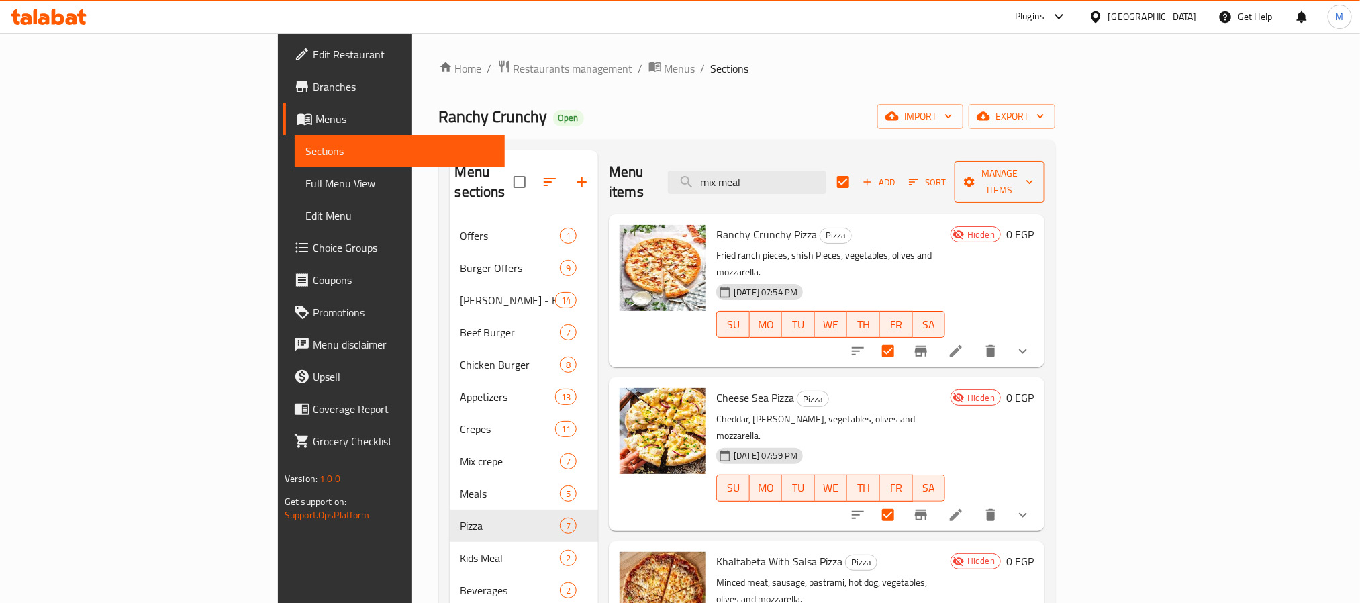
click at [1034, 171] on span "Manage items" at bounding box center [999, 182] width 68 height 34
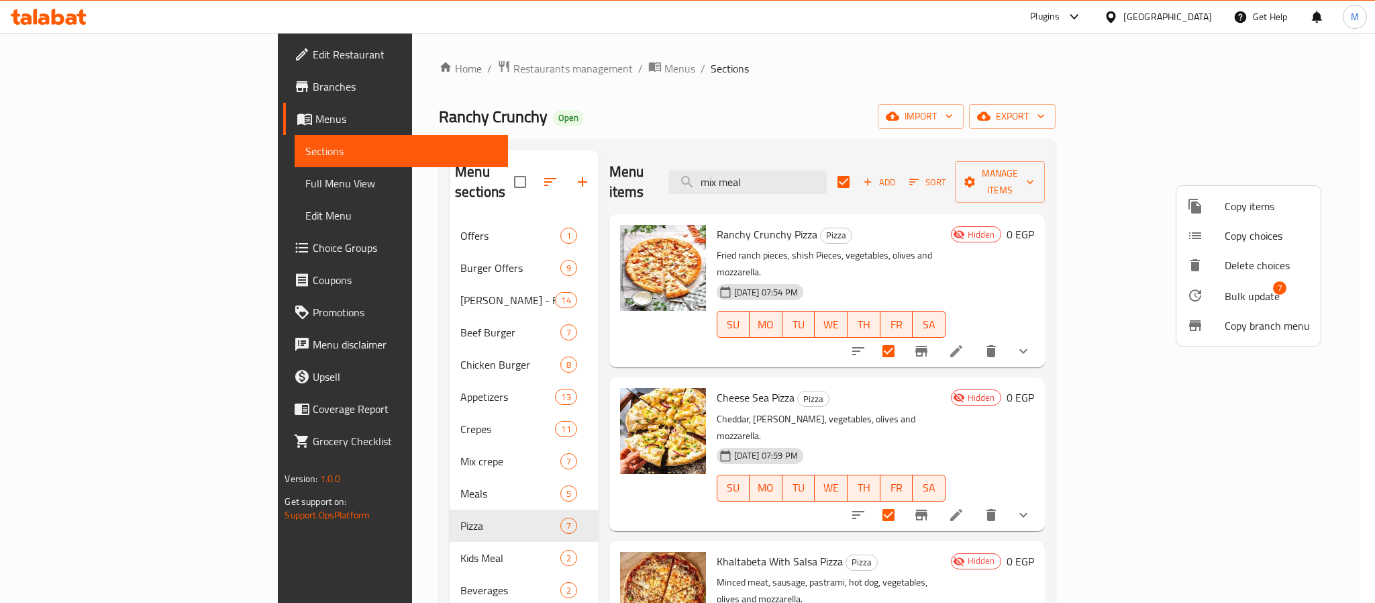
click at [1241, 294] on span "Bulk update" at bounding box center [1252, 296] width 55 height 16
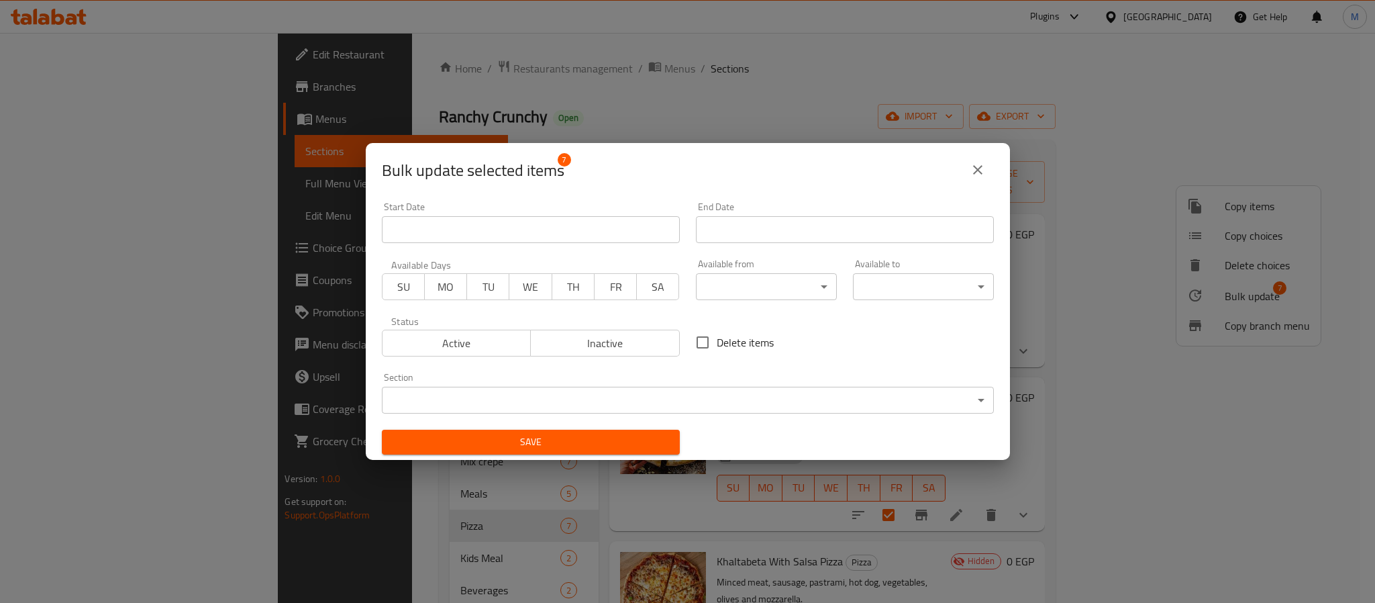
click at [442, 354] on button "Active" at bounding box center [457, 343] width 150 height 27
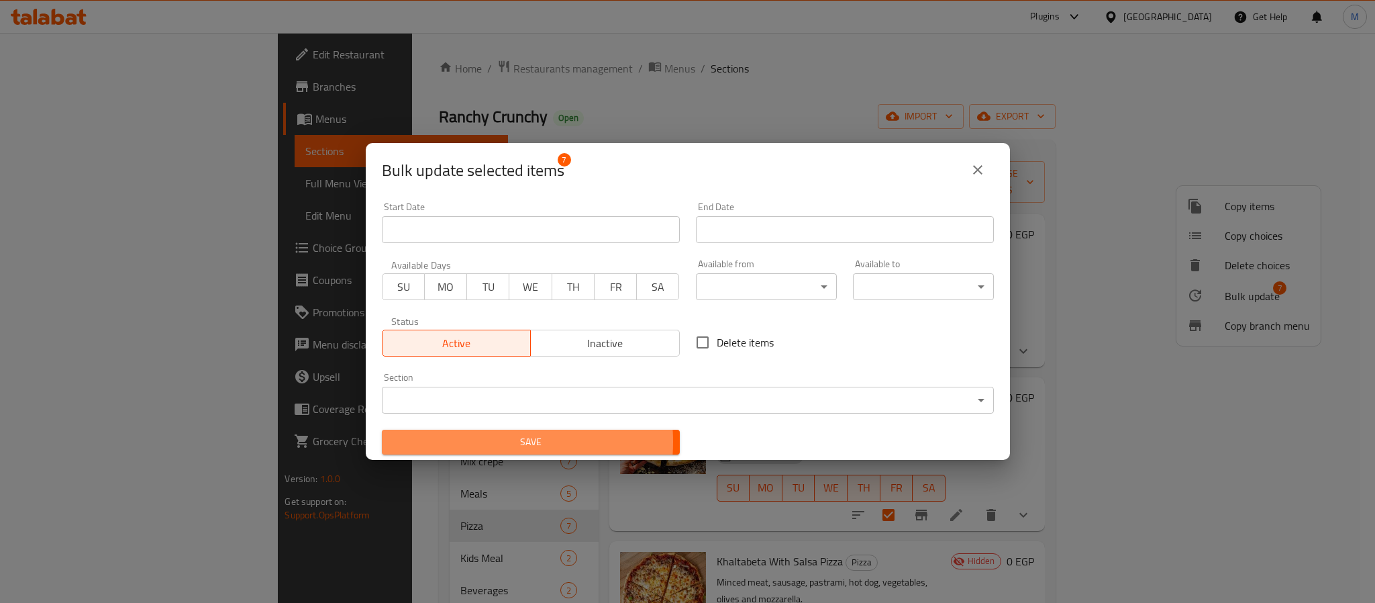
click at [464, 442] on span "Save" at bounding box center [531, 442] width 277 height 17
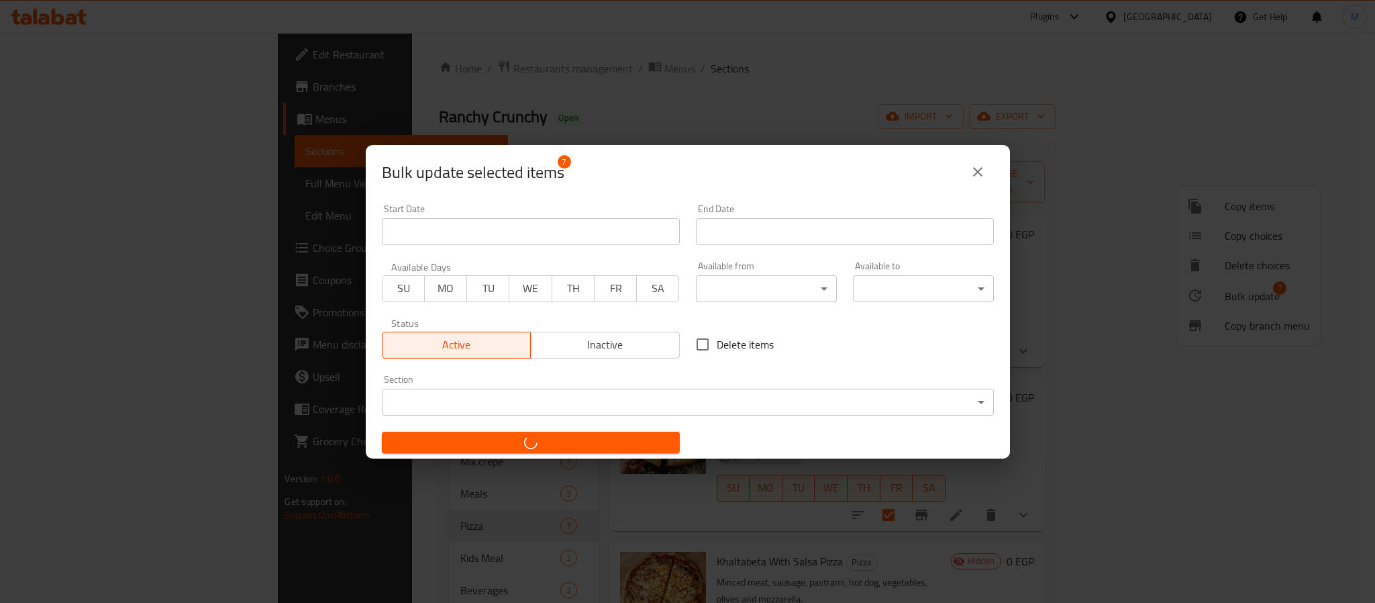
checkbox input "false"
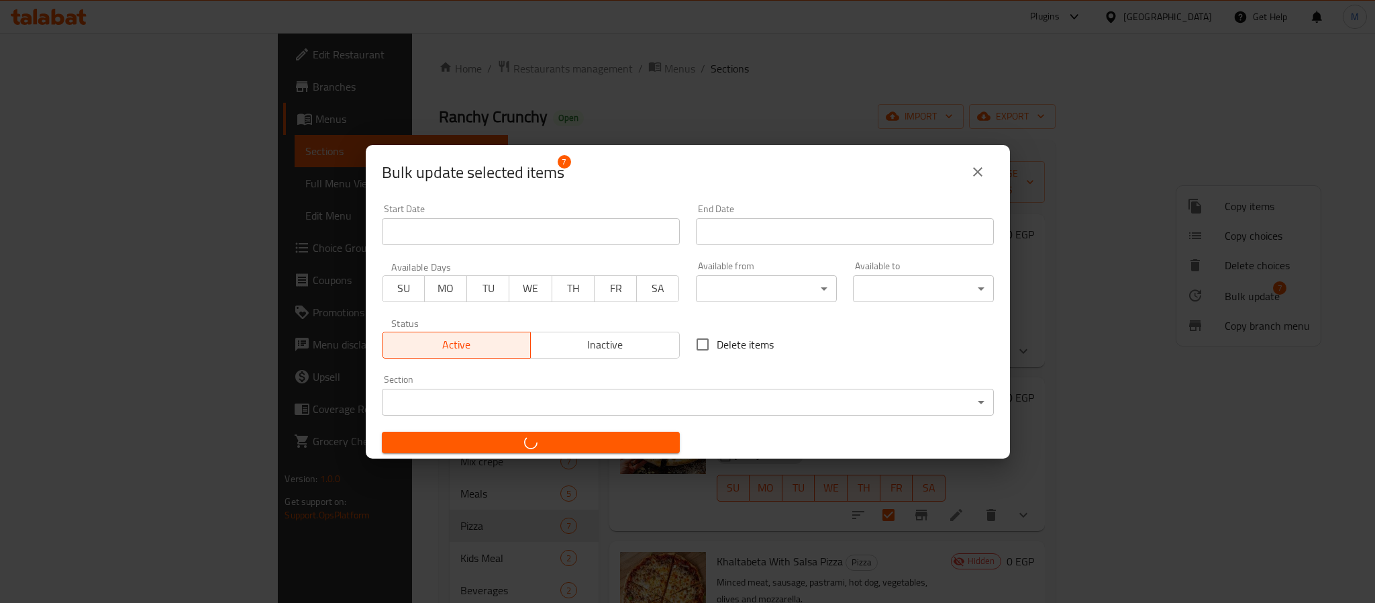
checkbox input "false"
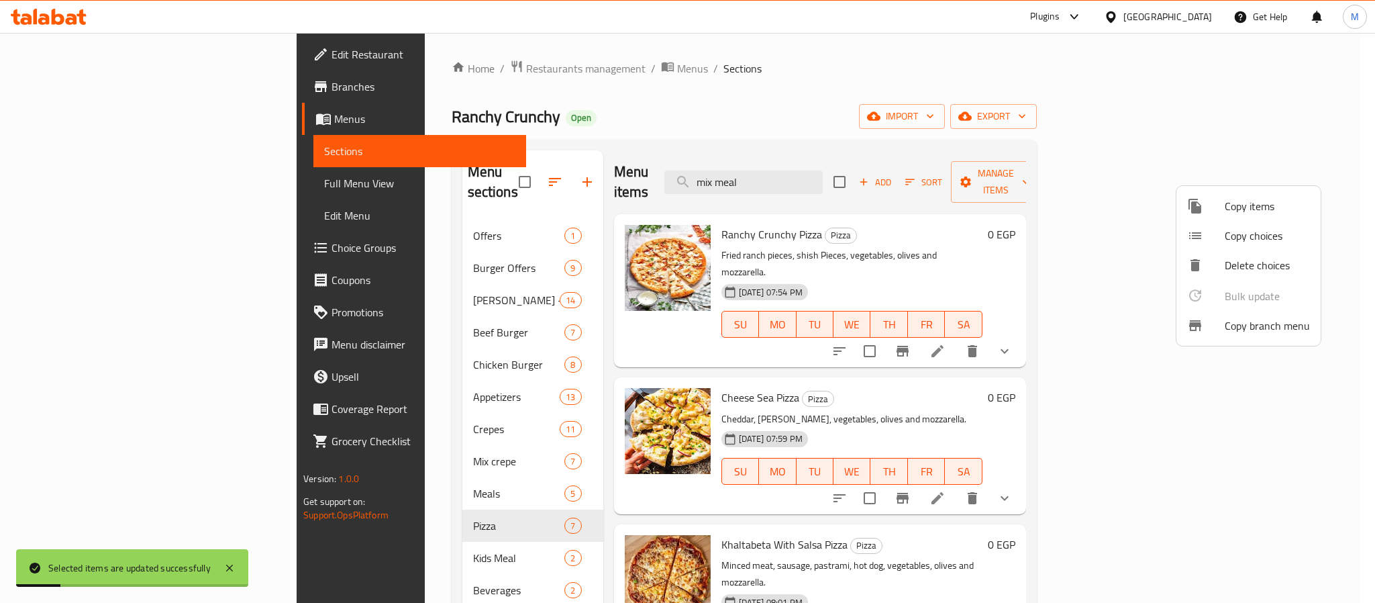
click at [957, 91] on div at bounding box center [687, 301] width 1375 height 603
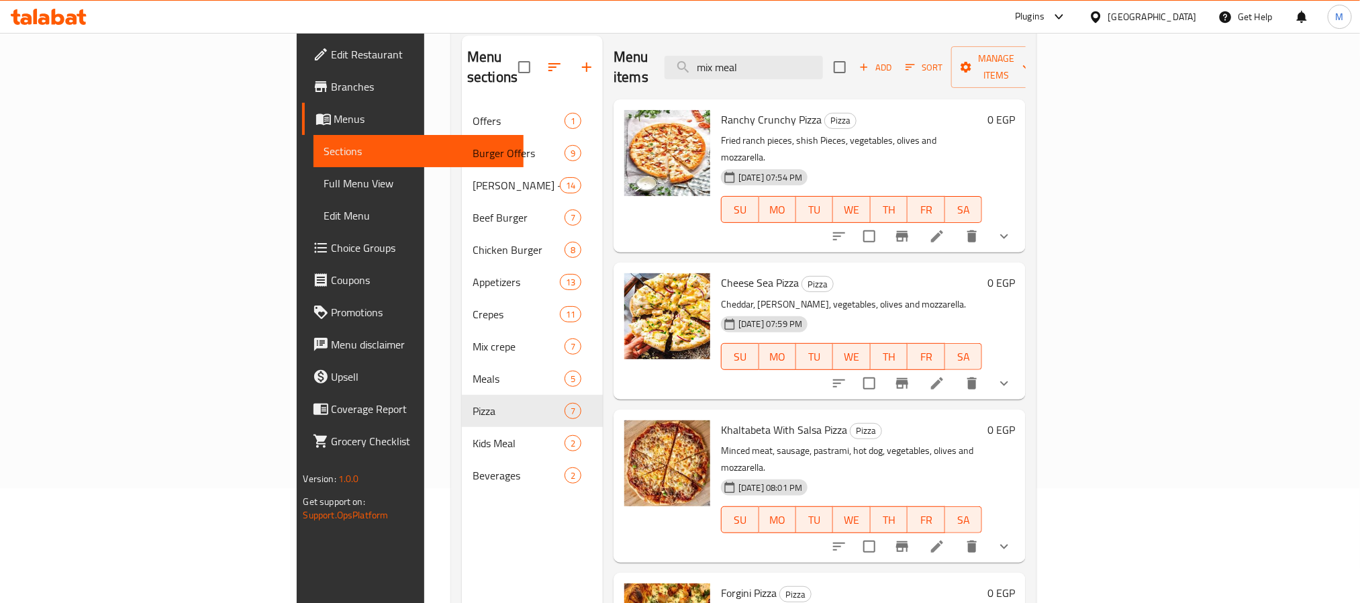
scroll to position [188, 0]
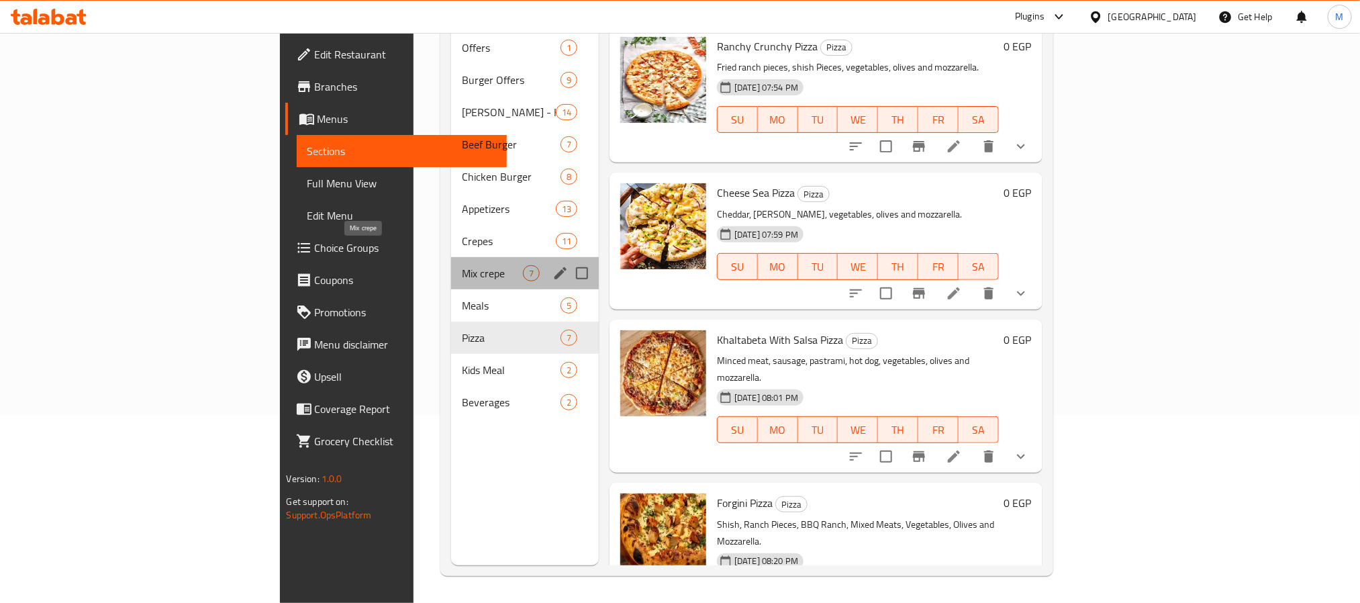
click at [462, 265] on span "Mix crepe" at bounding box center [492, 273] width 61 height 16
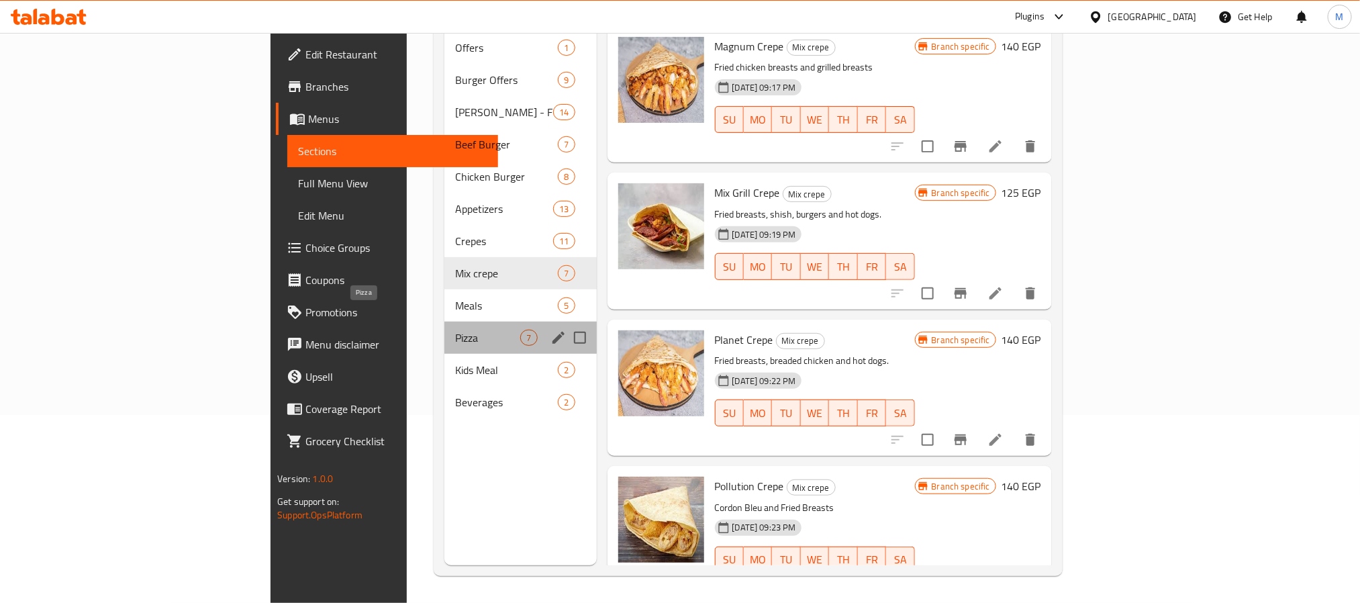
click at [455, 330] on span "Pizza" at bounding box center [487, 338] width 65 height 16
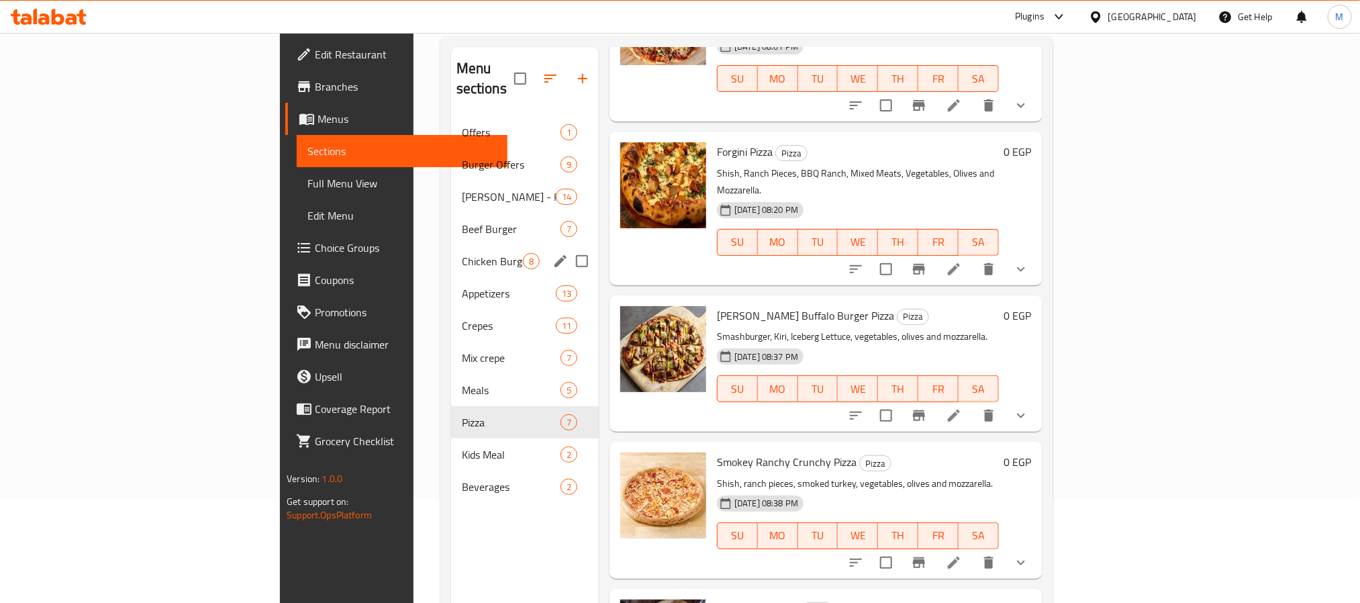
scroll to position [188, 0]
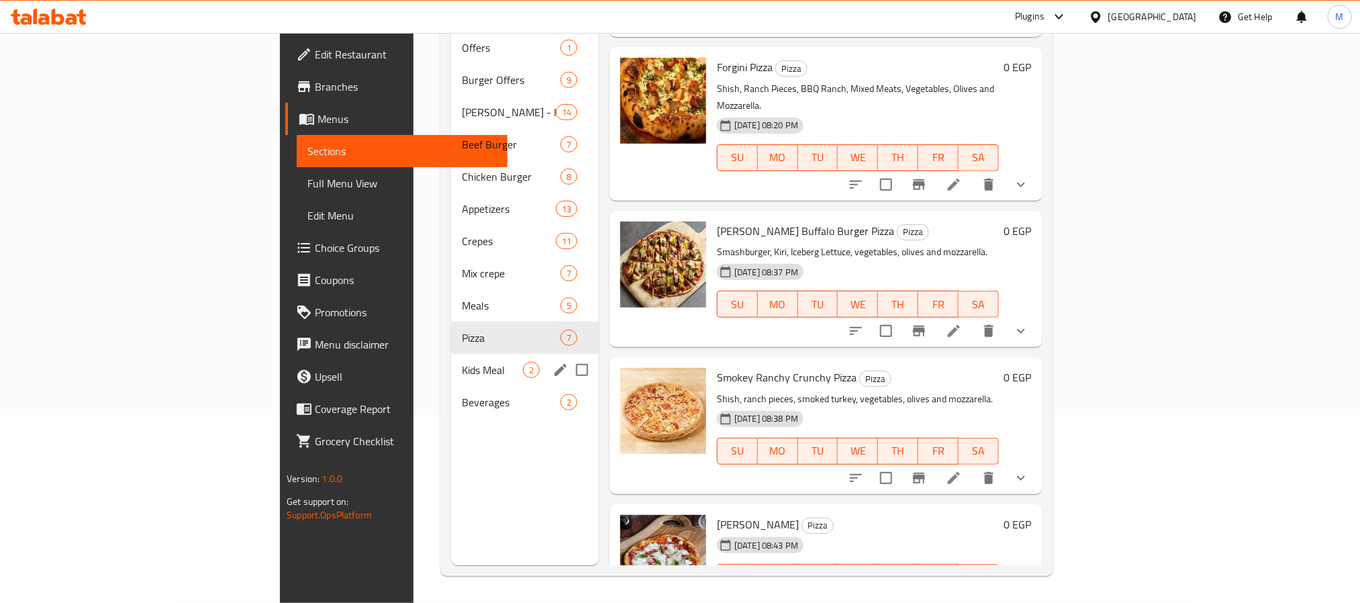
click at [451, 358] on div "Kids Meal 2" at bounding box center [525, 370] width 148 height 32
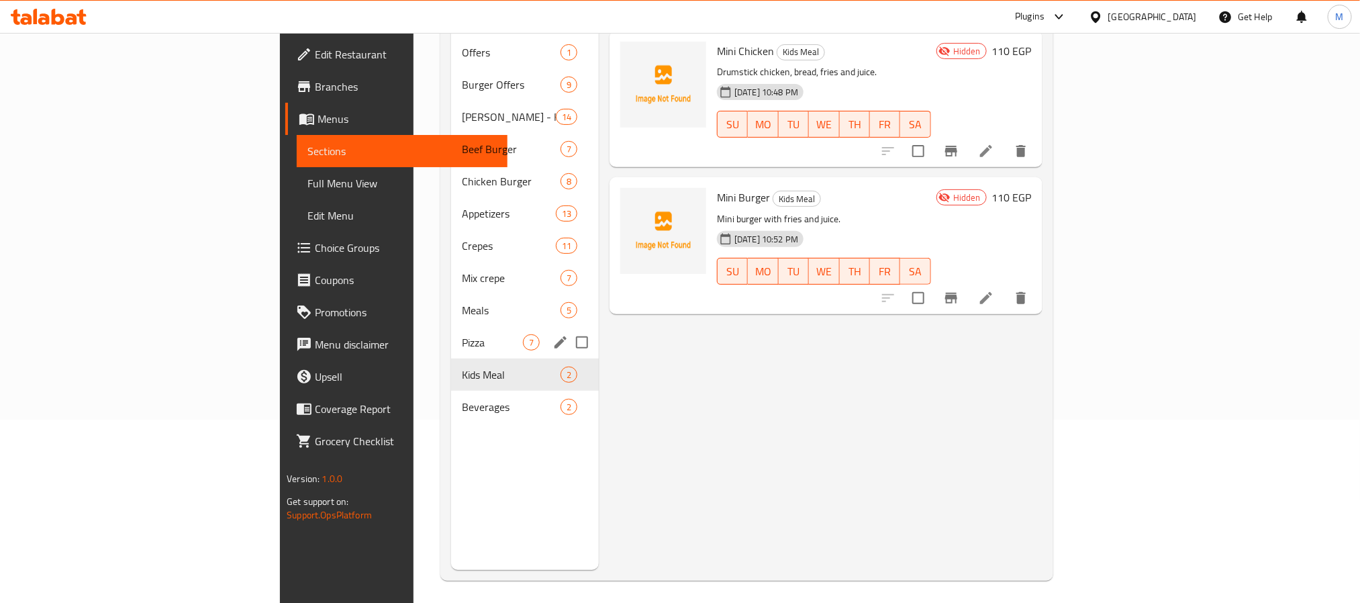
scroll to position [188, 0]
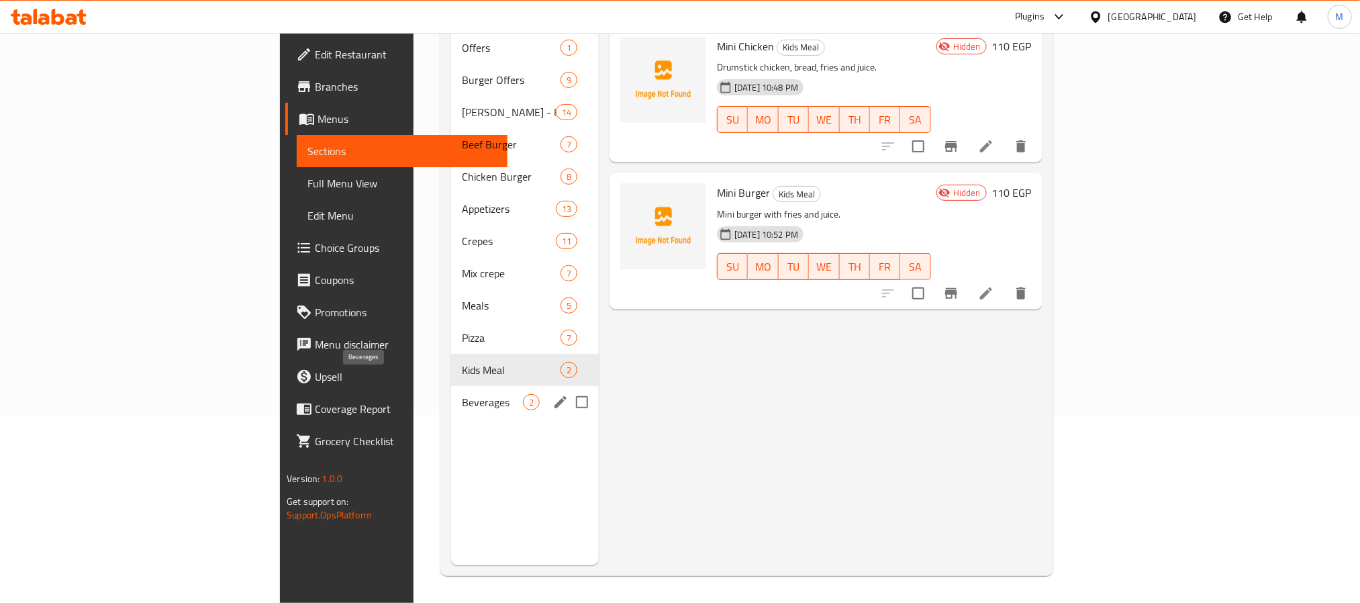
drag, startPoint x: 356, startPoint y: 389, endPoint x: 343, endPoint y: 387, distance: 13.5
click at [462, 394] on span "Beverages" at bounding box center [492, 402] width 61 height 16
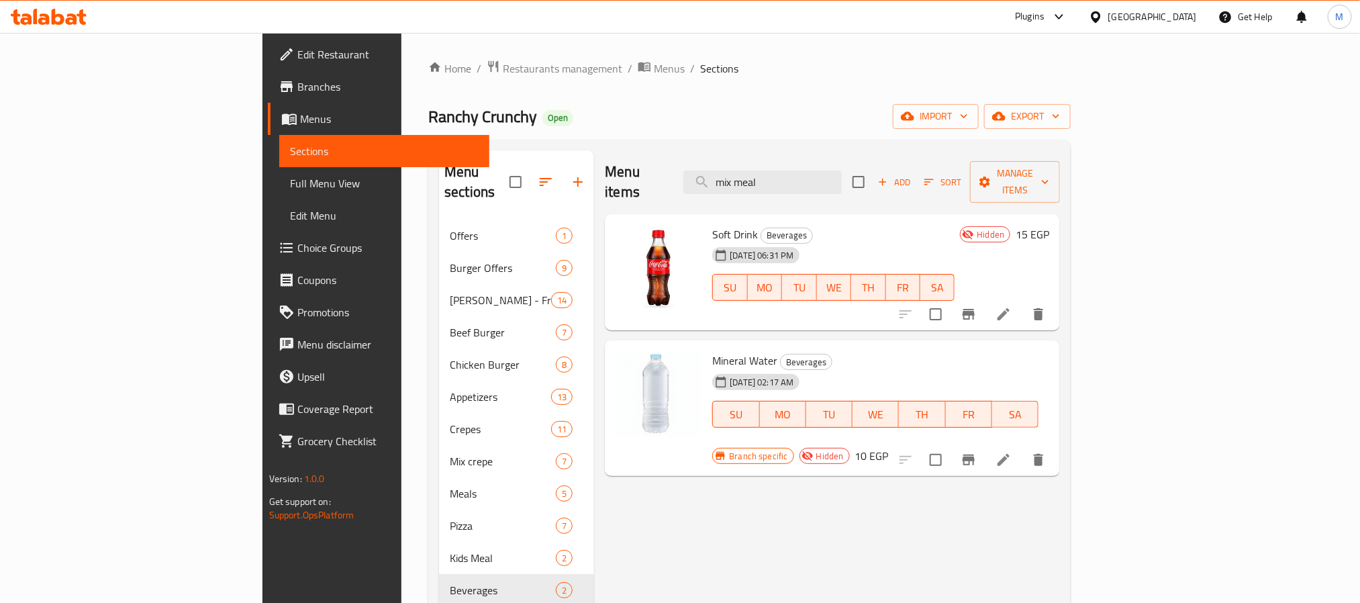
click at [873, 177] on input "checkbox" at bounding box center [858, 182] width 28 height 28
checkbox input "true"
click at [1049, 165] on span "Manage items" at bounding box center [1015, 182] width 68 height 34
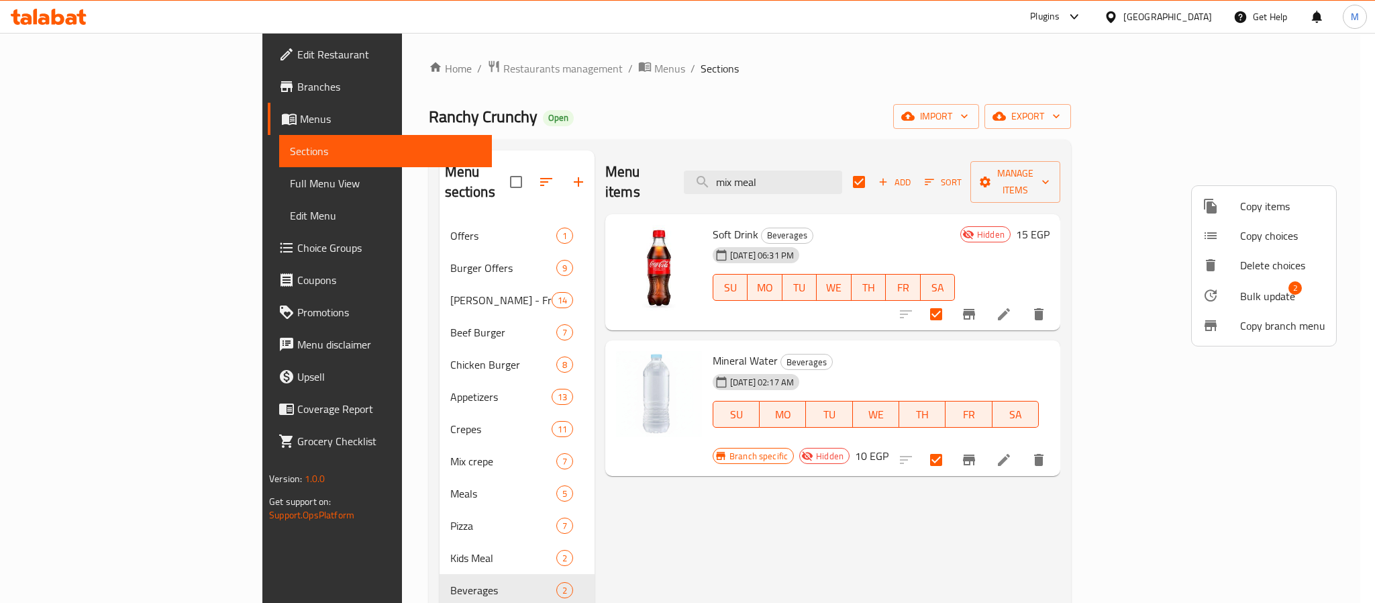
click at [1263, 288] on span "Bulk update" at bounding box center [1268, 296] width 55 height 16
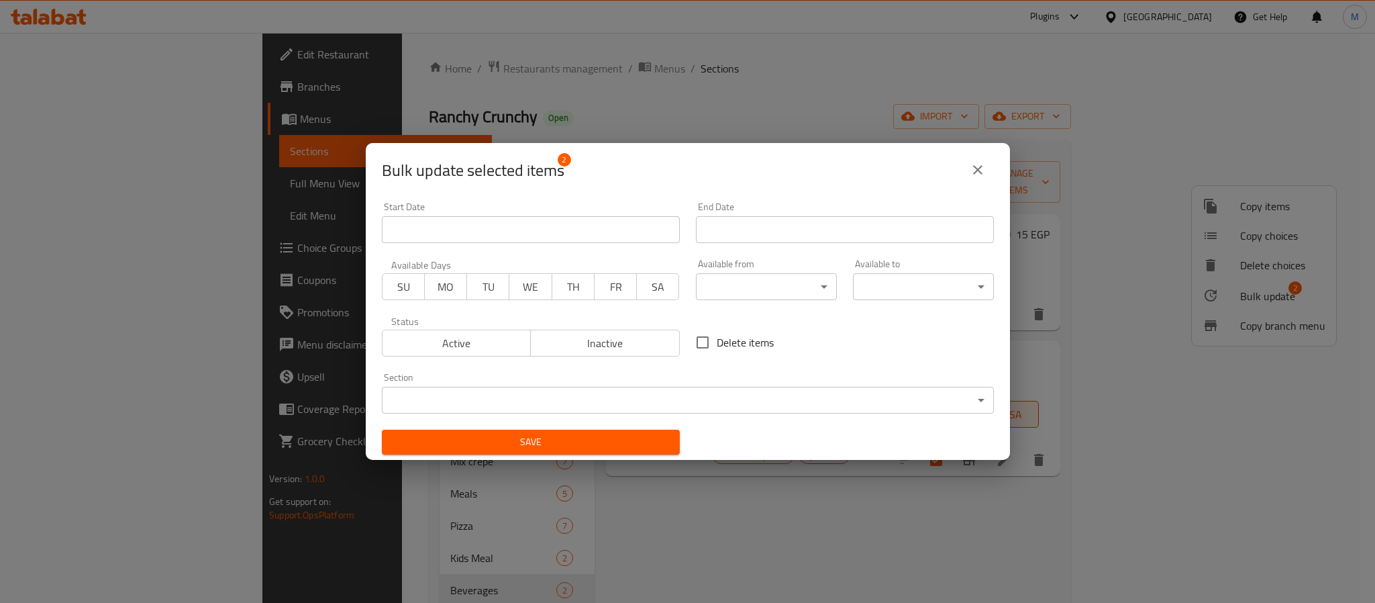
click at [476, 331] on button "Active" at bounding box center [457, 343] width 150 height 27
click at [493, 441] on span "Save" at bounding box center [531, 442] width 277 height 17
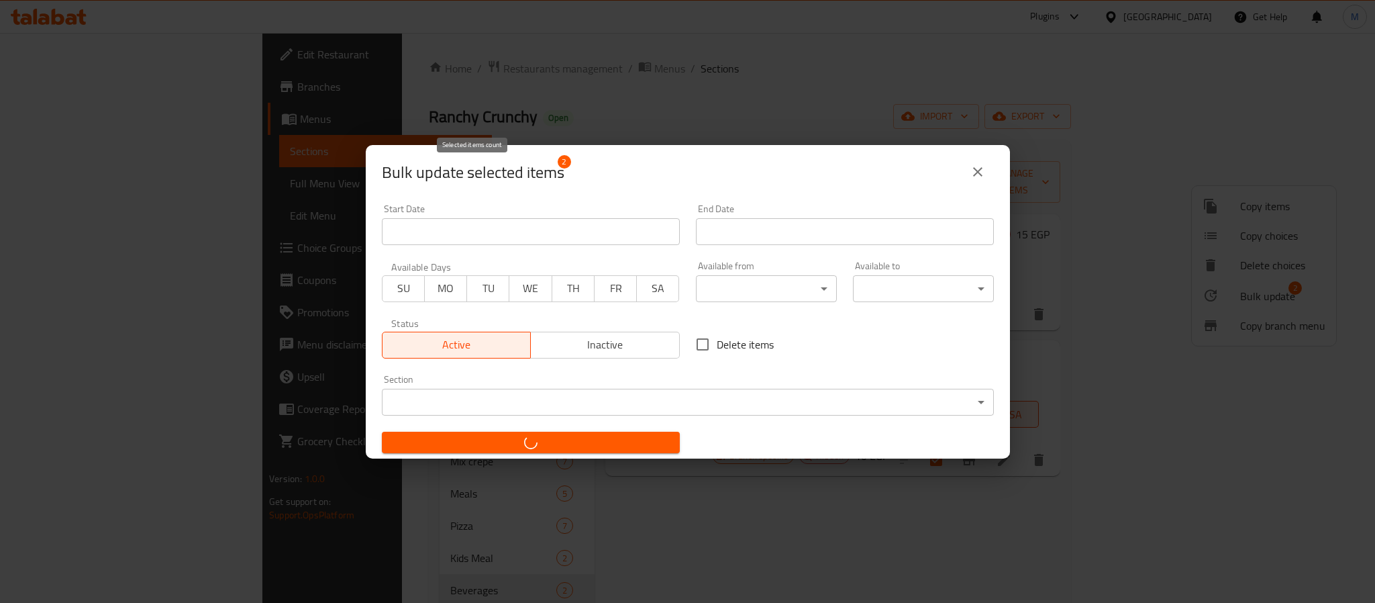
checkbox input "false"
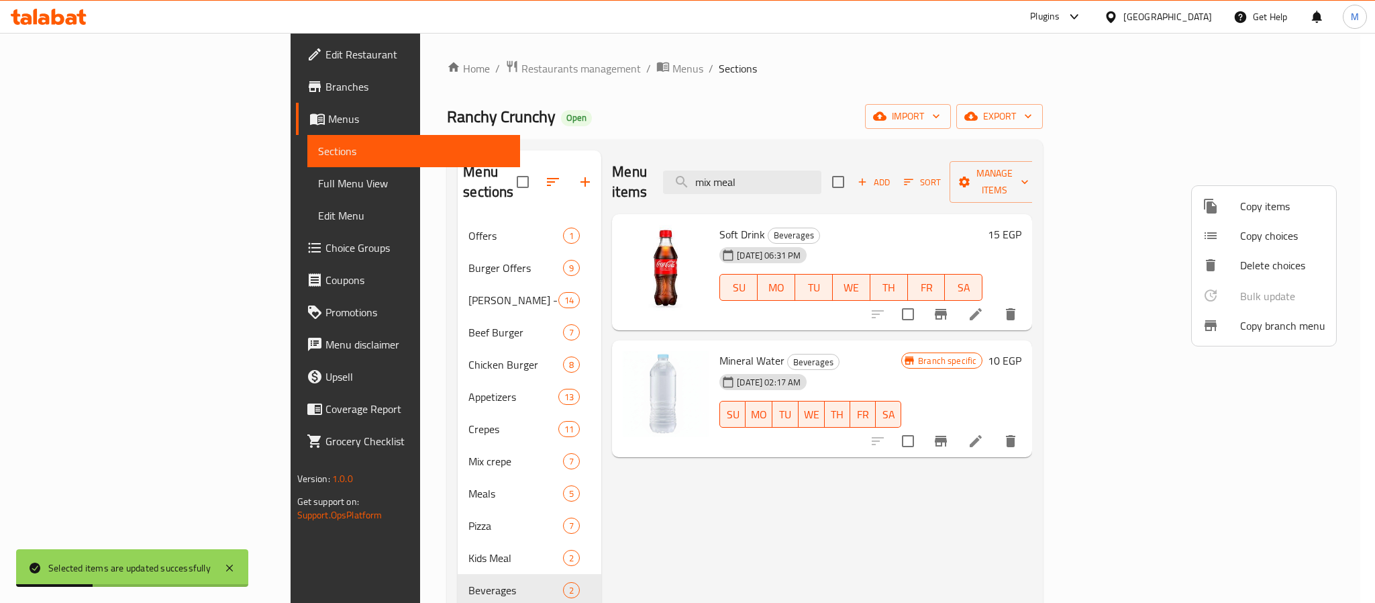
click at [969, 85] on div at bounding box center [687, 301] width 1375 height 603
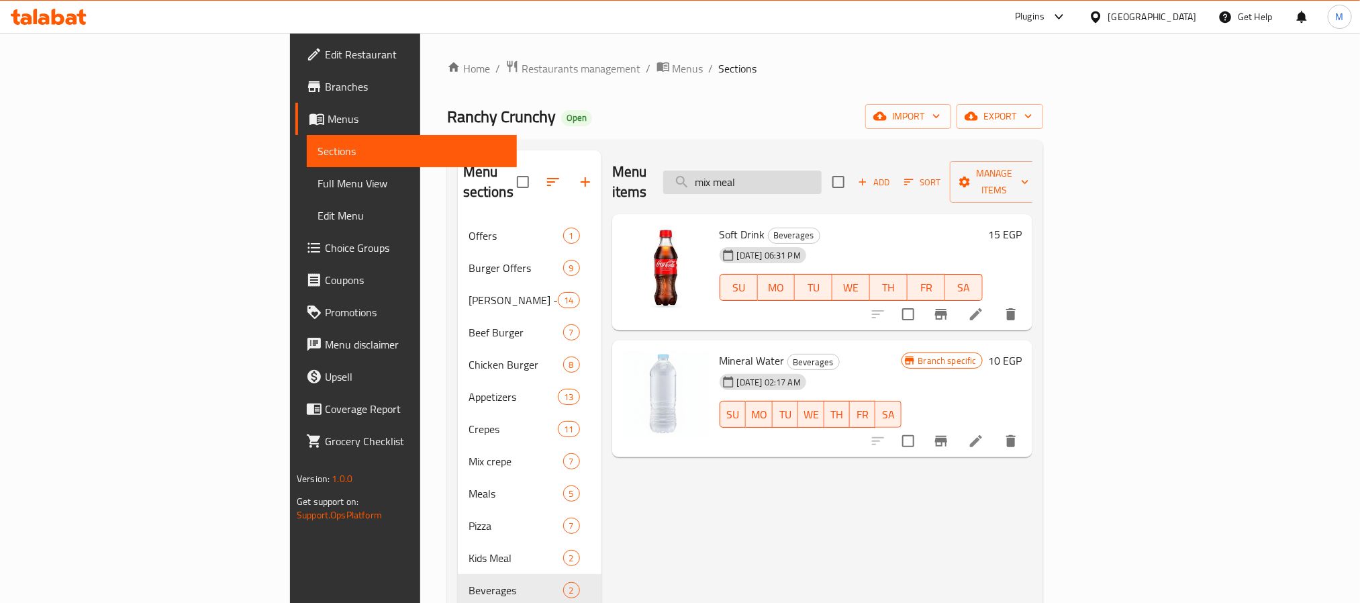
click at [822, 171] on input "mix meal" at bounding box center [742, 182] width 158 height 23
click at [1032, 117] on span "export" at bounding box center [999, 116] width 65 height 17
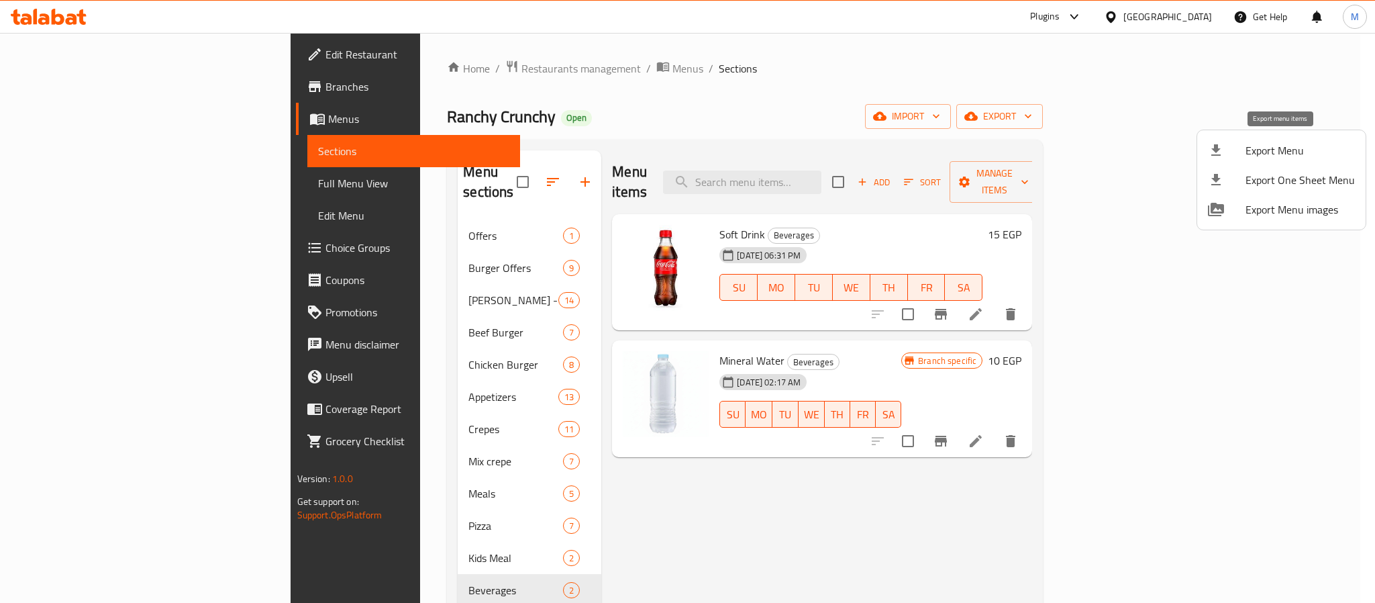
click at [1261, 150] on span "Export Menu" at bounding box center [1300, 150] width 109 height 16
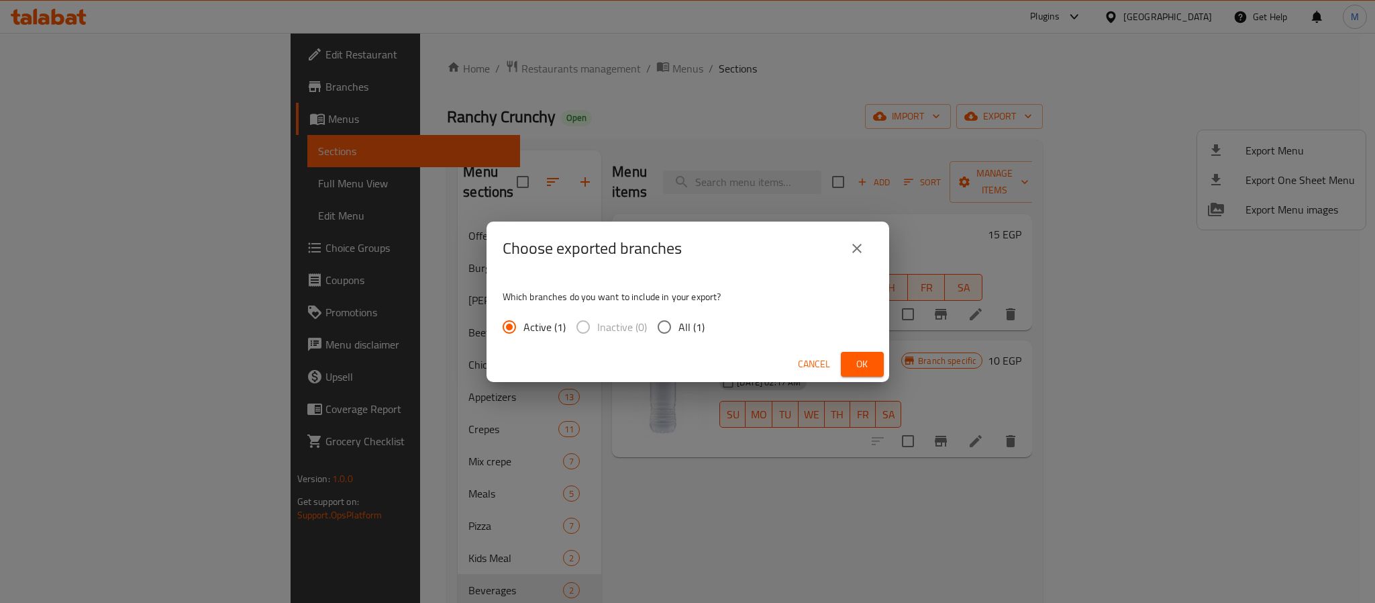
click at [650, 325] on input "All (1)" at bounding box center [664, 327] width 28 height 28
radio input "true"
click at [866, 352] on button "Ok" at bounding box center [862, 364] width 43 height 25
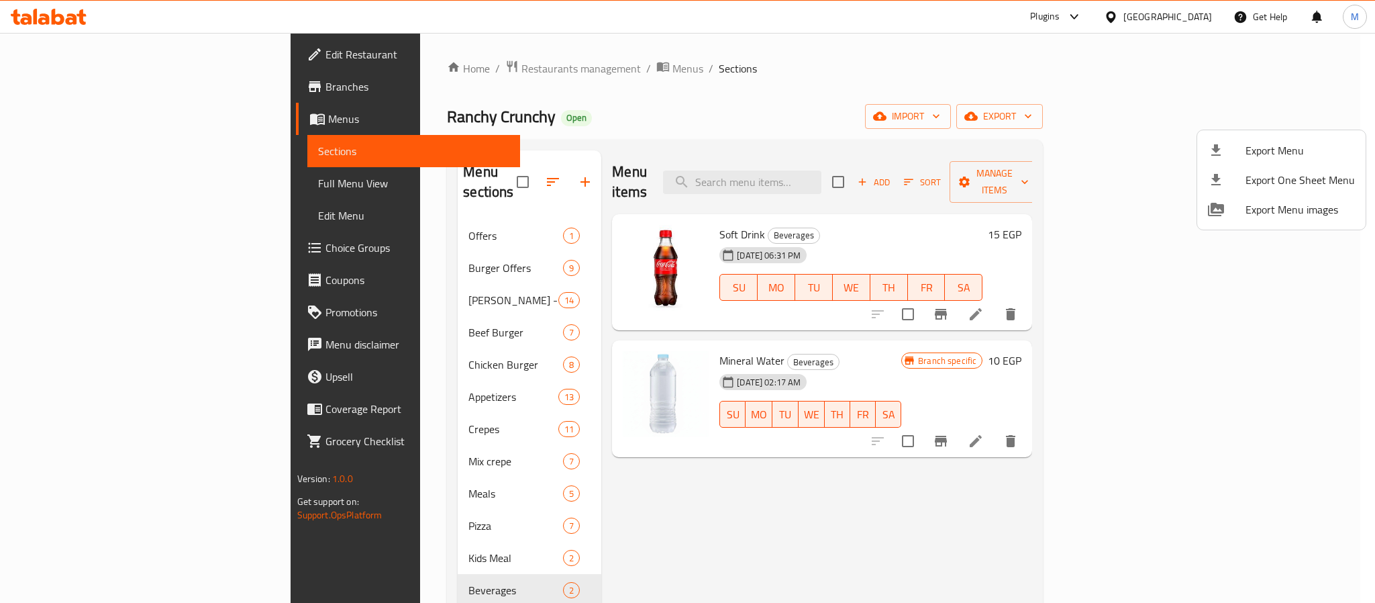
click at [857, 172] on div at bounding box center [687, 301] width 1375 height 603
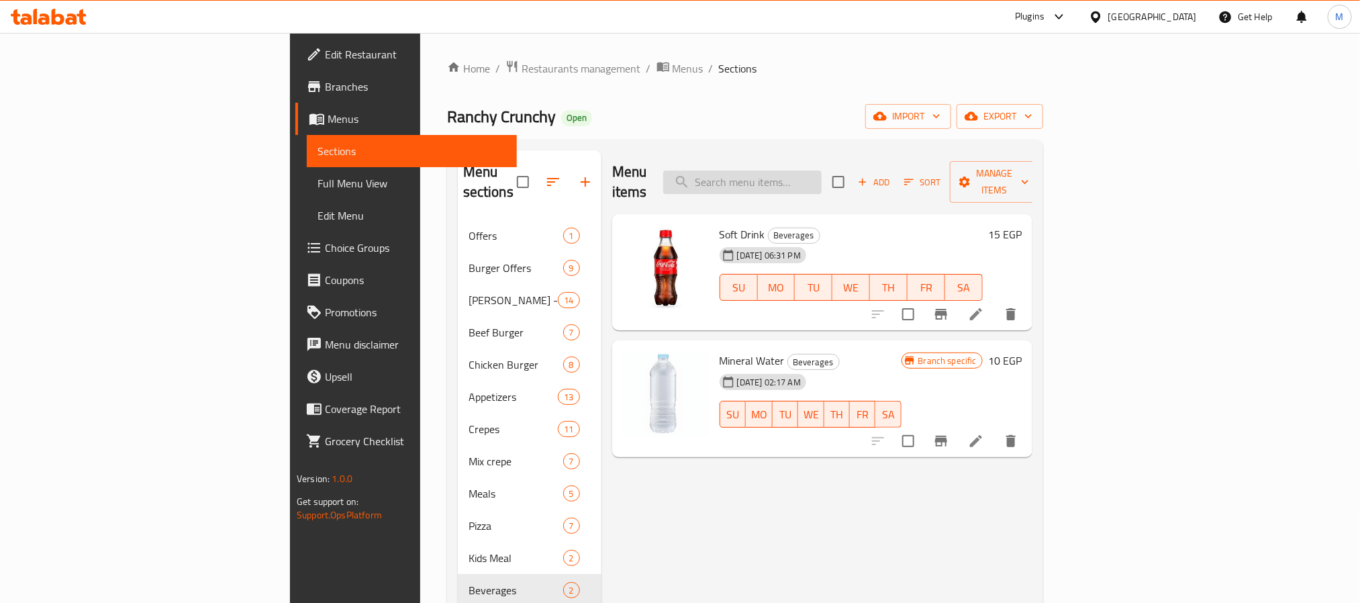
click at [822, 172] on input "search" at bounding box center [742, 182] width 158 height 23
paste input "French Shish Tawook Sandwich"
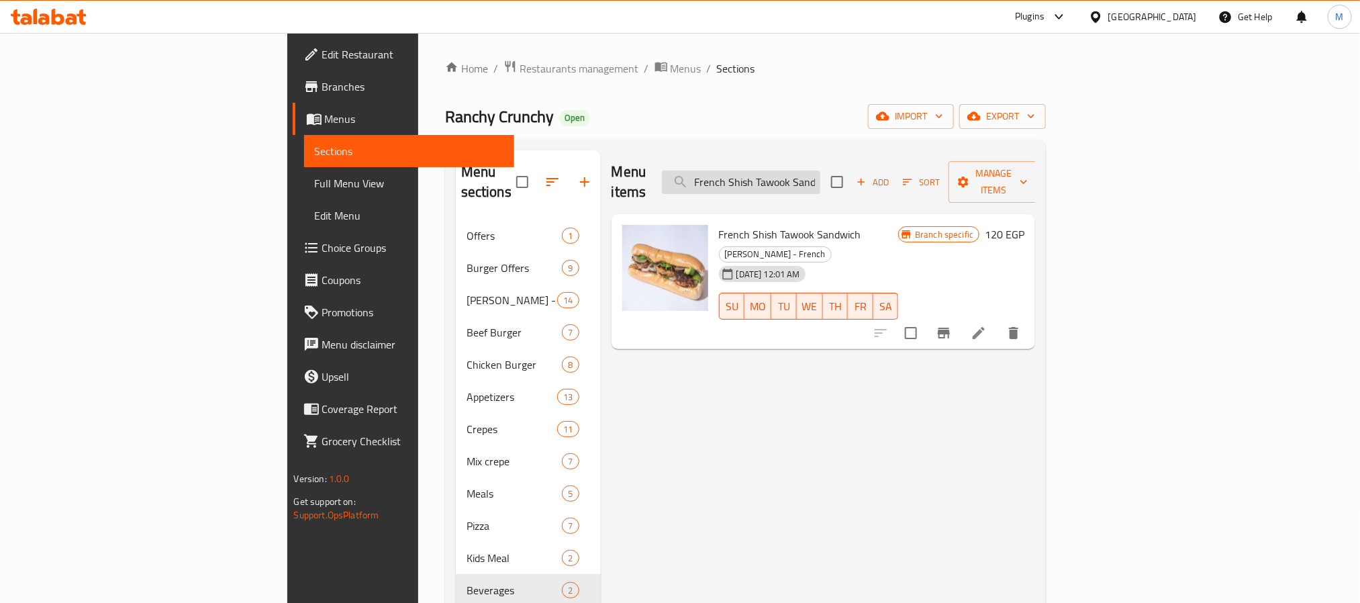
click at [820, 171] on input "French Shish Tawook Sandwich" at bounding box center [741, 182] width 158 height 23
paste input "uper Crunchy"
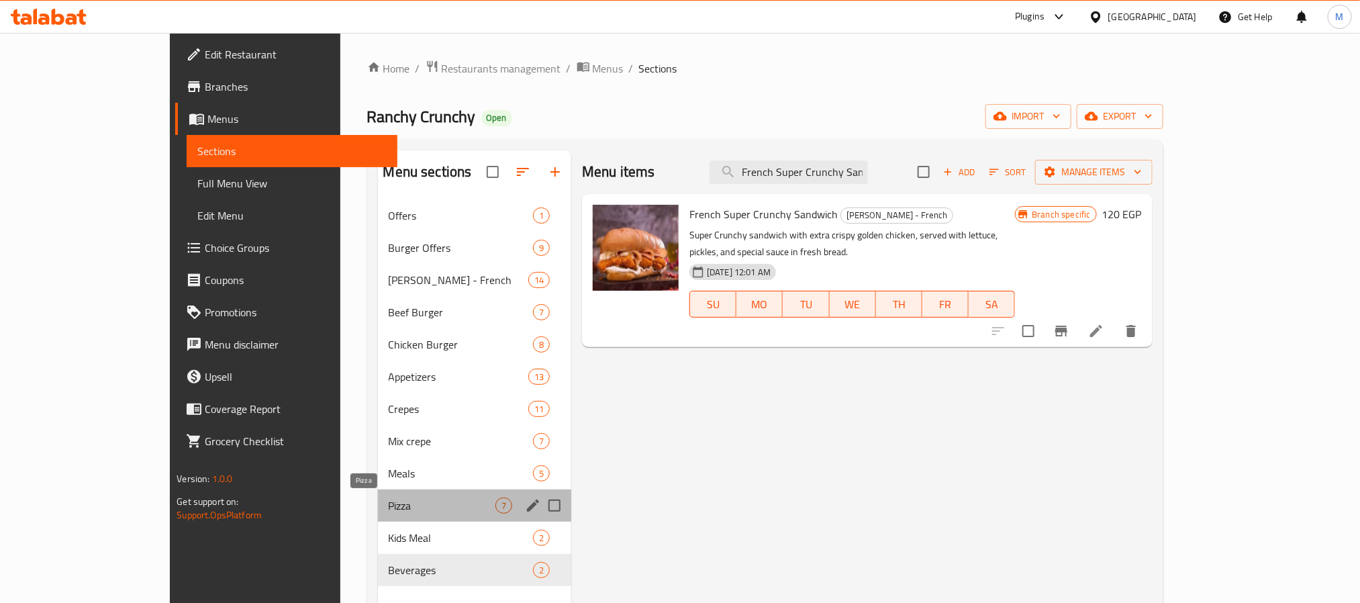
click at [389, 504] on span "Pizza" at bounding box center [442, 505] width 107 height 16
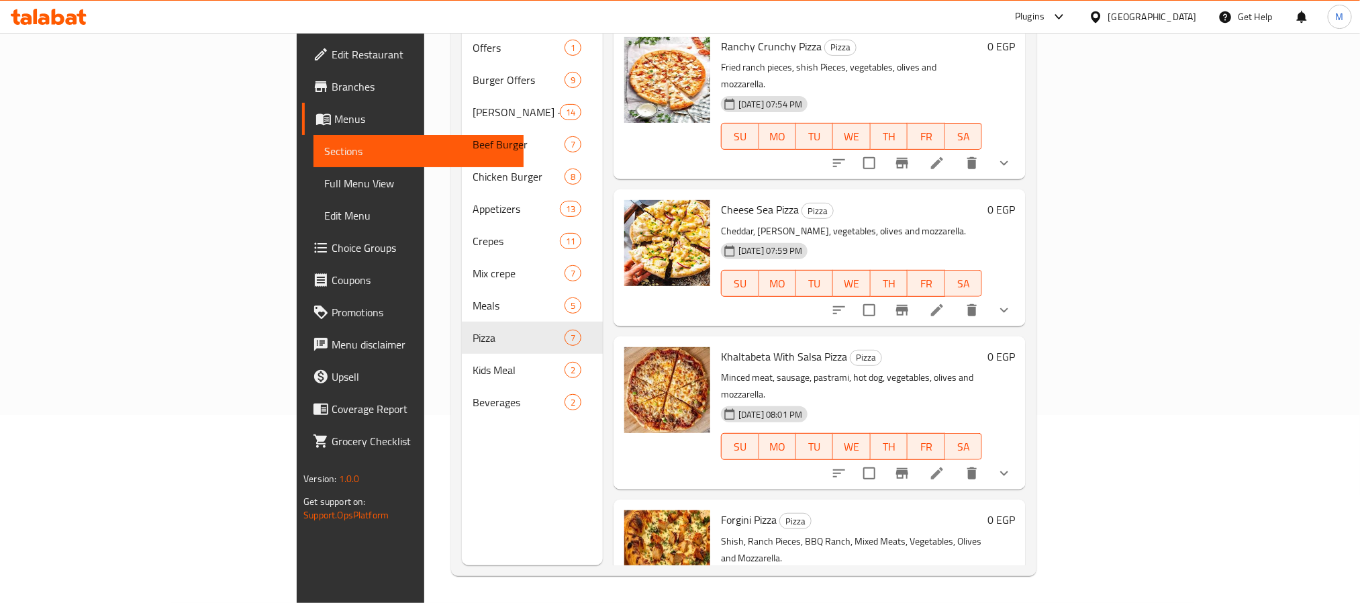
scroll to position [436, 0]
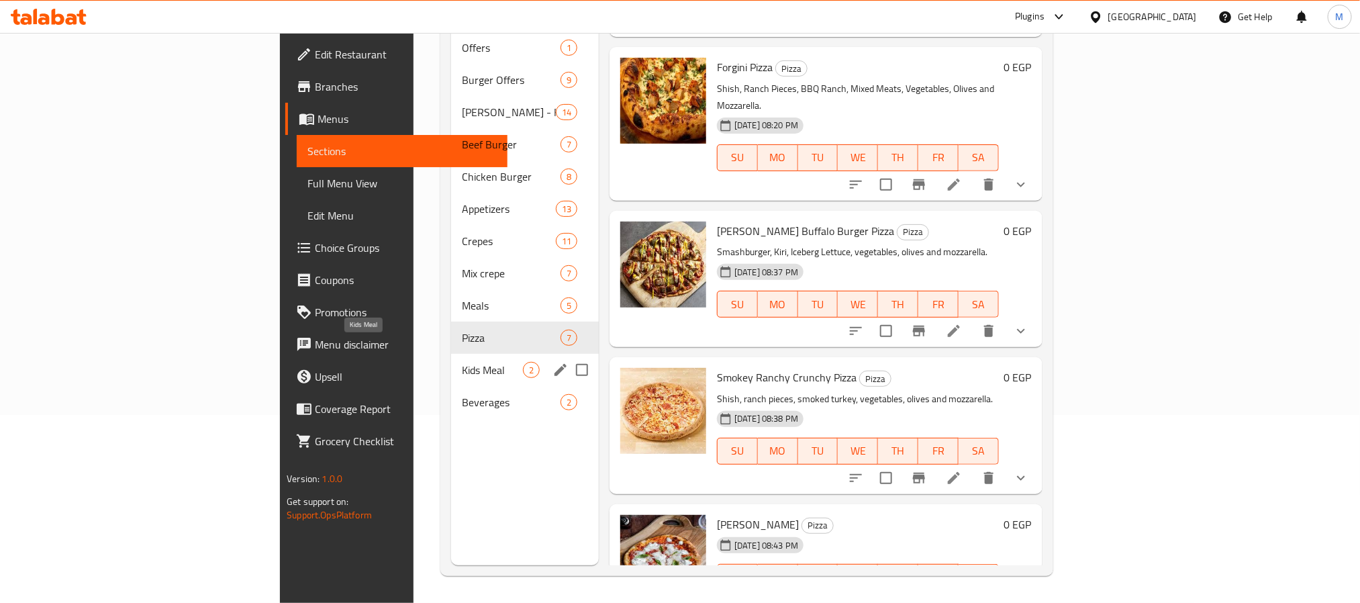
click at [462, 362] on span "Kids Meal" at bounding box center [492, 370] width 61 height 16
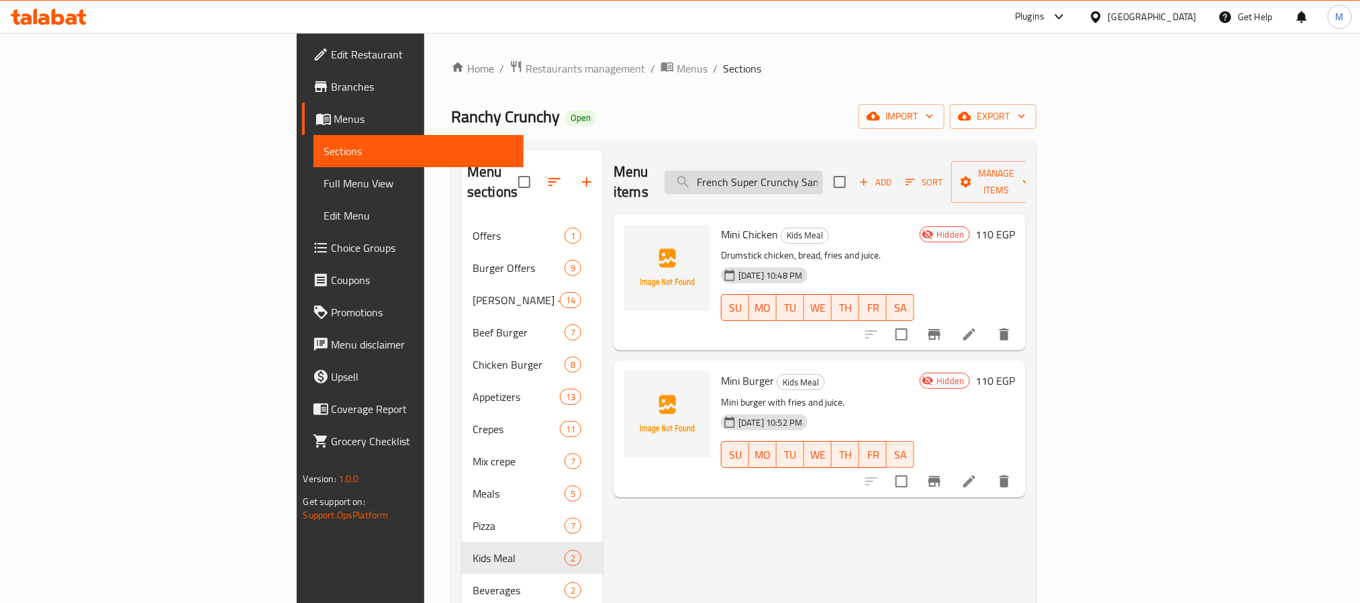
click at [823, 171] on input "French Super Crunchy Sandwich" at bounding box center [744, 182] width 158 height 23
paste input "hish Tawook"
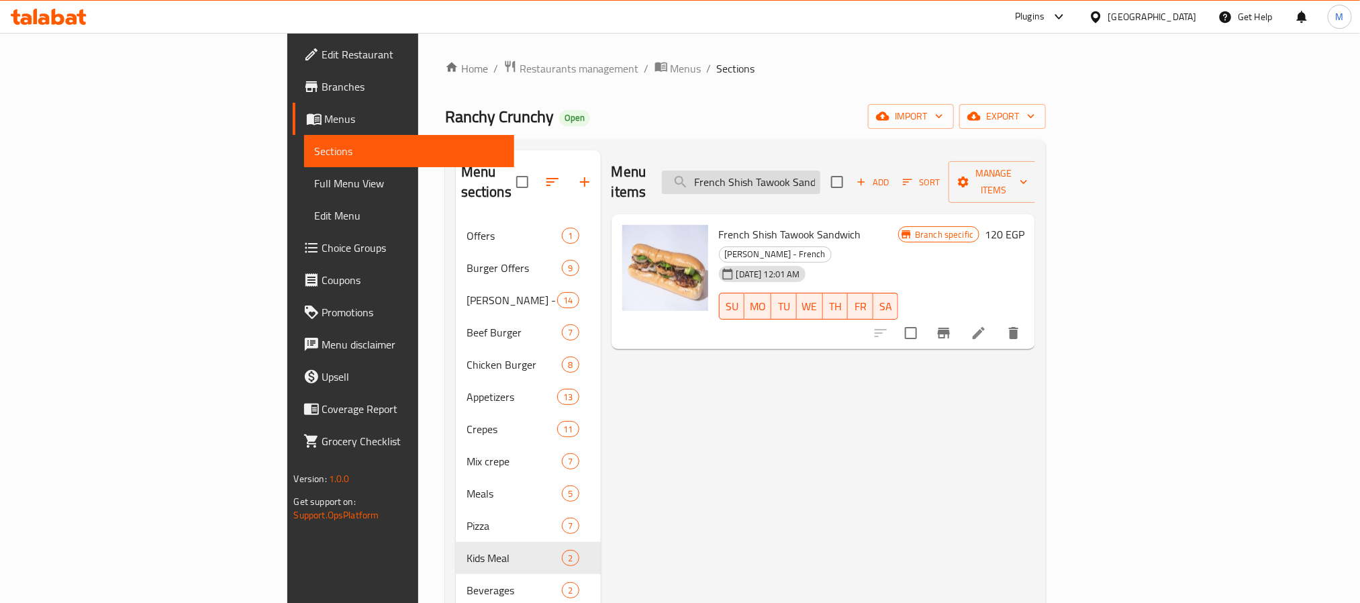
click at [820, 175] on input "French Shish Tawook Sandwich" at bounding box center [741, 182] width 158 height 23
paste input "uper Crunchy"
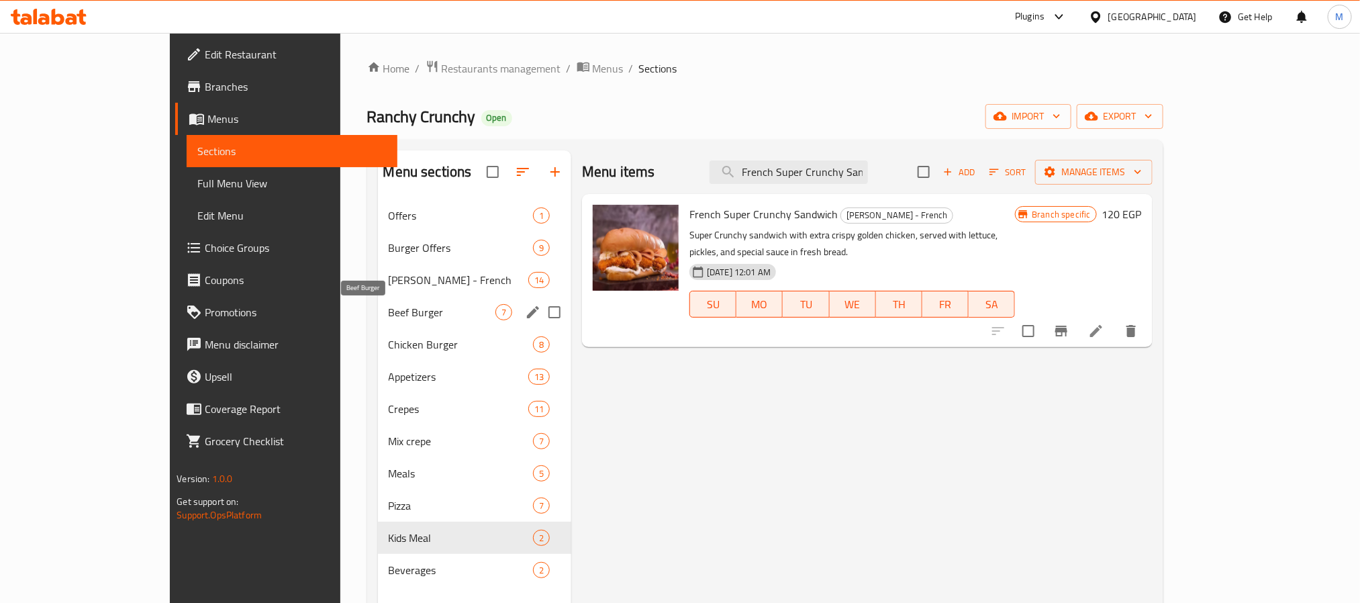
click at [389, 315] on span "Beef Burger" at bounding box center [442, 312] width 107 height 16
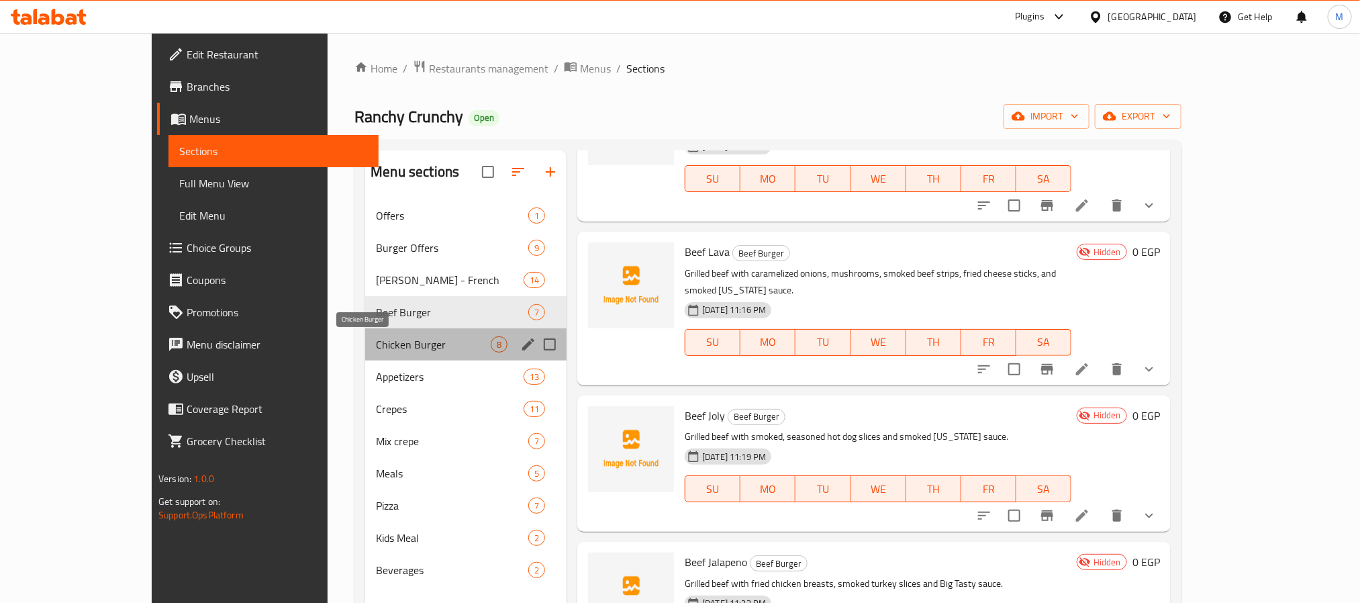
click at [376, 343] on span "Chicken Burger" at bounding box center [433, 344] width 115 height 16
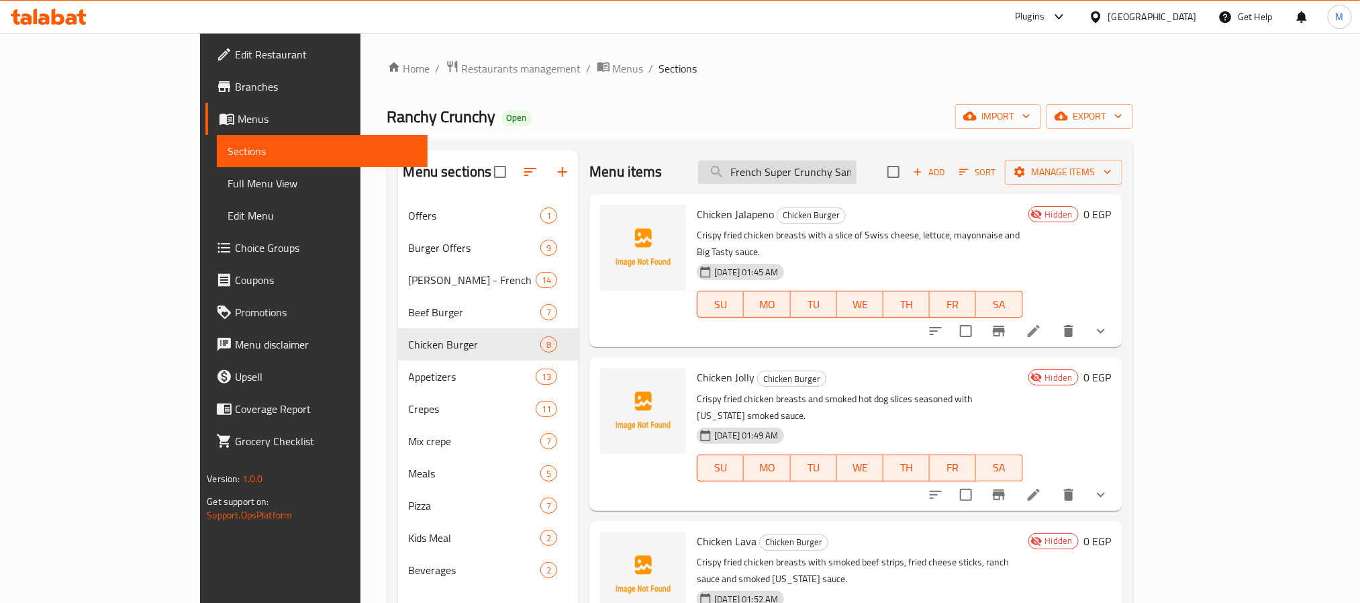
click at [857, 171] on input "French Super Crunchy Sandwich" at bounding box center [777, 171] width 158 height 23
paste input "Chicken Fajita"
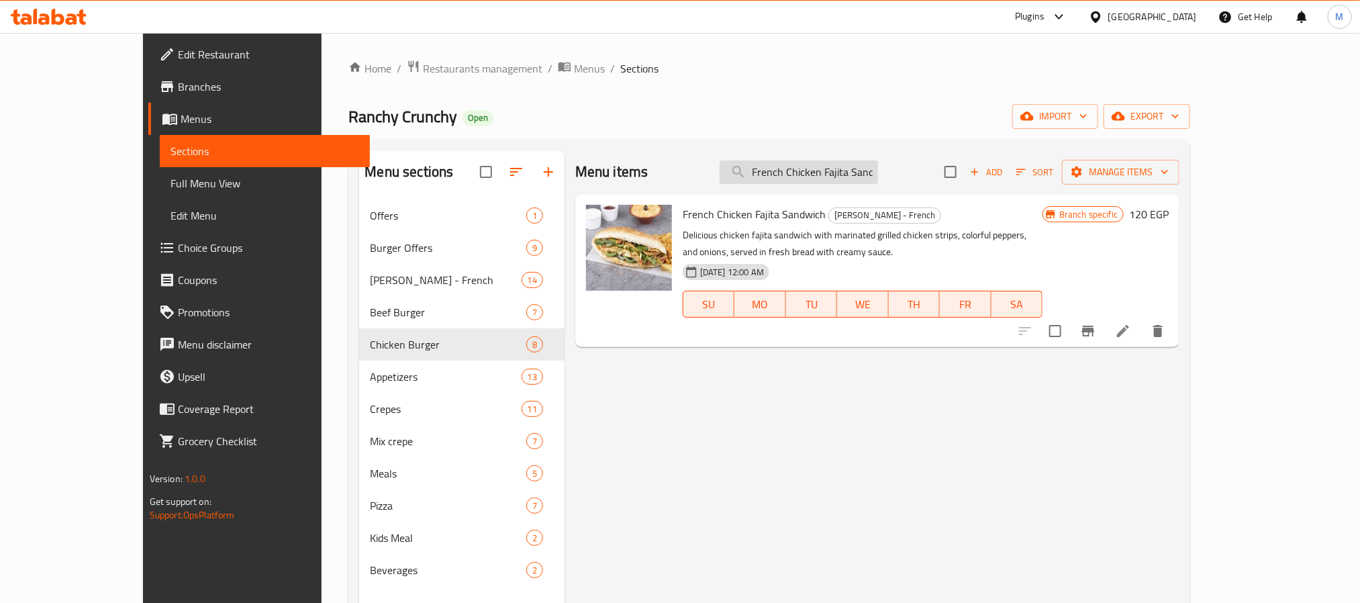
click at [878, 173] on input "French Chicken Fajita Sandwich" at bounding box center [799, 171] width 158 height 23
paste input "Shish Tawook Sandwich French Super Crunchy"
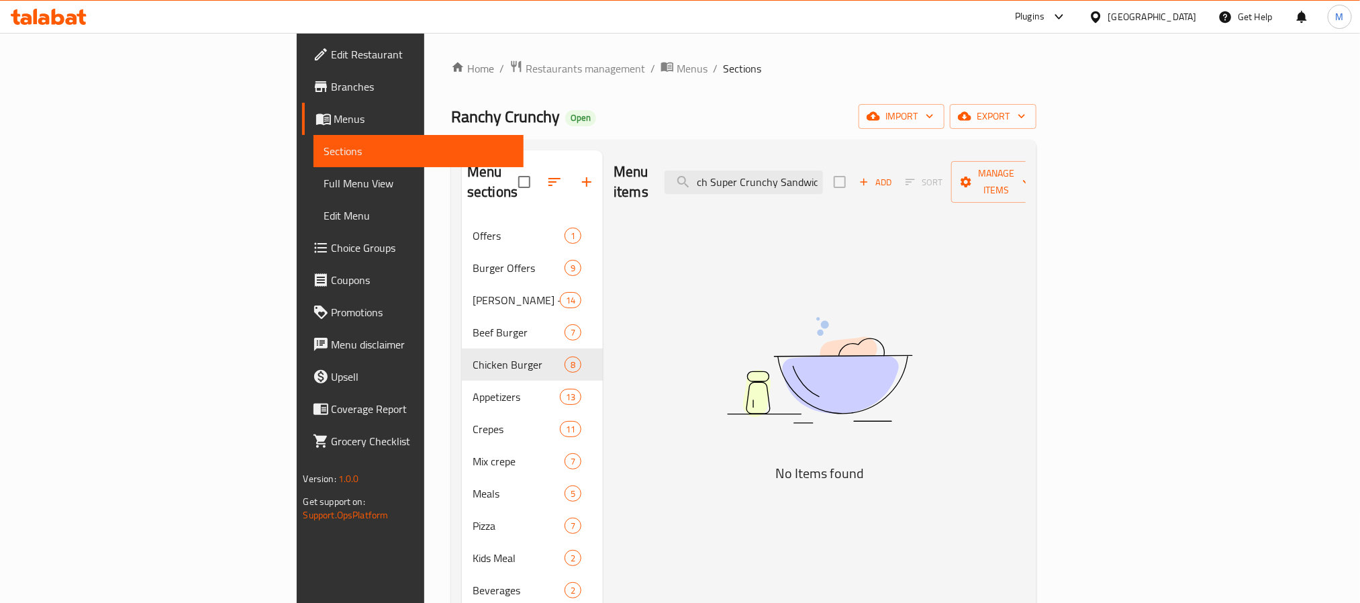
scroll to position [0, 161]
type input "French Shish Tawook Sandwich French Super Crunchy"
click at [823, 171] on input "French Shish Tawook Sandwich French Super Crunchy" at bounding box center [744, 182] width 158 height 23
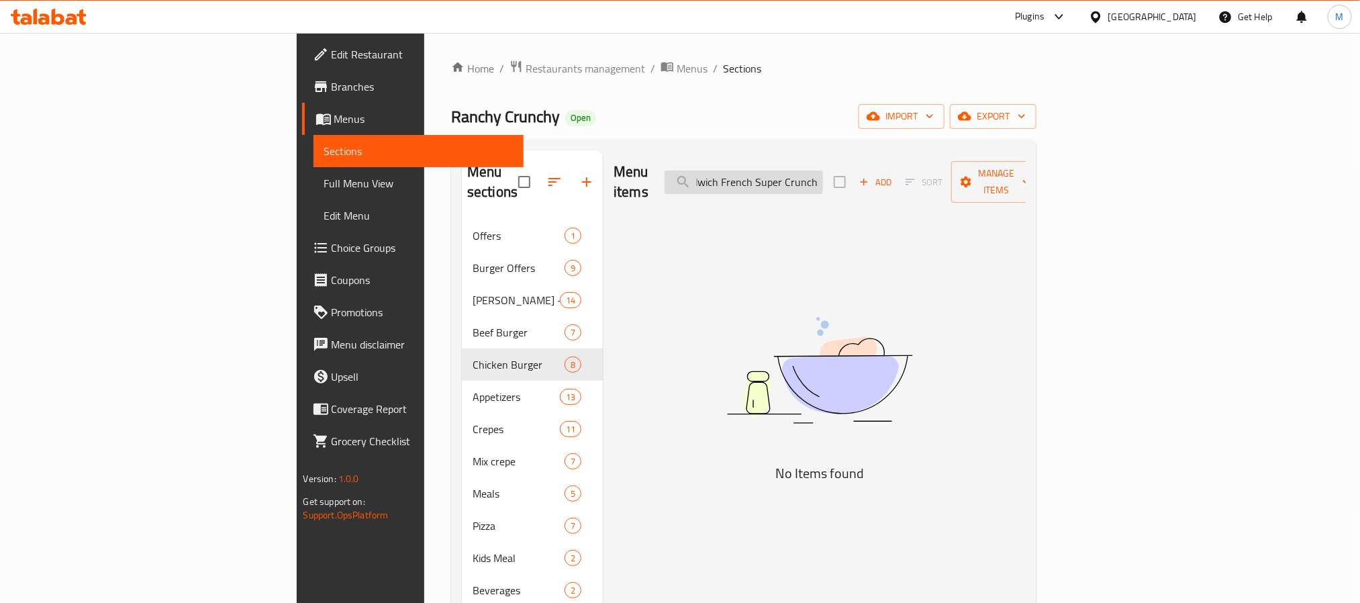
click at [823, 171] on input "French Shish Tawook Sandwich French Super Crunchy" at bounding box center [744, 182] width 158 height 23
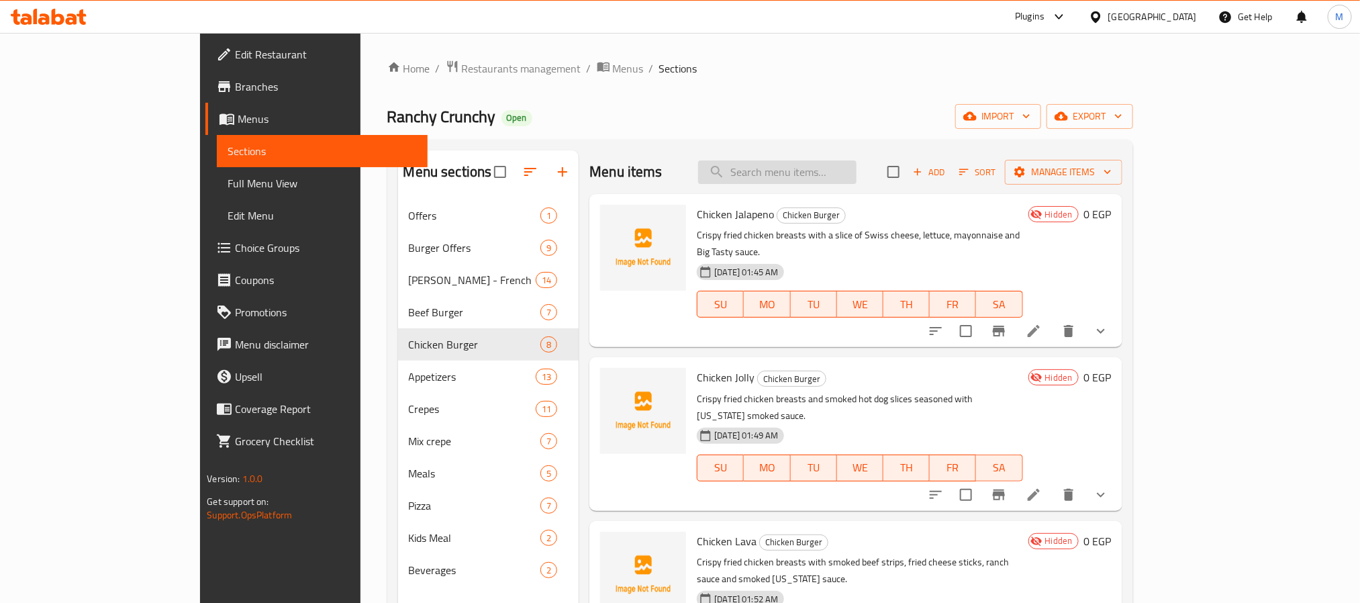
click at [842, 170] on input "search" at bounding box center [777, 171] width 158 height 23
paste input "French Super Crunchy Sandwich"
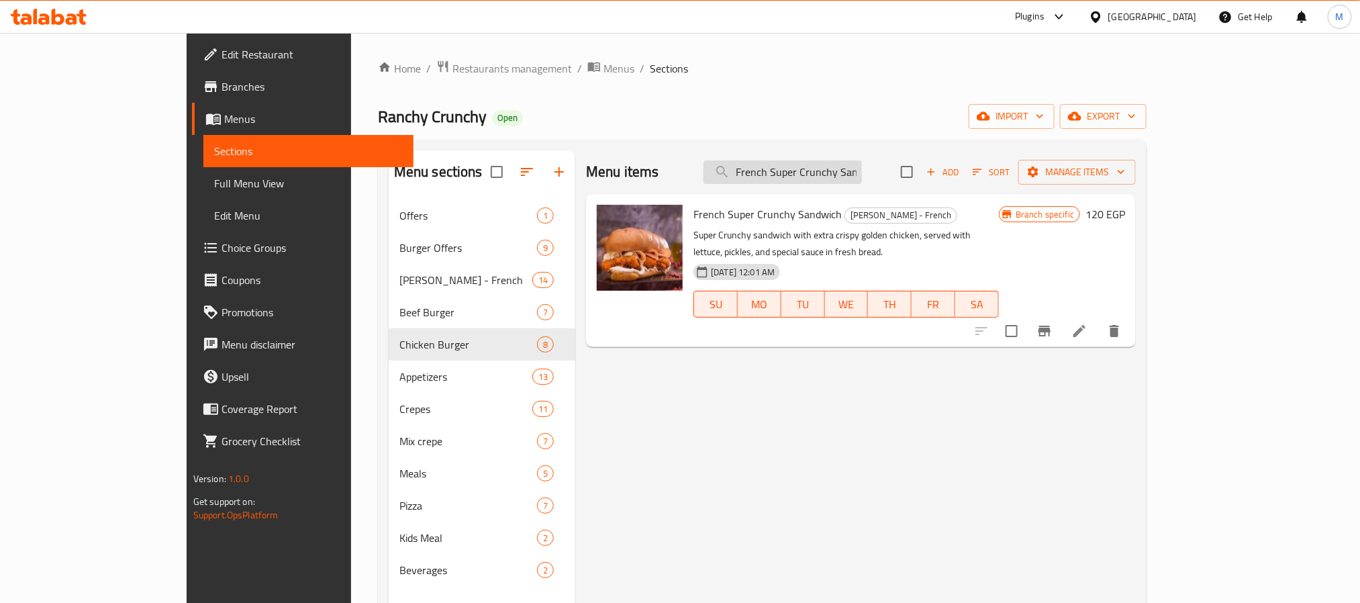
click at [862, 178] on input "French Super Crunchy Sandwich" at bounding box center [782, 171] width 158 height 23
paste input "French [PERSON_NAME]"
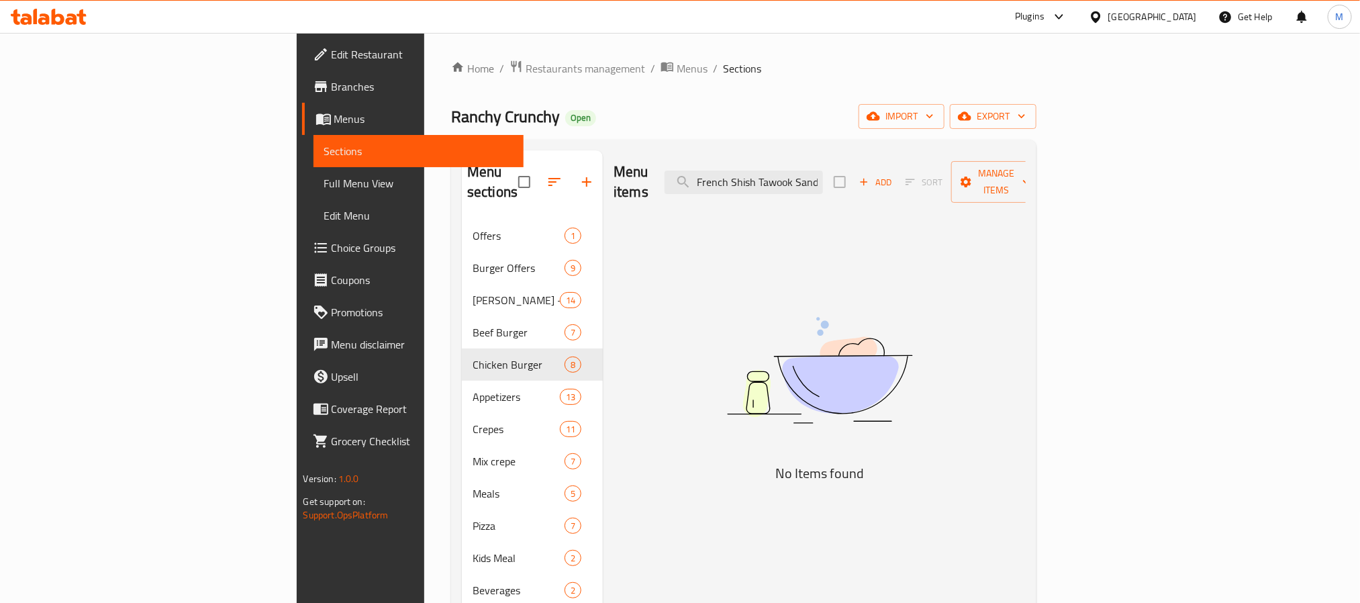
drag, startPoint x: 824, startPoint y: 173, endPoint x: 652, endPoint y: 174, distance: 171.2
click at [652, 174] on div "Menu items French Shish Tawook Sandwich Add Sort Manage items" at bounding box center [820, 182] width 412 height 64
click at [812, 175] on input "French Shish Tawook Sandwich" at bounding box center [744, 182] width 158 height 23
drag, startPoint x: 808, startPoint y: 176, endPoint x: 727, endPoint y: 180, distance: 80.7
click at [727, 180] on div "Menu items French Shish Tawook Sandwich Add Sort Manage items" at bounding box center [820, 182] width 412 height 64
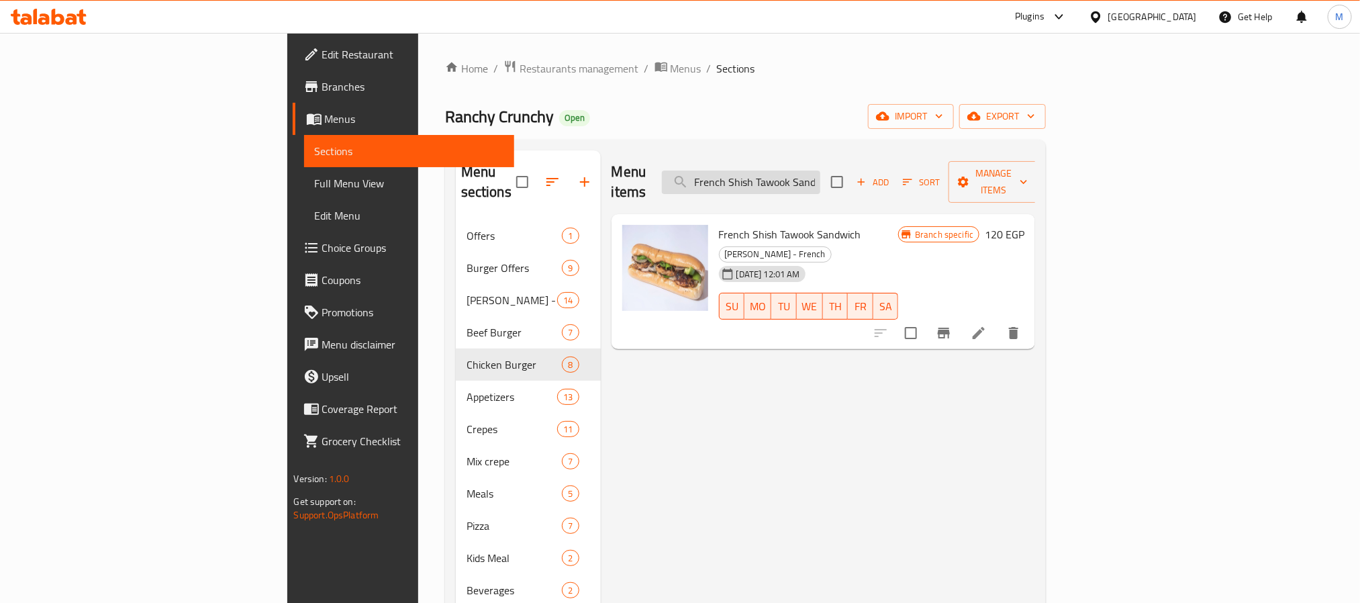
click at [820, 171] on input "French Shish Tawook Sandwich" at bounding box center [741, 182] width 158 height 23
paste input "Bikini"
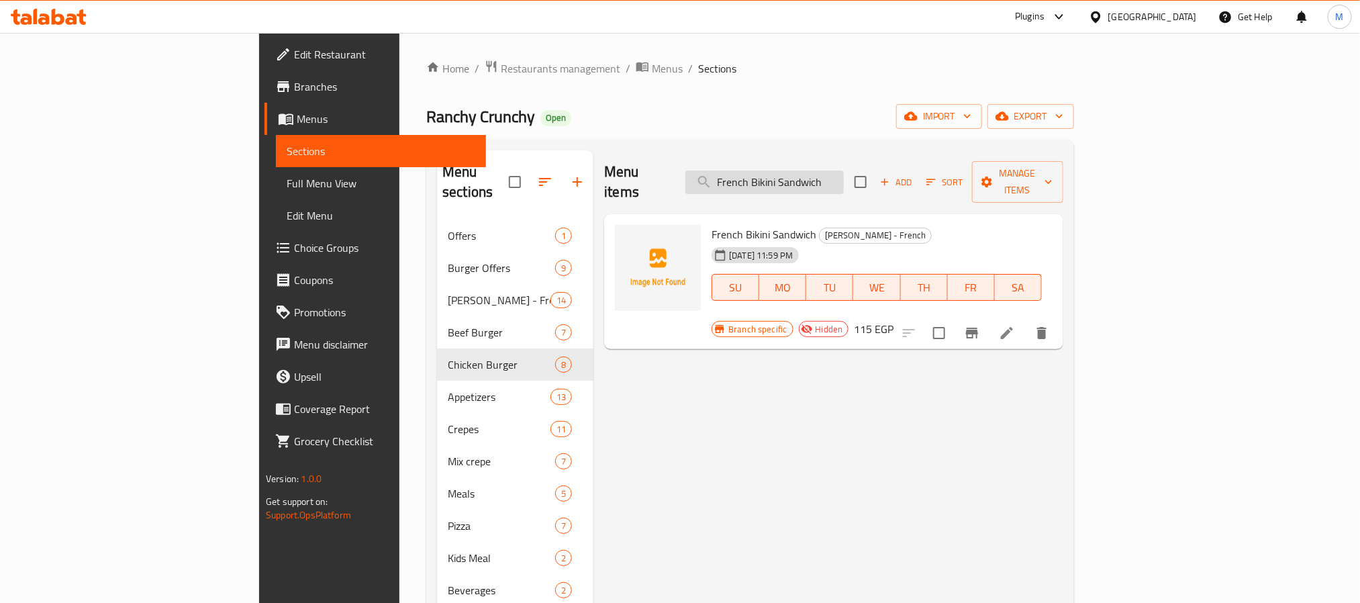
click at [844, 172] on input "French Bikini Sandwich" at bounding box center [764, 182] width 158 height 23
paste input "Cordon Bleu"
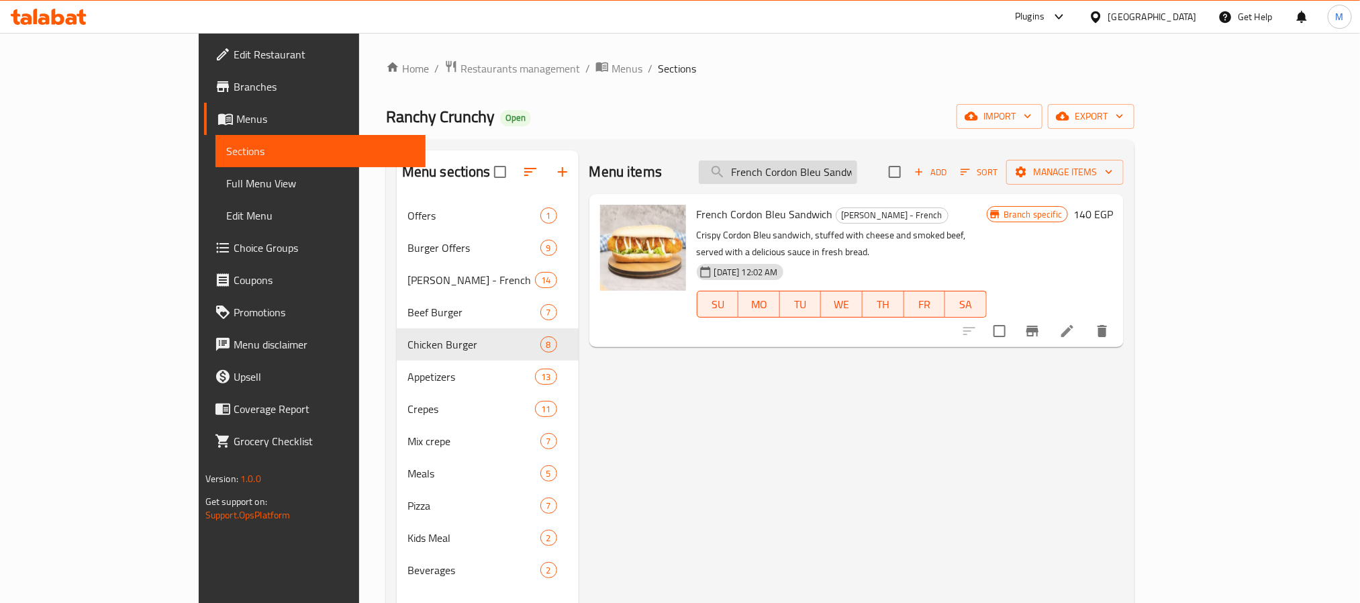
click at [857, 169] on input "French Cordon Bleu Sandwich" at bounding box center [778, 171] width 158 height 23
paste input "[PERSON_NAME] Burger"
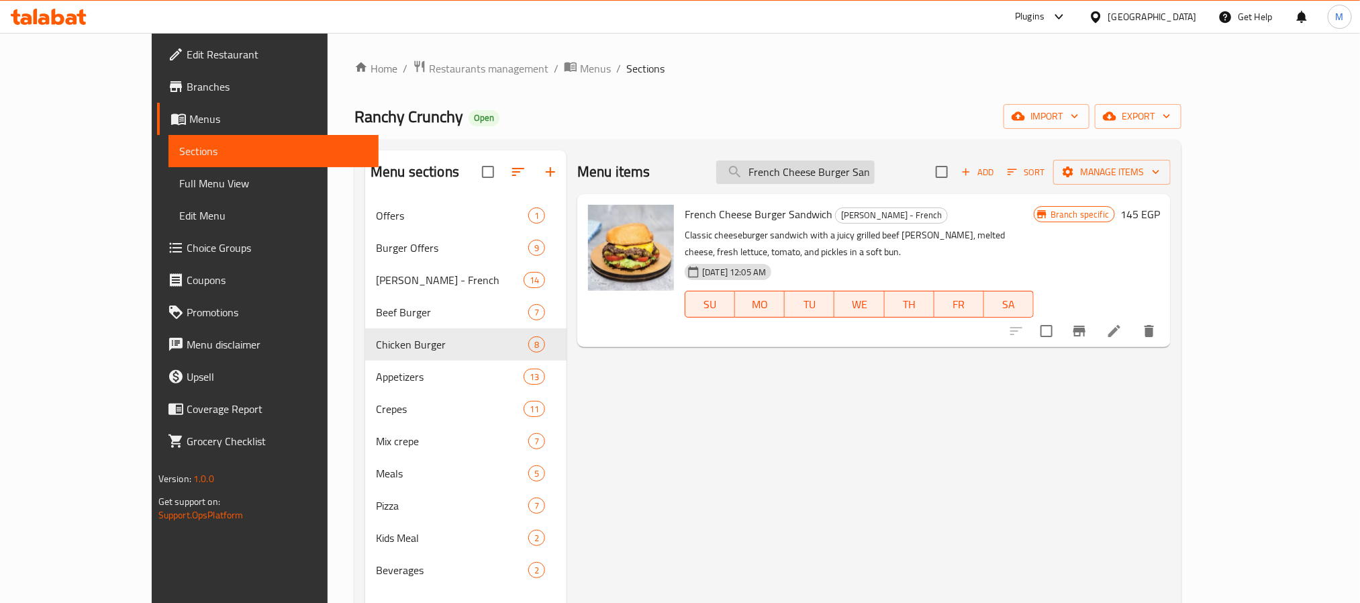
click at [830, 179] on input "French Cheese Burger Sandwich" at bounding box center [795, 171] width 158 height 23
paste input "Kofta"
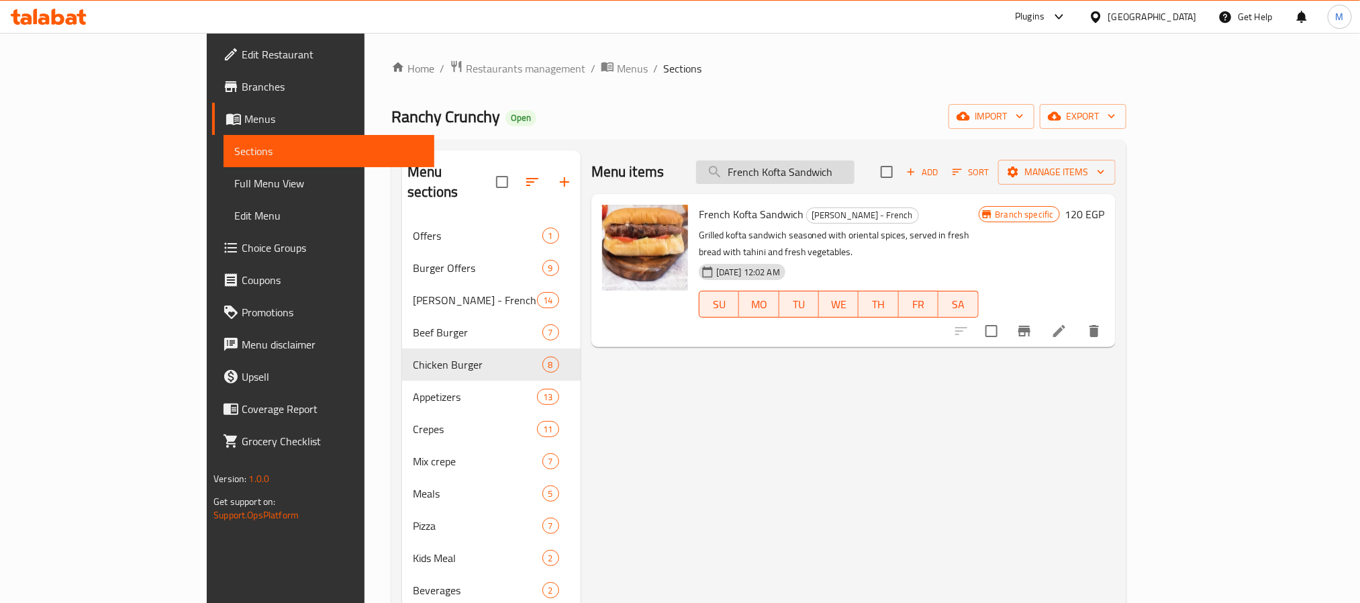
click at [855, 171] on input "French Kofta Sandwich" at bounding box center [775, 171] width 158 height 23
paste input "Chicken Dark"
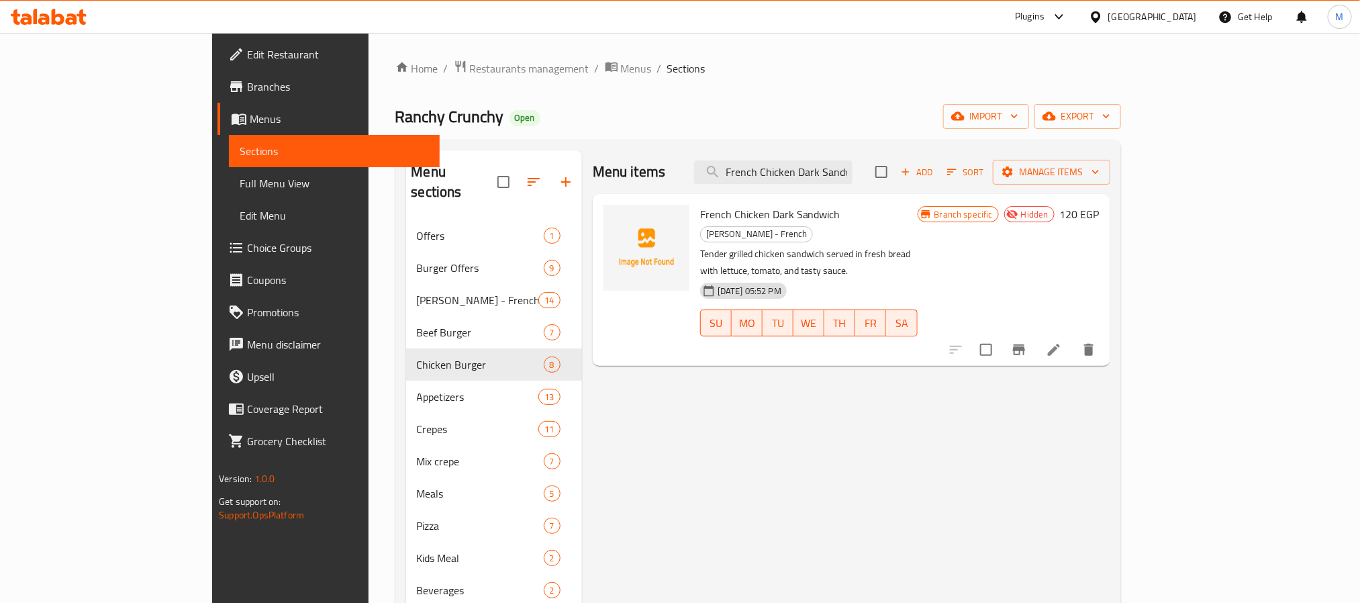
click at [931, 172] on div "Menu items French Chicken Dark Sandwich Add Sort Manage items" at bounding box center [852, 172] width 518 height 44
click at [853, 174] on input "French Chicken Dark Sandwich" at bounding box center [773, 171] width 158 height 23
paste input "Oriental Sausage"
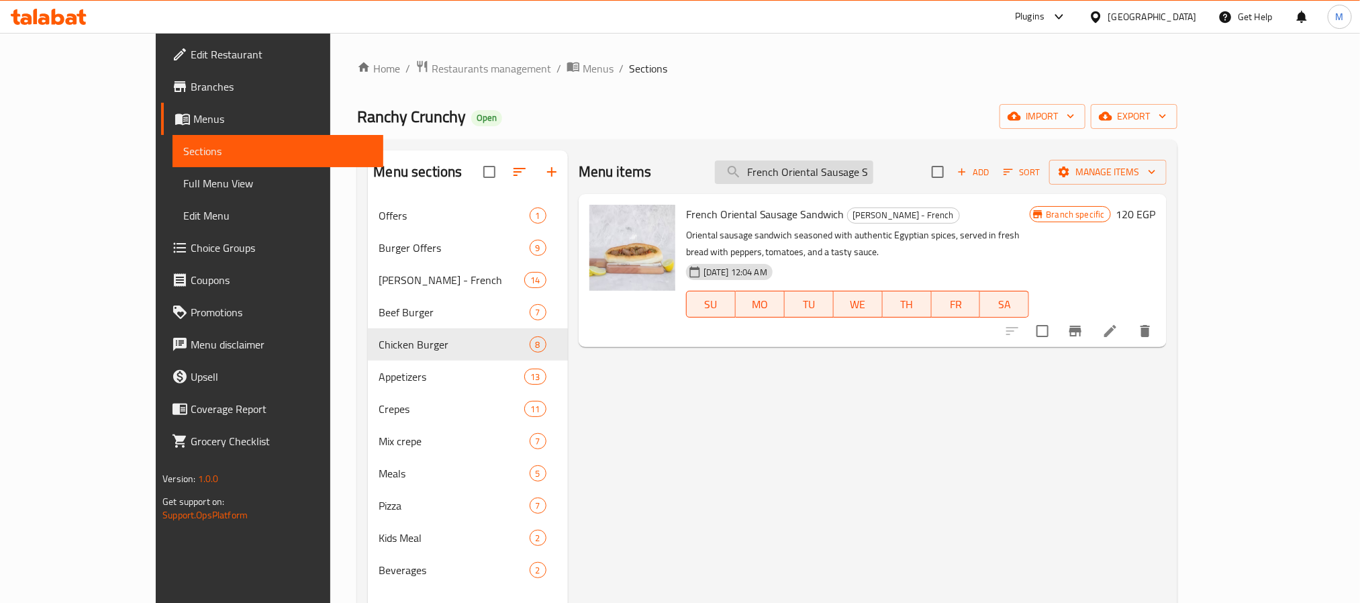
click at [873, 167] on input "French Oriental Sausage Sandwich" at bounding box center [794, 171] width 158 height 23
paste input "Alexadrian Liver"
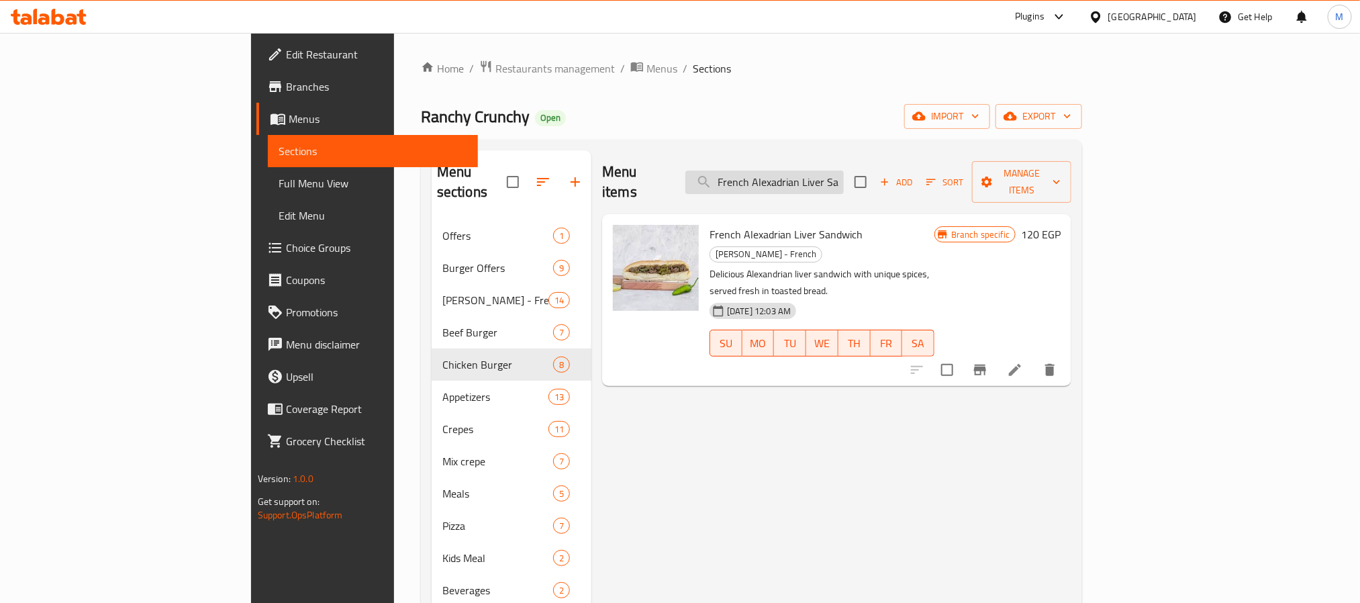
click at [844, 171] on input "French Alexadrian Liver Sandwich" at bounding box center [764, 182] width 158 height 23
paste input "[PERSON_NAME]"
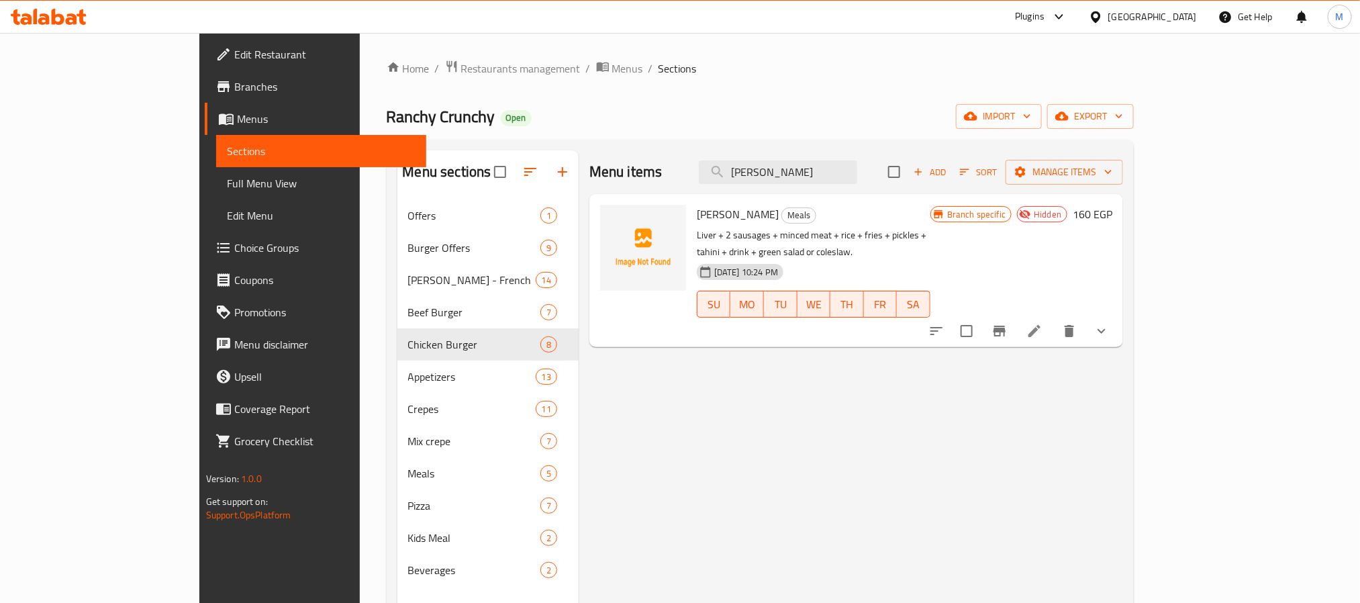
type input "[PERSON_NAME]"
click at [1182, 15] on div "[GEOGRAPHIC_DATA]" at bounding box center [1152, 16] width 89 height 15
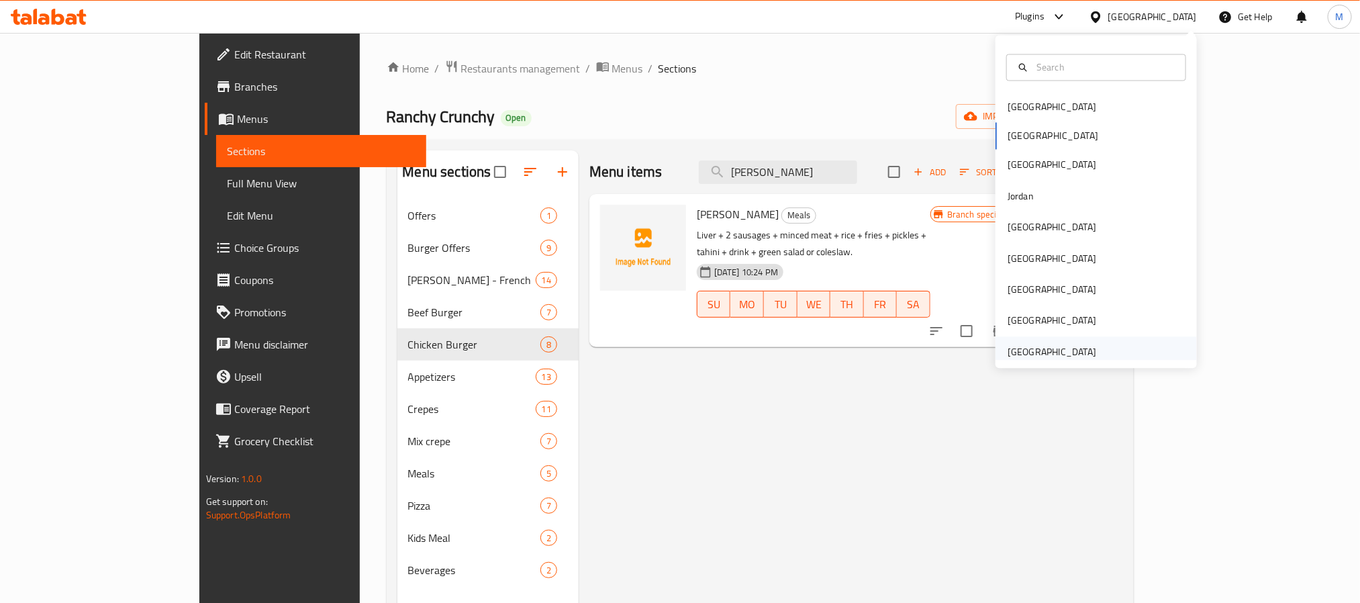
click at [1031, 353] on div "[GEOGRAPHIC_DATA]" at bounding box center [1052, 351] width 89 height 15
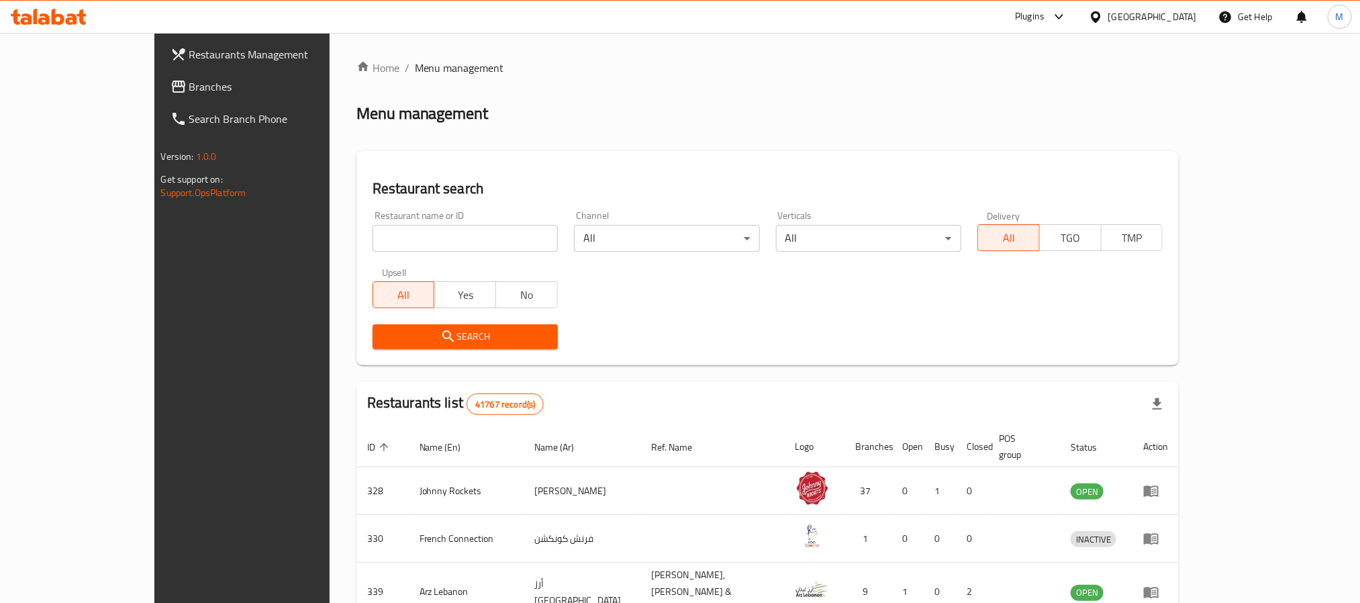
click at [189, 81] on span "Branches" at bounding box center [279, 87] width 181 height 16
